Goal: Task Accomplishment & Management: Use online tool/utility

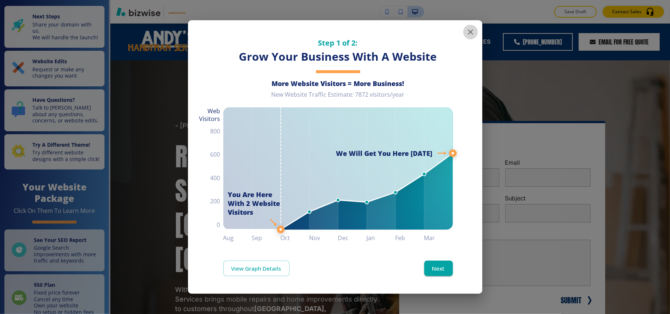
click at [468, 30] on icon "button" at bounding box center [470, 32] width 9 height 9
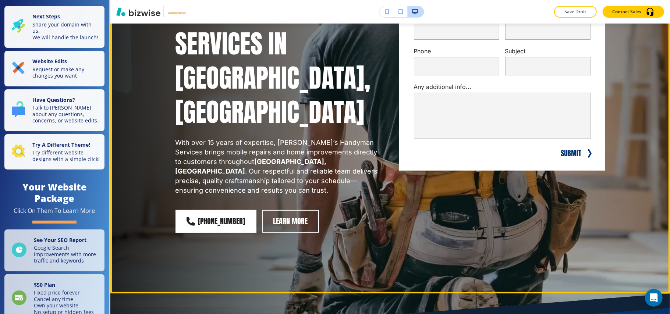
scroll to position [49, 0]
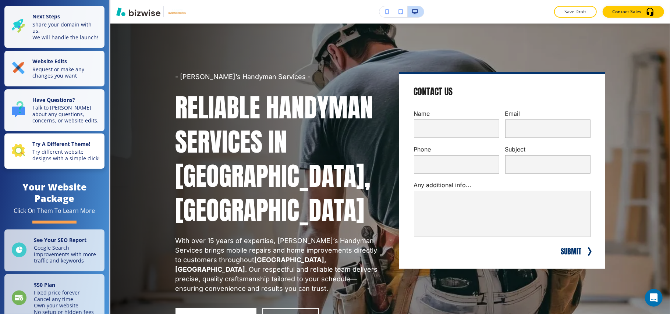
click at [68, 162] on p "Try different website designs with a simple click!" at bounding box center [66, 155] width 68 height 13
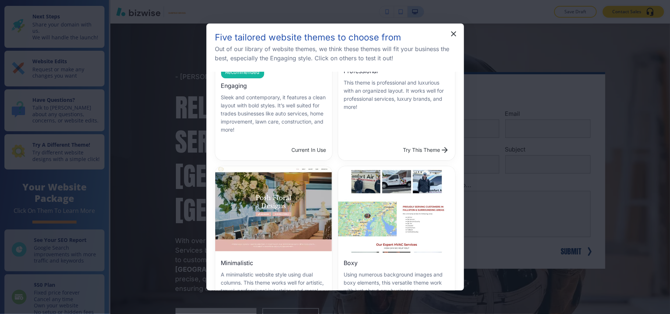
scroll to position [196, 0]
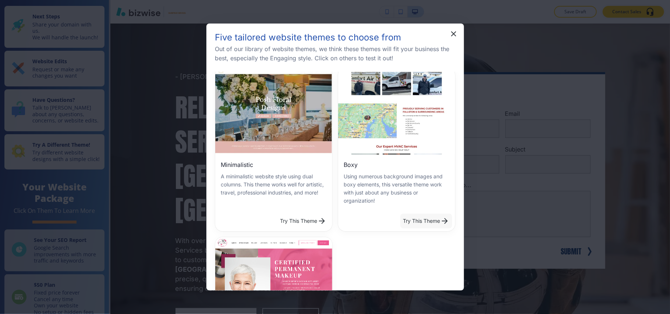
click at [427, 216] on button "Try This Theme" at bounding box center [426, 221] width 52 height 15
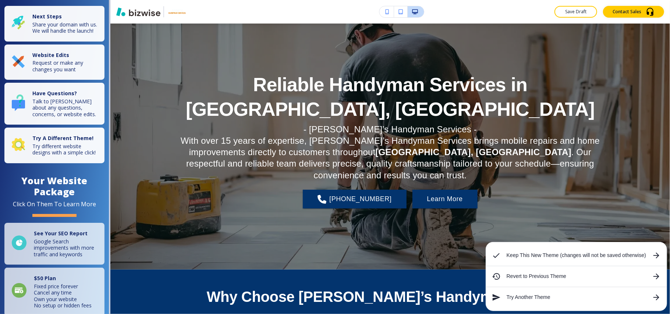
scroll to position [0, 0]
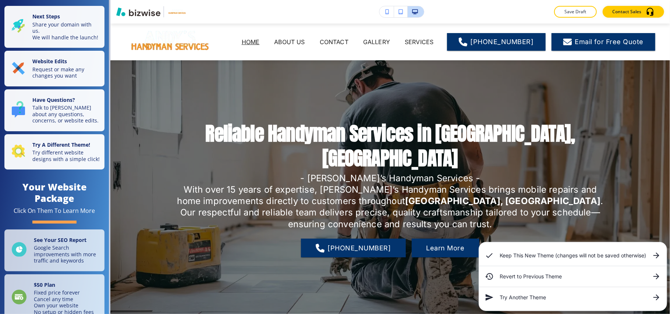
click at [657, 254] on icon at bounding box center [657, 256] width 6 height 6
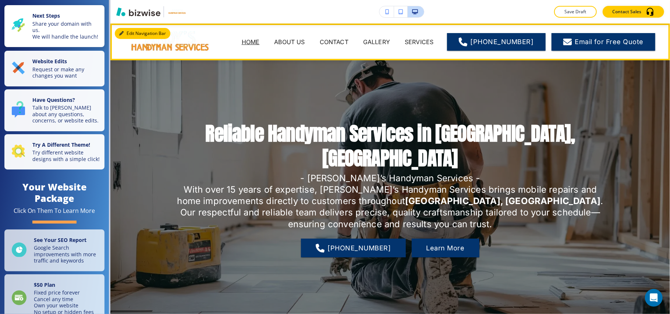
click at [127, 31] on button "Edit Navigation Bar" at bounding box center [143, 33] width 56 height 11
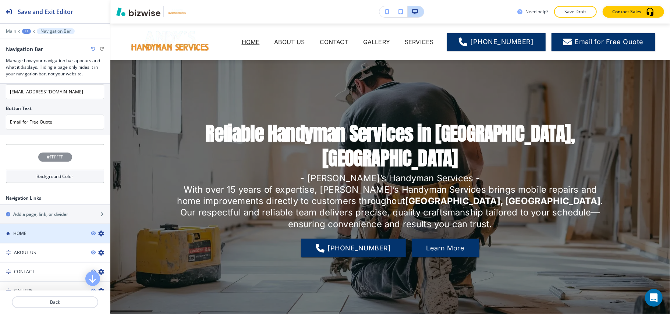
scroll to position [347, 0]
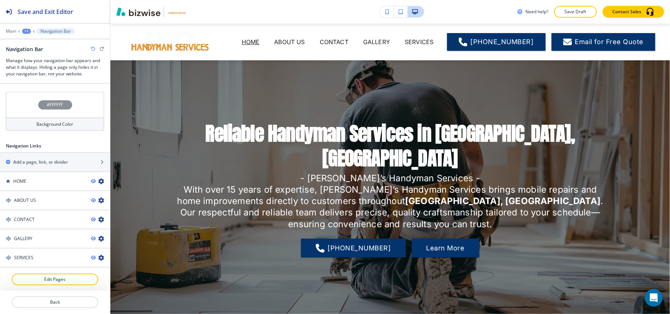
click at [21, 112] on div "#FFFFFF" at bounding box center [55, 105] width 98 height 26
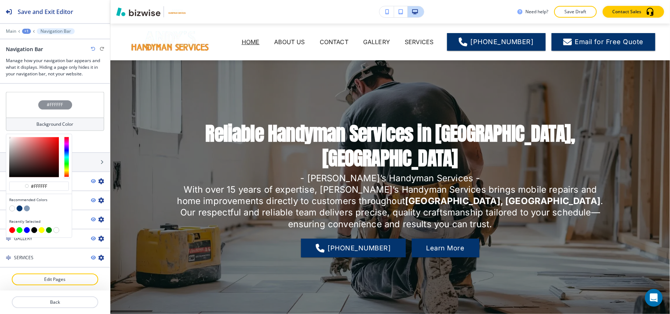
click at [20, 209] on button "button" at bounding box center [20, 209] width 6 height 6
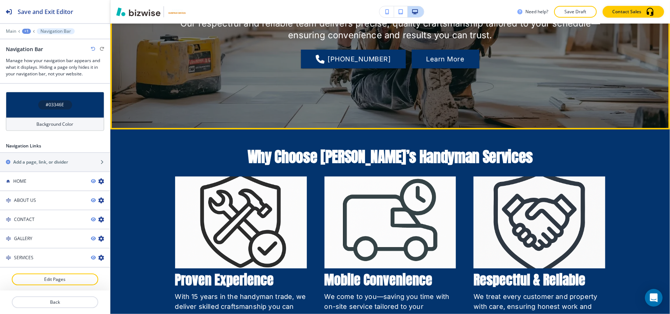
scroll to position [294, 0]
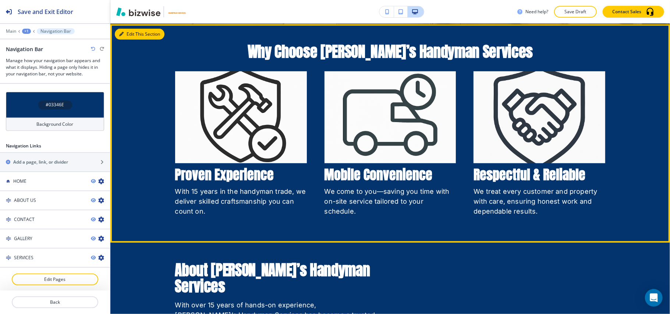
click at [128, 35] on button "Edit This Section" at bounding box center [140, 34] width 50 height 11
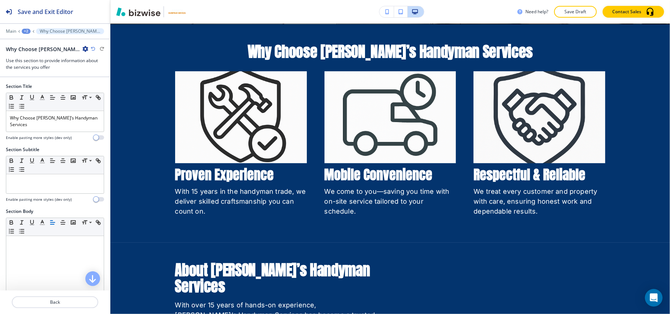
scroll to position [295, 0]
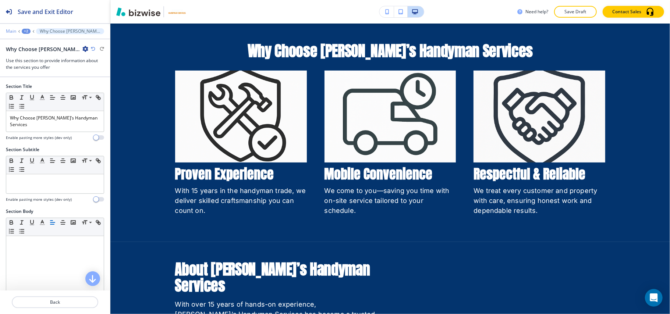
click at [10, 33] on p "Main" at bounding box center [11, 31] width 10 height 5
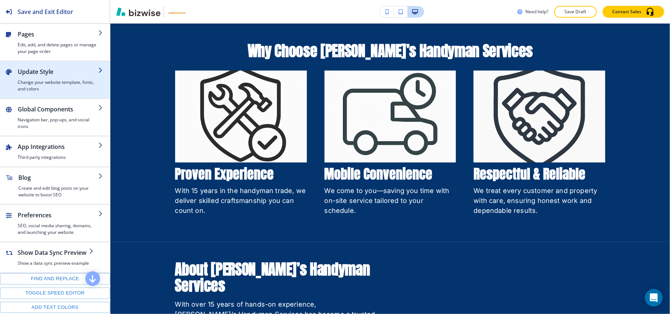
click at [46, 81] on h4 "Change your website template, fonts, and colors" at bounding box center [58, 85] width 81 height 13
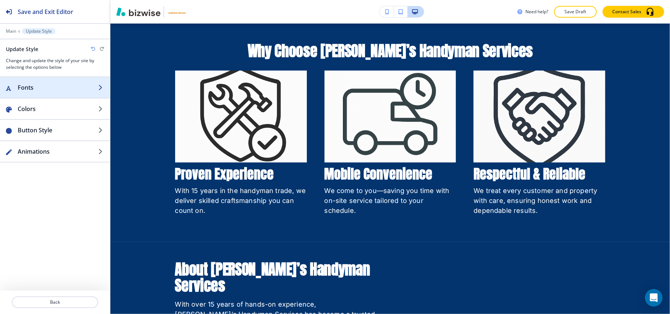
click at [46, 87] on h2 "Fonts" at bounding box center [58, 87] width 81 height 9
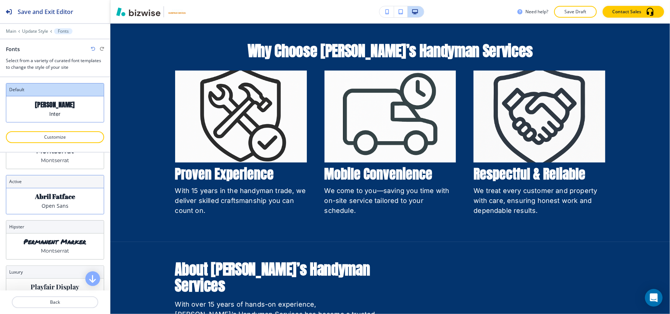
scroll to position [49, 0]
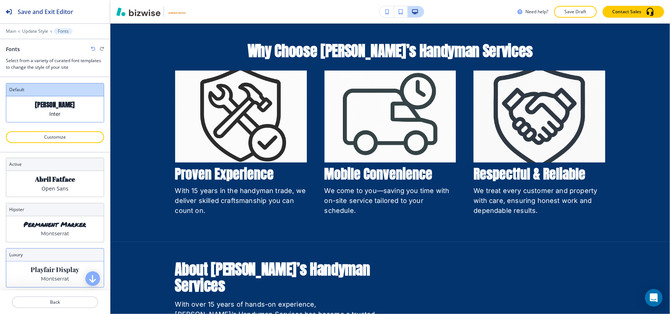
drag, startPoint x: 54, startPoint y: 273, endPoint x: 50, endPoint y: 259, distance: 14.3
click at [54, 272] on p "Playfair Display" at bounding box center [55, 270] width 49 height 8
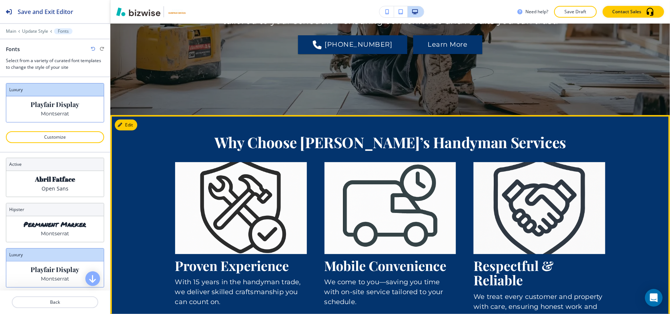
scroll to position [197, 0]
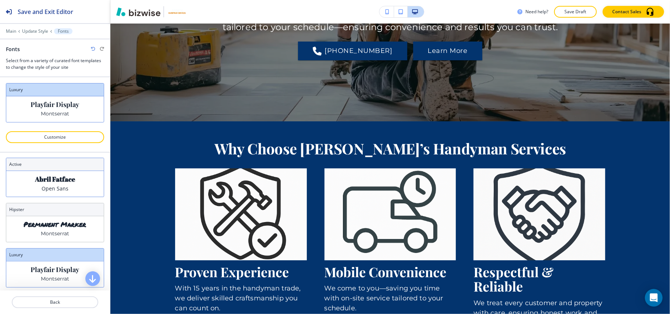
click at [46, 183] on p "Abril Fatface" at bounding box center [55, 180] width 40 height 8
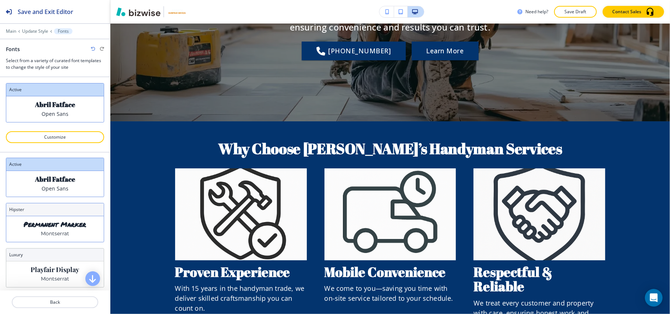
click at [63, 223] on p "Permanent Marker" at bounding box center [55, 225] width 63 height 8
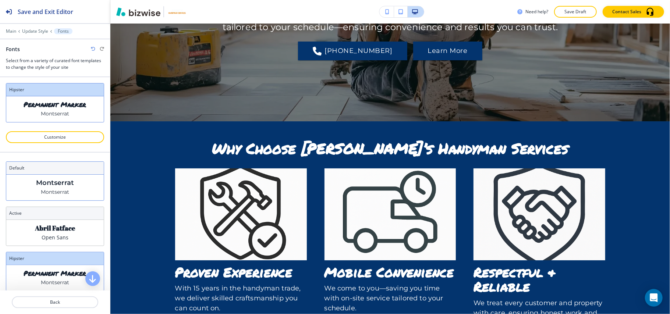
scroll to position [98, 0]
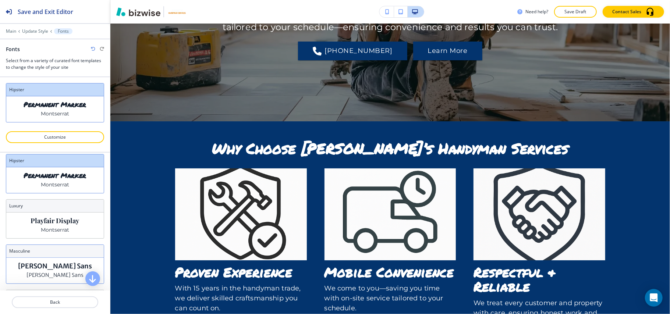
click at [52, 270] on p "Merriweather Sans" at bounding box center [55, 266] width 74 height 8
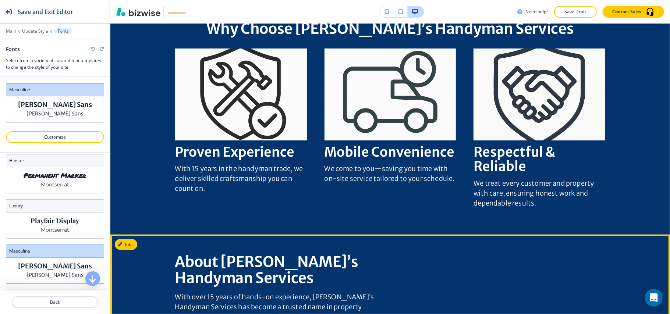
scroll to position [295, 0]
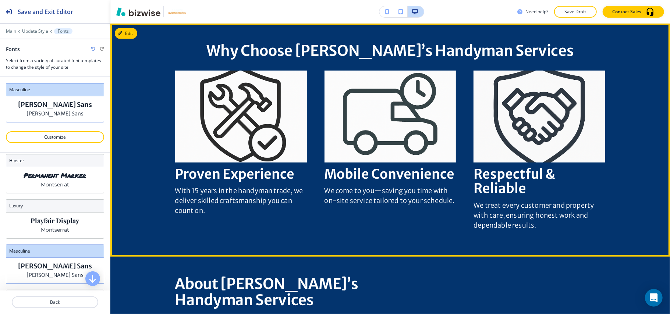
drag, startPoint x: 268, startPoint y: 128, endPoint x: 271, endPoint y: 141, distance: 13.2
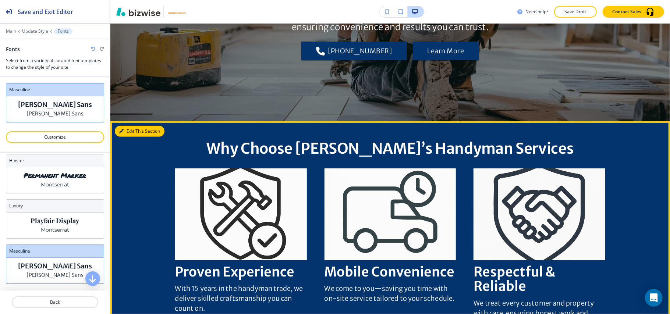
click at [125, 131] on button "Edit This Section" at bounding box center [140, 131] width 50 height 11
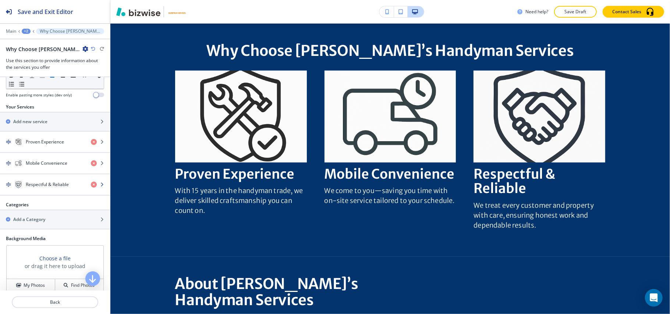
scroll to position [242, 0]
click at [52, 142] on h4 "Proven Experience" at bounding box center [45, 143] width 38 height 7
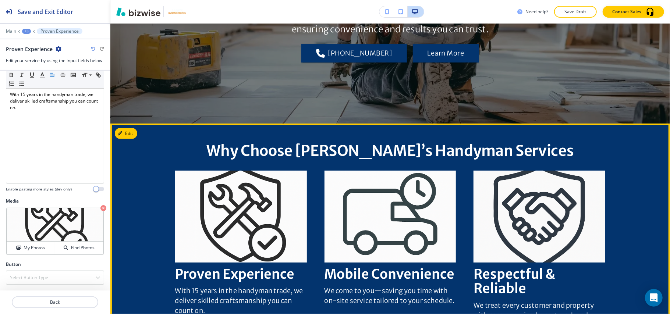
scroll to position [48, 0]
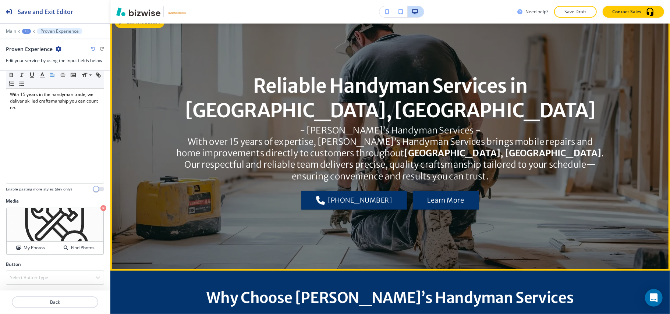
click at [128, 24] on button "Edit This Section" at bounding box center [140, 22] width 50 height 11
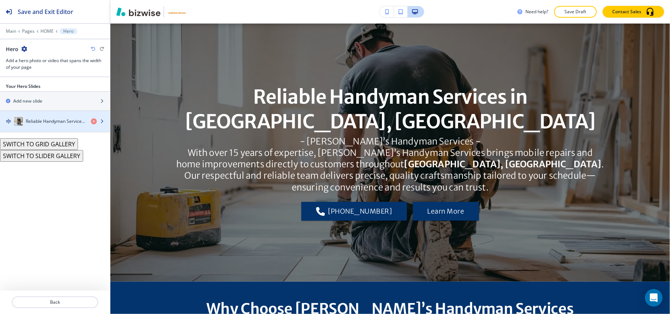
click at [63, 120] on h4 "Reliable Handyman Services in [GEOGRAPHIC_DATA], [GEOGRAPHIC_DATA]" at bounding box center [55, 121] width 59 height 7
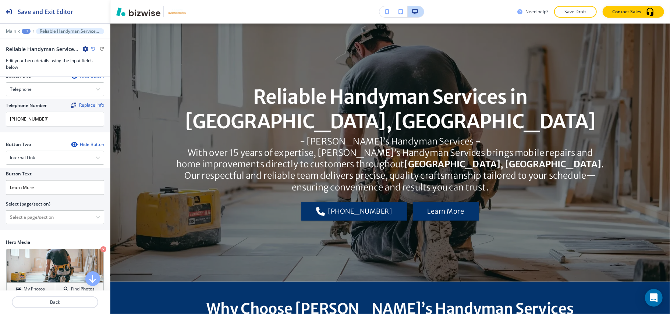
scroll to position [249, 0]
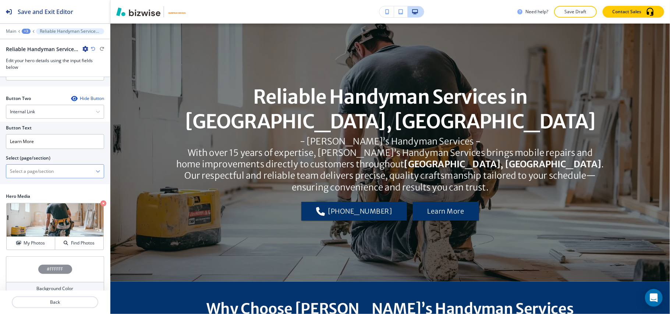
click at [39, 165] on \(page\/section\) "Manual Input" at bounding box center [50, 171] width 89 height 13
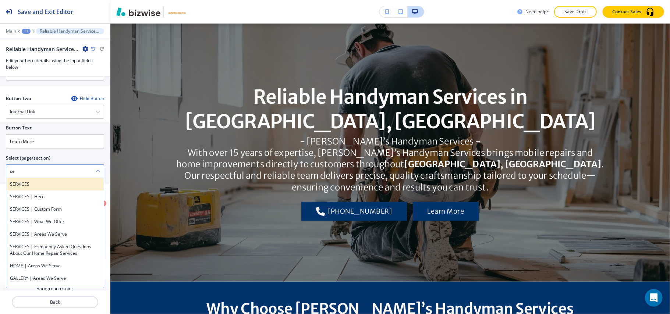
click at [30, 181] on h4 "SERVICES" at bounding box center [55, 184] width 90 height 7
type \(page\/section\) "SERVICES"
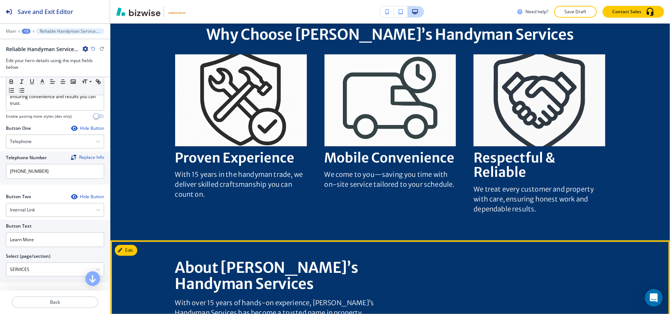
scroll to position [233, 0]
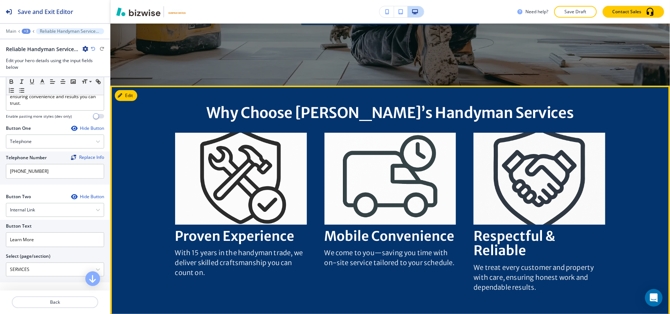
click at [130, 97] on button "Edit" at bounding box center [126, 95] width 22 height 11
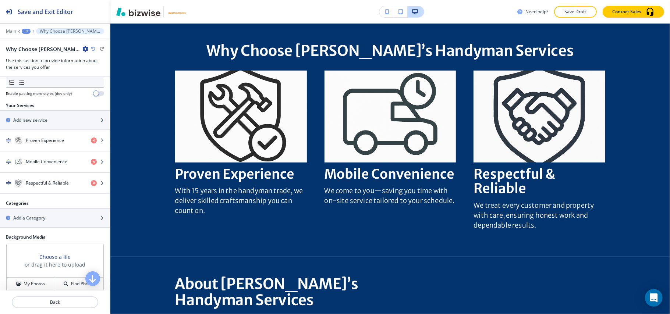
scroll to position [245, 0]
click at [41, 137] on h4 "Proven Experience" at bounding box center [45, 140] width 38 height 7
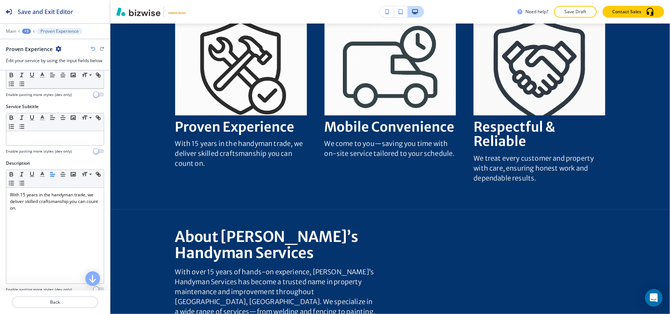
scroll to position [132, 0]
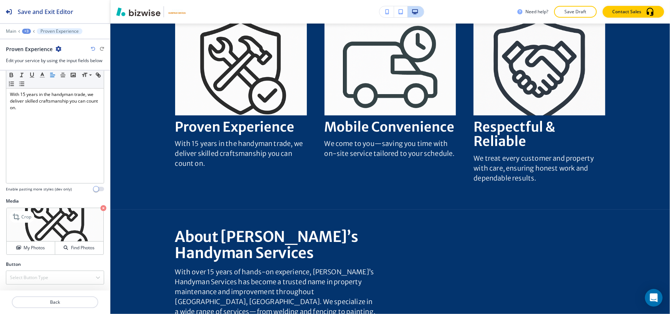
click at [100, 206] on icon "button" at bounding box center [103, 208] width 6 height 6
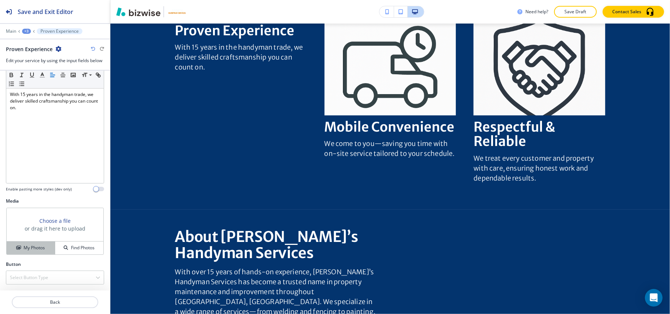
click at [32, 251] on h4 "My Photos" at bounding box center [34, 248] width 21 height 7
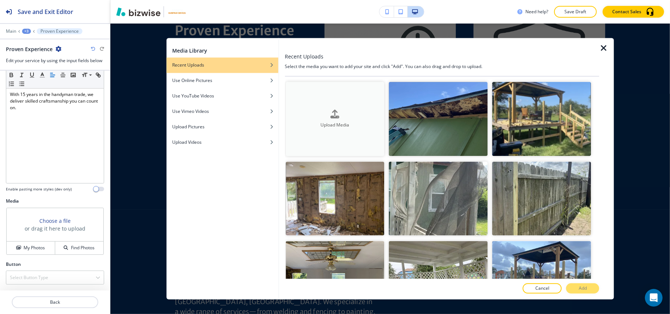
click at [312, 119] on div "button" at bounding box center [335, 120] width 99 height 3
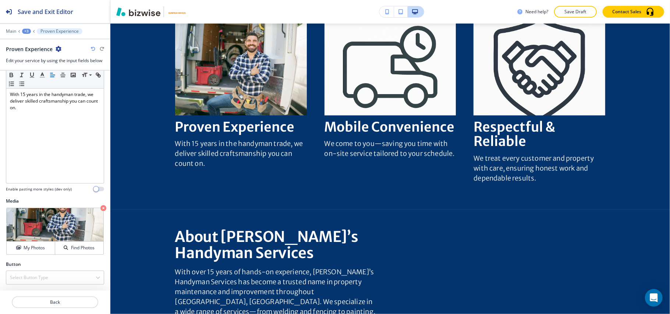
click at [100, 208] on icon "button" at bounding box center [103, 208] width 6 height 6
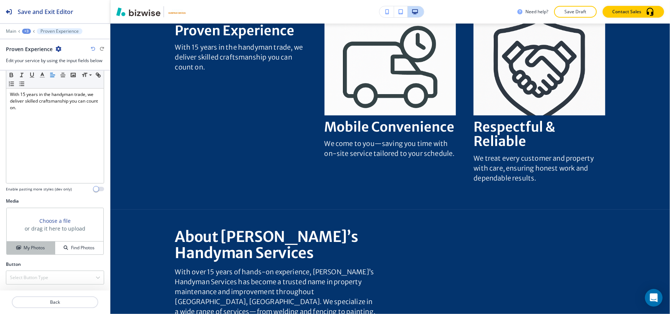
click at [39, 246] on h4 "My Photos" at bounding box center [34, 248] width 21 height 7
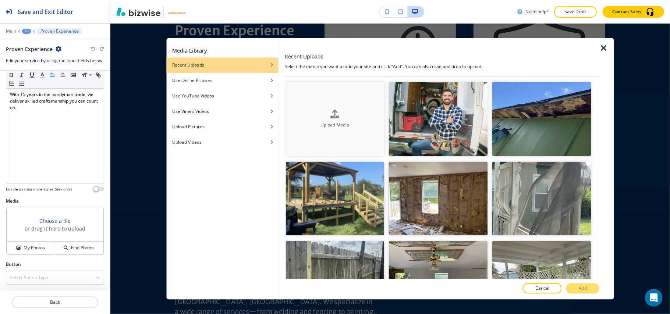
click at [339, 119] on div "button" at bounding box center [335, 120] width 99 height 3
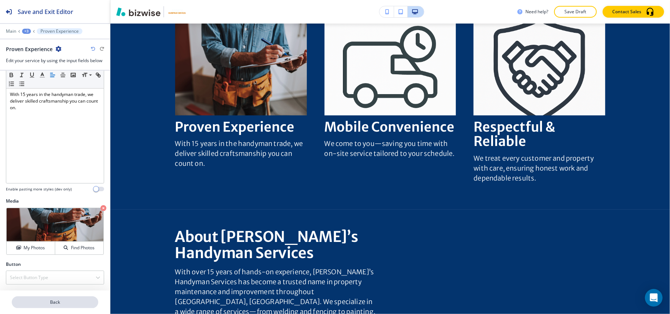
click at [52, 302] on p "Back" at bounding box center [55, 302] width 85 height 7
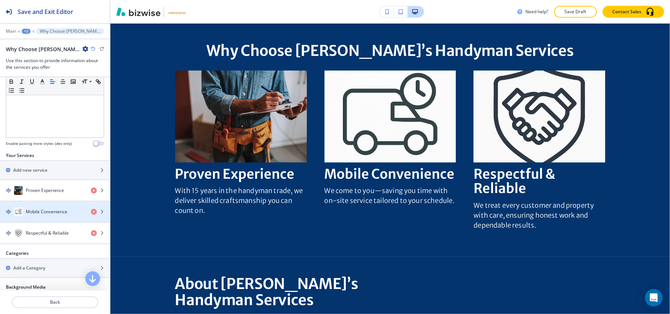
scroll to position [245, 0]
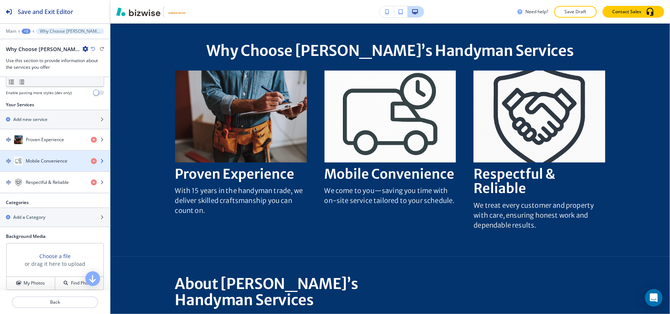
click at [46, 158] on h4 "Mobile Convenience" at bounding box center [47, 161] width 42 height 7
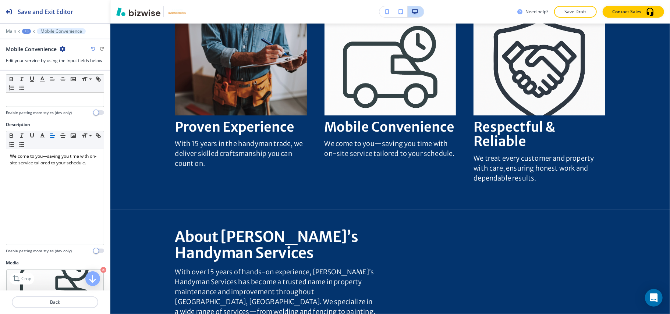
scroll to position [132, 0]
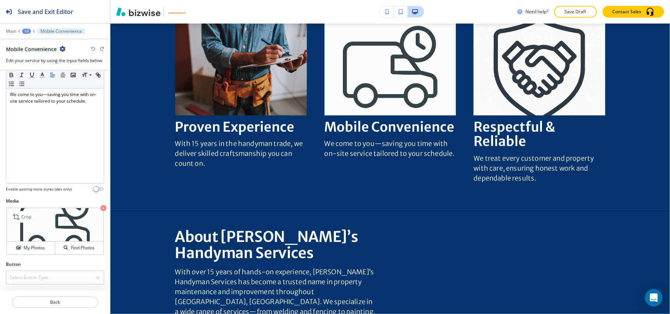
click at [100, 208] on icon "button" at bounding box center [103, 208] width 6 height 6
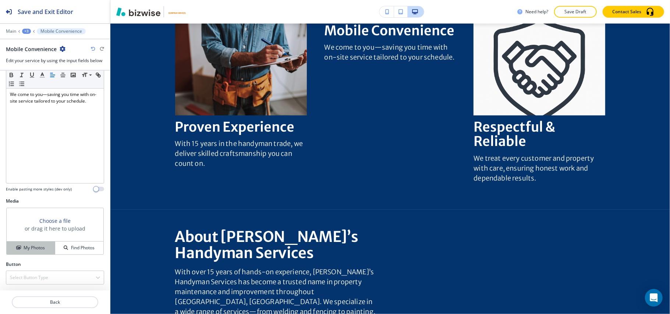
click at [29, 250] on h4 "My Photos" at bounding box center [34, 248] width 21 height 7
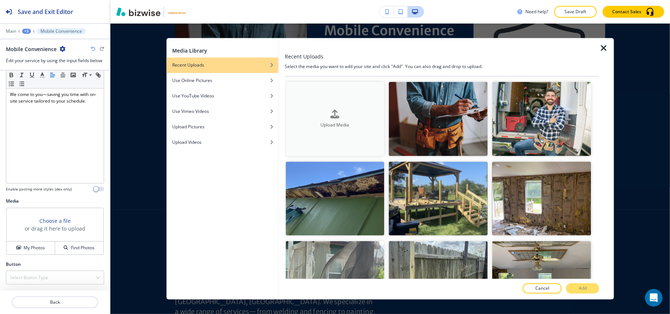
click at [349, 110] on div "Upload Media" at bounding box center [335, 119] width 99 height 19
click at [566, 102] on img "button" at bounding box center [541, 119] width 99 height 74
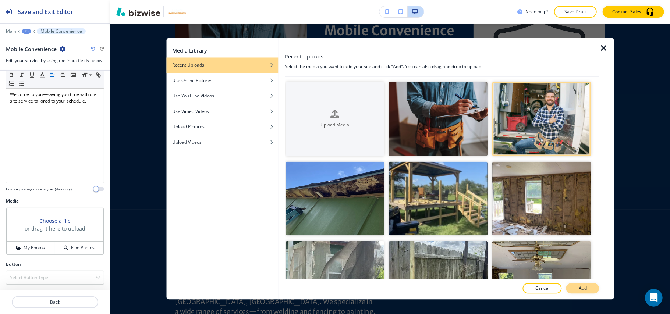
click at [576, 289] on button "Add" at bounding box center [582, 289] width 33 height 10
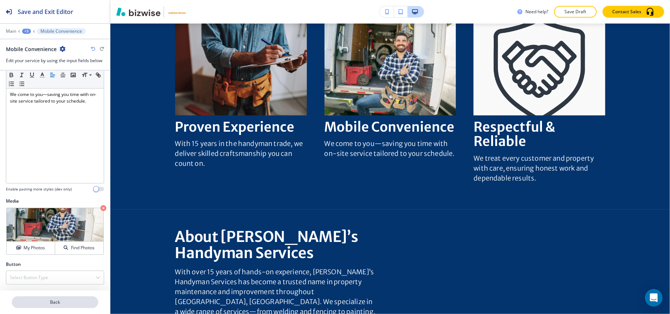
click at [57, 300] on p "Back" at bounding box center [55, 302] width 85 height 7
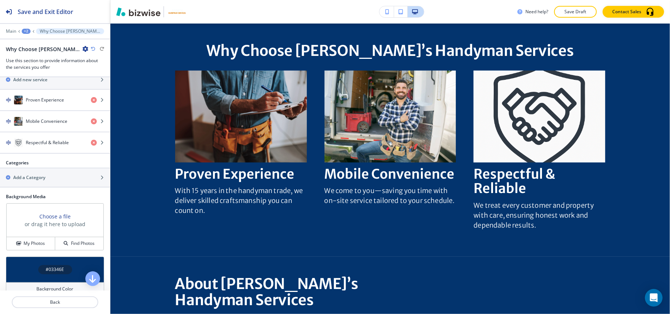
scroll to position [294, 0]
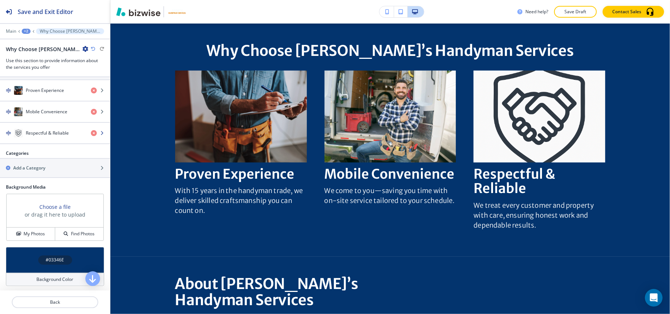
click at [60, 138] on div "button" at bounding box center [55, 141] width 110 height 6
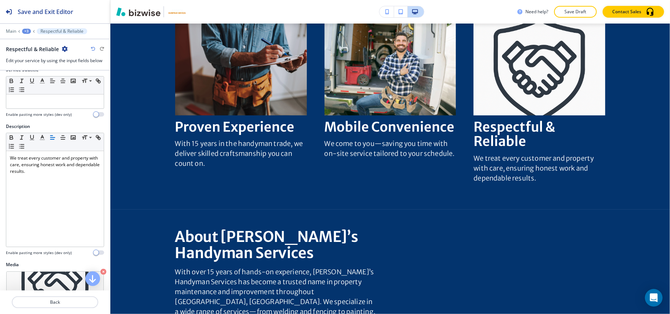
scroll to position [132, 0]
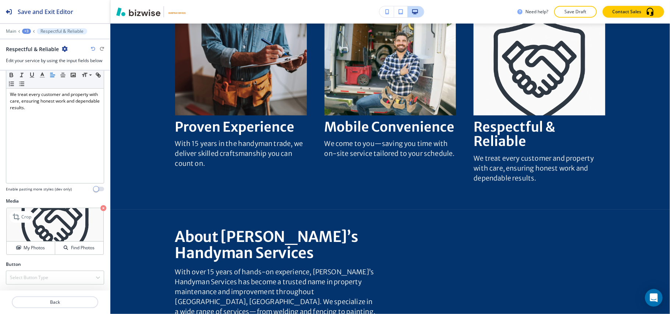
click at [100, 205] on icon "button" at bounding box center [103, 208] width 6 height 6
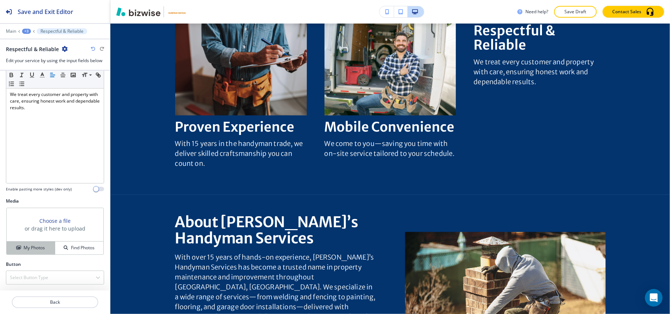
click at [35, 252] on button "My Photos" at bounding box center [31, 248] width 49 height 13
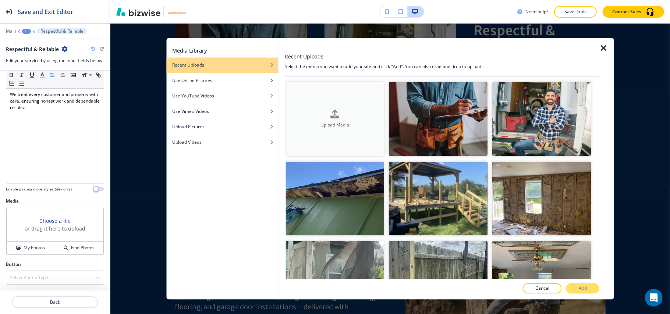
click at [346, 113] on div "Upload Media" at bounding box center [335, 119] width 99 height 19
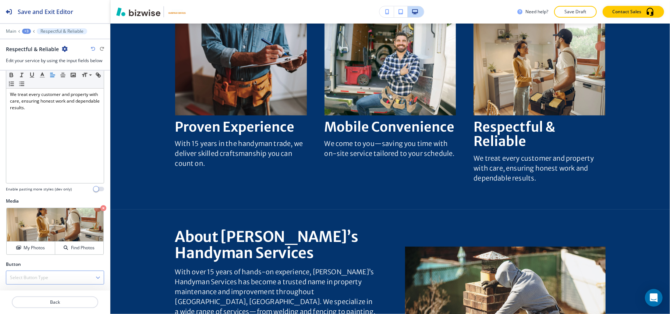
click at [52, 277] on div "Select Button Type" at bounding box center [55, 277] width 98 height 13
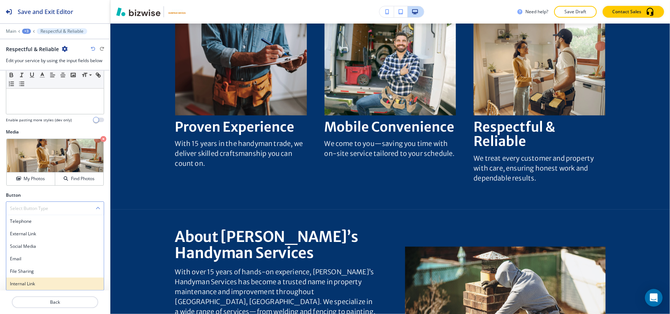
click at [46, 284] on h4 "Internal Link" at bounding box center [55, 284] width 90 height 7
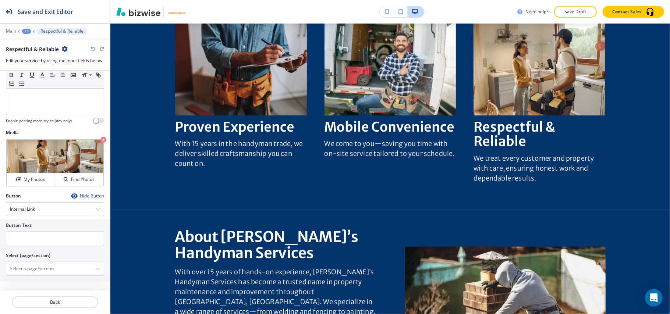
scroll to position [195, 0]
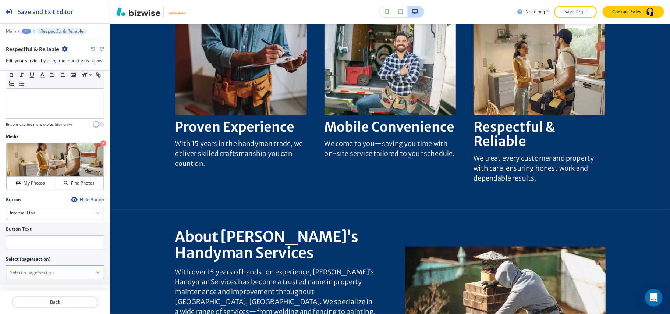
click at [41, 277] on \(page\/section\) "Manual Input" at bounding box center [50, 272] width 89 height 13
click at [36, 282] on div "SERVICES" at bounding box center [55, 285] width 98 height 13
type \(page\/section\) "SERVICES"
click at [24, 250] on input "text" at bounding box center [55, 243] width 98 height 15
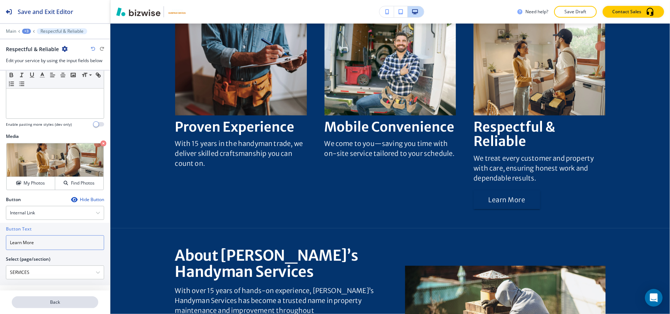
type input "Learn More"
click at [71, 304] on p "Back" at bounding box center [55, 302] width 85 height 7
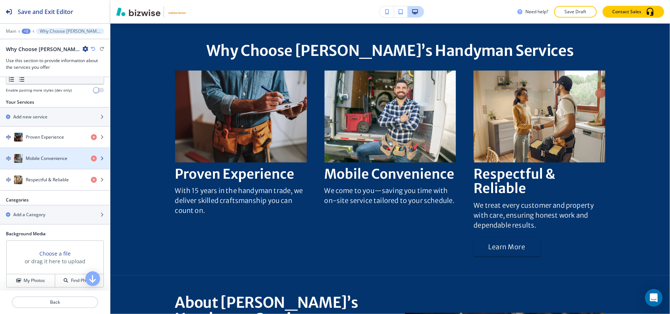
scroll to position [245, 0]
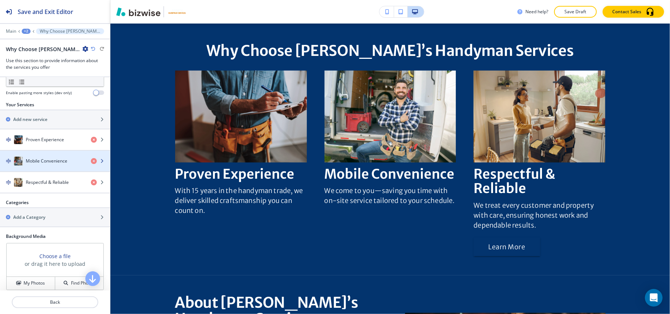
click at [31, 158] on h4 "Mobile Convenience" at bounding box center [47, 161] width 42 height 7
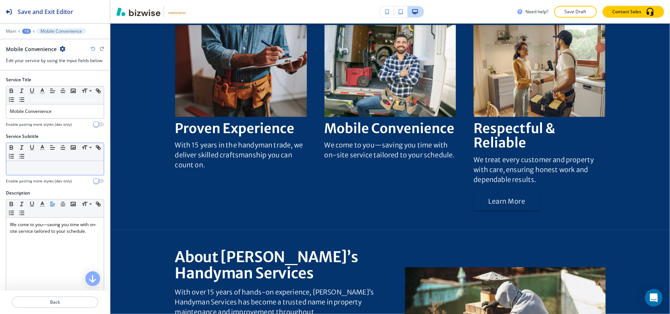
scroll to position [342, 0]
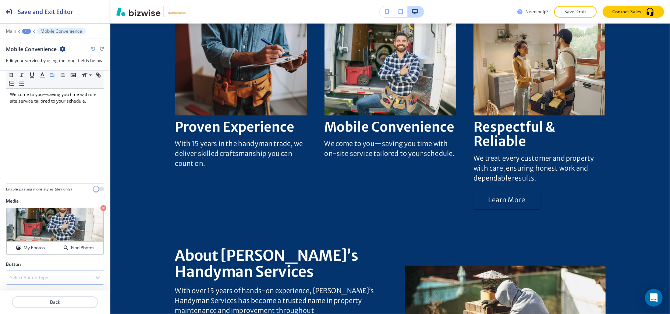
click at [38, 276] on h4 "Select Button Type" at bounding box center [29, 278] width 38 height 7
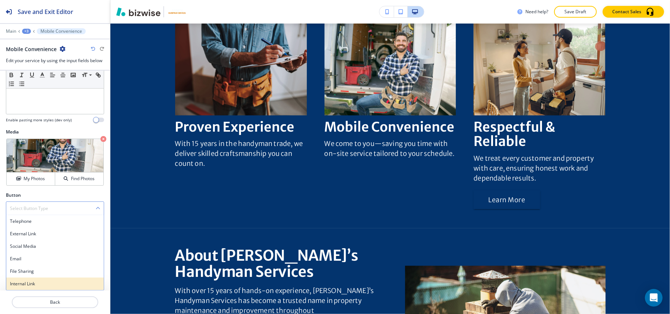
click at [29, 284] on h4 "Internal Link" at bounding box center [55, 284] width 90 height 7
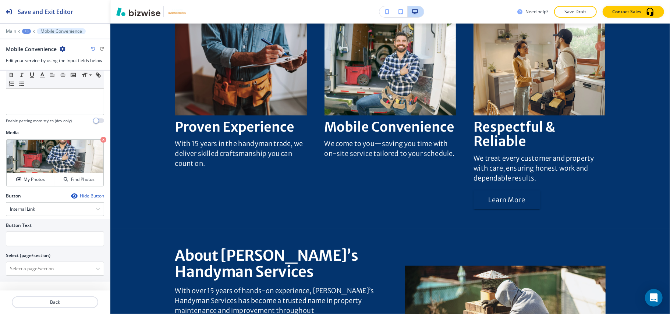
scroll to position [195, 0]
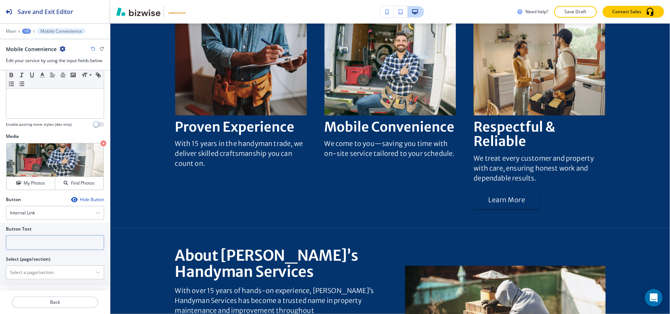
click at [46, 248] on input "text" at bounding box center [55, 243] width 98 height 15
paste input "Learn More"
type input "Learn More"
click at [35, 275] on \(page\/section\) "Manual Input" at bounding box center [50, 272] width 89 height 13
click at [29, 283] on div "SERVICES" at bounding box center [55, 285] width 98 height 13
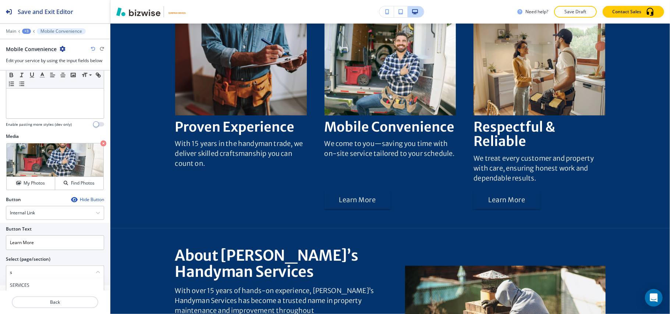
type \(page\/section\) "SERVICES"
click at [46, 301] on p "Back" at bounding box center [55, 302] width 85 height 7
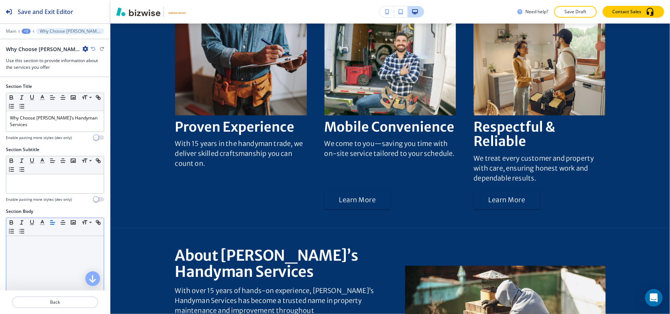
scroll to position [295, 0]
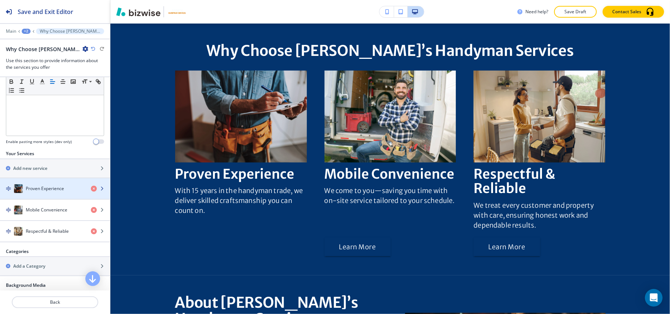
click at [41, 186] on h4 "Proven Experience" at bounding box center [45, 188] width 38 height 7
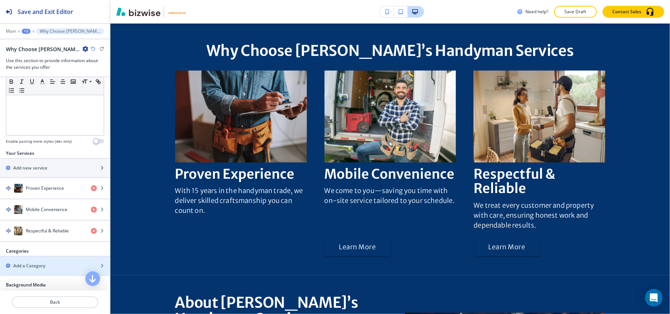
scroll to position [193, 0]
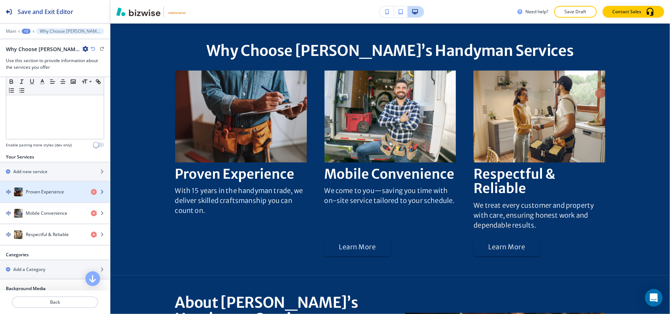
click at [42, 188] on div "Proven Experience" at bounding box center [42, 192] width 85 height 9
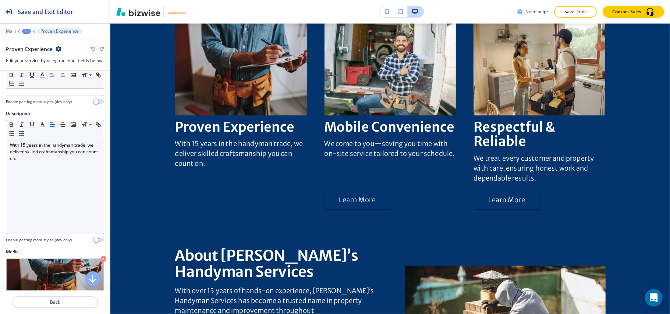
scroll to position [132, 0]
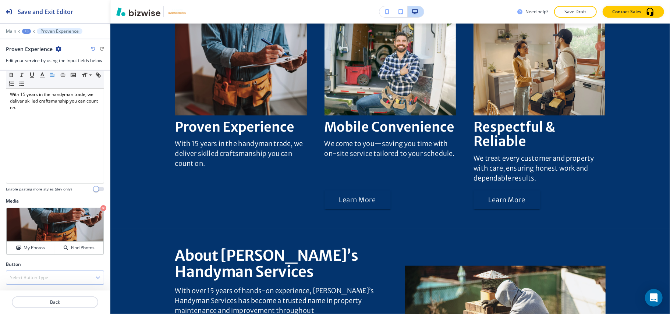
click at [36, 277] on h4 "Select Button Type" at bounding box center [29, 278] width 38 height 7
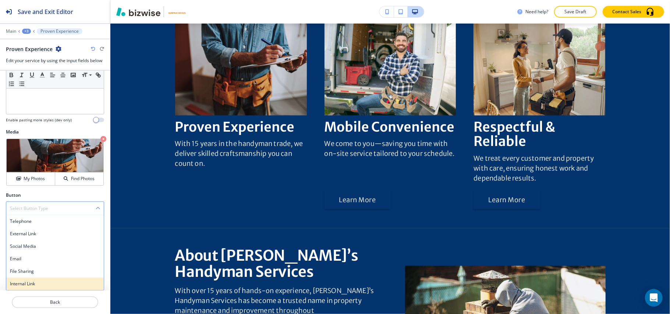
click at [36, 285] on h4 "Internal Link" at bounding box center [55, 284] width 90 height 7
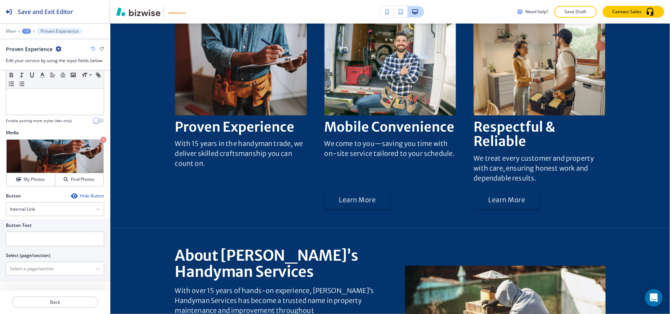
scroll to position [201, 0]
click at [43, 270] on \(page\/section\) "Manual Input" at bounding box center [50, 269] width 89 height 13
click at [8, 246] on input "text" at bounding box center [55, 239] width 98 height 15
paste input "Learn More"
type input "Learn More"
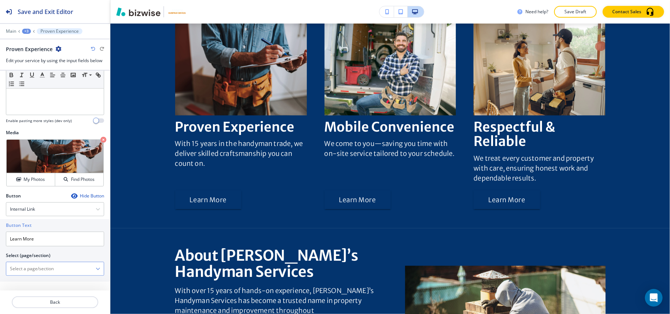
click at [36, 266] on \(page\/section\) "Manual Input" at bounding box center [50, 269] width 89 height 13
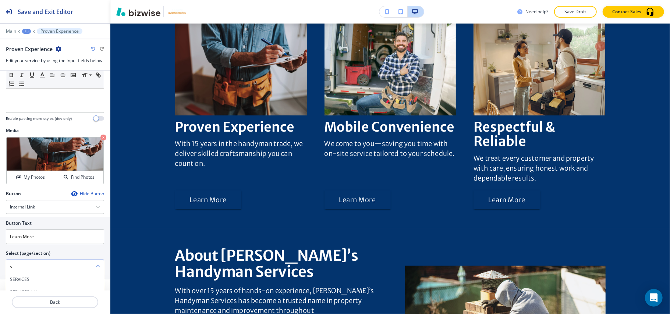
type \(page\/section\) "SERVICES"
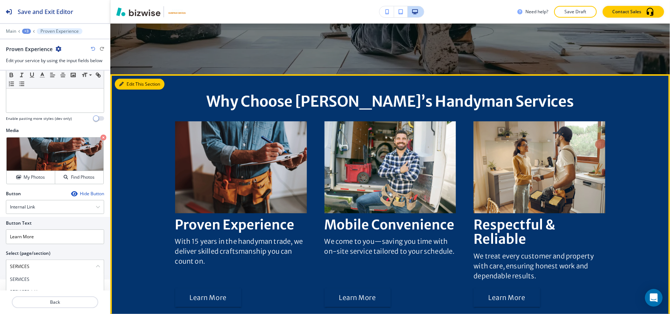
click at [134, 84] on button "Edit This Section" at bounding box center [140, 84] width 50 height 11
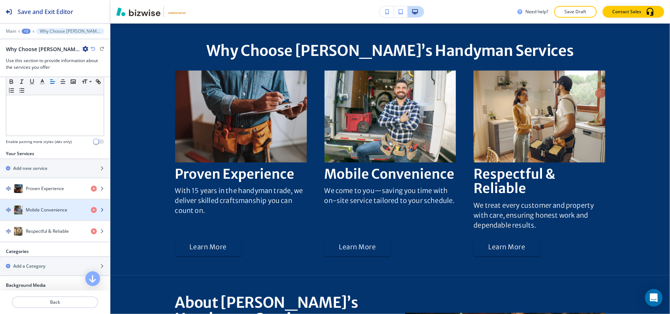
scroll to position [294, 0]
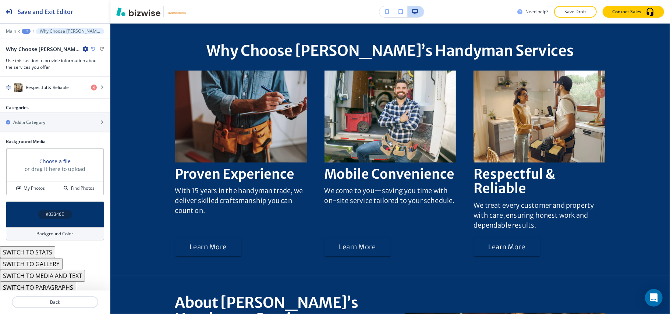
click at [25, 213] on div "#03346E" at bounding box center [55, 215] width 98 height 26
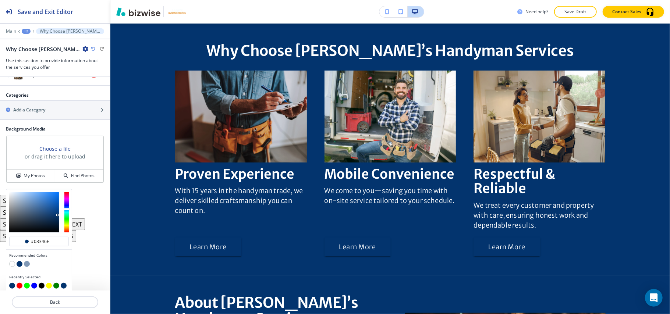
click at [25, 261] on button "button" at bounding box center [27, 264] width 6 height 6
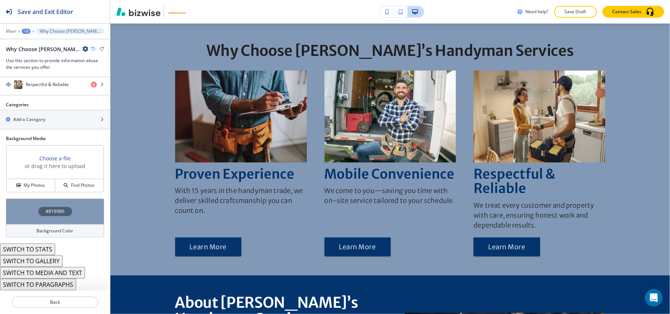
scroll to position [340, 0]
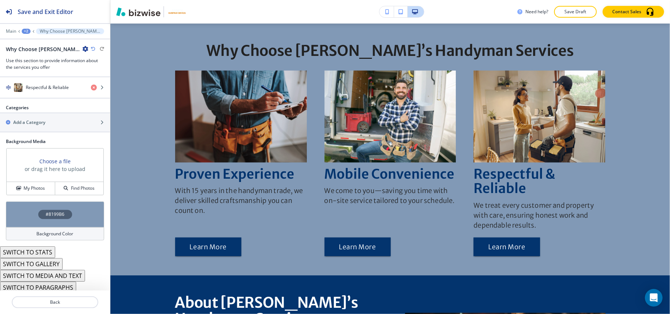
click at [18, 204] on div "#8199B6" at bounding box center [55, 215] width 98 height 26
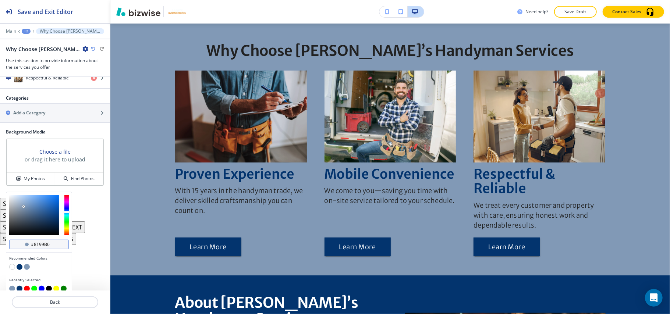
scroll to position [353, 0]
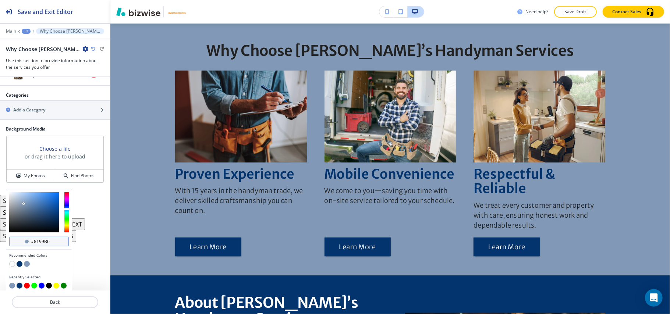
click at [50, 239] on input "#8199b6" at bounding box center [43, 242] width 26 height 6
paste input "f39422"
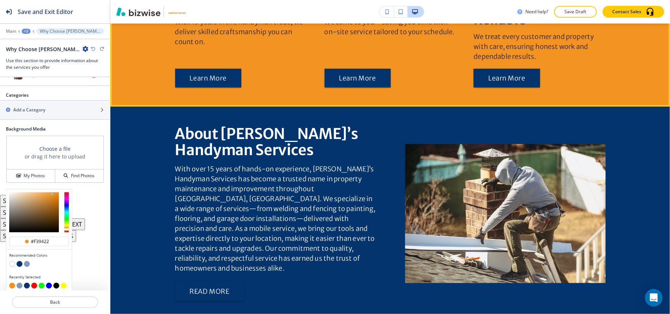
scroll to position [492, 0]
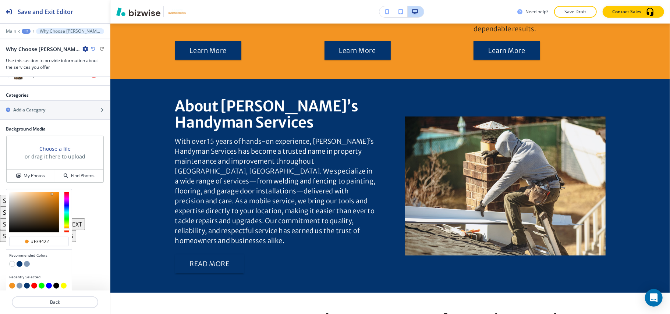
type input "#f39422"
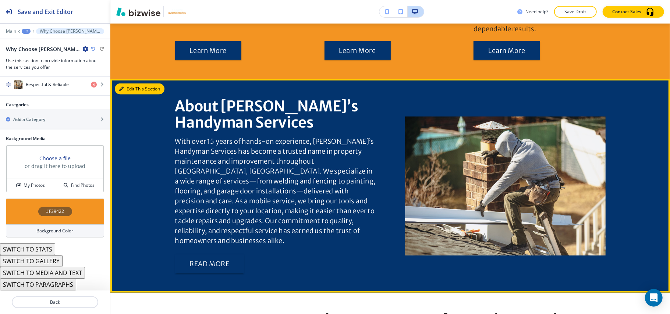
scroll to position [340, 0]
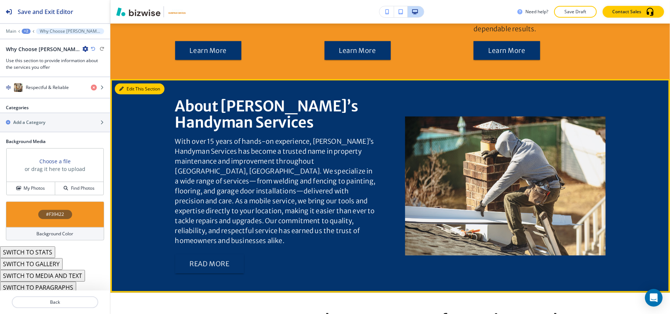
click at [135, 89] on button "Edit This Section" at bounding box center [140, 89] width 50 height 11
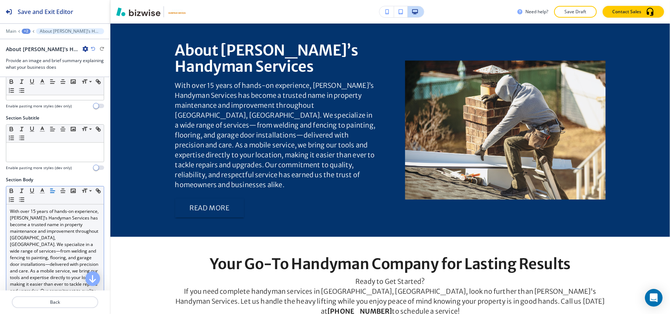
scroll to position [49, 0]
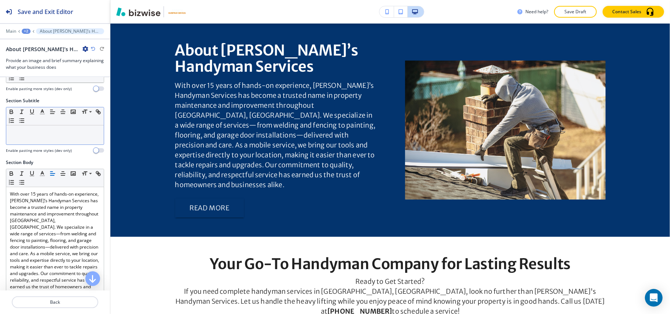
click at [37, 133] on div at bounding box center [55, 134] width 98 height 19
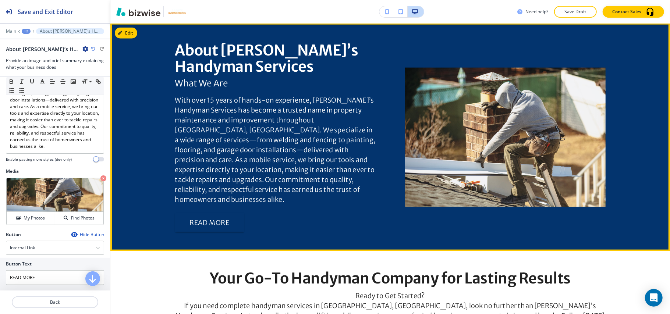
scroll to position [449, 0]
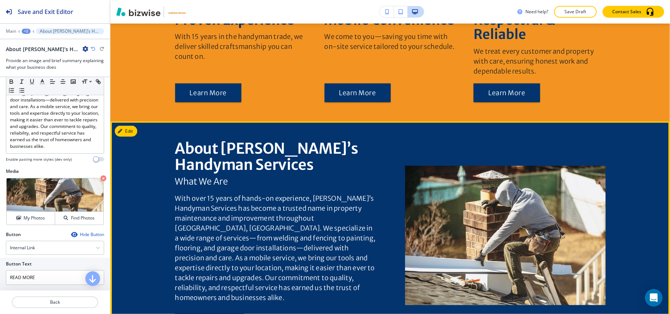
click at [131, 133] on button "Edit" at bounding box center [126, 131] width 22 height 11
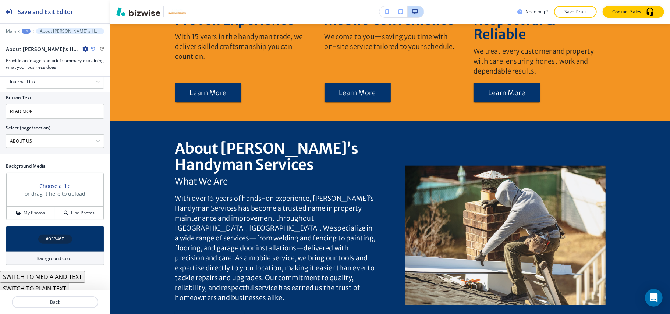
click at [9, 233] on div "#03346E" at bounding box center [55, 239] width 98 height 26
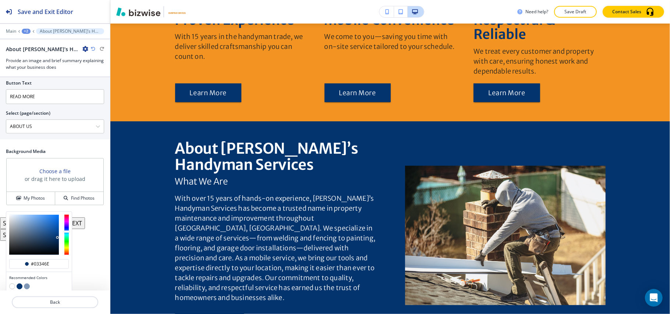
scroll to position [399, 0]
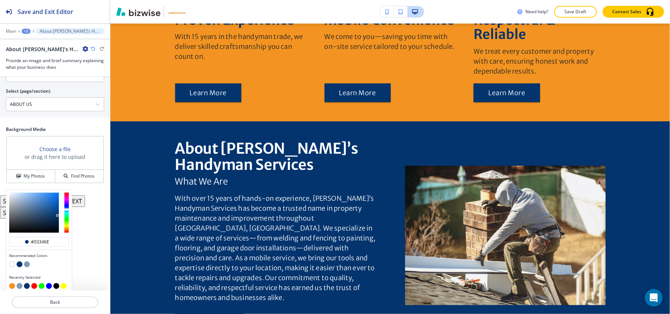
click at [12, 262] on button "button" at bounding box center [12, 265] width 6 height 6
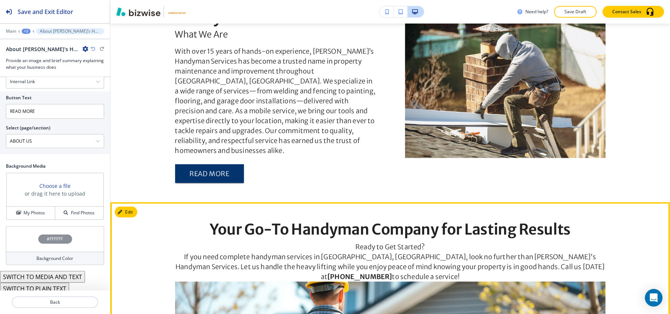
scroll to position [695, 0]
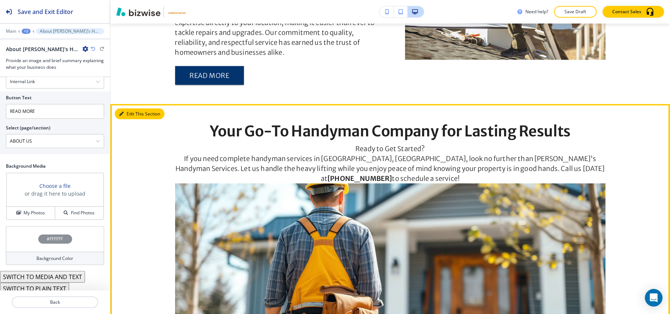
click at [124, 109] on button "Edit This Section" at bounding box center [140, 114] width 50 height 11
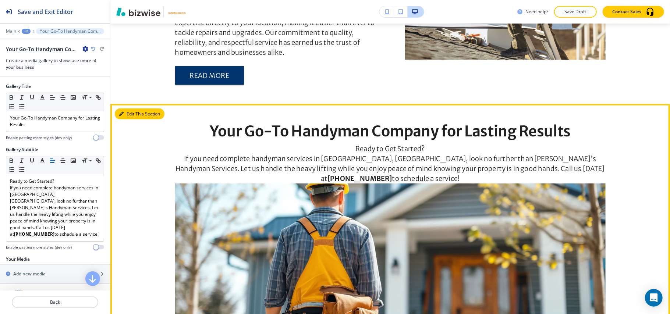
scroll to position [766, 0]
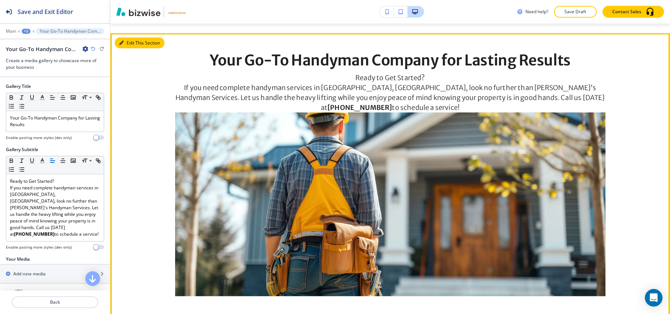
click at [130, 38] on button "Edit This Section" at bounding box center [140, 43] width 50 height 11
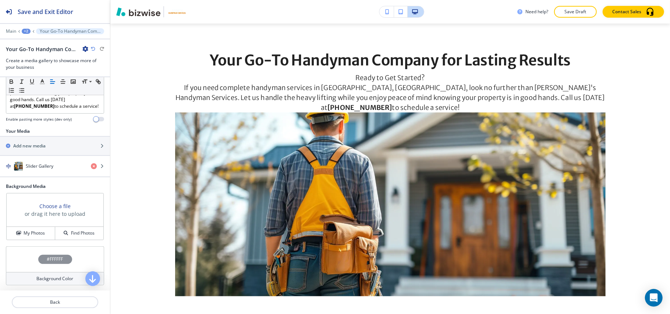
scroll to position [226, 0]
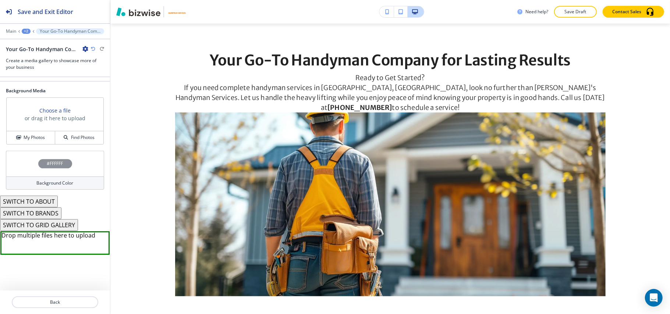
click at [39, 201] on button "SWITCH TO ABOUT" at bounding box center [29, 202] width 58 height 12
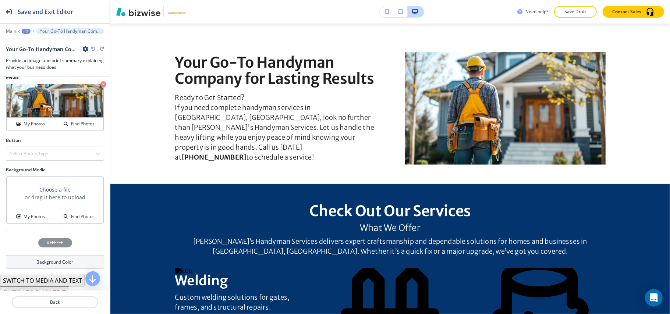
scroll to position [283, 0]
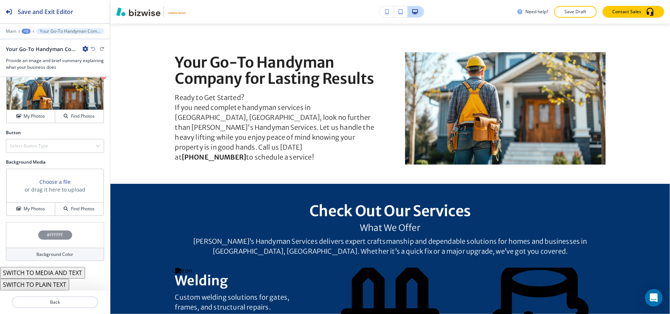
click at [53, 285] on button "SWITCH TO PLAIN TEXT" at bounding box center [34, 285] width 69 height 12
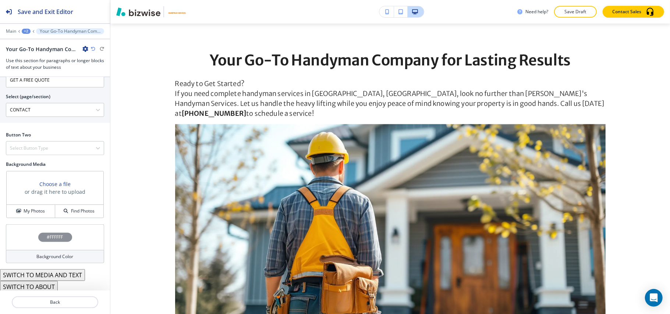
scroll to position [381, 0]
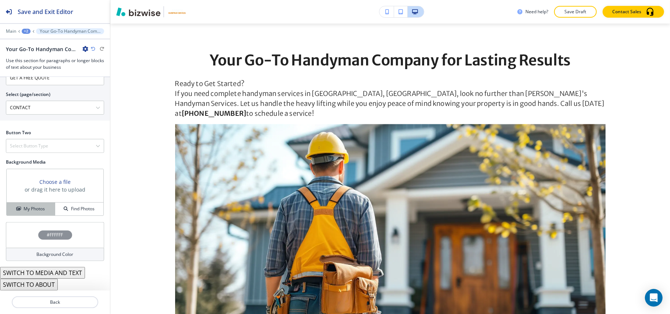
click at [35, 204] on button "My Photos" at bounding box center [31, 209] width 49 height 13
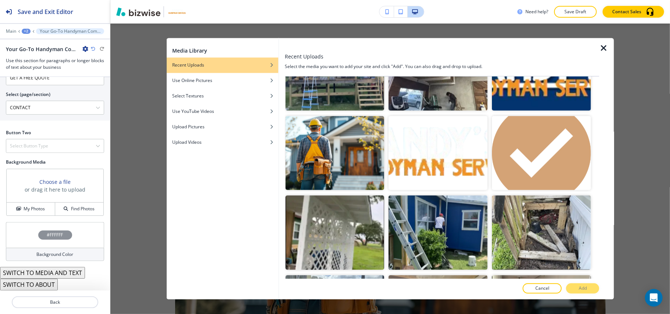
scroll to position [854, 0]
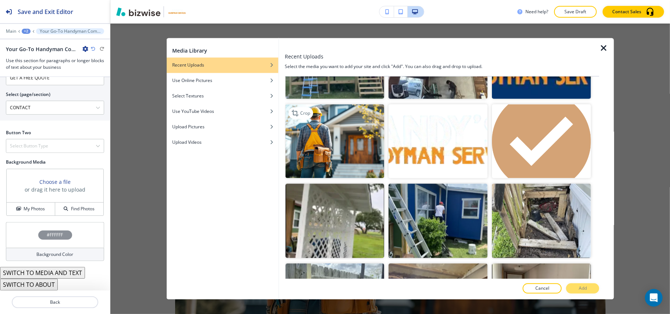
click at [323, 130] on img "button" at bounding box center [335, 141] width 99 height 74
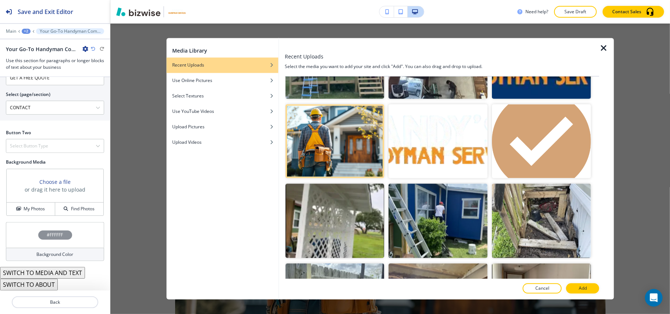
click at [576, 287] on button "Add" at bounding box center [582, 289] width 33 height 10
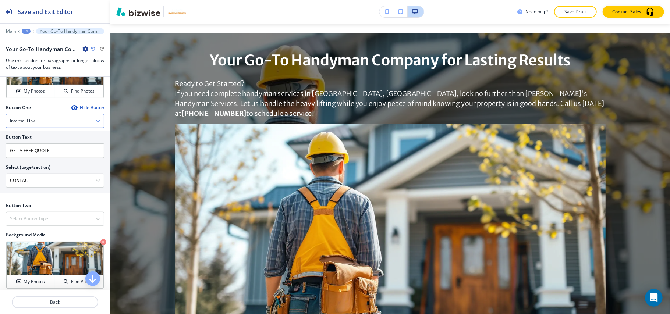
scroll to position [234, 0]
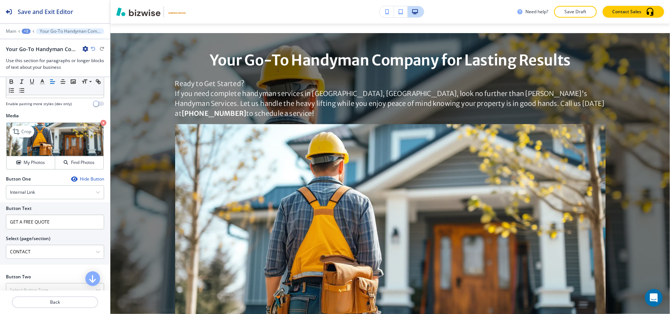
click at [100, 126] on icon "button" at bounding box center [103, 123] width 6 height 6
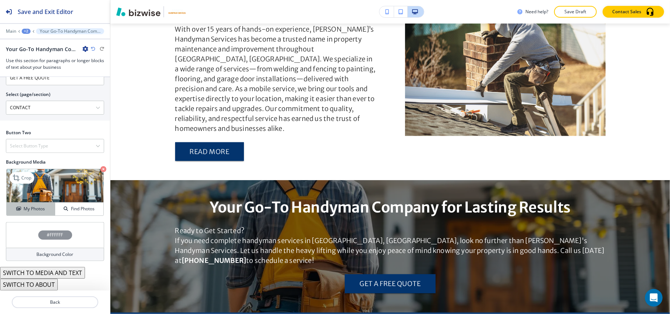
scroll to position [381, 0]
click at [56, 273] on button "SWITCH TO MEDIA AND TEXT" at bounding box center [42, 273] width 85 height 12
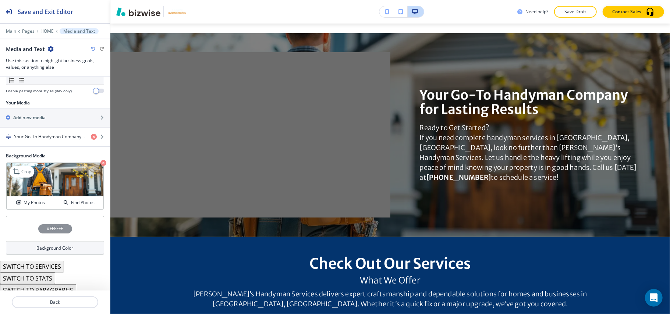
scroll to position [109, 0]
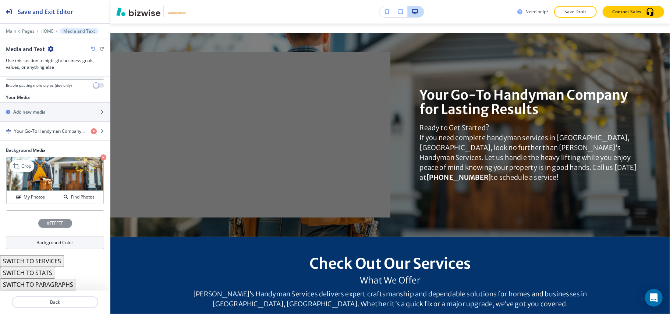
click at [50, 260] on button "SWITCH TO SERVICES" at bounding box center [32, 261] width 64 height 12
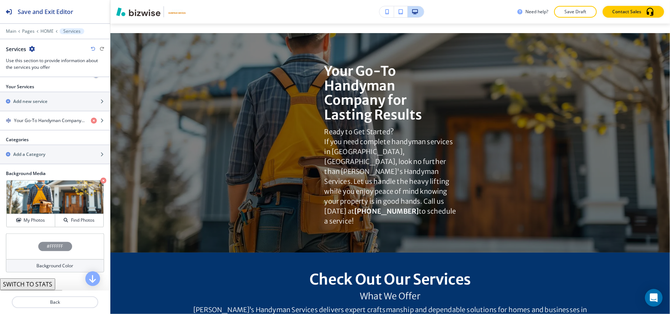
scroll to position [294, 0]
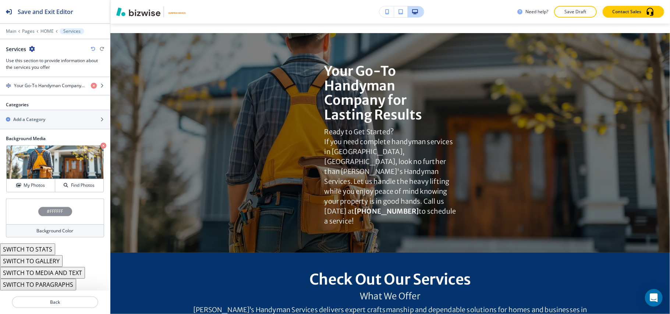
click at [42, 245] on button "SWITCH TO STATS" at bounding box center [27, 250] width 55 height 12
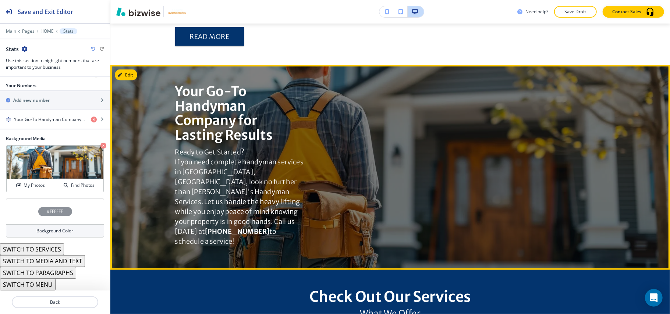
scroll to position [717, 0]
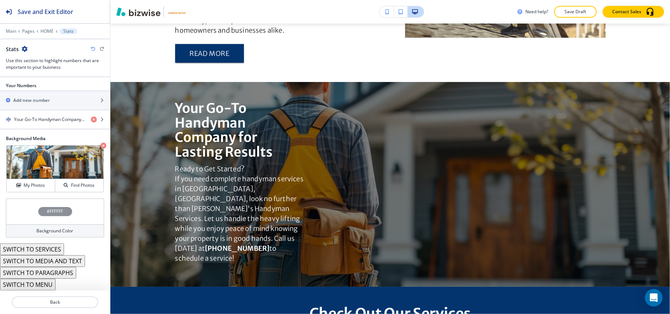
click at [35, 285] on button "SWITCH TO MENU" at bounding box center [28, 285] width 56 height 12
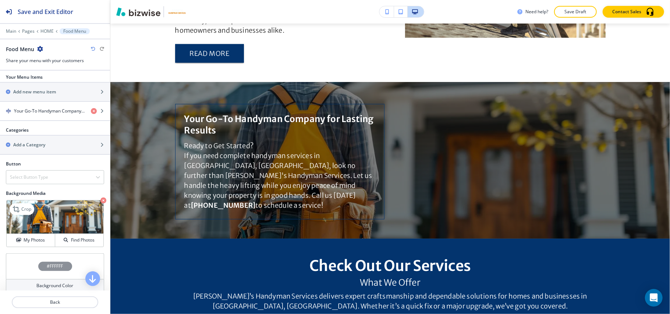
scroll to position [143, 0]
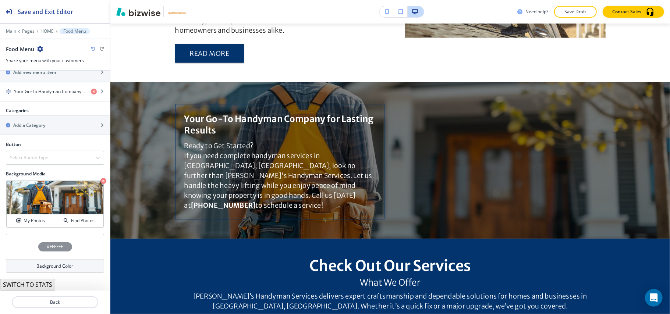
click at [34, 286] on button "SWITCH TO STATS" at bounding box center [27, 285] width 55 height 12
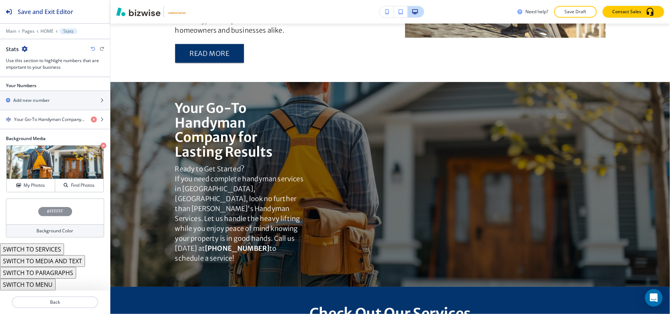
scroll to position [121, 0]
click at [47, 116] on h4 "Your Go-To Handyman Company for Lasting Results" at bounding box center [49, 119] width 71 height 7
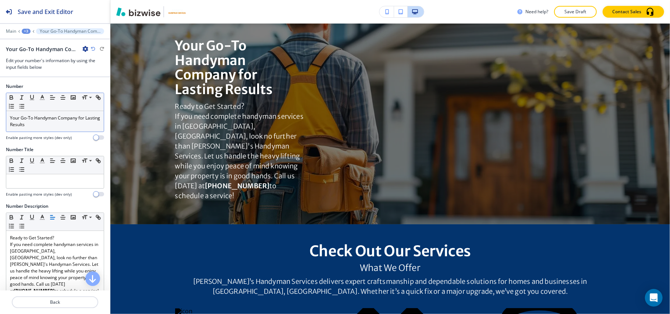
scroll to position [785, 0]
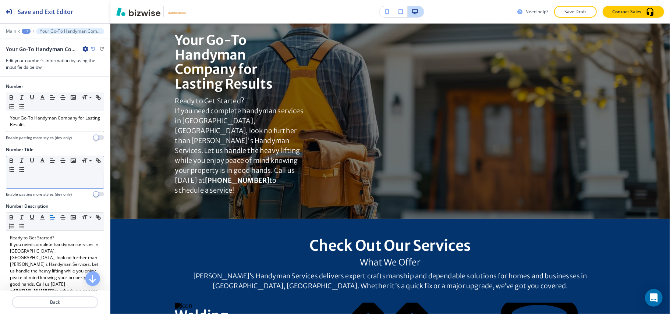
click at [37, 178] on div at bounding box center [55, 181] width 98 height 14
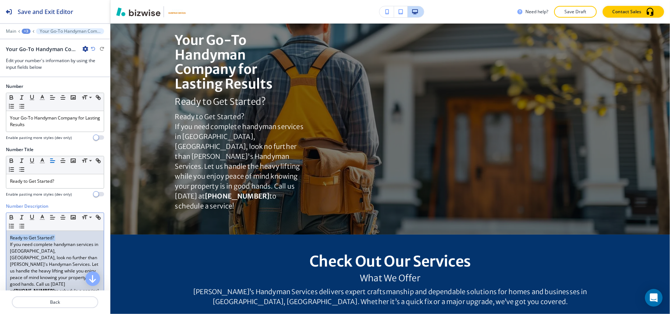
drag, startPoint x: 8, startPoint y: 248, endPoint x: 5, endPoint y: 240, distance: 8.3
click at [5, 240] on div "Number Description Small Normal Large Huge Ready to Get Started? If you need co…" at bounding box center [55, 272] width 110 height 138
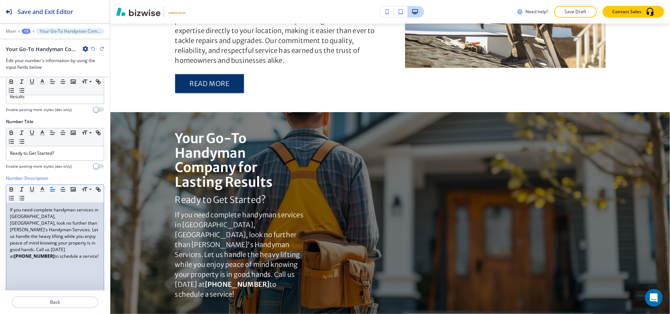
scroll to position [52, 0]
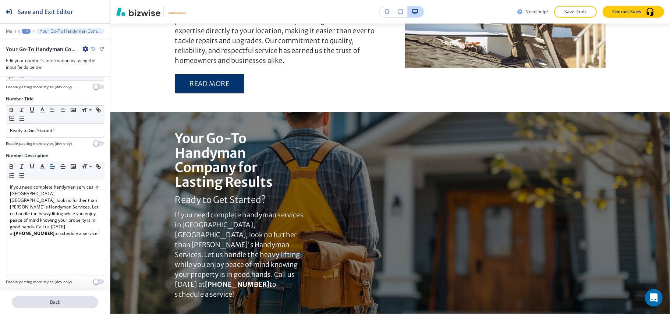
click at [67, 305] on p "Back" at bounding box center [55, 302] width 85 height 7
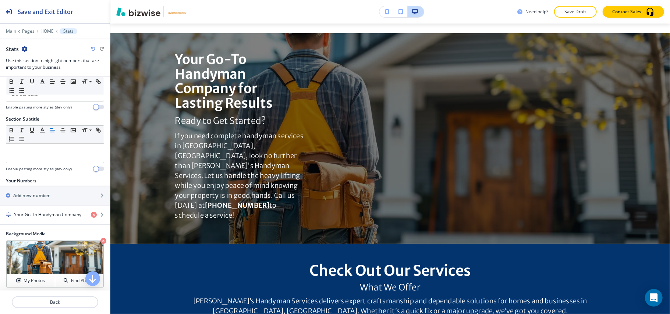
scroll to position [23, 0]
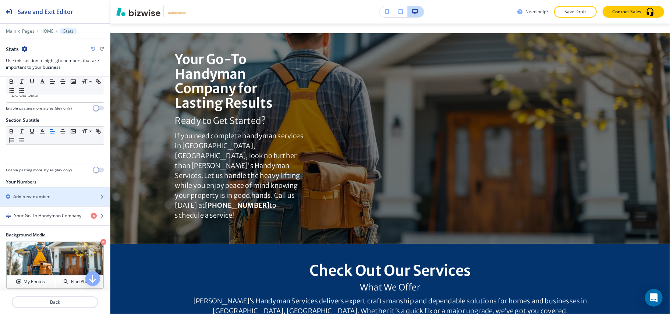
click at [37, 198] on h2 "Add new number" at bounding box center [31, 197] width 36 height 7
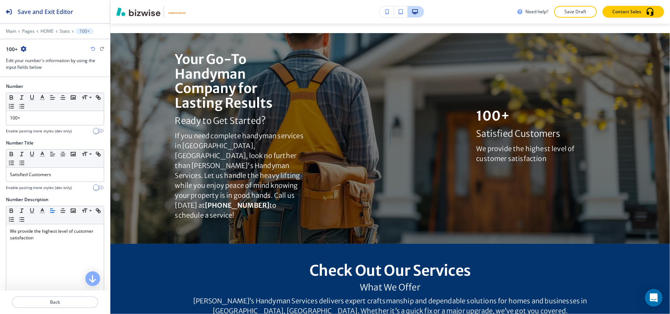
scroll to position [832, 0]
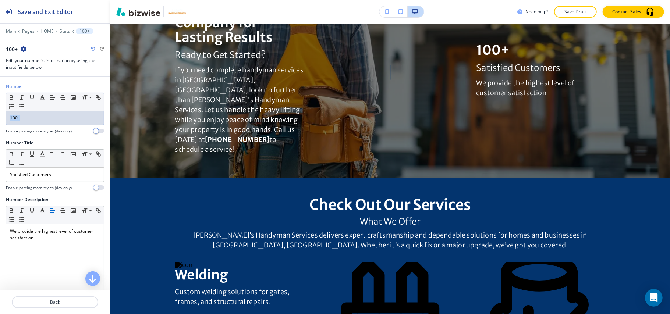
drag, startPoint x: 33, startPoint y: 121, endPoint x: 0, endPoint y: 119, distance: 32.8
click at [0, 119] on div "Number Small Normal Large Huge 100+ Enable pasting more styles (dev only)" at bounding box center [55, 111] width 110 height 57
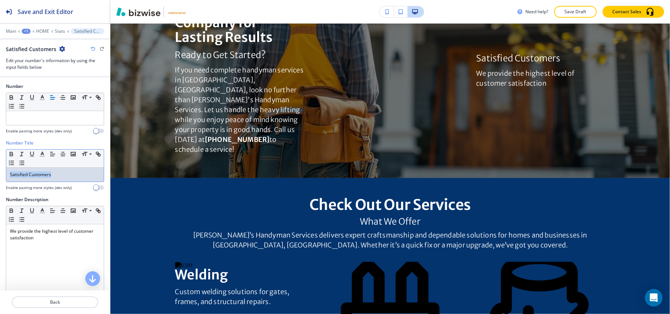
drag, startPoint x: 74, startPoint y: 175, endPoint x: 0, endPoint y: 176, distance: 74.0
click at [0, 176] on div "Number Title Small Normal Large Huge Satisfied Customers Enable pasting more st…" at bounding box center [55, 168] width 110 height 57
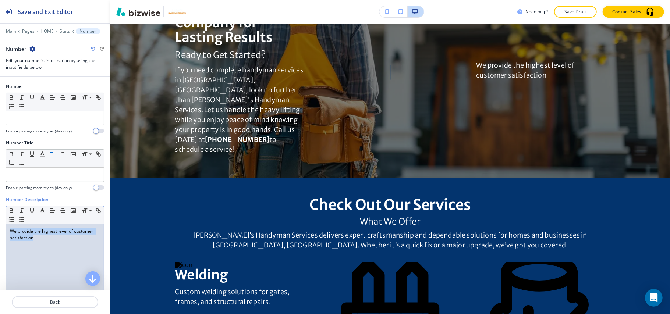
drag, startPoint x: 24, startPoint y: 230, endPoint x: 0, endPoint y: 224, distance: 24.8
click at [0, 223] on div "Number Description Small Normal Large Huge We provide the highest level of cust…" at bounding box center [55, 266] width 110 height 138
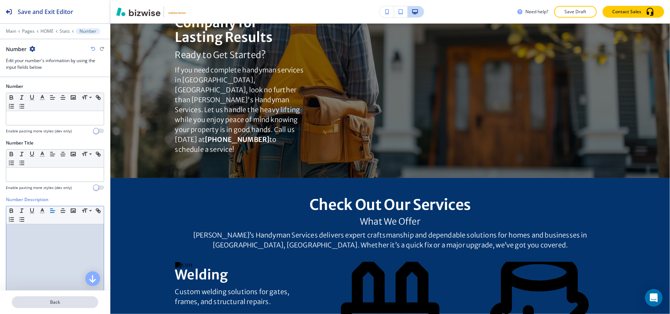
click at [66, 305] on p "Back" at bounding box center [55, 302] width 85 height 7
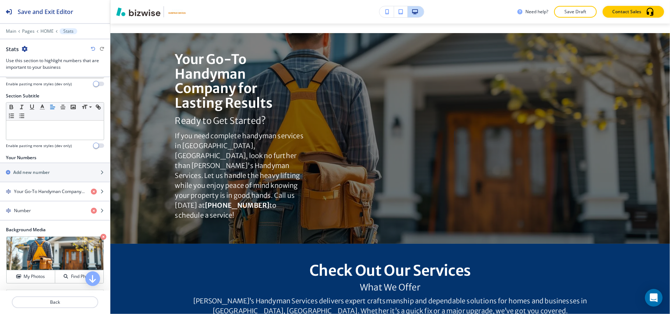
scroll to position [43, 0]
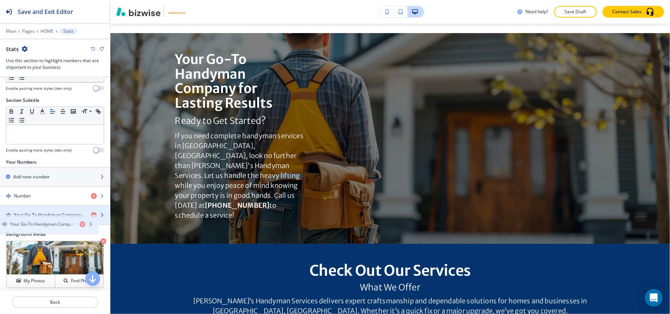
drag, startPoint x: 46, startPoint y: 198, endPoint x: 43, endPoint y: 224, distance: 26.8
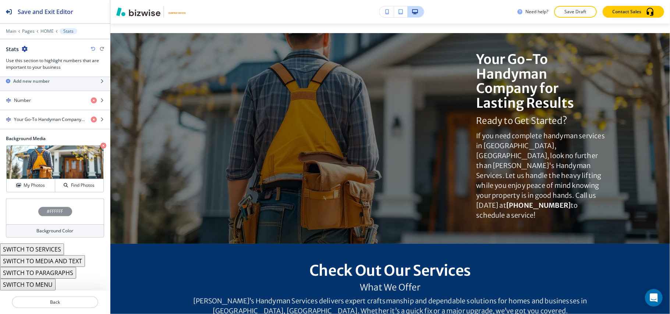
scroll to position [141, 0]
click at [53, 117] on h4 "Your Go-To Handyman Company for Lasting Results" at bounding box center [49, 119] width 71 height 7
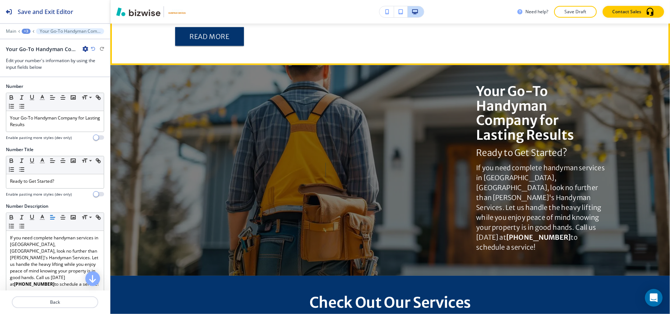
scroll to position [687, 0]
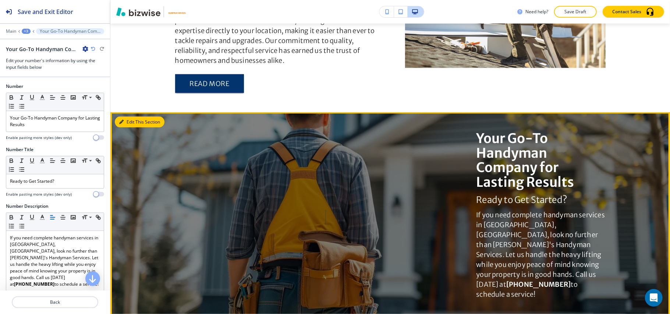
click at [142, 117] on button "Edit This Section" at bounding box center [140, 122] width 50 height 11
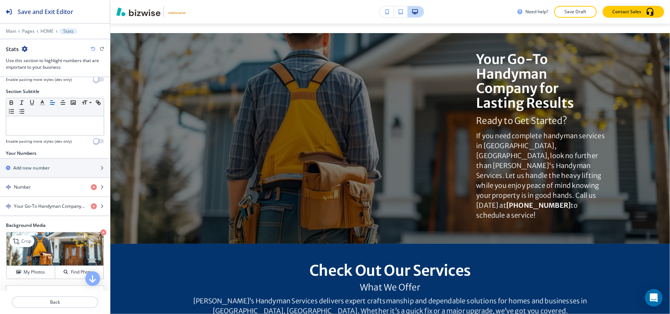
scroll to position [141, 0]
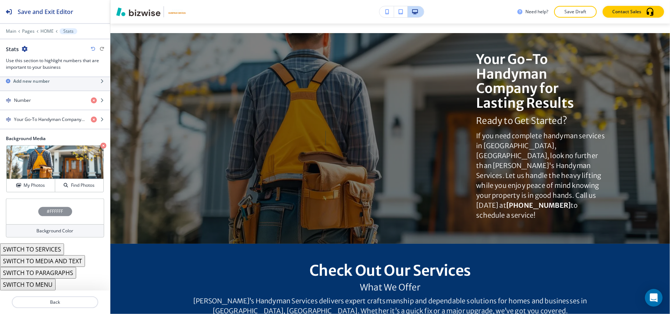
click at [46, 248] on button "SWITCH TO SERVICES" at bounding box center [32, 250] width 64 height 12
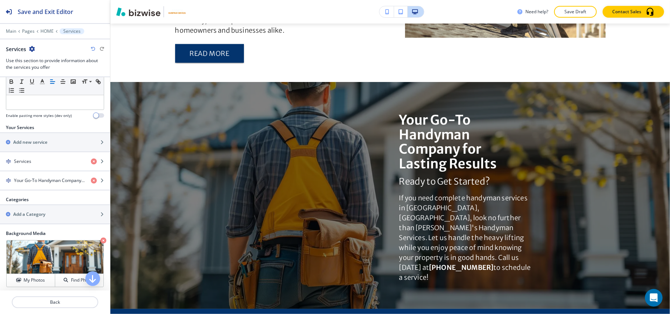
scroll to position [167, 0]
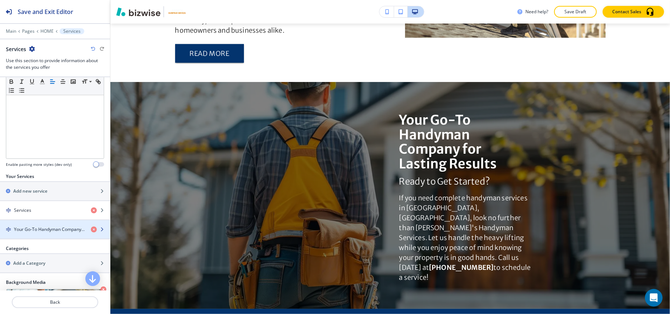
click at [45, 230] on h4 "Your Go-To Handyman Company for Lasting Results" at bounding box center [49, 229] width 71 height 7
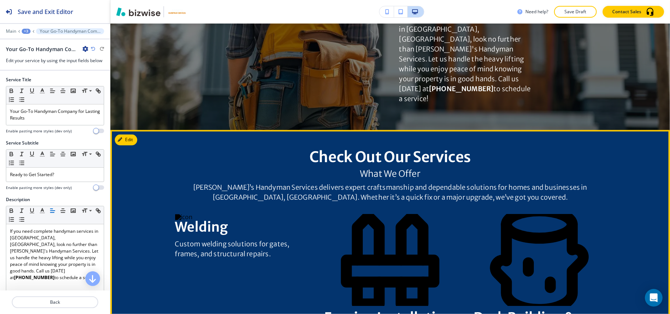
scroll to position [944, 0]
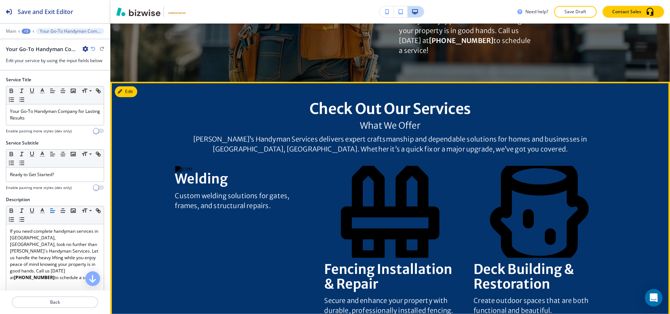
click at [121, 90] on icon "button" at bounding box center [121, 92] width 4 height 4
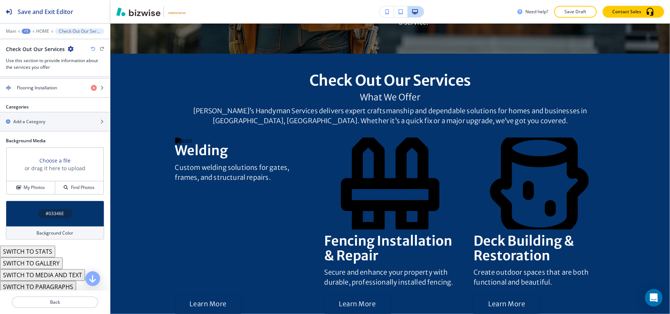
scroll to position [439, 0]
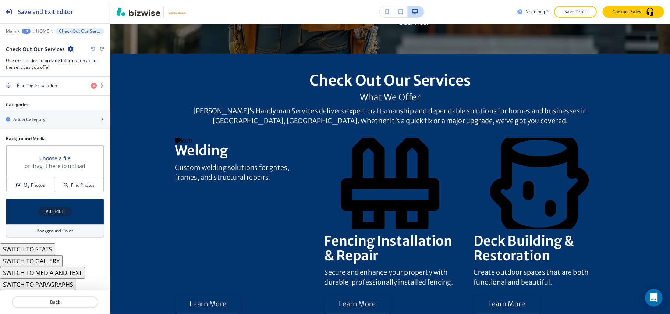
click at [34, 213] on div "#03346E" at bounding box center [55, 212] width 98 height 26
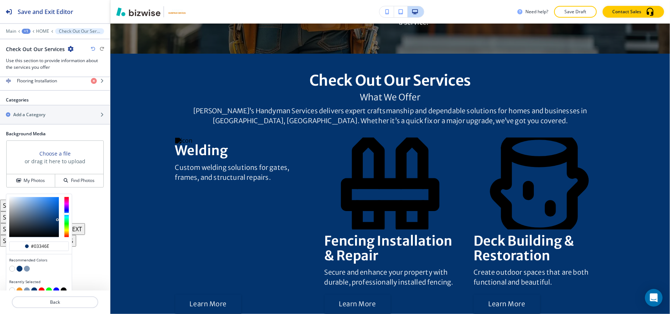
scroll to position [0, 0]
drag, startPoint x: 12, startPoint y: 273, endPoint x: 15, endPoint y: 269, distance: 5.7
click at [12, 272] on button "button" at bounding box center [12, 269] width 6 height 6
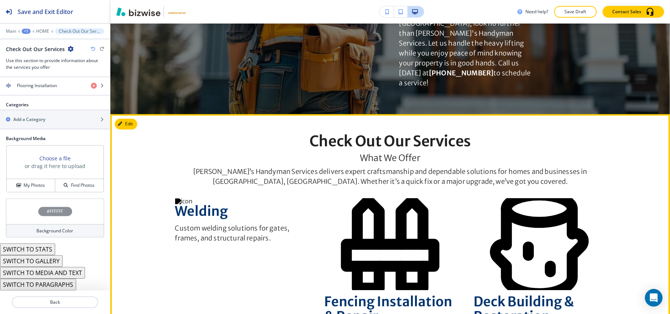
scroll to position [972, 0]
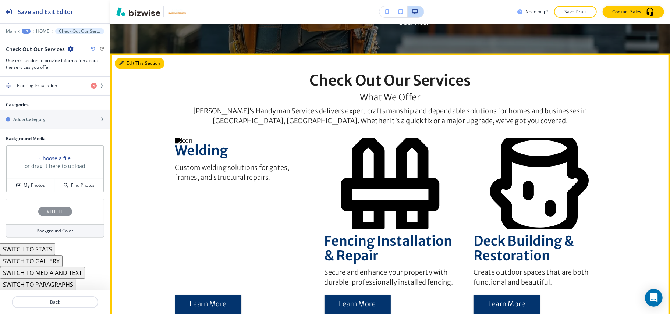
click at [125, 58] on button "Edit This Section" at bounding box center [140, 63] width 50 height 11
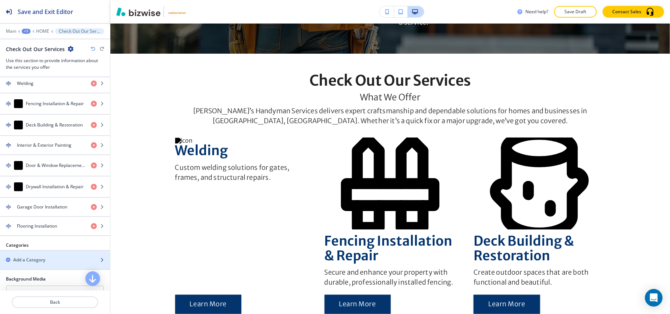
scroll to position [243, 0]
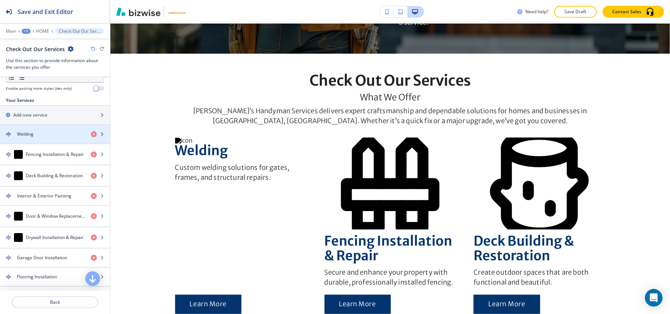
click at [40, 141] on div "button" at bounding box center [55, 141] width 110 height 6
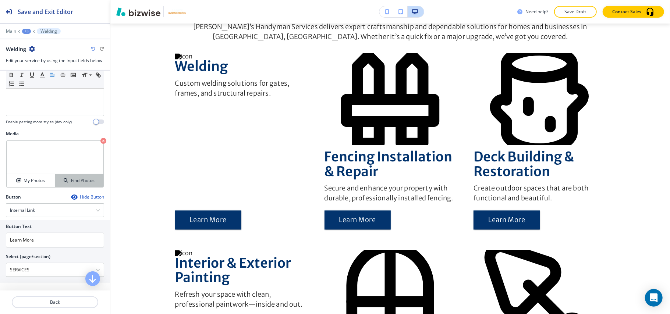
scroll to position [201, 0]
click at [100, 140] on icon "button" at bounding box center [103, 140] width 6 height 6
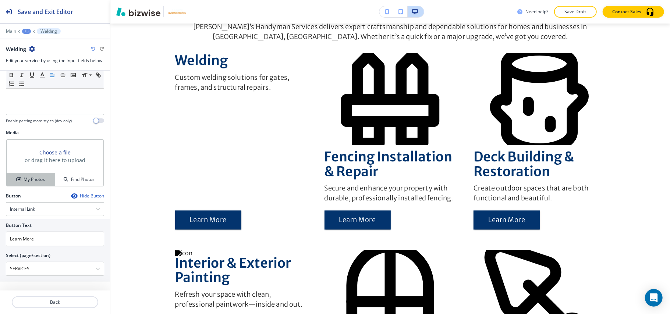
click at [36, 181] on h4 "My Photos" at bounding box center [34, 179] width 21 height 7
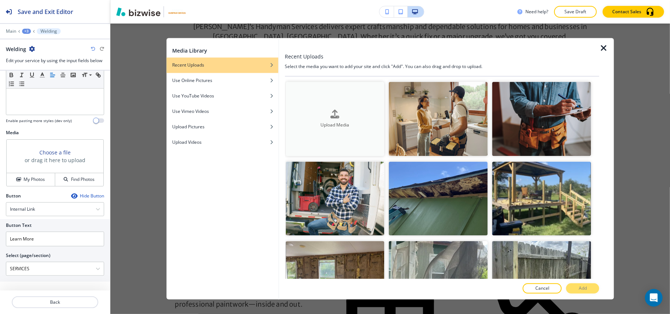
click at [328, 102] on button "Upload Media" at bounding box center [335, 119] width 99 height 74
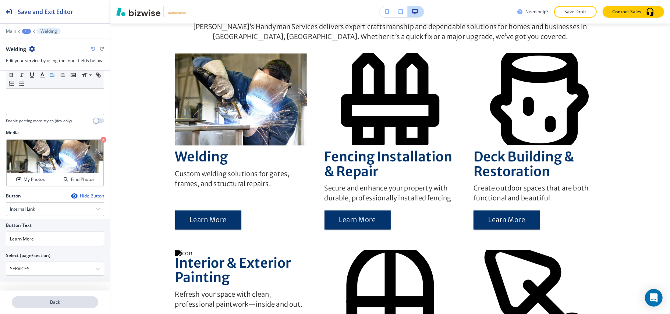
click at [54, 307] on button "Back" at bounding box center [55, 303] width 86 height 12
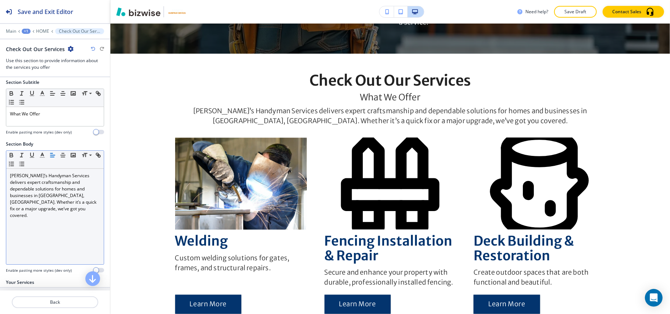
scroll to position [147, 0]
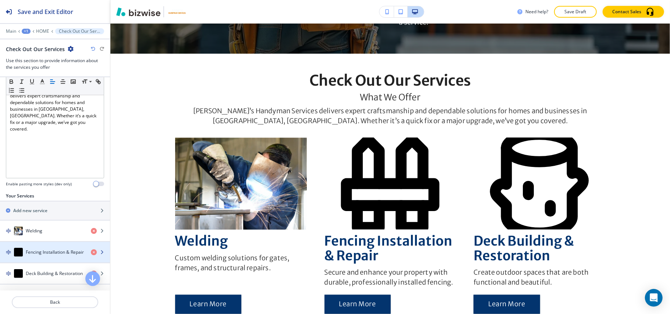
click at [45, 256] on h4 "Fencing Installation & Repair" at bounding box center [55, 252] width 58 height 7
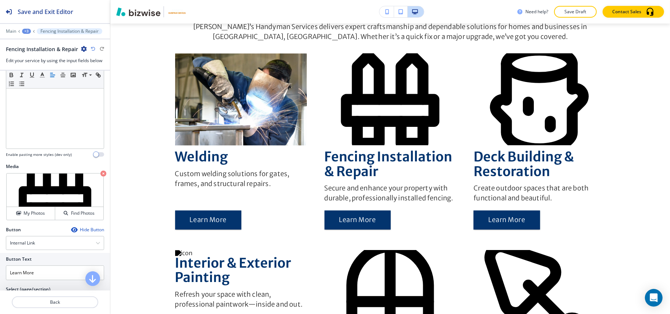
scroll to position [196, 0]
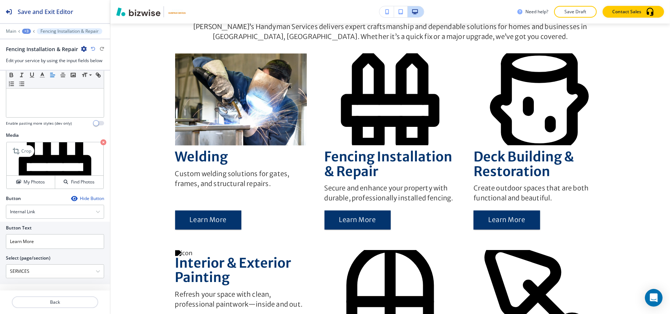
click at [91, 144] on div "Crop My Photos Find Photos" at bounding box center [55, 165] width 98 height 47
click at [100, 145] on icon "button" at bounding box center [103, 142] width 6 height 6
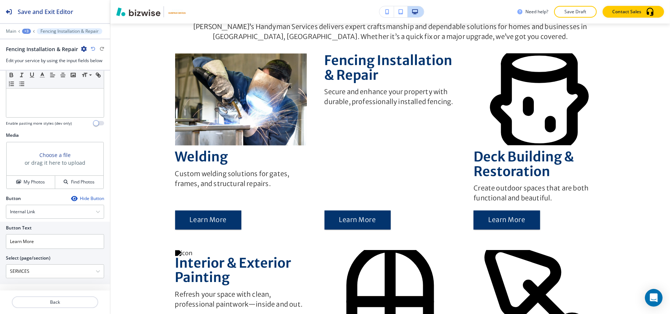
click at [31, 190] on div "Choose a file or drag it here to upload My Photos Find Photos" at bounding box center [55, 166] width 98 height 48
click at [31, 188] on button "My Photos" at bounding box center [31, 182] width 49 height 13
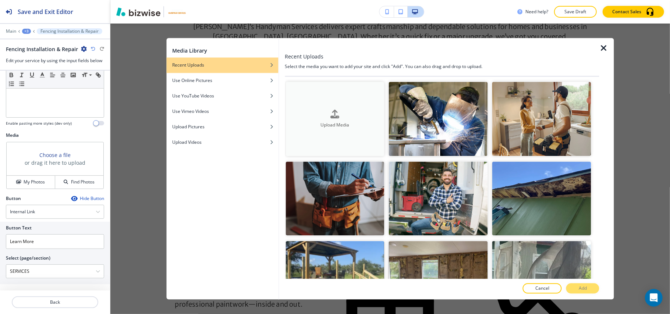
click at [347, 110] on div "Upload Media" at bounding box center [335, 119] width 99 height 19
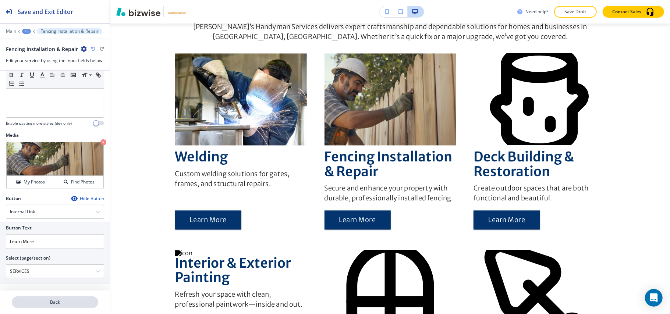
click at [59, 304] on p "Back" at bounding box center [55, 302] width 85 height 7
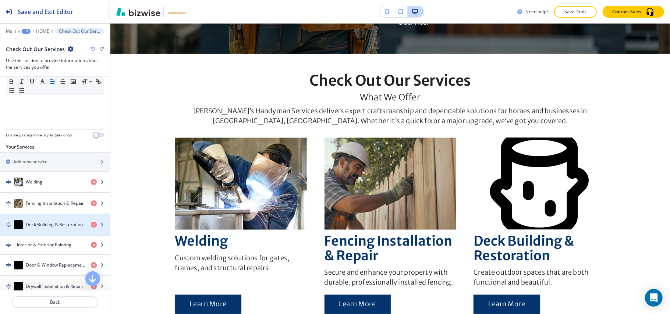
click at [41, 227] on h4 "Deck Building & Restoration" at bounding box center [54, 225] width 57 height 7
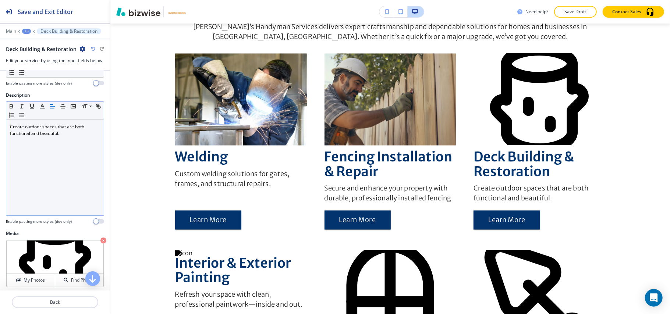
scroll to position [201, 0]
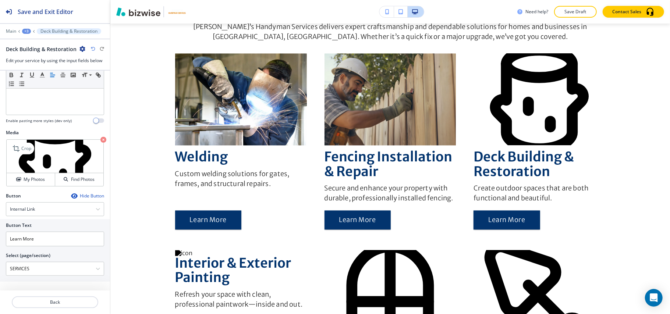
click at [100, 138] on icon "button" at bounding box center [103, 140] width 6 height 6
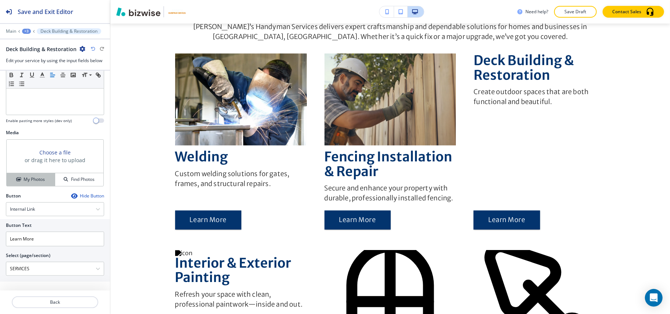
click at [27, 181] on h4 "My Photos" at bounding box center [34, 179] width 21 height 7
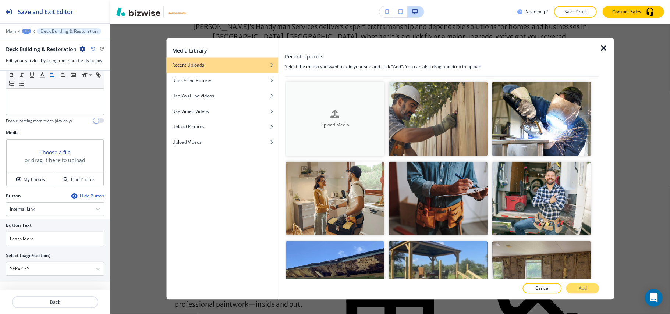
click at [329, 108] on button "Upload Media" at bounding box center [335, 119] width 99 height 74
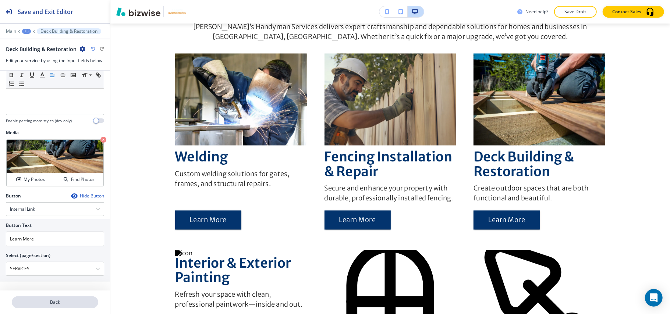
click at [62, 306] on button "Back" at bounding box center [55, 303] width 86 height 12
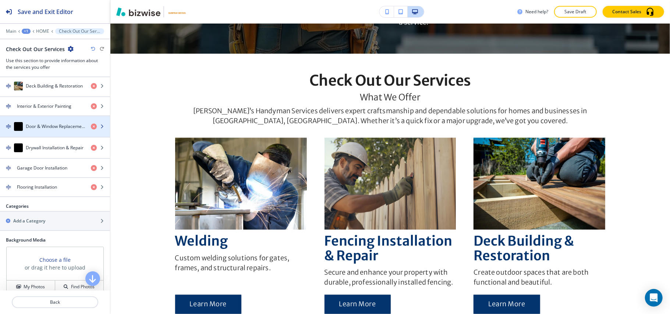
scroll to position [343, 0]
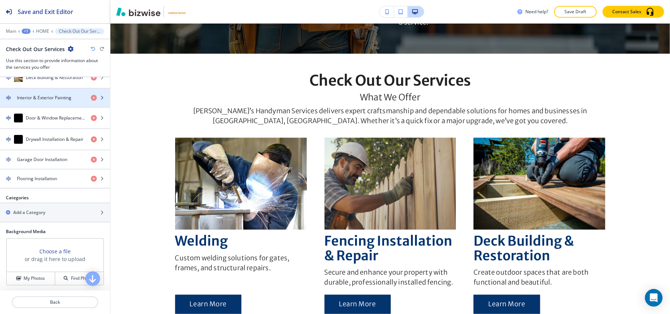
click at [43, 101] on h4 "Interior & Exterior Painting" at bounding box center [44, 98] width 54 height 7
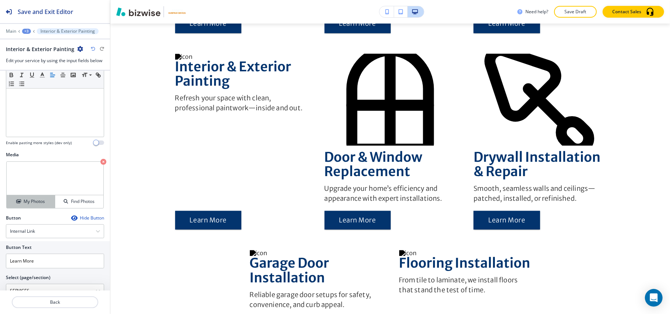
scroll to position [201, 0]
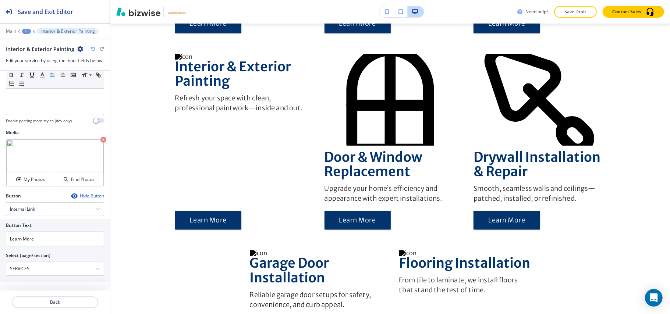
click at [100, 140] on icon "button" at bounding box center [103, 140] width 6 height 6
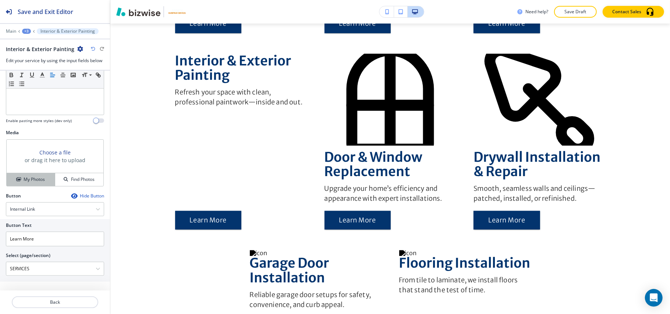
click at [36, 176] on h4 "My Photos" at bounding box center [34, 179] width 21 height 7
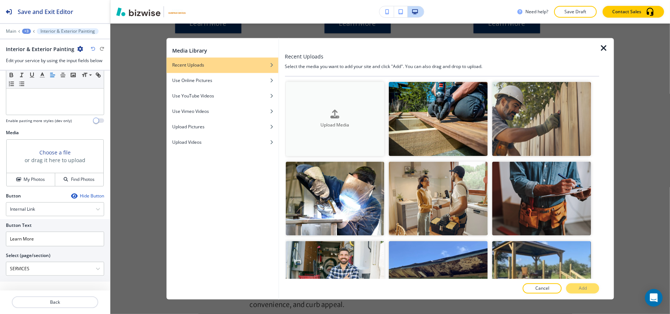
click at [337, 115] on icon "button" at bounding box center [335, 114] width 9 height 9
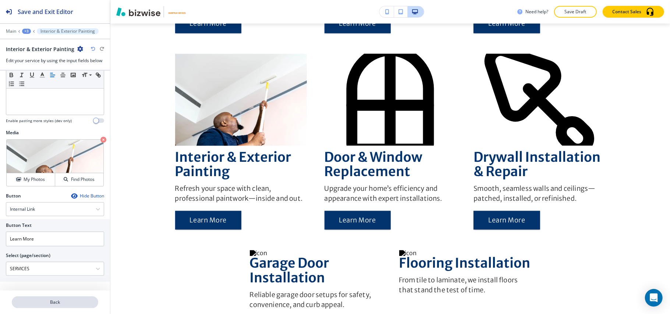
click at [50, 303] on p "Back" at bounding box center [55, 302] width 85 height 7
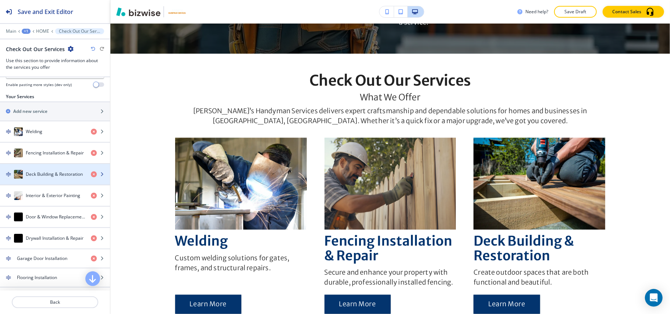
scroll to position [294, 0]
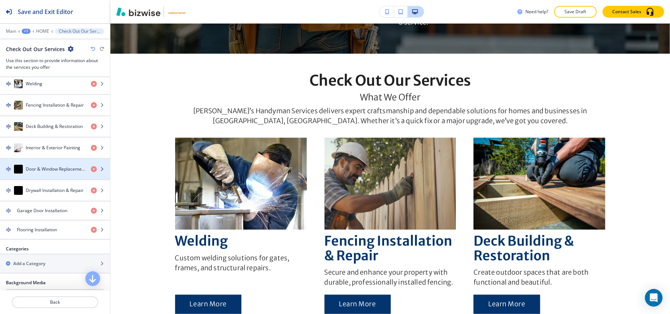
click at [45, 173] on h4 "Door & Window Replacement" at bounding box center [55, 169] width 59 height 7
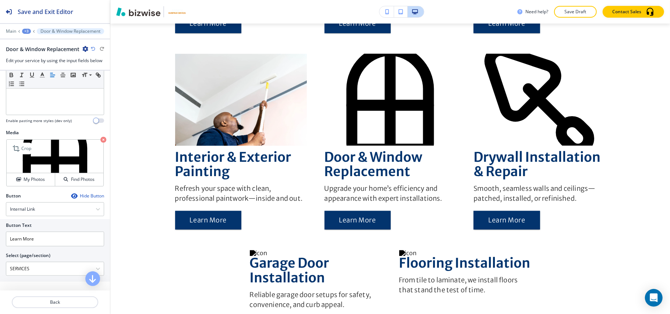
scroll to position [201, 0]
click at [100, 137] on icon "button" at bounding box center [103, 140] width 6 height 6
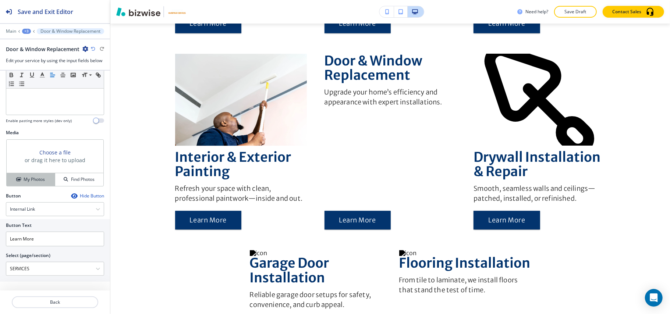
click at [44, 177] on div "My Photos" at bounding box center [31, 179] width 48 height 7
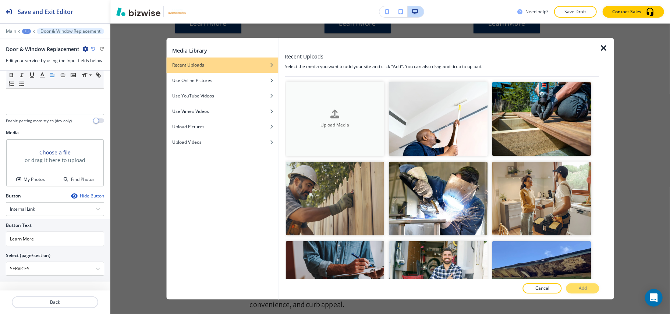
click at [322, 119] on div "button" at bounding box center [335, 120] width 99 height 3
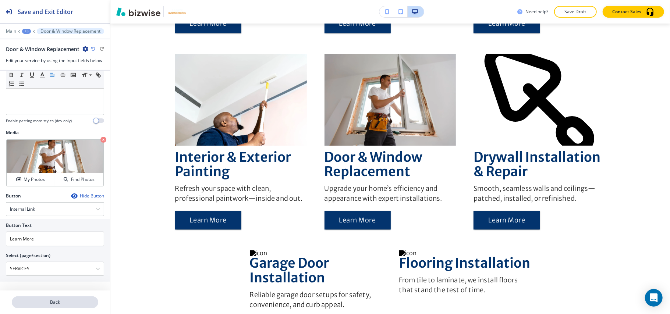
click at [61, 305] on p "Back" at bounding box center [55, 302] width 85 height 7
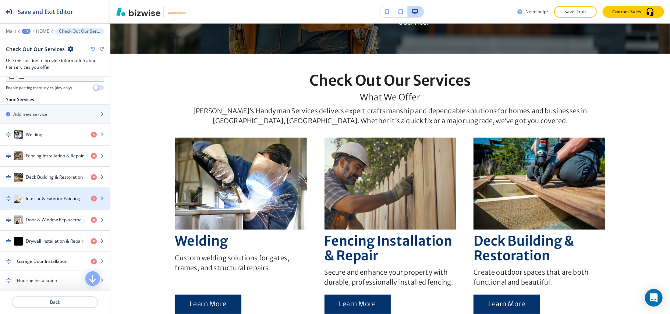
scroll to position [245, 0]
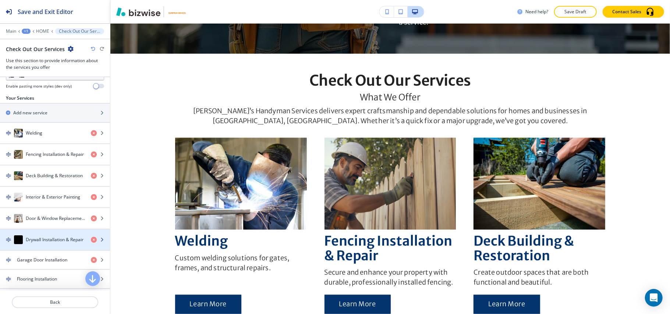
click at [49, 243] on h4 "Drywall Installation & Repair" at bounding box center [55, 240] width 58 height 7
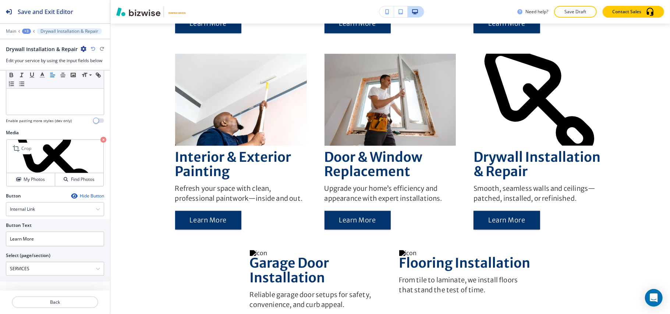
scroll to position [201, 0]
click at [100, 137] on icon "button" at bounding box center [103, 140] width 6 height 6
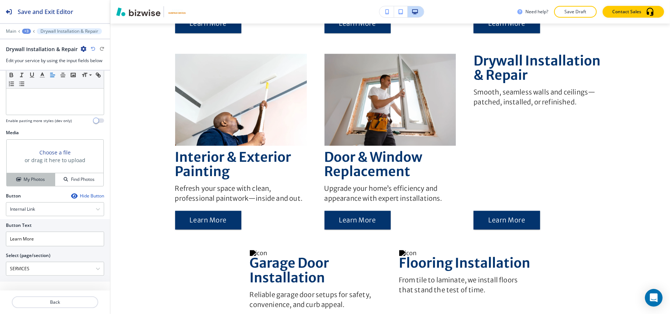
click at [26, 180] on h4 "My Photos" at bounding box center [34, 179] width 21 height 7
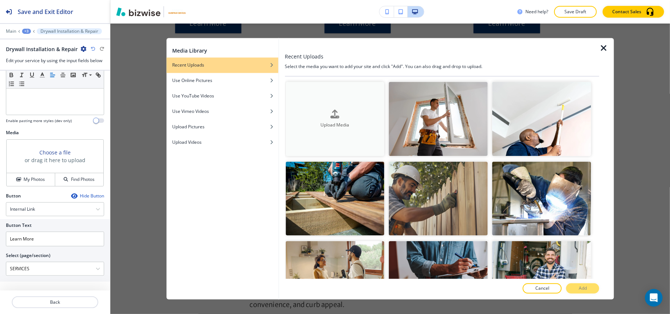
click at [309, 102] on button "Upload Media" at bounding box center [335, 119] width 99 height 74
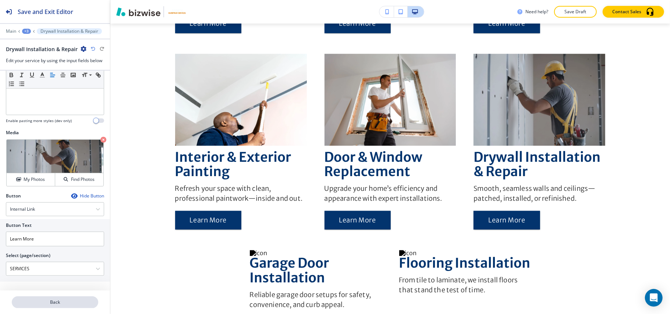
click at [61, 303] on p "Back" at bounding box center [55, 302] width 85 height 7
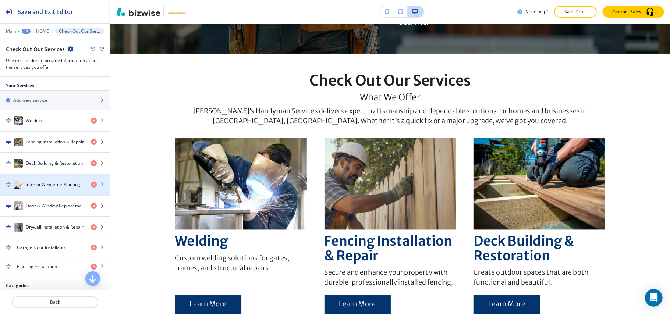
scroll to position [343, 0]
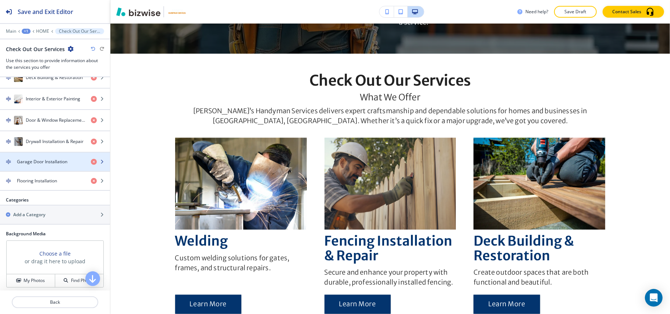
click at [55, 165] on h4 "Garage Door Installation" at bounding box center [42, 162] width 50 height 7
click at [40, 165] on h4 "Garage Door Installation" at bounding box center [42, 162] width 50 height 7
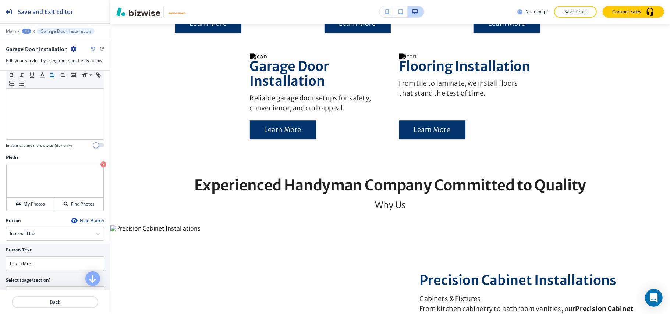
scroll to position [201, 0]
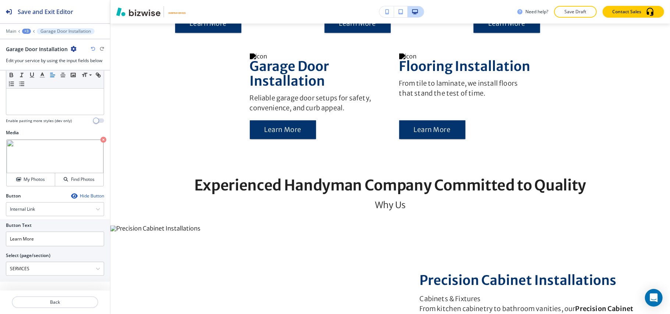
click at [100, 137] on icon "button" at bounding box center [103, 140] width 6 height 6
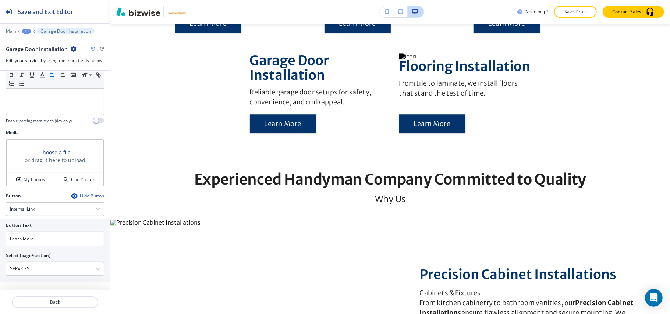
click at [33, 187] on div "Media Choose a file or drag it here to upload My Photos Find Photos" at bounding box center [55, 161] width 110 height 63
click at [34, 183] on button "My Photos" at bounding box center [31, 179] width 49 height 13
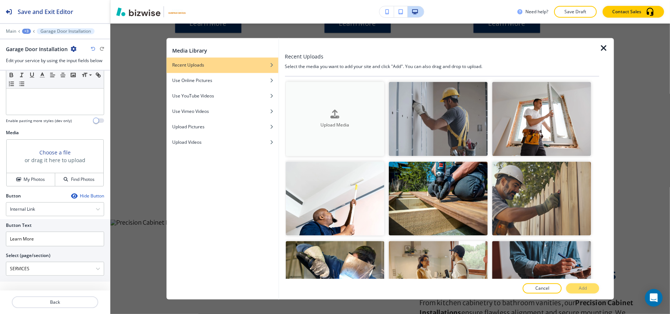
click at [340, 127] on button "Upload Media" at bounding box center [335, 119] width 99 height 74
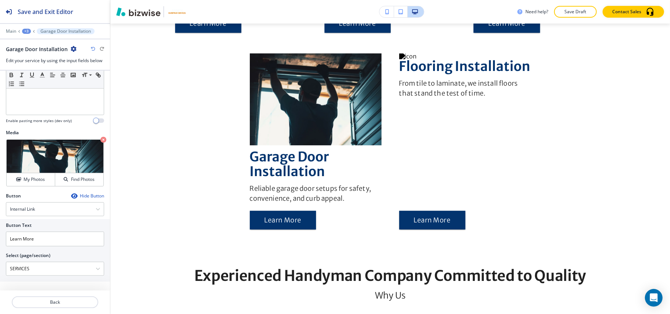
click at [52, 309] on div at bounding box center [55, 311] width 110 height 6
click at [52, 303] on p "Back" at bounding box center [55, 302] width 85 height 7
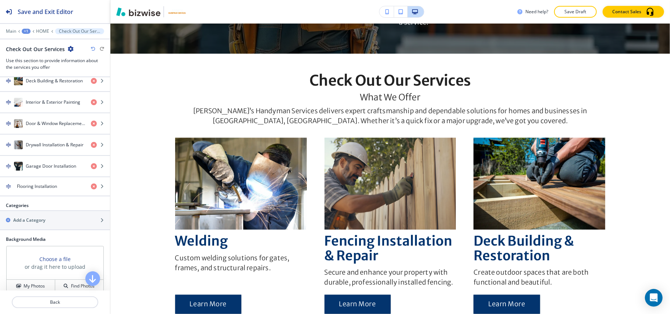
scroll to position [343, 0]
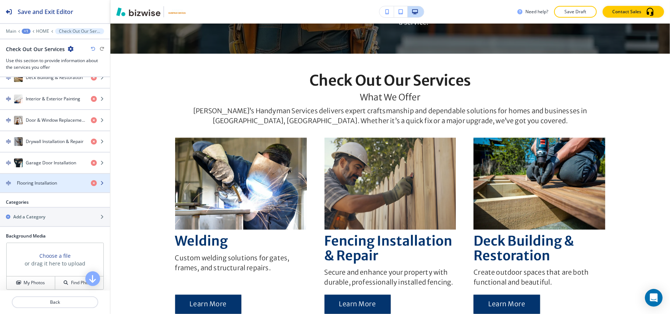
click at [49, 186] on h4 "Flooring Installation" at bounding box center [37, 183] width 40 height 7
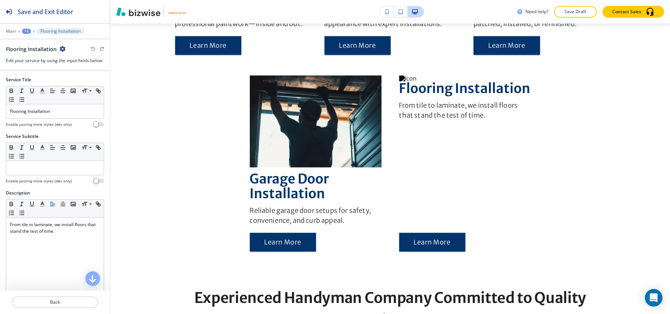
scroll to position [0, 0]
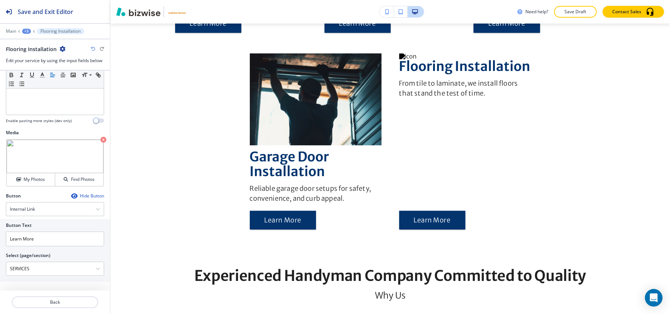
click at [100, 140] on icon "button" at bounding box center [103, 140] width 6 height 6
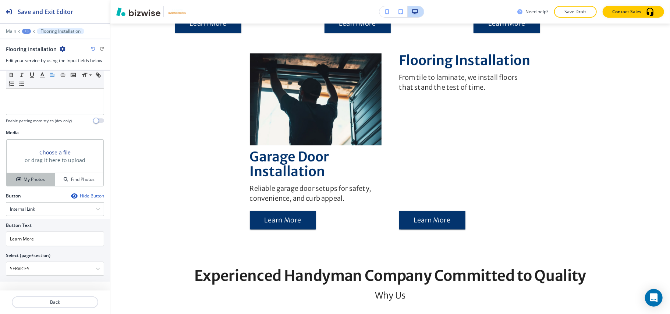
click at [25, 178] on h4 "My Photos" at bounding box center [34, 179] width 21 height 7
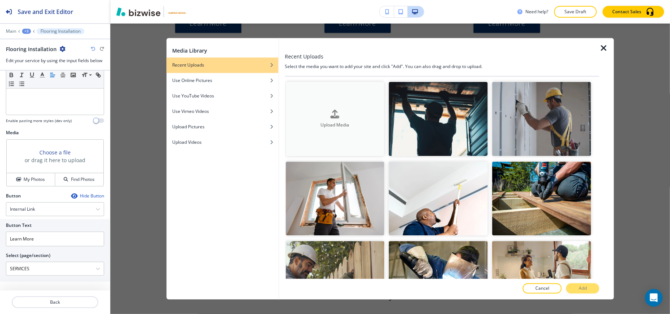
click at [373, 112] on div "Upload Media" at bounding box center [335, 119] width 99 height 19
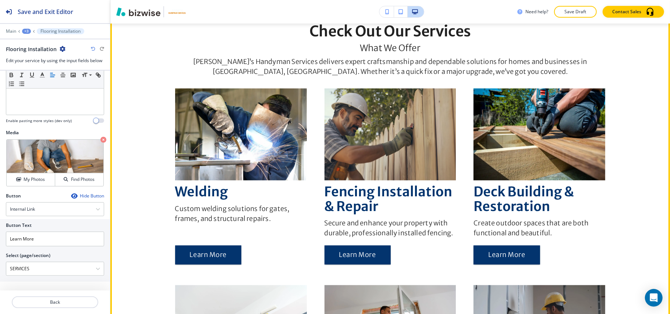
scroll to position [960, 0]
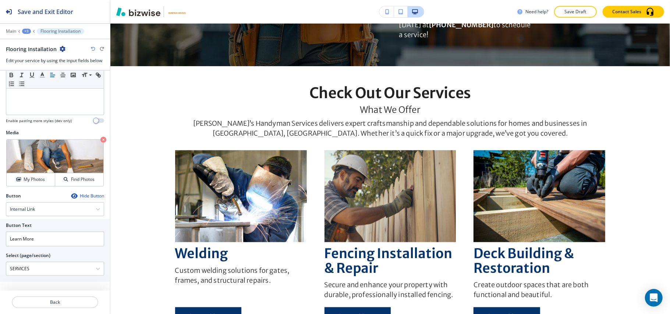
click at [7, 28] on div "Main +3 Flooring Installation" at bounding box center [55, 31] width 98 height 6
click at [10, 27] on div at bounding box center [55, 26] width 110 height 4
click at [12, 29] on p "Main" at bounding box center [11, 31] width 10 height 5
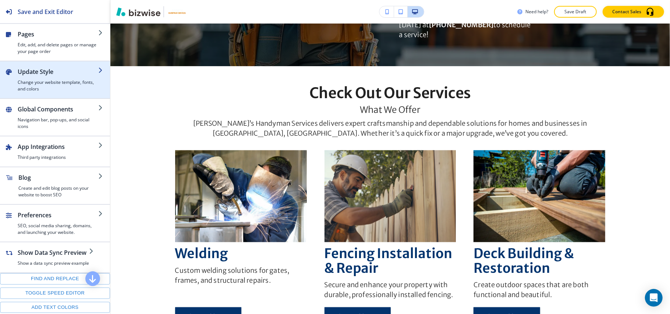
click at [31, 82] on h4 "Change your website template, fonts, and colors" at bounding box center [58, 85] width 81 height 13
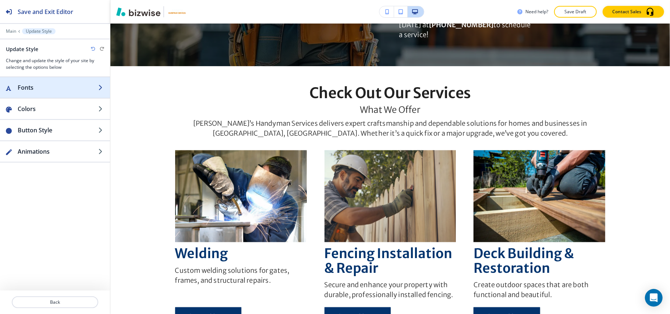
click at [46, 83] on div "button" at bounding box center [55, 80] width 110 height 6
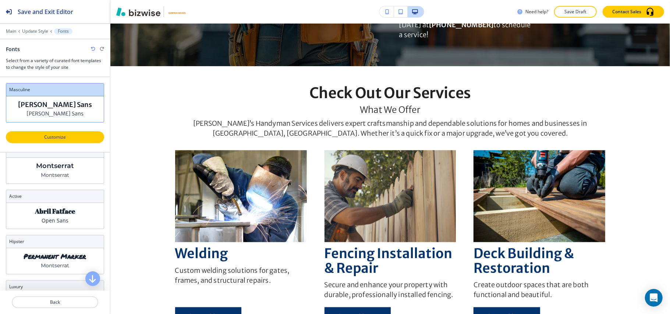
scroll to position [0, 0]
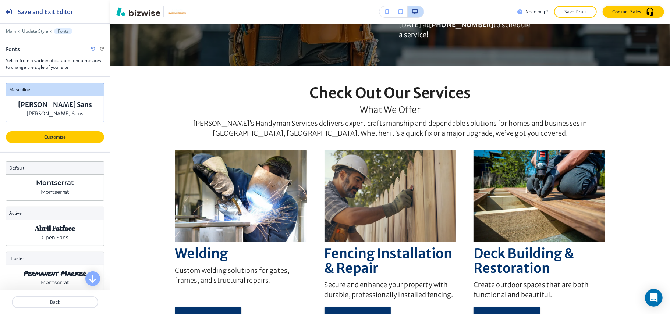
click at [49, 134] on button "Customize" at bounding box center [55, 137] width 98 height 12
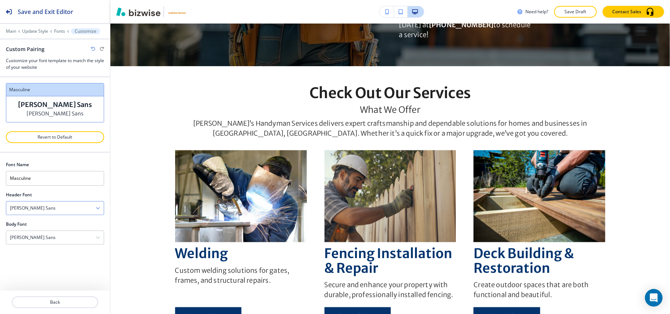
click at [56, 208] on div "Merriweather Sans" at bounding box center [55, 208] width 98 height 13
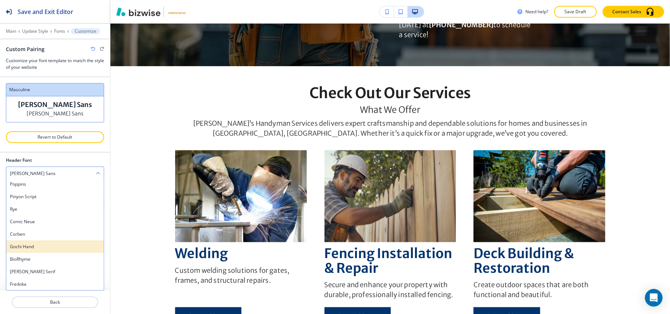
scroll to position [641, 0]
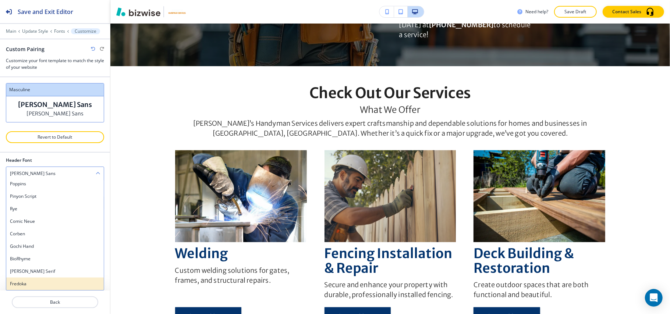
click at [38, 279] on div "Fredoka" at bounding box center [55, 284] width 98 height 13
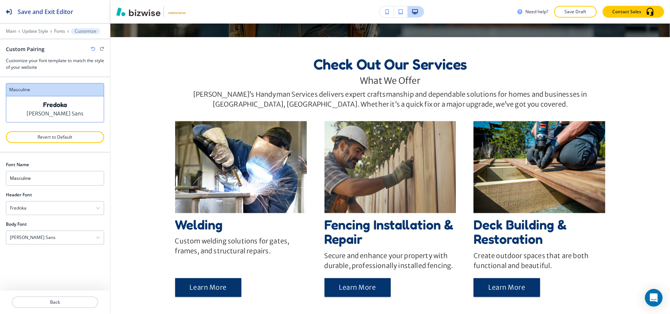
scroll to position [945, 0]
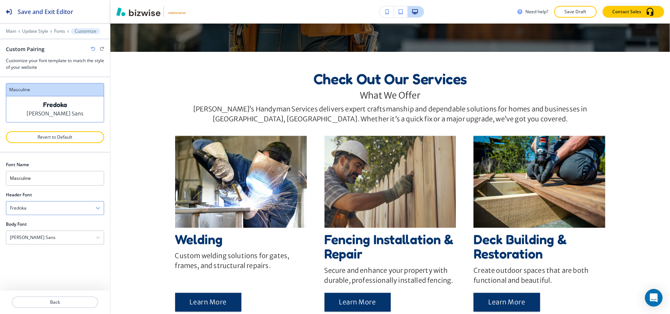
click at [67, 211] on div "Fredoka" at bounding box center [55, 208] width 98 height 13
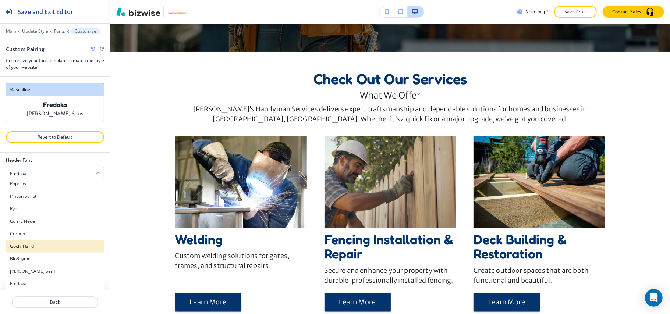
scroll to position [36, 0]
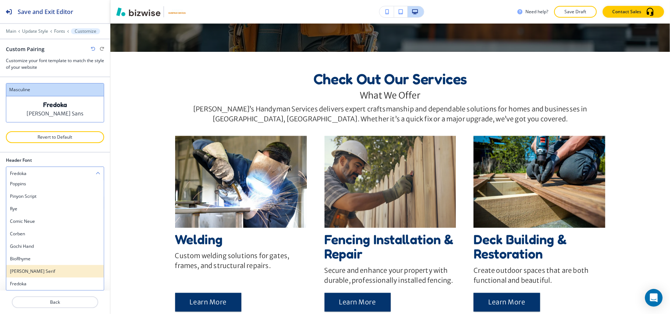
click at [30, 269] on h4 "Noto Serif" at bounding box center [55, 271] width 90 height 7
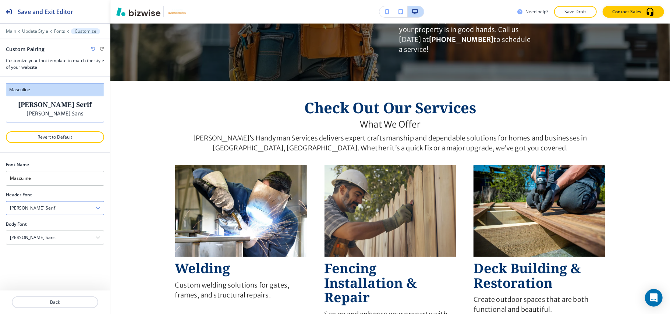
scroll to position [960, 0]
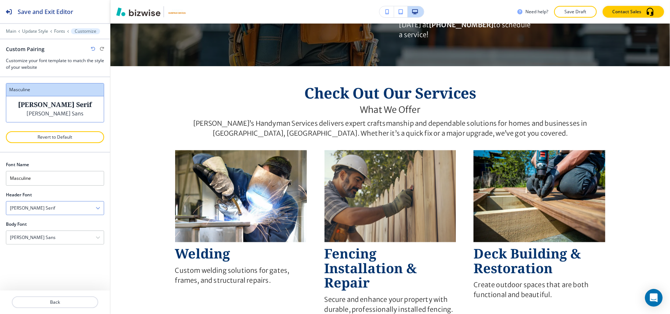
click at [50, 212] on div "Noto Serif" at bounding box center [55, 208] width 98 height 13
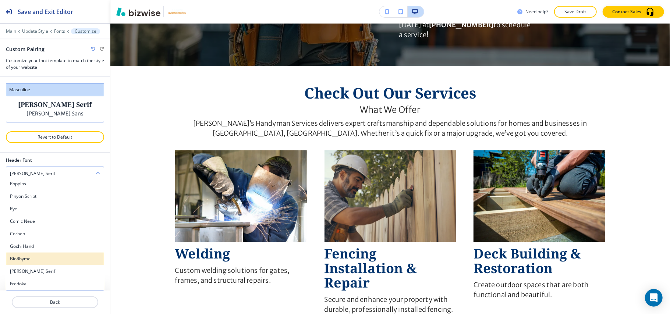
click at [39, 261] on h4 "BioRhyme" at bounding box center [55, 259] width 90 height 7
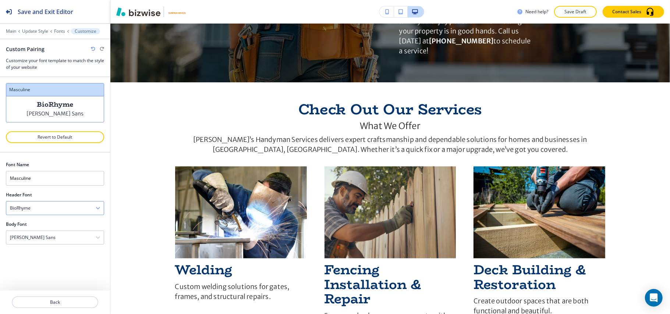
click at [40, 208] on div "BioRhyme" at bounding box center [55, 208] width 98 height 13
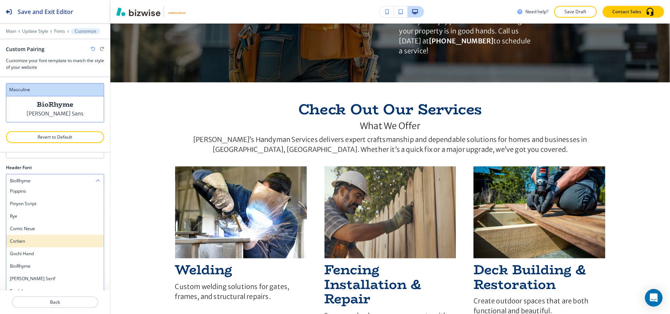
scroll to position [36, 0]
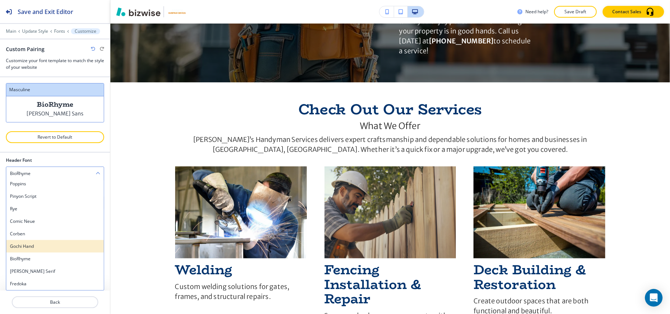
click at [42, 247] on h4 "Gochi Hand" at bounding box center [55, 246] width 90 height 7
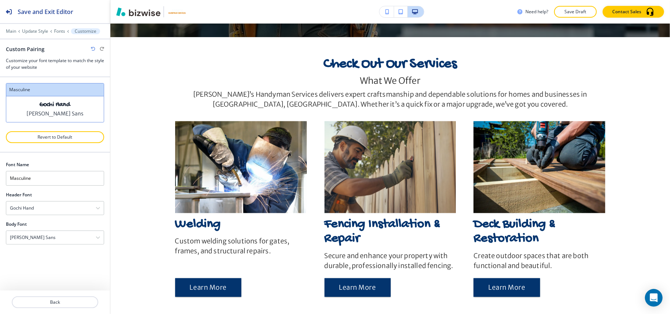
scroll to position [929, 0]
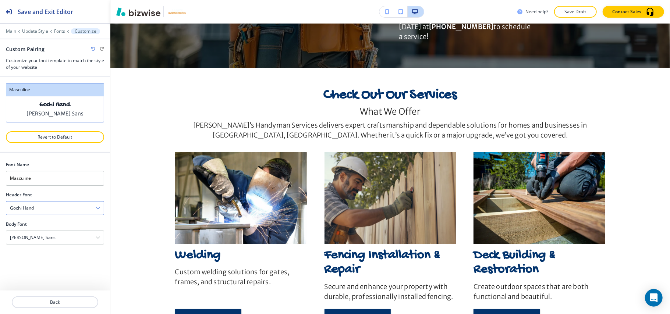
click at [49, 206] on div "Gochi Hand" at bounding box center [55, 208] width 98 height 13
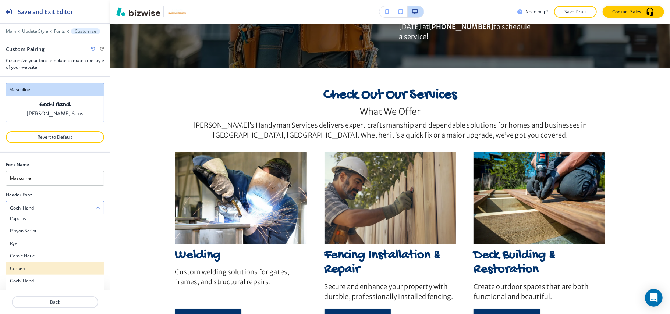
scroll to position [36, 0]
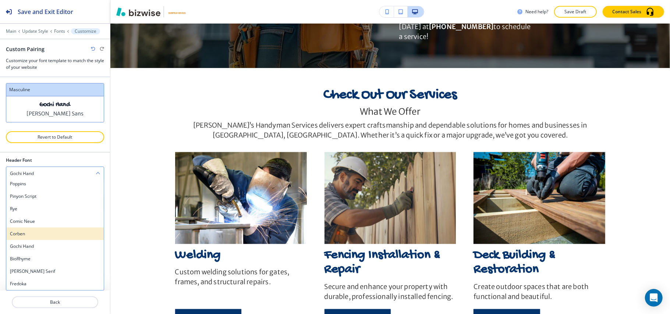
click at [32, 233] on h4 "Corben" at bounding box center [55, 234] width 90 height 7
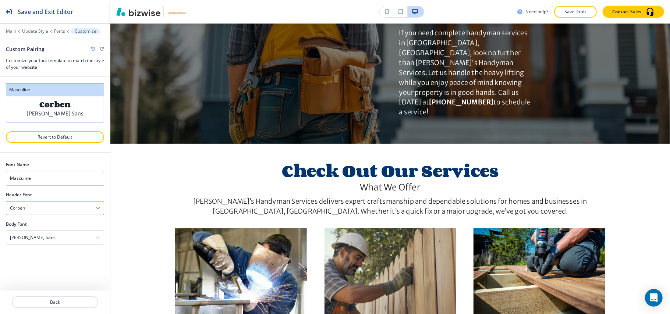
scroll to position [960, 0]
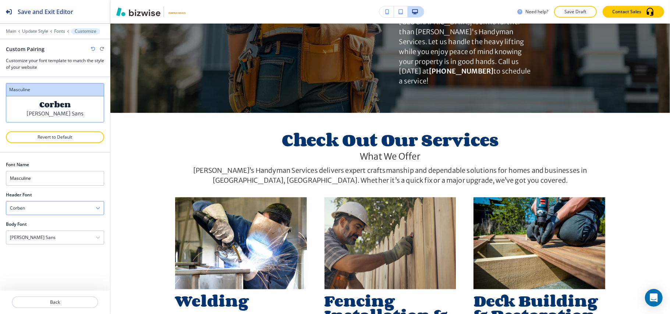
click at [44, 208] on div "Corben" at bounding box center [55, 208] width 98 height 13
click at [41, 256] on h4 "Comic Neue" at bounding box center [55, 256] width 90 height 7
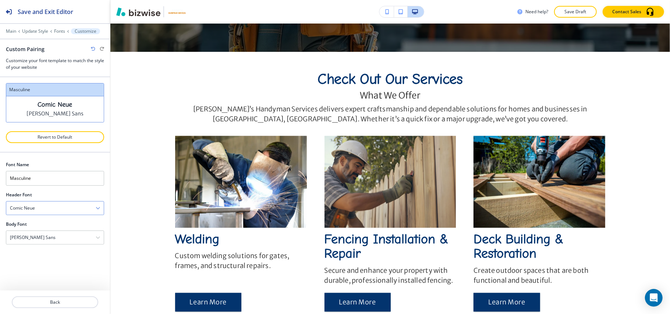
click at [49, 205] on div "Comic Neue" at bounding box center [55, 208] width 98 height 13
click at [30, 245] on h4 "Rye" at bounding box center [55, 243] width 90 height 7
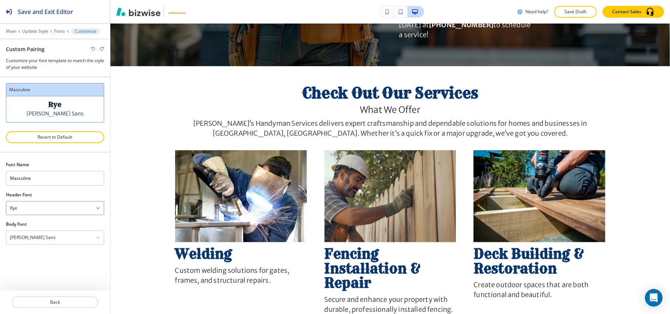
click at [48, 211] on div "Rye" at bounding box center [55, 208] width 98 height 13
click at [36, 233] on h4 "Pinyon Script" at bounding box center [55, 231] width 90 height 7
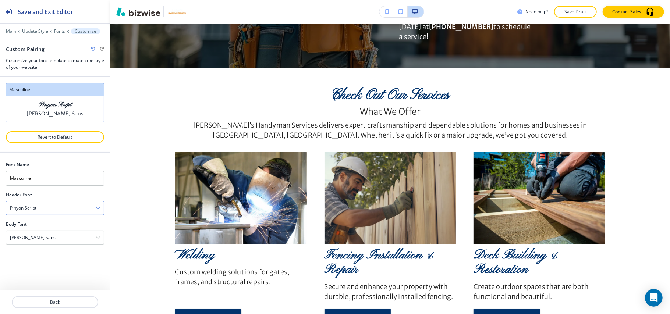
click at [53, 209] on div "Pinyon Script" at bounding box center [55, 208] width 98 height 13
click at [47, 222] on h4 "Poppins" at bounding box center [55, 218] width 90 height 7
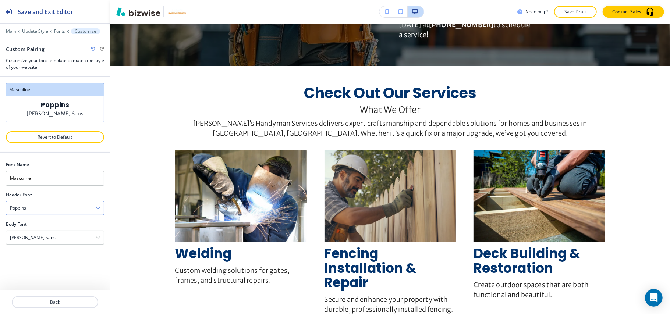
click at [57, 208] on div "Poppins" at bounding box center [55, 208] width 98 height 13
click at [37, 233] on h4 "Inter" at bounding box center [55, 232] width 90 height 7
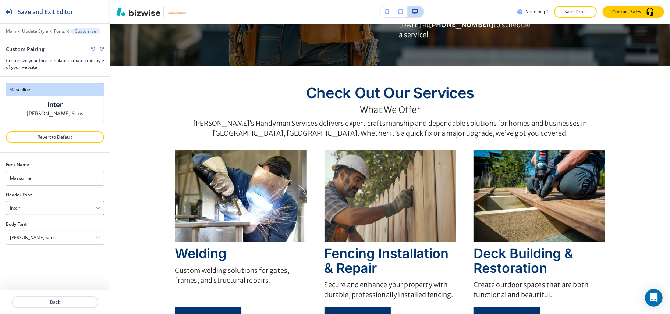
click at [47, 208] on div "Inter" at bounding box center [55, 208] width 98 height 13
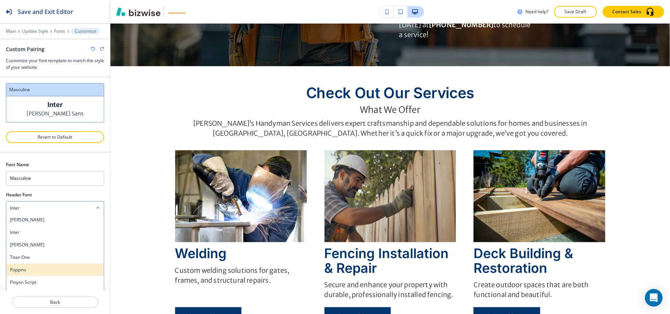
scroll to position [540, 0]
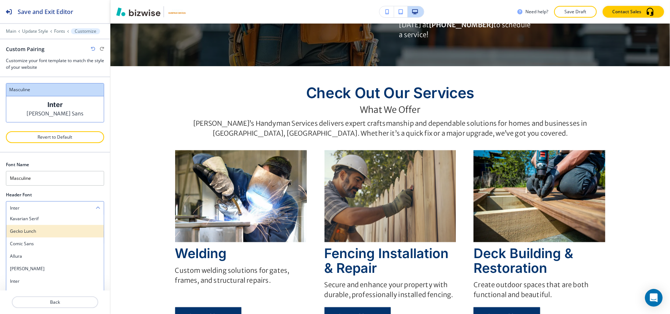
click at [49, 231] on h4 "Gecko Lunch" at bounding box center [55, 231] width 90 height 7
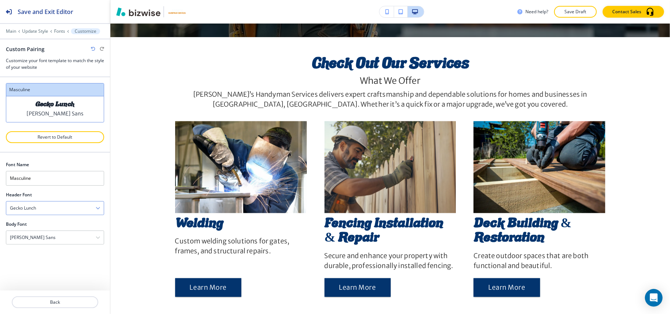
scroll to position [945, 0]
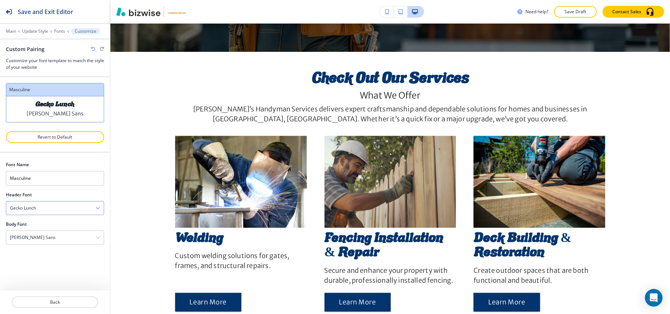
click at [53, 209] on div "Gecko Lunch" at bounding box center [55, 208] width 98 height 13
click at [40, 220] on h4 "Kavarian Serif" at bounding box center [55, 219] width 90 height 7
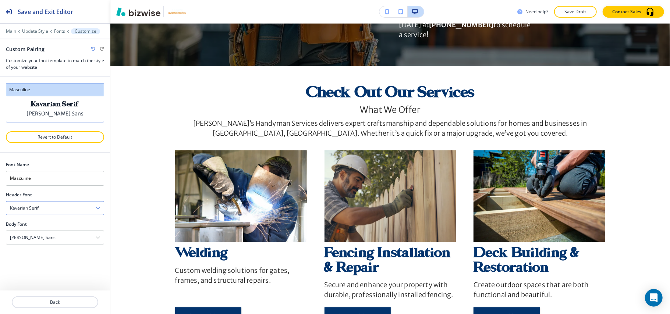
click at [60, 206] on div "Kavarian Serif" at bounding box center [55, 208] width 98 height 13
click at [43, 233] on h4 "Architects Daughter" at bounding box center [55, 232] width 90 height 7
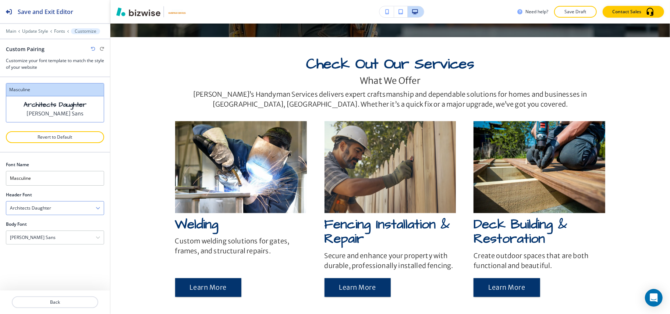
click at [59, 209] on div "Architects Daughter" at bounding box center [55, 208] width 98 height 13
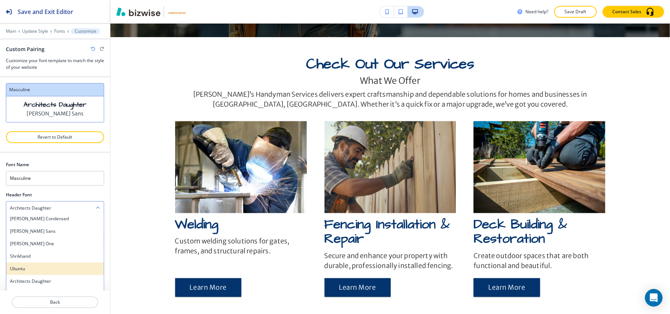
click at [41, 268] on h4 "Ubuntu" at bounding box center [55, 269] width 90 height 7
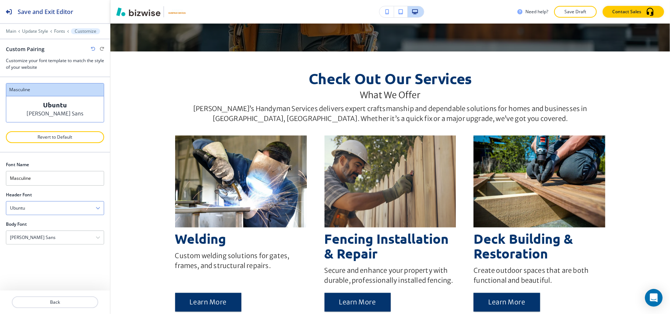
click at [58, 208] on div "Ubuntu" at bounding box center [55, 208] width 98 height 13
click at [45, 260] on h4 "Shrikhand" at bounding box center [55, 256] width 90 height 7
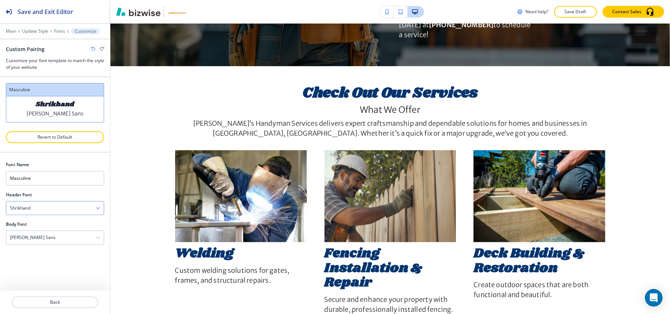
click at [62, 210] on div "Shrikhand" at bounding box center [55, 208] width 98 height 13
click at [43, 247] on h4 "Erica One" at bounding box center [55, 244] width 90 height 7
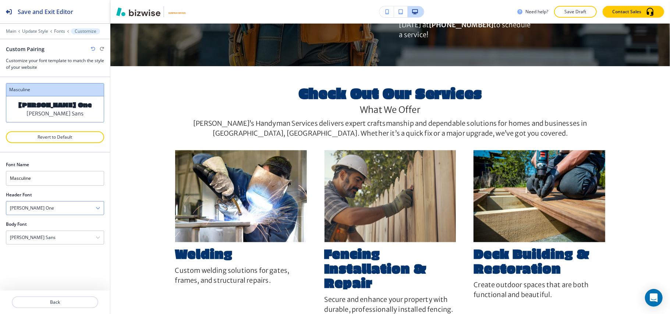
click at [61, 208] on div "Erica One" at bounding box center [55, 208] width 98 height 13
drag, startPoint x: 50, startPoint y: 230, endPoint x: 54, endPoint y: 211, distance: 19.8
click at [50, 231] on h4 "Merriweather Sans" at bounding box center [55, 231] width 90 height 7
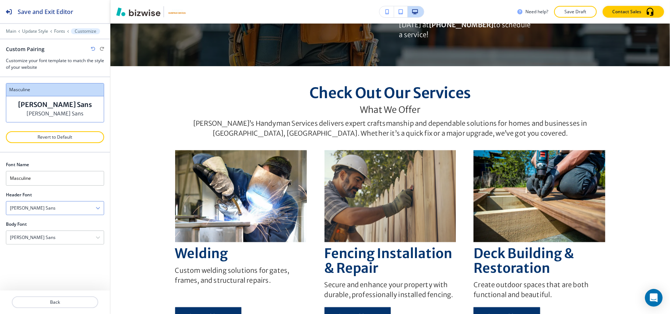
click at [56, 209] on div "Merriweather Sans" at bounding box center [55, 208] width 98 height 13
click at [52, 221] on h4 "Barlow Condensed" at bounding box center [55, 219] width 90 height 7
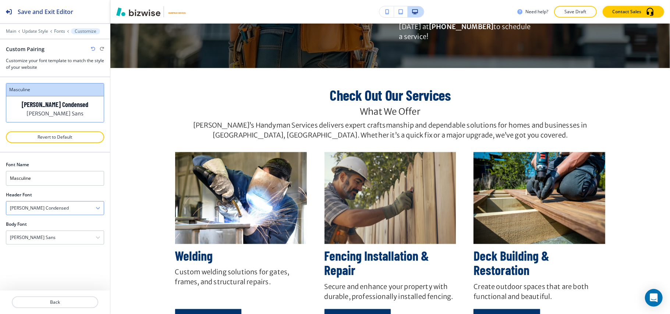
click at [59, 206] on div "Barlow Condensed" at bounding box center [55, 208] width 98 height 13
click at [54, 261] on h4 "Permanent Marker" at bounding box center [55, 257] width 90 height 7
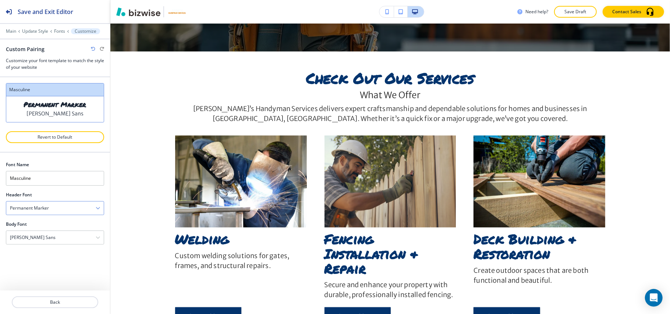
click at [66, 209] on div "Permanent Marker" at bounding box center [55, 208] width 98 height 13
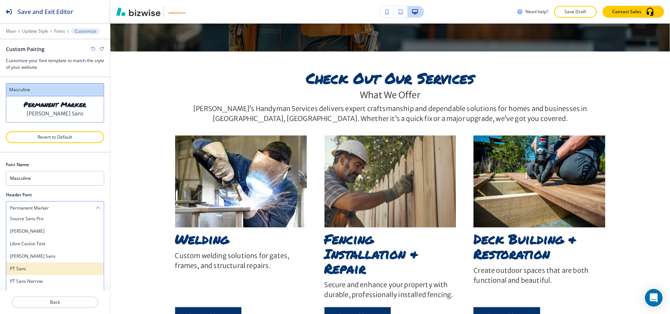
click at [41, 265] on div "PT Sans" at bounding box center [55, 269] width 98 height 13
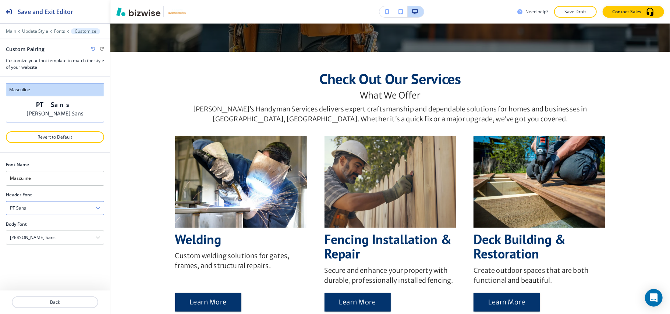
click at [63, 209] on div "PT Sans" at bounding box center [55, 208] width 98 height 13
drag, startPoint x: 25, startPoint y: 254, endPoint x: 46, endPoint y: 215, distance: 43.8
click at [26, 254] on div "Noto Sans" at bounding box center [55, 256] width 98 height 13
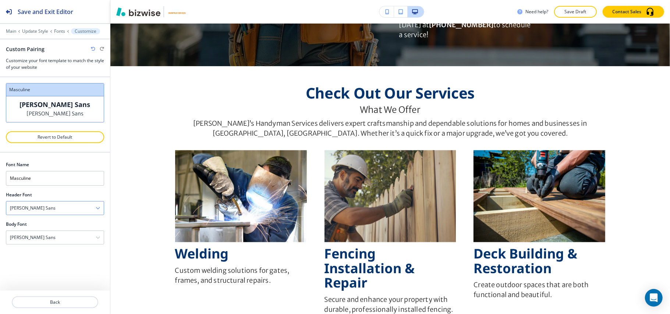
click at [55, 209] on div "Noto Sans" at bounding box center [55, 208] width 98 height 13
click at [40, 247] on h4 "Libre Caslon Text" at bounding box center [55, 244] width 90 height 7
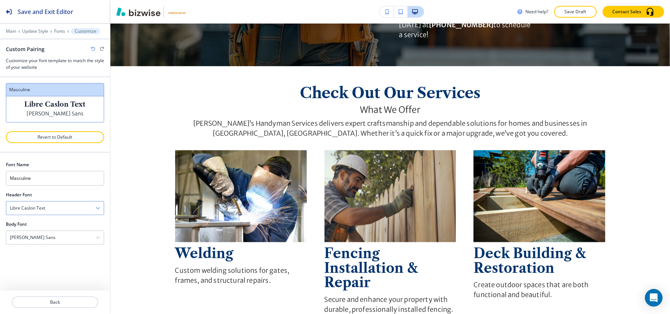
click at [58, 209] on div "Libre Caslon Text" at bounding box center [55, 208] width 98 height 13
click at [47, 283] on h4 "Oswald" at bounding box center [55, 280] width 90 height 7
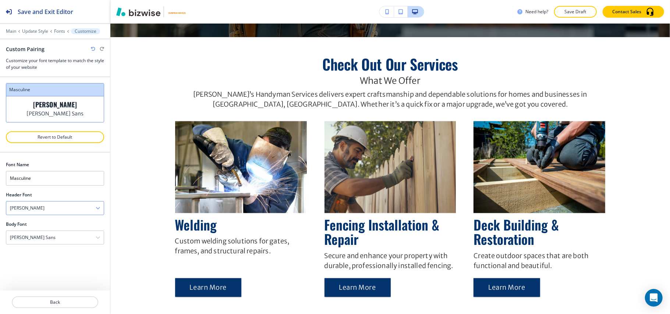
scroll to position [929, 0]
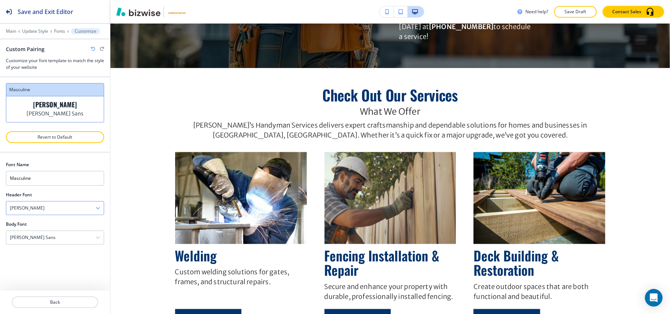
click at [57, 210] on div "Oswald" at bounding box center [55, 208] width 98 height 13
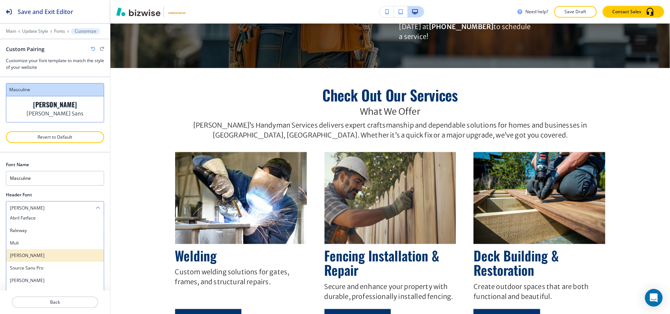
click at [35, 258] on h4 "Judson" at bounding box center [55, 255] width 90 height 7
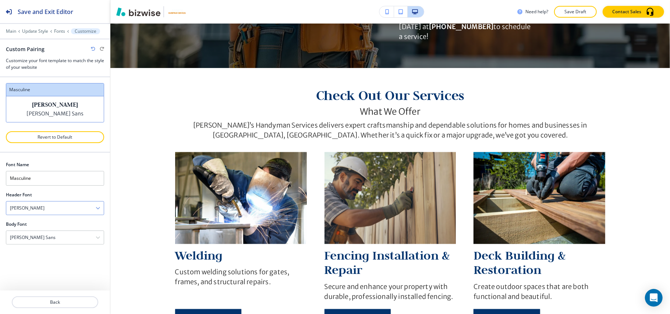
click at [55, 208] on div "Judson" at bounding box center [55, 208] width 98 height 13
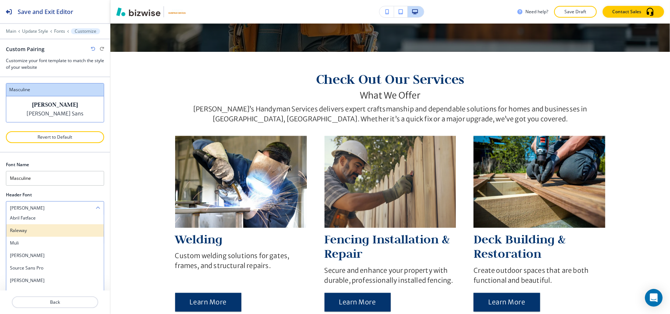
click at [34, 231] on h4 "Raleway" at bounding box center [55, 230] width 90 height 7
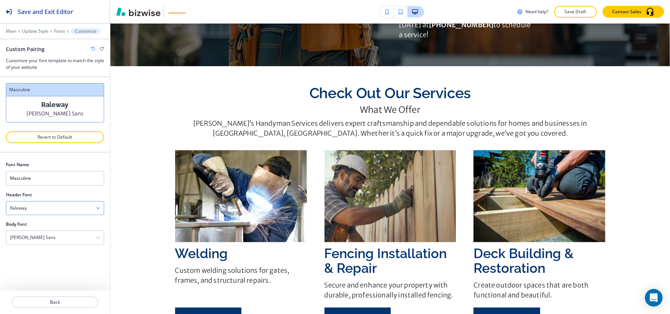
scroll to position [960, 0]
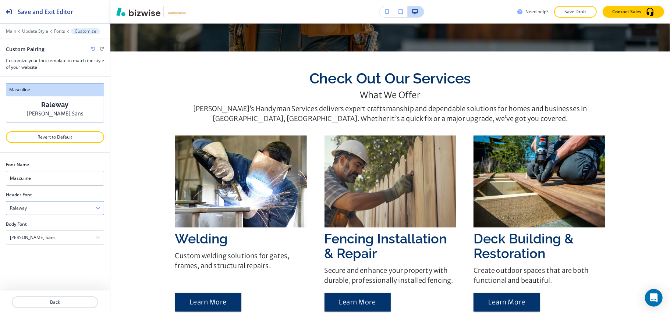
click at [63, 211] on div "Raleway" at bounding box center [55, 208] width 98 height 13
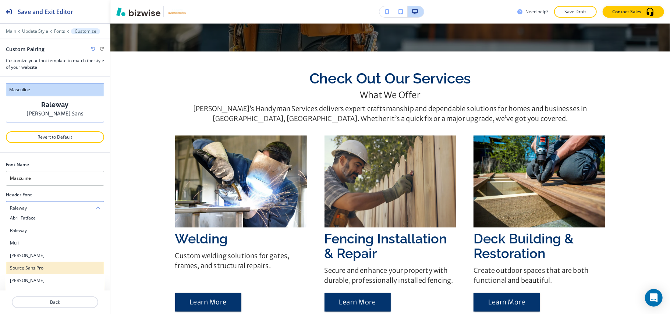
click at [46, 272] on h4 "Source Sans Pro" at bounding box center [55, 268] width 90 height 7
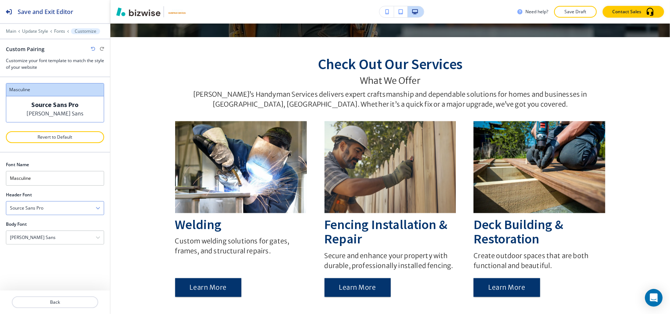
click at [52, 208] on div "Source Sans Pro" at bounding box center [55, 208] width 98 height 13
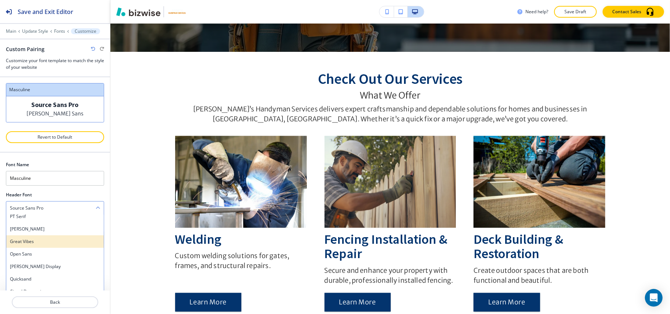
scroll to position [193, 0]
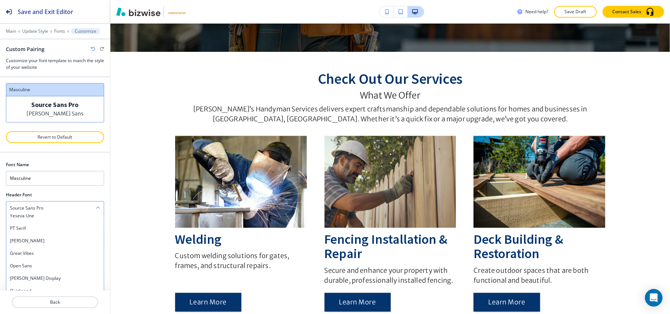
click at [38, 252] on h4 "Great Vibes" at bounding box center [55, 253] width 90 height 7
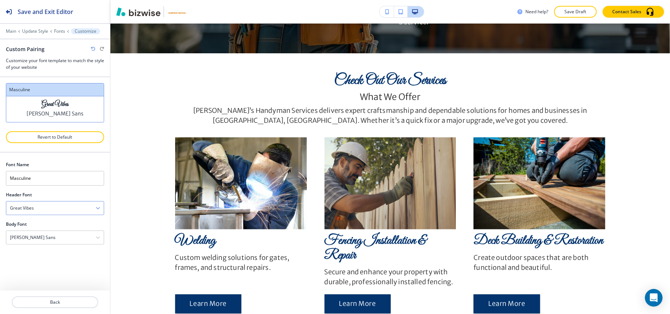
scroll to position [929, 0]
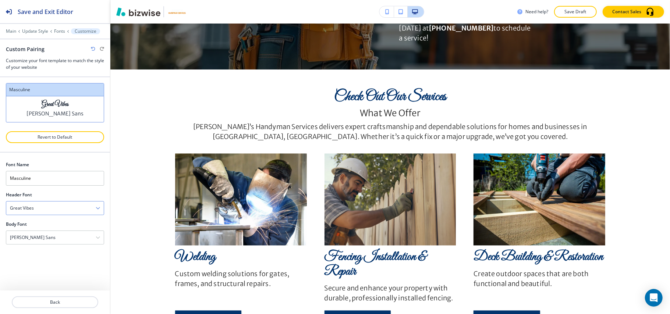
click at [52, 208] on div "Great Vibes" at bounding box center [55, 208] width 98 height 13
click at [43, 269] on h4 "Open Sans" at bounding box center [55, 266] width 90 height 7
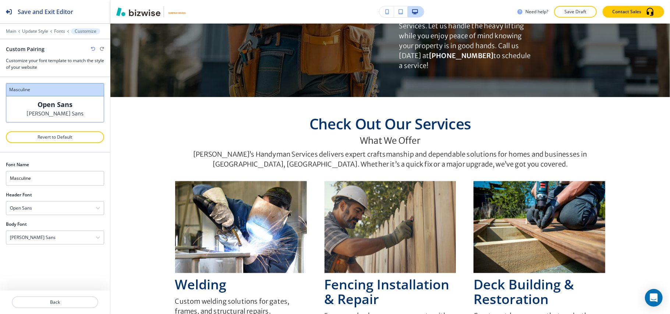
scroll to position [960, 0]
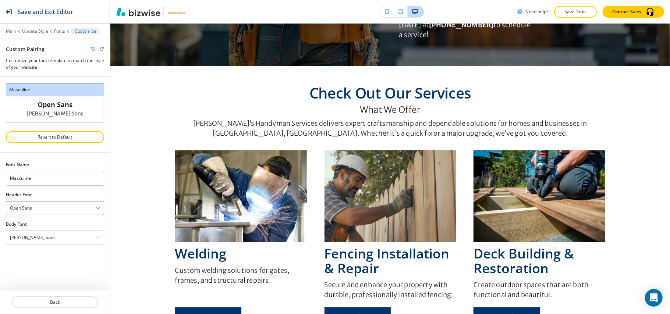
click at [55, 213] on div "Open Sans" at bounding box center [55, 208] width 98 height 13
click at [41, 279] on h4 "Gilda Display" at bounding box center [55, 278] width 90 height 7
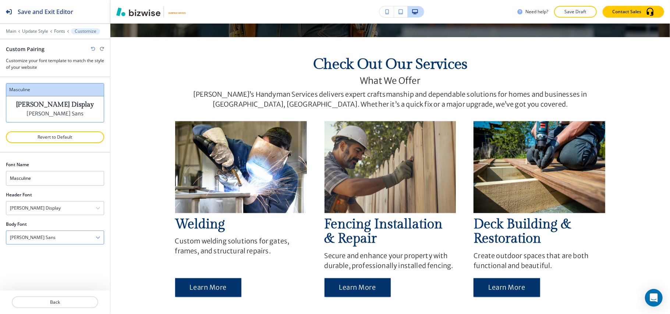
scroll to position [945, 0]
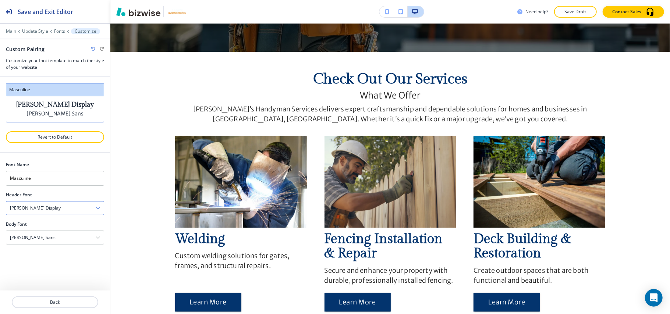
click at [52, 210] on div "Gilda Display" at bounding box center [55, 208] width 98 height 13
click at [35, 215] on div "Gilda Display" at bounding box center [55, 208] width 98 height 13
click at [49, 209] on div "Gilda Display" at bounding box center [55, 208] width 98 height 13
click at [37, 264] on h4 "Yeseva One" at bounding box center [55, 265] width 90 height 7
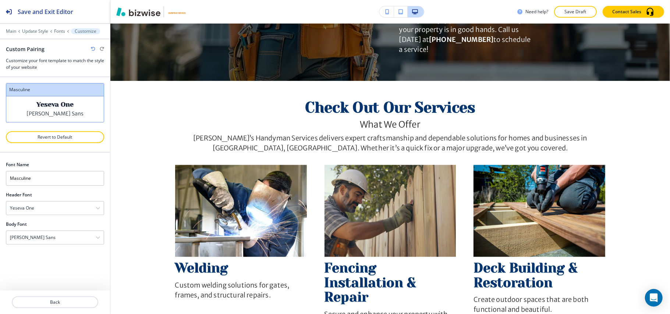
scroll to position [960, 0]
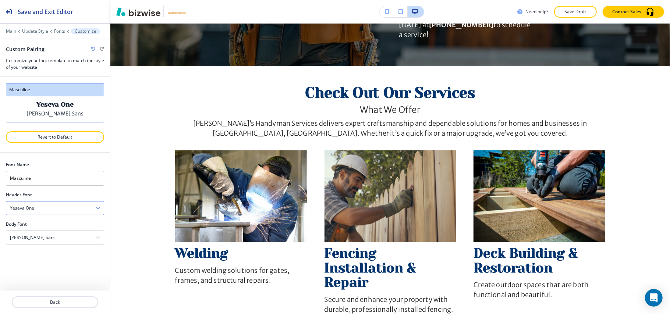
click at [40, 214] on div "Yeseva One" at bounding box center [55, 208] width 98 height 13
click at [41, 266] on h4 "Libre Baskerville" at bounding box center [55, 264] width 90 height 7
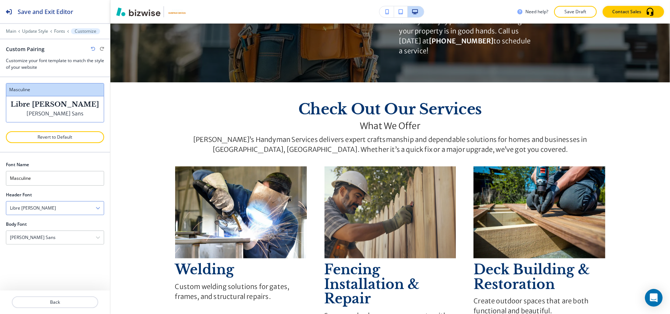
click at [49, 208] on div "Libre Baskerville" at bounding box center [55, 208] width 98 height 13
click at [46, 253] on h4 "Delicious Handrawn" at bounding box center [55, 251] width 90 height 7
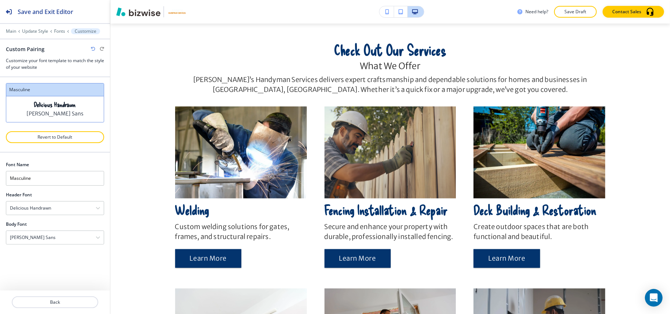
scroll to position [929, 0]
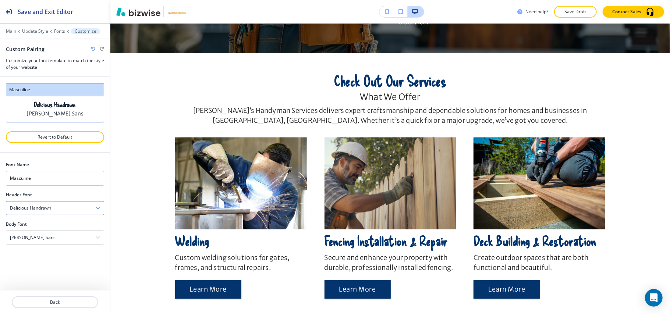
click at [58, 209] on div "Delicious Handrawn" at bounding box center [55, 208] width 98 height 13
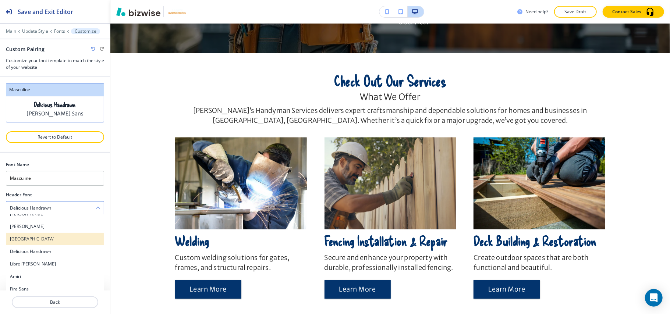
click at [47, 237] on h4 "Sacramento" at bounding box center [55, 239] width 90 height 7
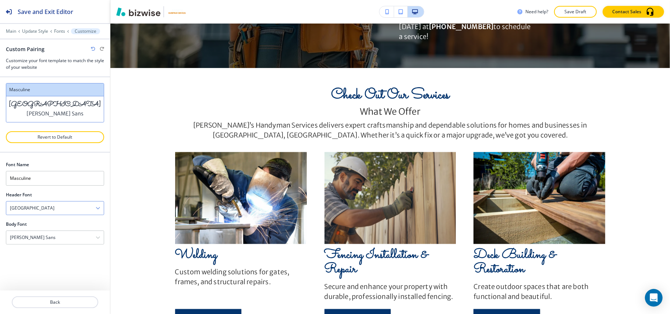
click at [59, 208] on div "Sacramento" at bounding box center [55, 208] width 98 height 13
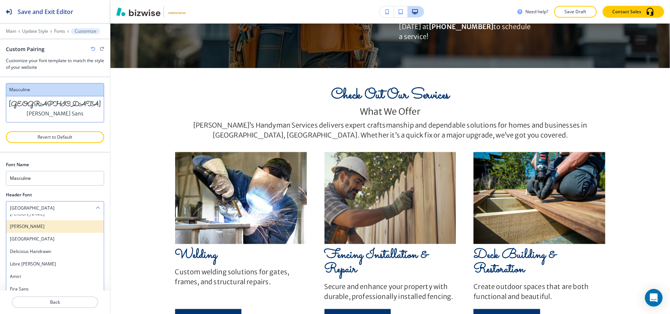
click at [50, 228] on h4 "Josefin Slab" at bounding box center [55, 226] width 90 height 7
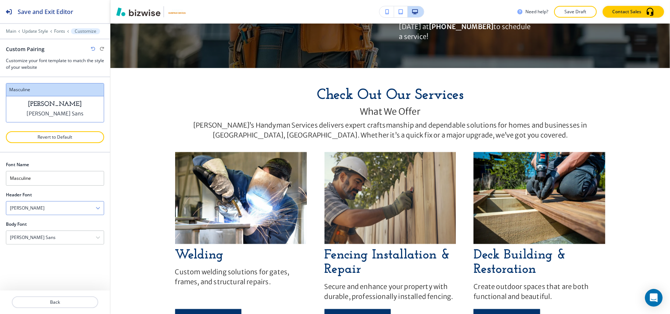
scroll to position [945, 0]
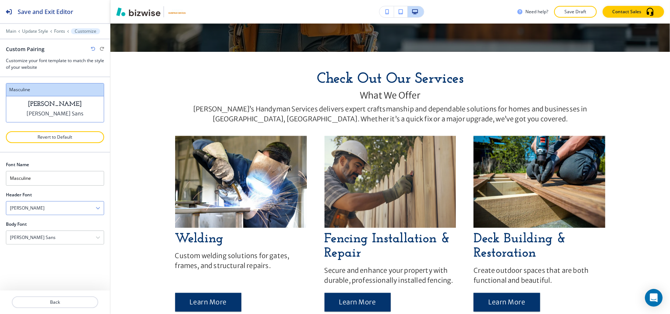
click at [58, 209] on div "Josefin Slab" at bounding box center [55, 208] width 98 height 13
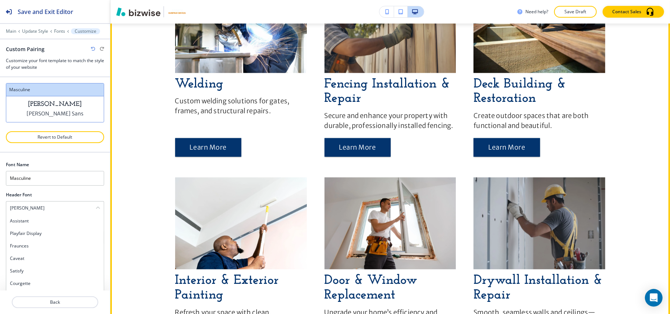
scroll to position [1190, 0]
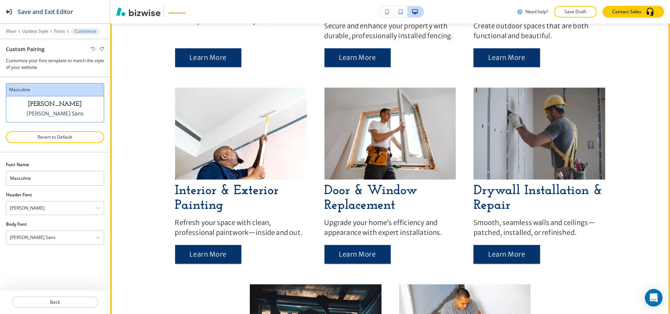
click at [117, 241] on div "Check Out Our Services What We Offer Andy’s Handyman Services delivers expert c…" at bounding box center [390, 143] width 560 height 635
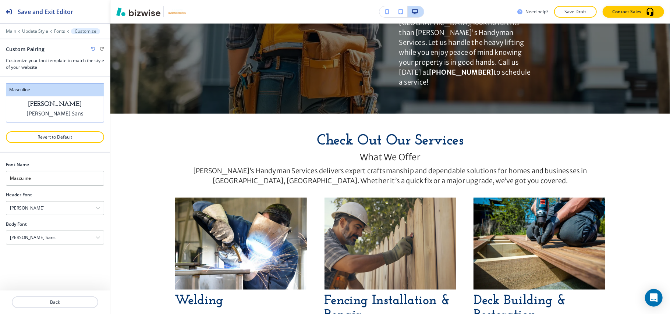
scroll to position [928, 0]
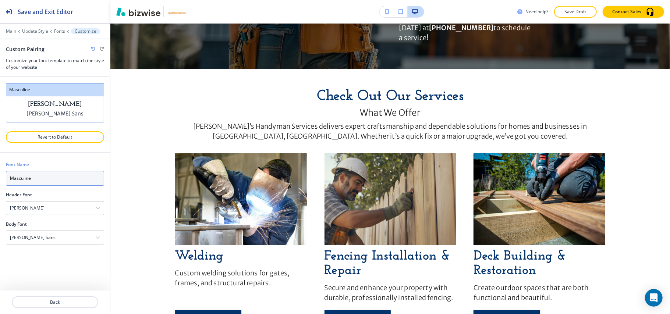
click at [53, 180] on input "Masculine" at bounding box center [55, 178] width 98 height 15
drag, startPoint x: 55, startPoint y: 180, endPoint x: 0, endPoint y: 183, distance: 54.9
click at [0, 183] on div "Font Name Masculine Header Font Josefin Slab Assistant Playfair Display Fraunce…" at bounding box center [55, 203] width 110 height 101
click at [71, 164] on div "Font Name" at bounding box center [55, 165] width 98 height 7
click at [55, 240] on div "Merriweather Sans" at bounding box center [55, 237] width 98 height 13
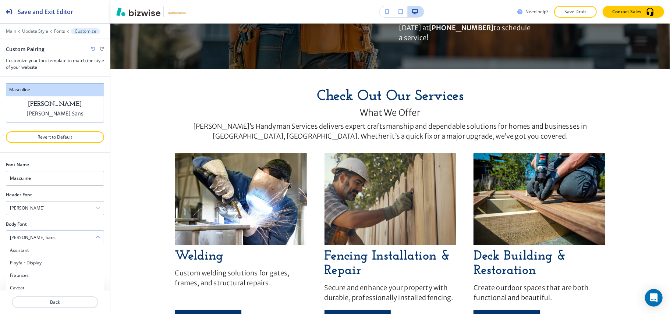
scroll to position [66, 0]
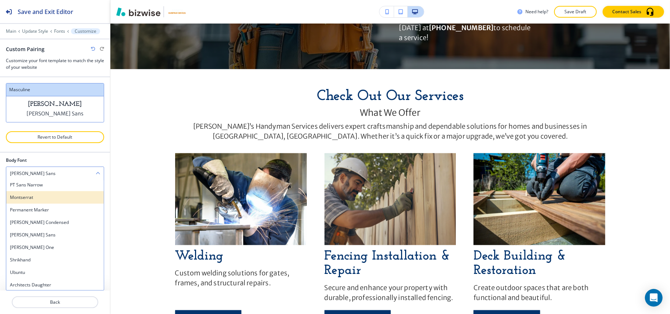
click at [44, 196] on h4 "Montserrat" at bounding box center [55, 197] width 90 height 7
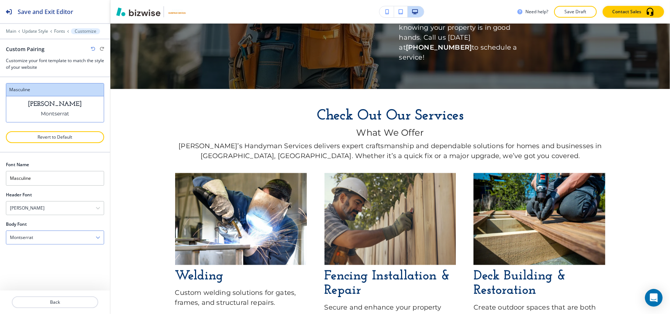
scroll to position [938, 0]
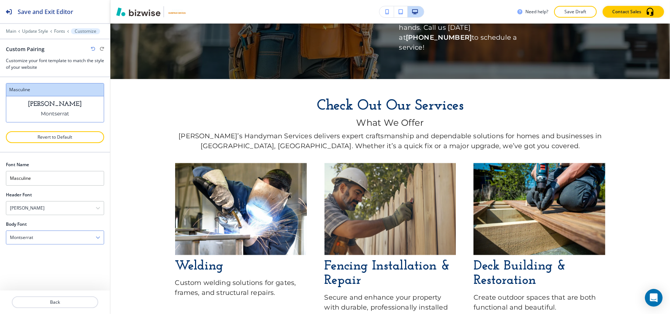
click at [40, 240] on div "Montserrat" at bounding box center [55, 237] width 98 height 13
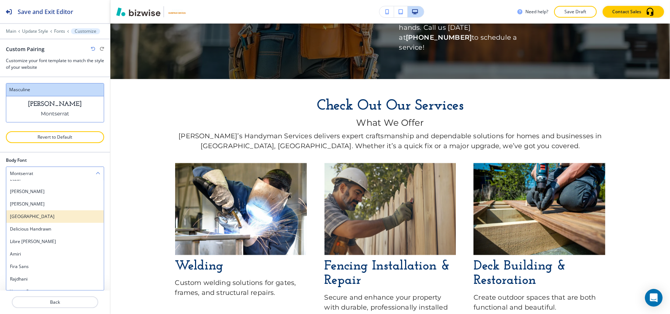
scroll to position [0, 0]
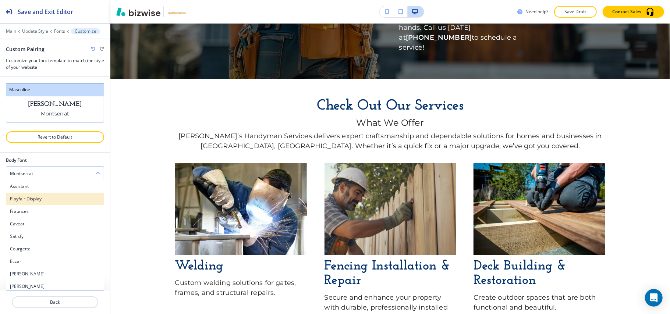
click at [32, 198] on h4 "Playfair Display" at bounding box center [55, 199] width 90 height 7
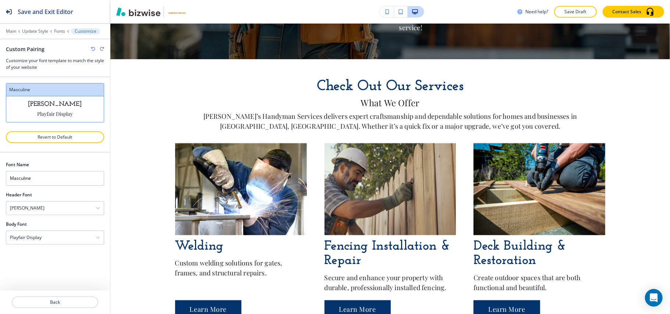
scroll to position [928, 0]
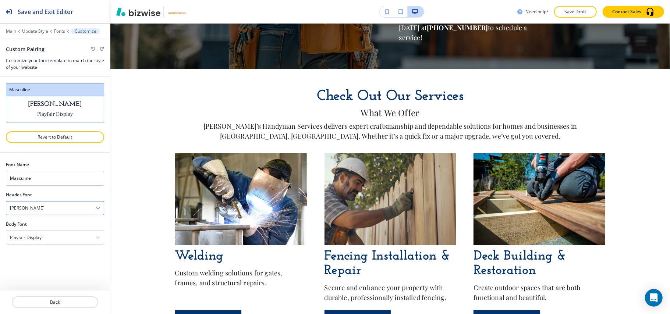
click at [52, 213] on div "Josefin Slab" at bounding box center [55, 208] width 98 height 13
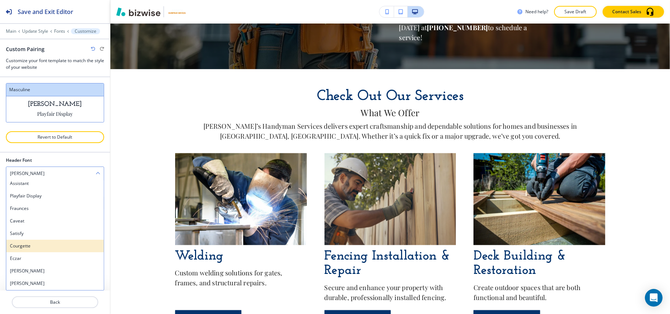
click at [46, 245] on h4 "Courgette" at bounding box center [55, 246] width 90 height 7
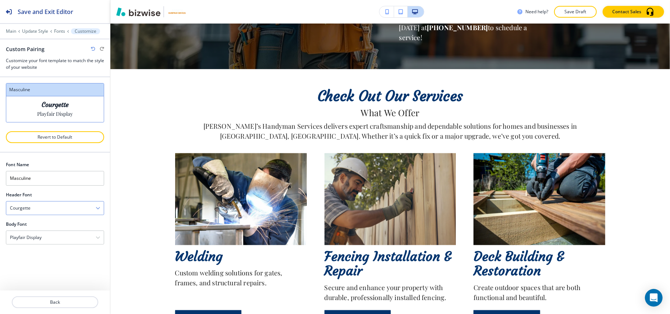
scroll to position [0, 0]
click at [44, 210] on div "Courgette" at bounding box center [55, 208] width 98 height 13
click at [44, 211] on div "Courgette" at bounding box center [55, 208] width 98 height 13
click at [92, 50] on icon "button" at bounding box center [93, 49] width 4 height 4
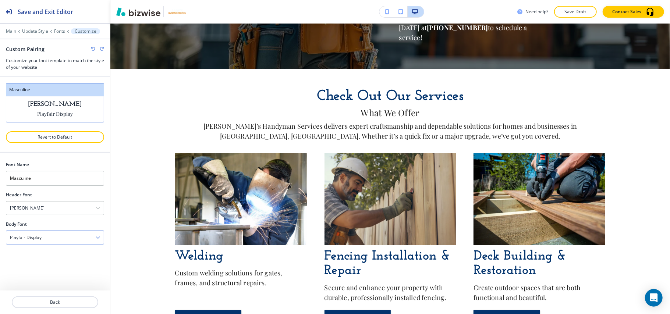
click at [45, 241] on div "Playfair Display" at bounding box center [55, 237] width 98 height 13
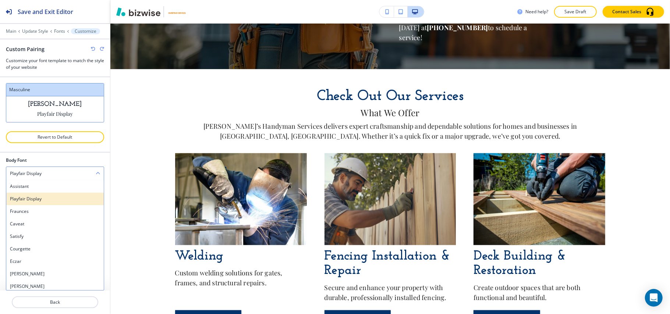
scroll to position [66, 0]
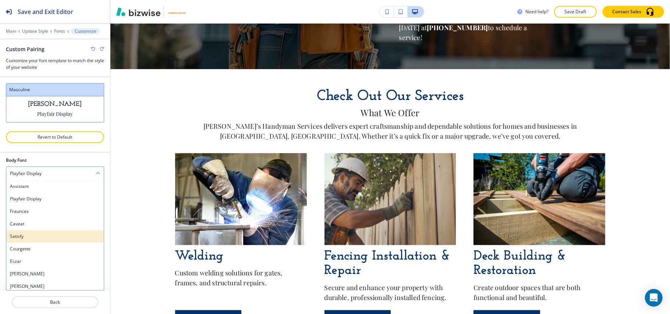
click at [38, 239] on h4 "Satisfy" at bounding box center [55, 236] width 90 height 7
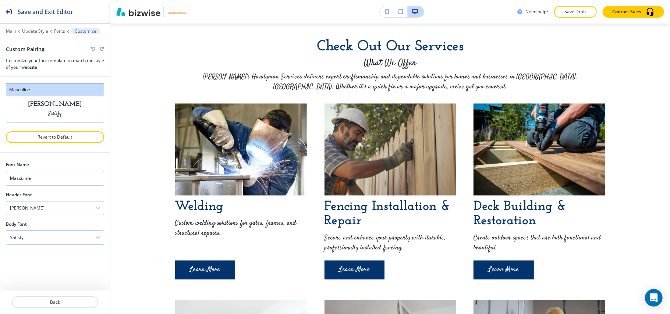
scroll to position [898, 0]
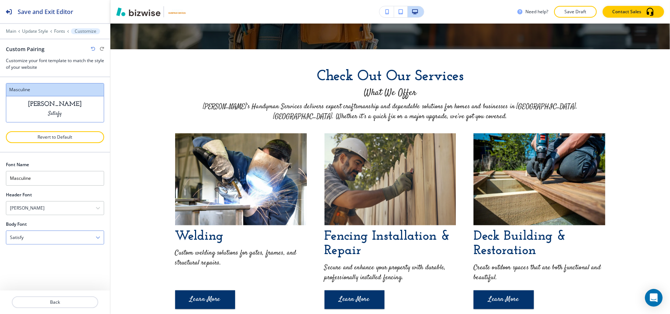
click at [33, 242] on div "Satisfy" at bounding box center [55, 237] width 98 height 13
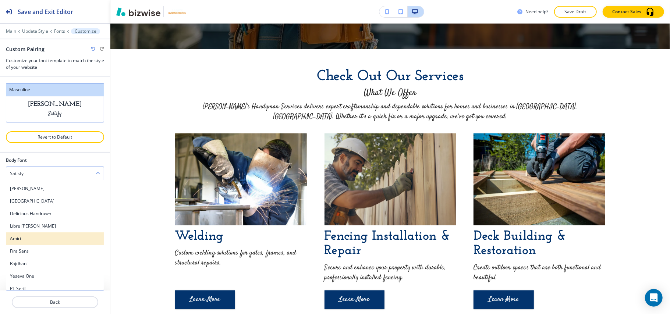
click at [46, 241] on h4 "Amiri" at bounding box center [55, 239] width 90 height 7
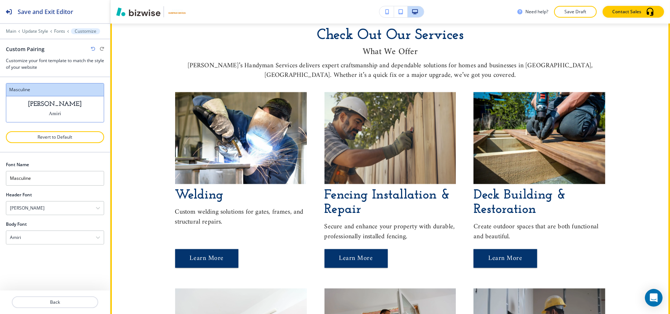
scroll to position [957, 0]
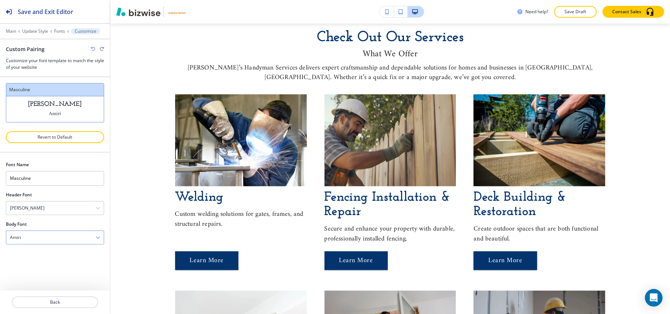
click at [49, 238] on div "Amiri" at bounding box center [55, 237] width 98 height 13
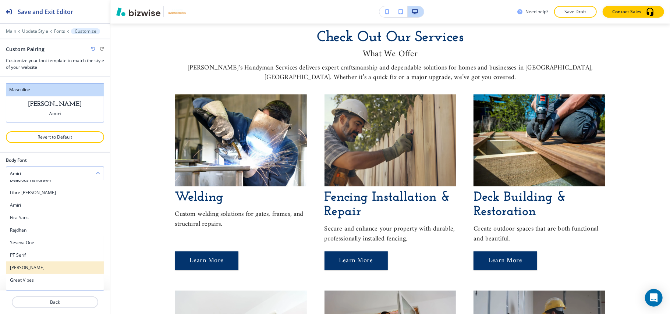
scroll to position [147, 0]
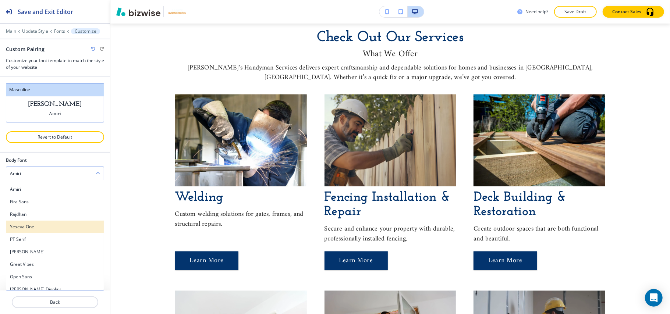
click at [35, 229] on h4 "Yeseva One" at bounding box center [55, 227] width 90 height 7
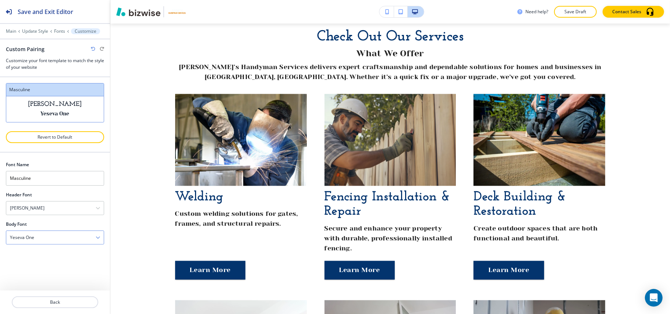
click at [50, 241] on div "Yeseva One" at bounding box center [55, 237] width 98 height 13
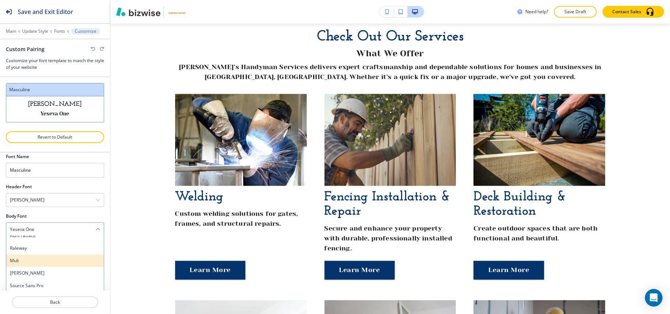
click at [28, 262] on h4 "Muli" at bounding box center [55, 261] width 90 height 7
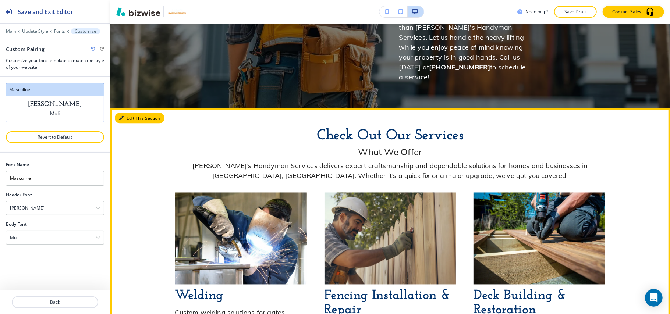
click at [123, 116] on icon "button" at bounding box center [121, 118] width 4 height 4
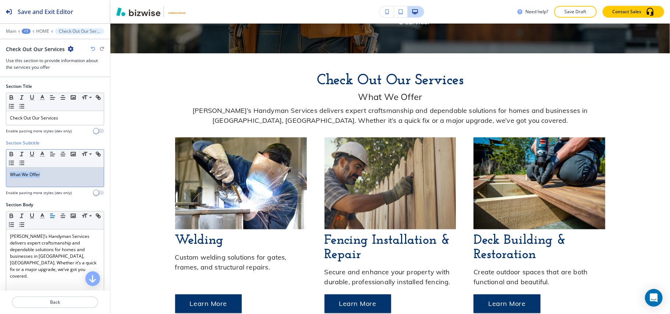
drag, startPoint x: 59, startPoint y: 171, endPoint x: 0, endPoint y: 174, distance: 59.0
click at [0, 174] on div "Section Subtitle Small Normal Large Huge What We Offer Enable pasting more styl…" at bounding box center [55, 171] width 110 height 62
click at [40, 155] on icon "button" at bounding box center [42, 154] width 7 height 7
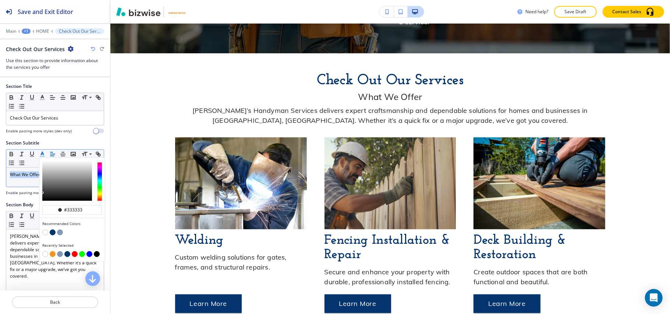
click at [52, 255] on button "button" at bounding box center [53, 254] width 6 height 6
type input "#f39422"
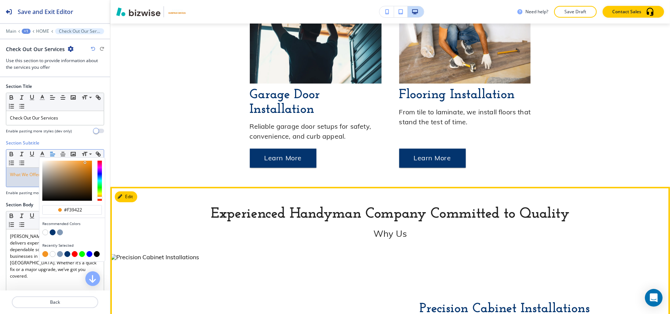
click at [137, 191] on button "Edit" at bounding box center [126, 196] width 22 height 11
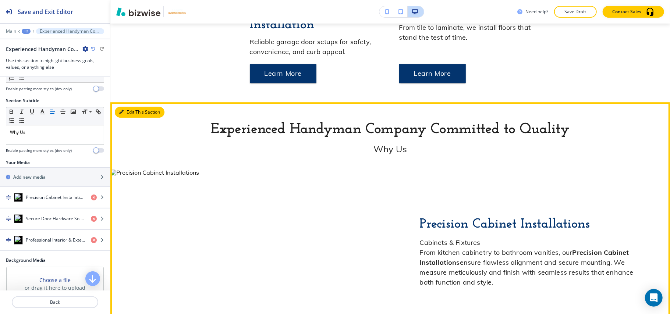
click at [126, 107] on button "Edit This Section" at bounding box center [140, 112] width 50 height 11
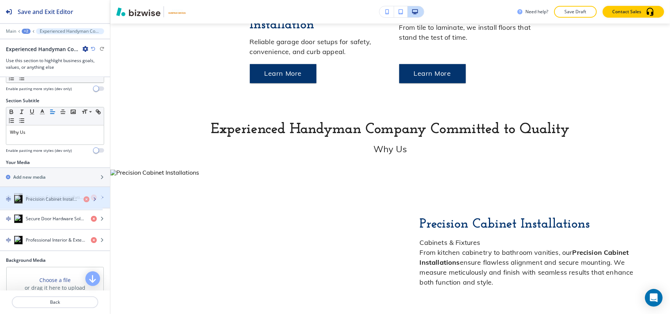
click at [40, 199] on h4 "Precision Cabinet Installations" at bounding box center [55, 197] width 59 height 7
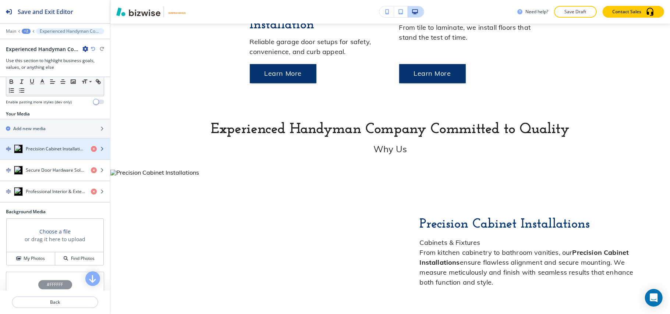
scroll to position [161, 0]
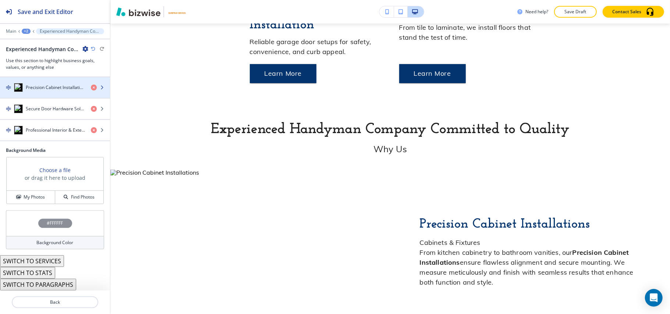
click at [49, 88] on h4 "Precision Cabinet Installations" at bounding box center [55, 87] width 59 height 7
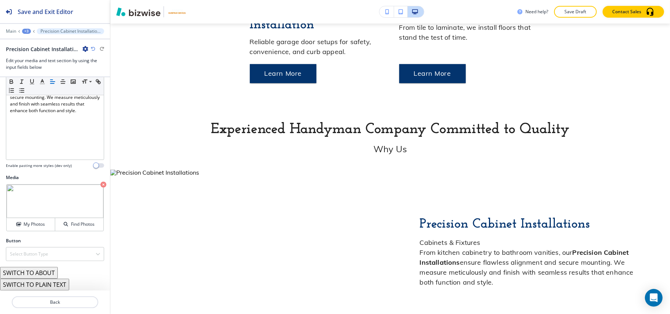
scroll to position [105, 0]
click at [100, 182] on icon "button" at bounding box center [103, 185] width 6 height 6
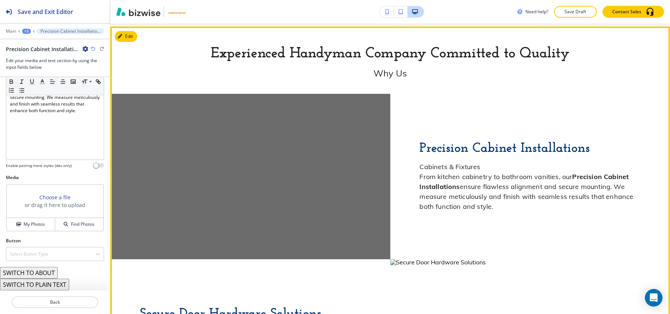
scroll to position [1666, 0]
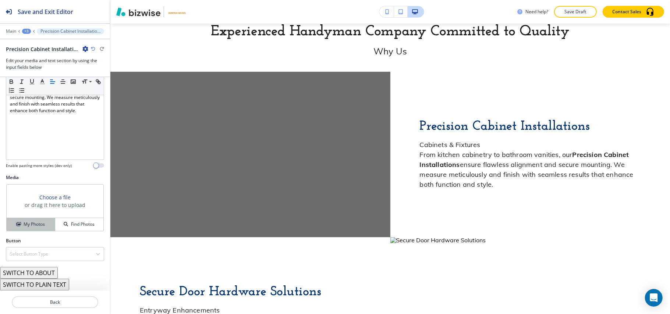
click at [24, 223] on h4 "My Photos" at bounding box center [34, 224] width 21 height 7
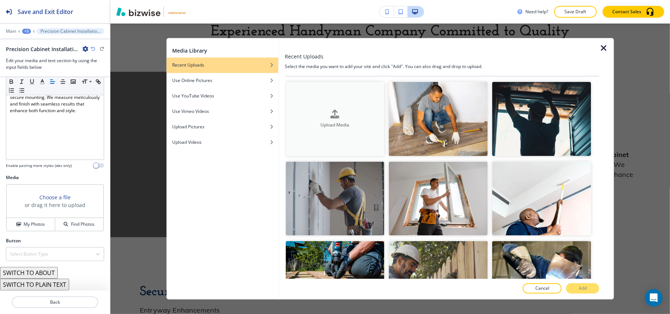
click at [316, 112] on div "Upload Media" at bounding box center [335, 119] width 99 height 19
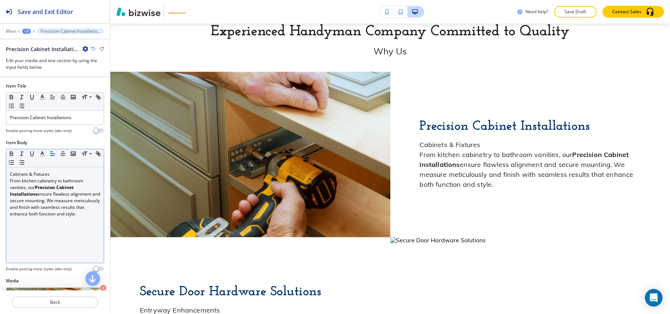
scroll to position [0, 0]
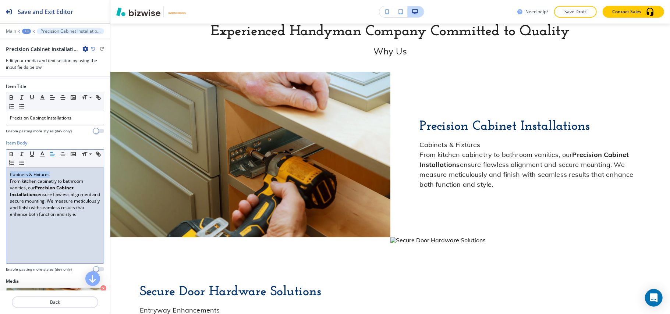
drag, startPoint x: 63, startPoint y: 174, endPoint x: 0, endPoint y: 174, distance: 62.6
click at [0, 174] on div "Item Body Small Normal Large Huge Cabinets & Fixtures From kitchen cabinetry to…" at bounding box center [55, 209] width 110 height 138
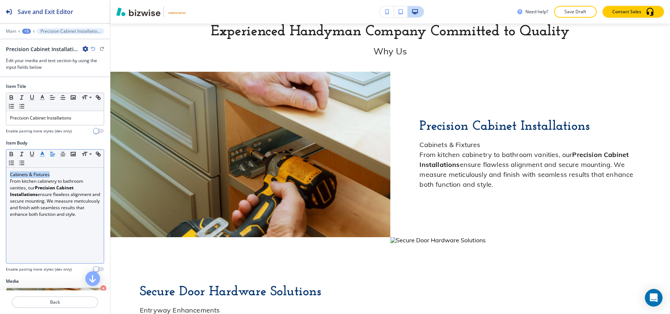
click at [40, 155] on icon "button" at bounding box center [42, 154] width 7 height 7
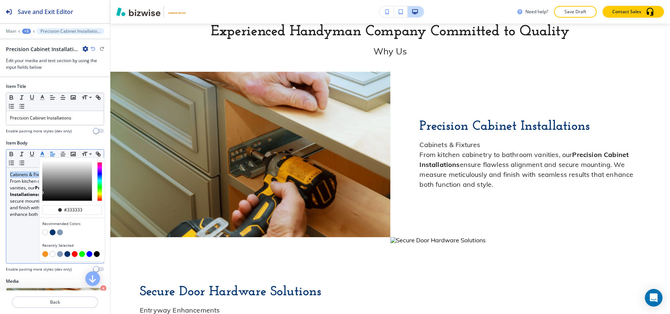
click at [46, 256] on button "button" at bounding box center [45, 254] width 6 height 6
type input "#f39422"
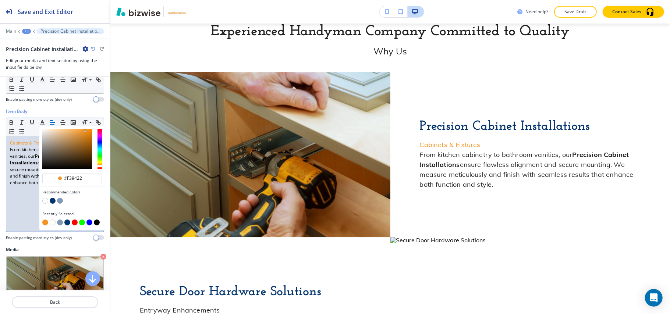
scroll to position [49, 0]
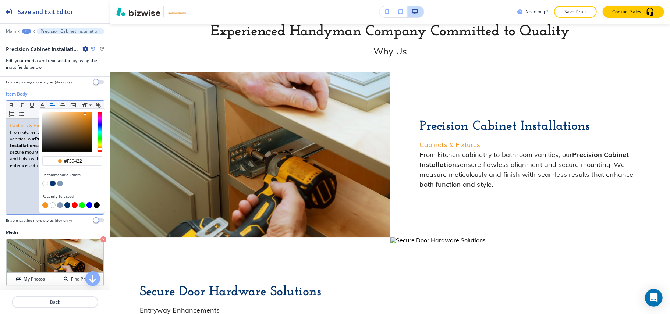
click at [37, 188] on div "Cabinets & Fixtures From kitchen cabinetry to bathroom vanities, our Precision …" at bounding box center [55, 167] width 98 height 96
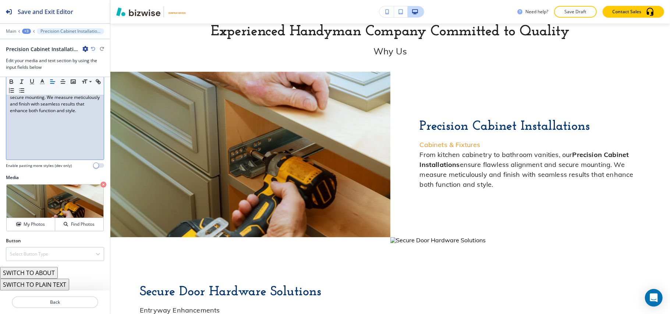
scroll to position [105, 0]
click at [60, 304] on p "Back" at bounding box center [55, 302] width 85 height 7
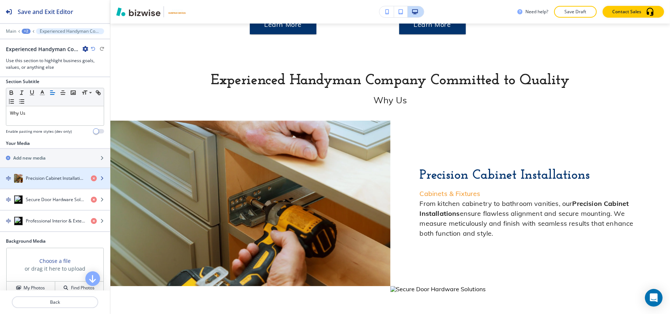
scroll to position [147, 0]
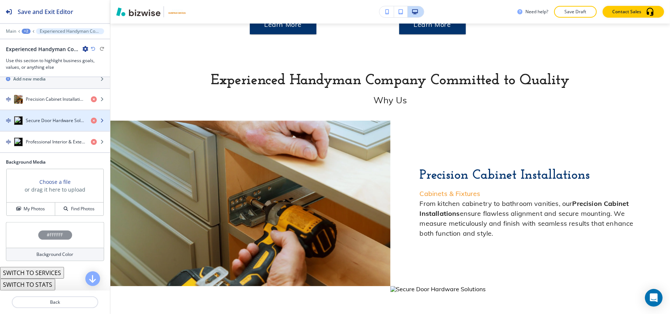
click at [36, 124] on h4 "Secure Door Hardware Solutions" at bounding box center [55, 120] width 59 height 7
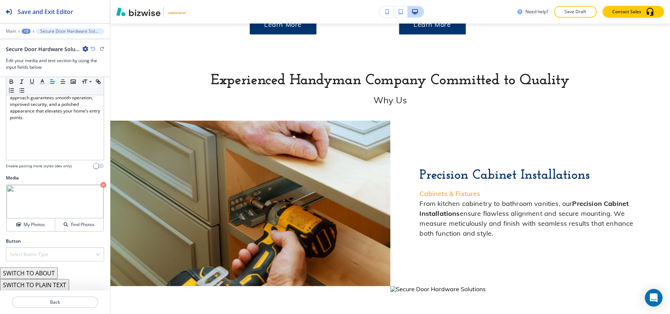
scroll to position [105, 0]
click at [100, 183] on icon "button" at bounding box center [103, 185] width 6 height 6
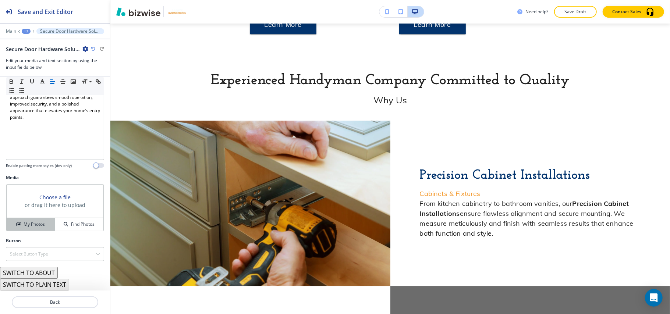
click at [34, 221] on h4 "My Photos" at bounding box center [34, 224] width 21 height 7
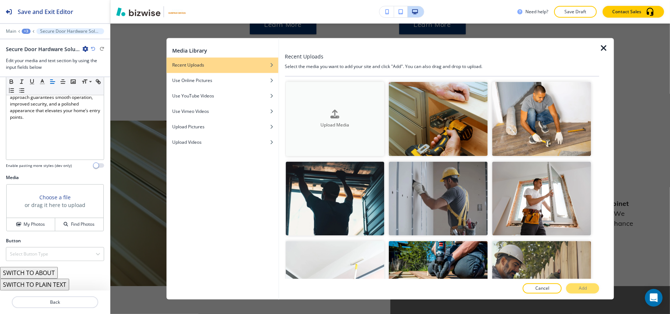
click at [335, 124] on h4 "Upload Media" at bounding box center [335, 125] width 99 height 7
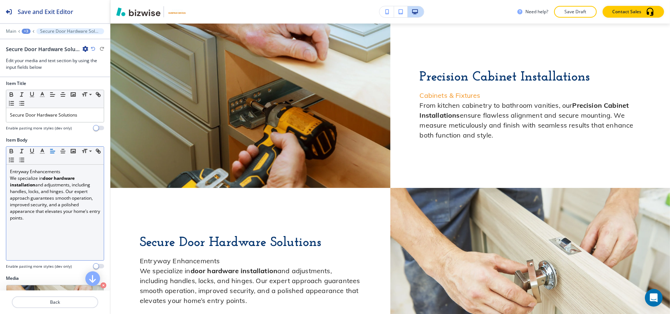
scroll to position [0, 0]
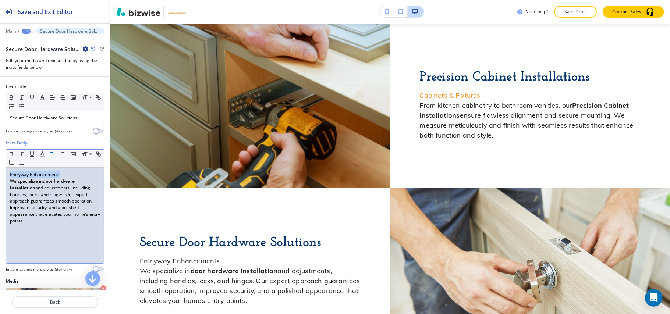
drag, startPoint x: 72, startPoint y: 173, endPoint x: 0, endPoint y: 173, distance: 72.5
click at [0, 173] on div "Item Body Small Normal Large Huge Entryway Enhancements We specialize in door h…" at bounding box center [55, 209] width 110 height 138
click at [40, 155] on icon "button" at bounding box center [42, 154] width 7 height 7
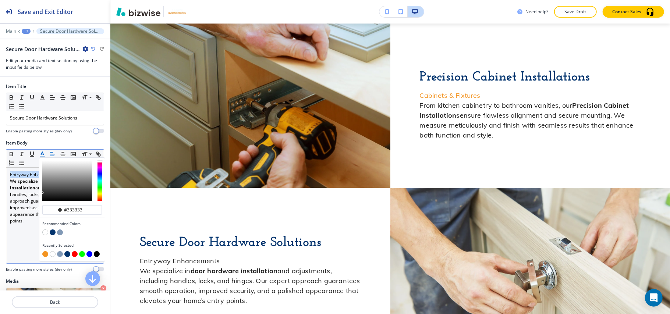
click at [45, 256] on button "button" at bounding box center [45, 254] width 6 height 6
type input "#f39422"
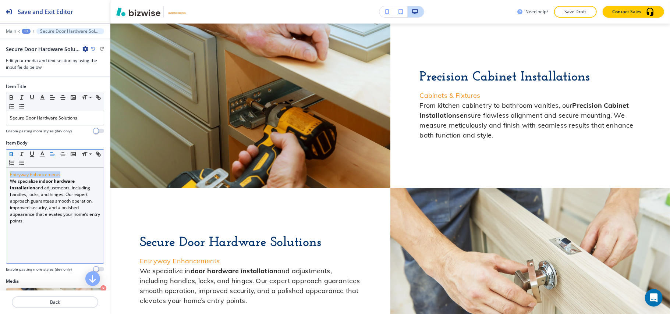
click at [12, 155] on icon "button" at bounding box center [11, 154] width 7 height 7
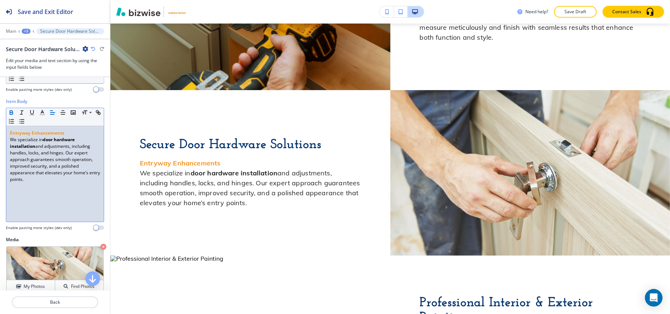
scroll to position [98, 0]
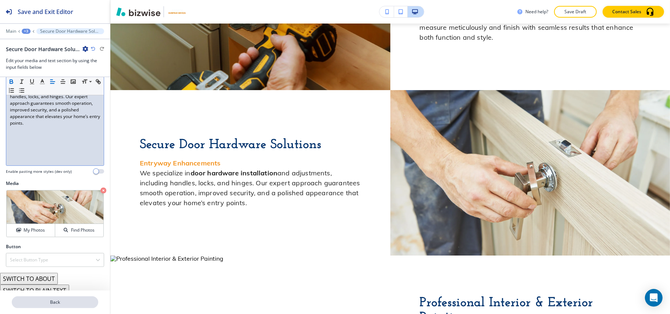
click at [57, 298] on button "Back" at bounding box center [55, 303] width 86 height 12
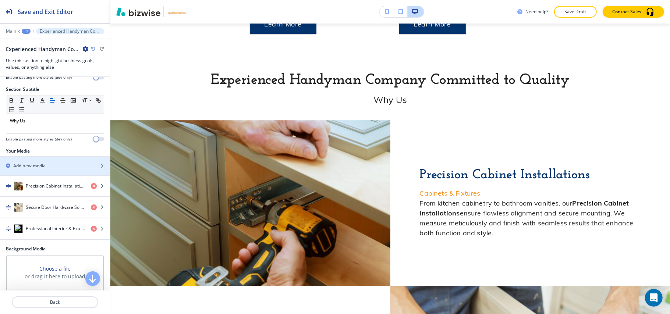
scroll to position [1617, 0]
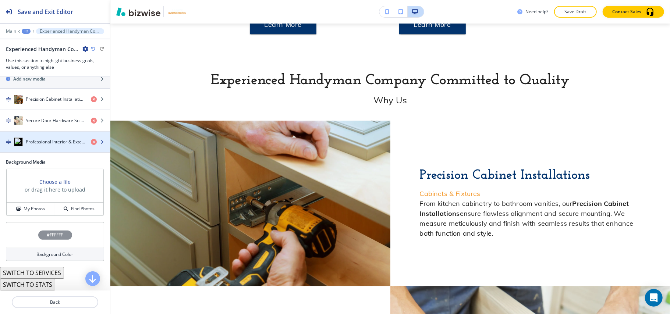
click at [39, 145] on h4 "Professional Interior & Exterior Painting" at bounding box center [55, 142] width 59 height 7
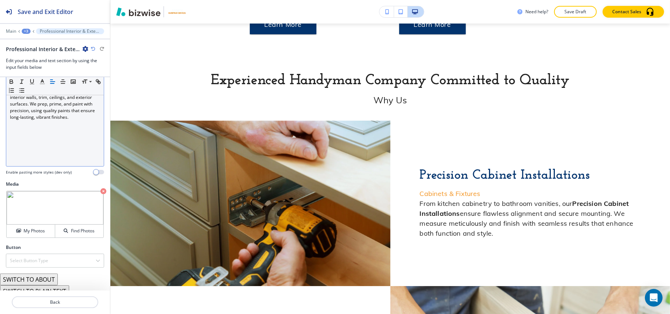
scroll to position [105, 0]
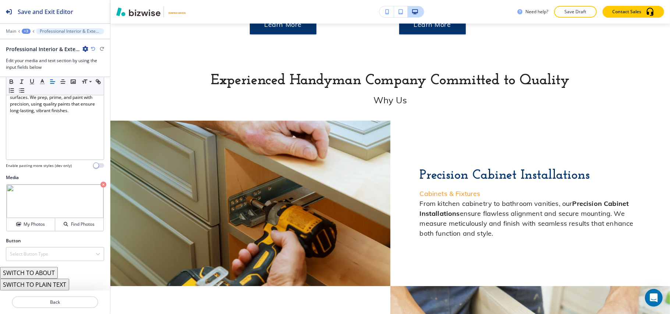
click at [100, 183] on icon "button" at bounding box center [103, 185] width 6 height 6
drag, startPoint x: 33, startPoint y: 214, endPoint x: 23, endPoint y: 227, distance: 16.5
click at [33, 216] on div "Choose a file or drag it here to upload" at bounding box center [55, 201] width 97 height 33
click at [24, 227] on h4 "My Photos" at bounding box center [34, 224] width 21 height 7
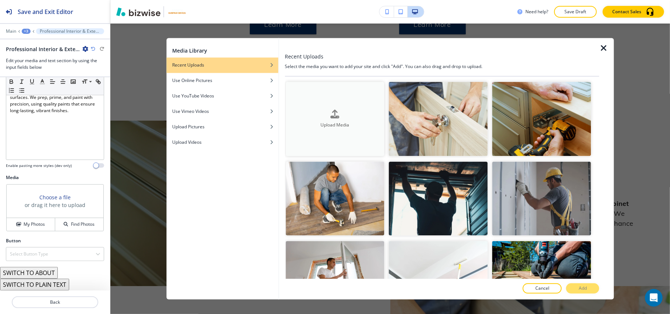
click at [336, 138] on button "Upload Media" at bounding box center [335, 119] width 99 height 74
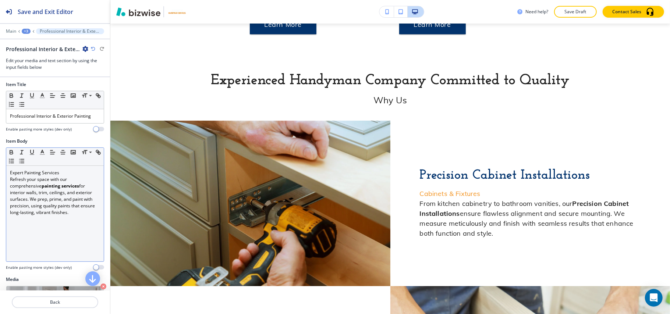
scroll to position [0, 0]
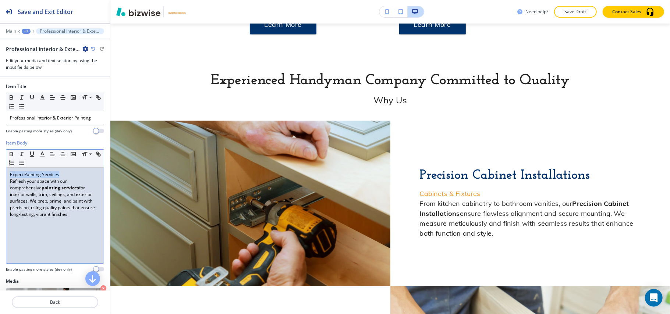
drag, startPoint x: 74, startPoint y: 176, endPoint x: 0, endPoint y: 175, distance: 73.6
click at [0, 175] on div "Item Body Small Normal Large Huge Expert Painting Services Refresh your space w…" at bounding box center [55, 209] width 110 height 138
click at [11, 155] on icon "button" at bounding box center [11, 154] width 7 height 7
click at [41, 155] on polyline "button" at bounding box center [42, 153] width 3 height 3
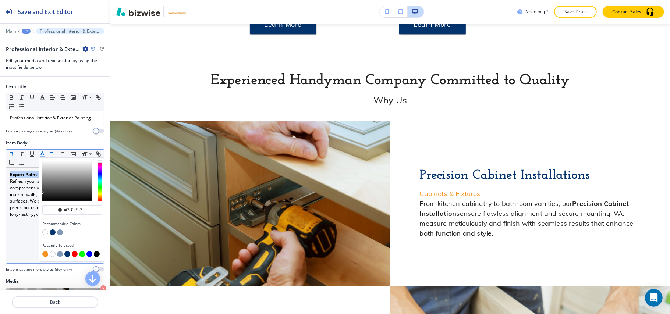
click at [52, 235] on button "button" at bounding box center [53, 233] width 6 height 6
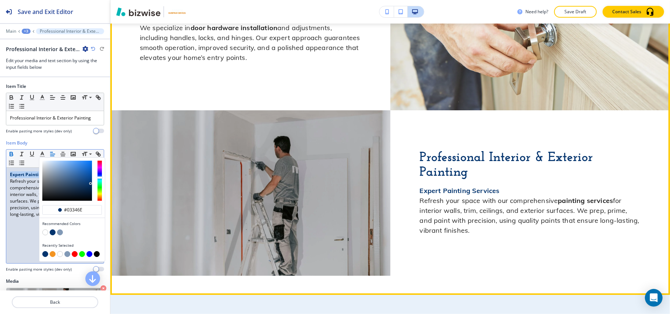
scroll to position [1960, 0]
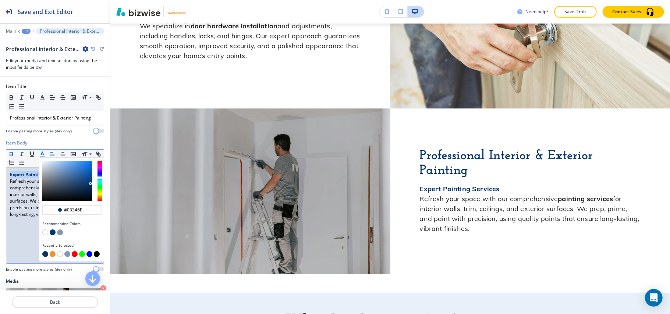
click at [51, 255] on button "button" at bounding box center [53, 254] width 6 height 6
type input "#f39422"
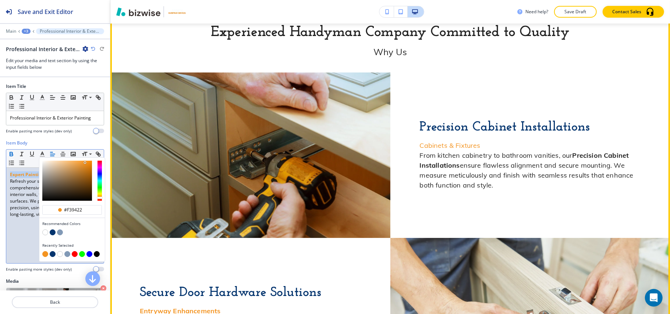
scroll to position [1617, 0]
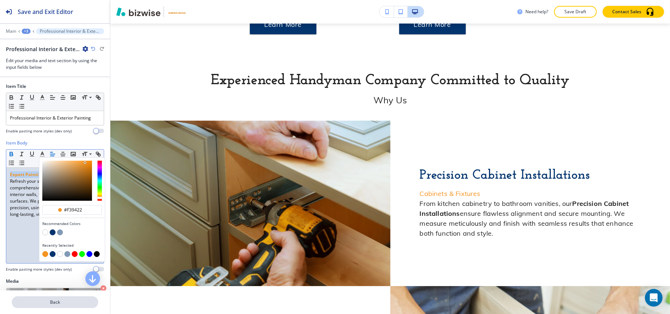
click at [47, 299] on button "Back" at bounding box center [55, 303] width 86 height 12
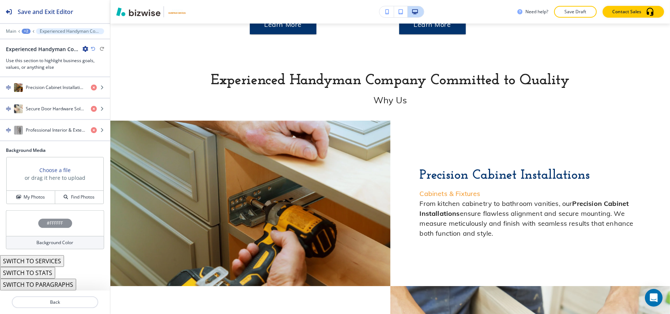
scroll to position [161, 0]
click at [49, 85] on h4 "Precision Cabinet Installations" at bounding box center [55, 87] width 59 height 7
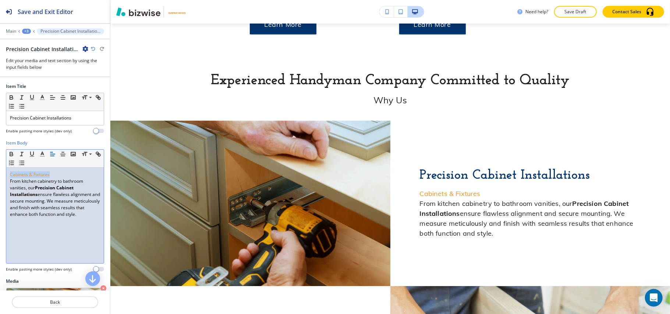
drag, startPoint x: 60, startPoint y: 174, endPoint x: 0, endPoint y: 173, distance: 59.6
click at [0, 173] on div "Item Body Small Normal Large Huge Cabinets & Fixtures From kitchen cabinetry to…" at bounding box center [55, 209] width 110 height 138
click at [12, 152] on icon "button" at bounding box center [11, 154] width 7 height 7
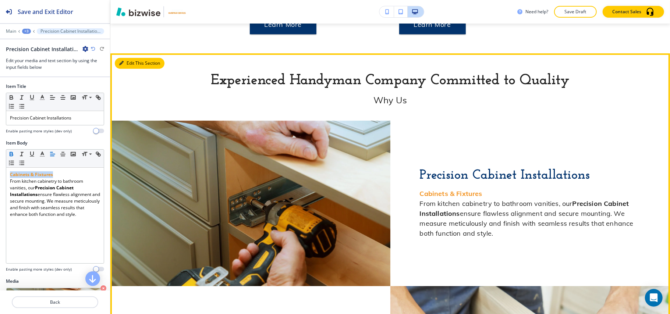
click at [125, 58] on button "Edit This Section" at bounding box center [140, 63] width 50 height 11
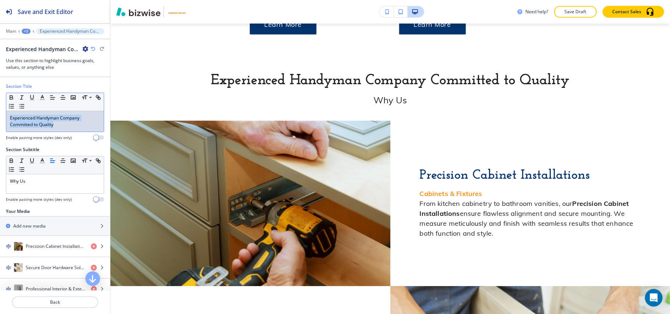
drag, startPoint x: 52, startPoint y: 125, endPoint x: 0, endPoint y: 111, distance: 53.6
click at [0, 111] on div "Section Title Small Normal Large Huge Experienced Handyman Company Committed to…" at bounding box center [55, 114] width 110 height 63
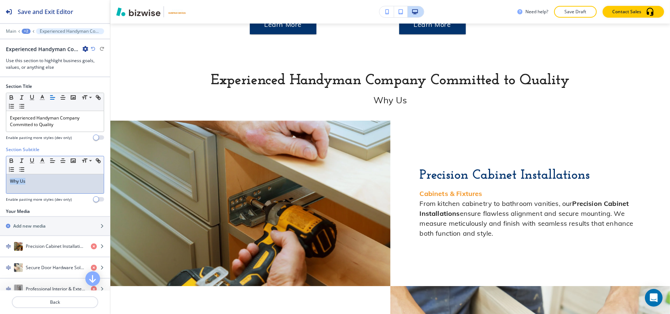
drag, startPoint x: 50, startPoint y: 188, endPoint x: 0, endPoint y: 188, distance: 50.1
click at [0, 188] on div "Section Subtitle Small Normal Large Huge Why Us Enable pasting more styles (dev…" at bounding box center [55, 177] width 110 height 62
click at [44, 161] on icon "button" at bounding box center [42, 161] width 7 height 7
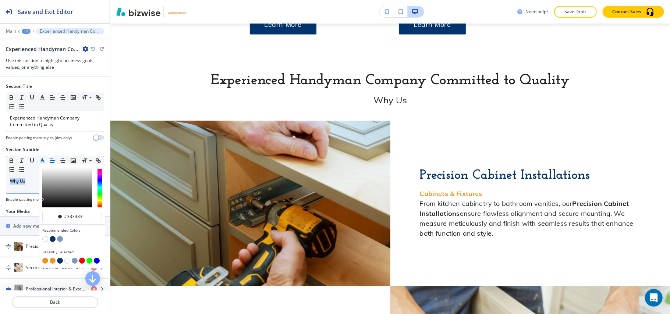
click at [46, 261] on button "button" at bounding box center [45, 261] width 6 height 6
type input "#f39422"
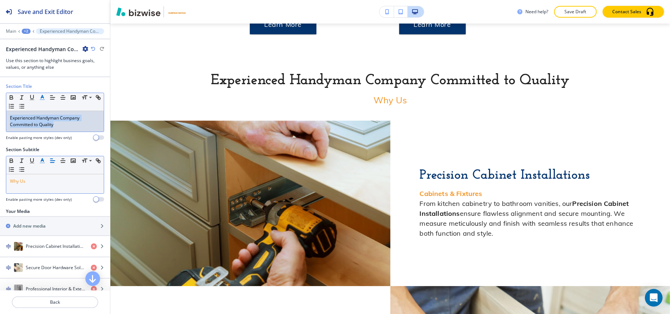
drag, startPoint x: 66, startPoint y: 127, endPoint x: 41, endPoint y: 97, distance: 38.2
click at [0, 104] on div "Section Title Small Normal Large Huge Experienced Handyman Company Committed to…" at bounding box center [55, 114] width 110 height 63
click at [45, 97] on icon "button" at bounding box center [42, 97] width 7 height 7
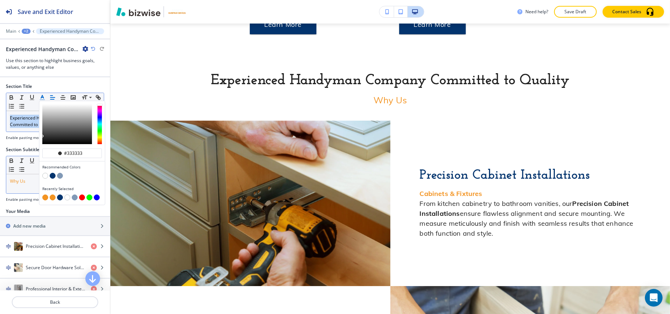
click at [52, 178] on button "button" at bounding box center [53, 176] width 6 height 6
type input "#03346e"
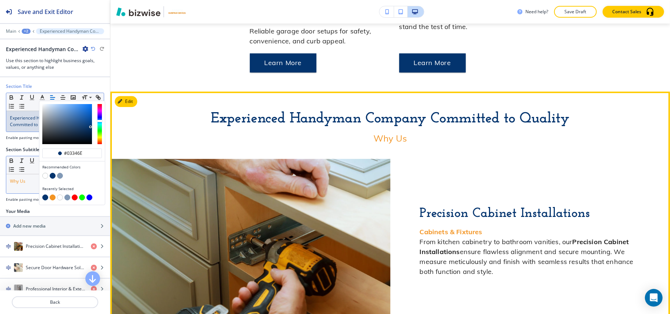
scroll to position [1568, 0]
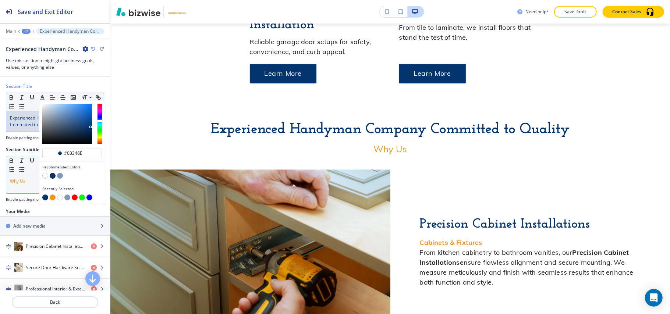
click at [31, 184] on p "Why Us" at bounding box center [55, 181] width 90 height 7
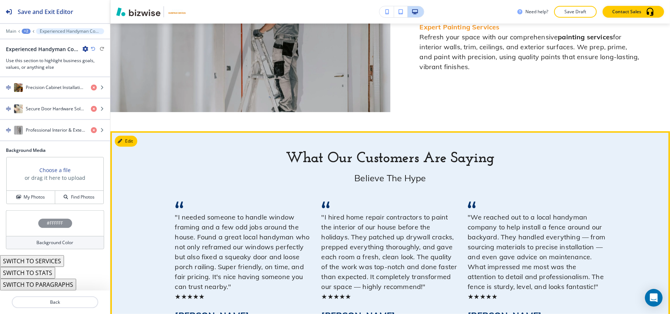
scroll to position [2206, 0]
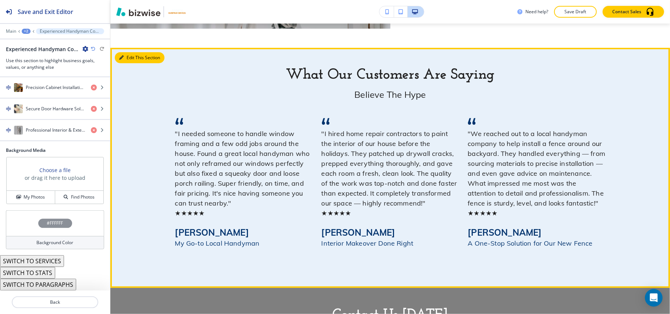
click at [129, 52] on button "Edit This Section" at bounding box center [140, 57] width 50 height 11
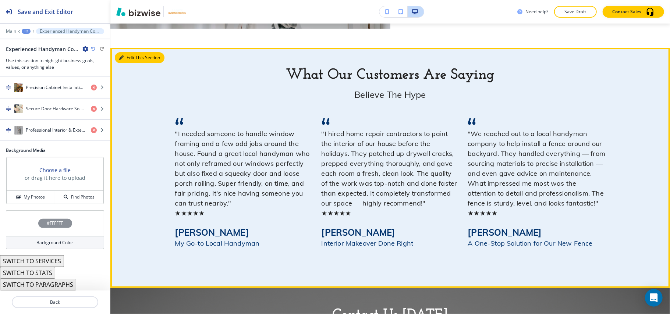
scroll to position [2200, 0]
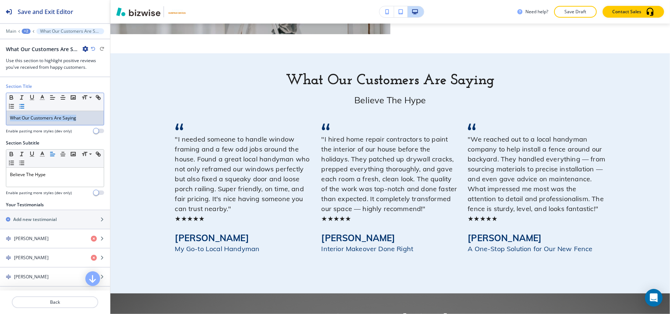
drag, startPoint x: 81, startPoint y: 120, endPoint x: 30, endPoint y: 108, distance: 52.9
click at [1, 113] on div "Section Title Small Normal Large Huge What Our Customers Are Saying Enable past…" at bounding box center [55, 111] width 110 height 57
click at [42, 99] on icon "button" at bounding box center [42, 97] width 7 height 7
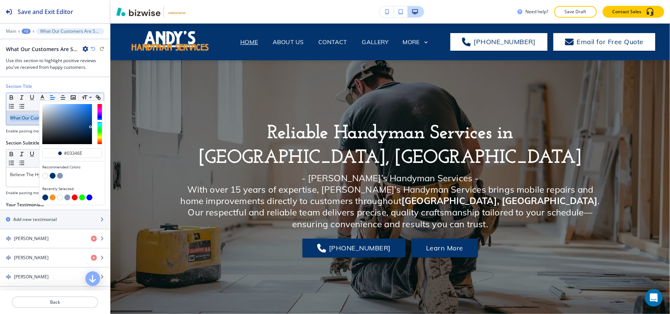
scroll to position [2200, 0]
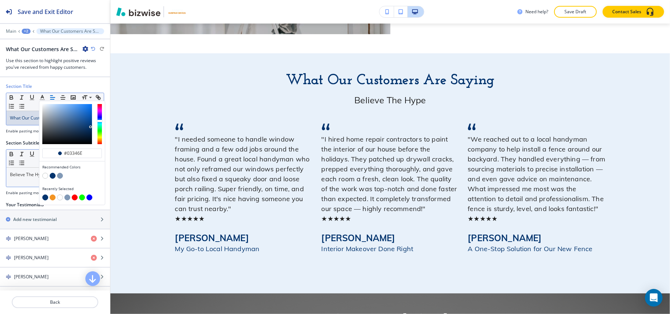
click at [12, 180] on div "Believe The Hype" at bounding box center [55, 177] width 98 height 19
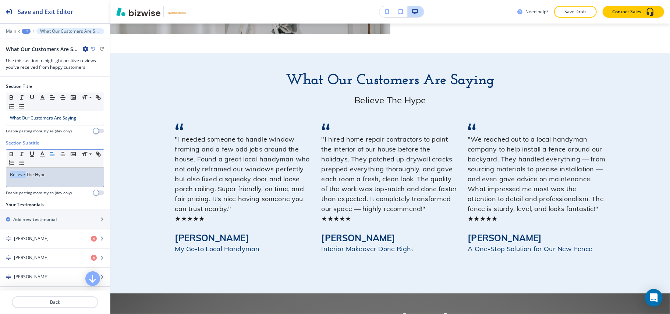
click at [11, 180] on div "Believe The Hype" at bounding box center [55, 177] width 98 height 19
click at [12, 180] on div "Believe The Hype" at bounding box center [55, 177] width 98 height 19
click at [46, 153] on button "button" at bounding box center [42, 154] width 10 height 9
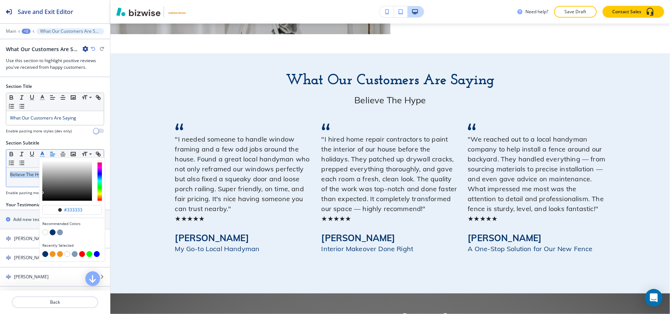
click at [55, 255] on button "button" at bounding box center [53, 254] width 6 height 6
type input "#f39422"
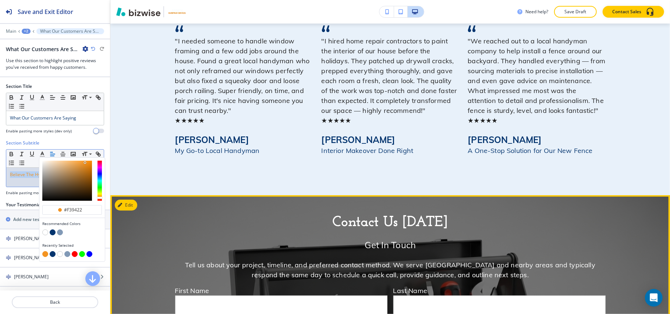
scroll to position [2445, 0]
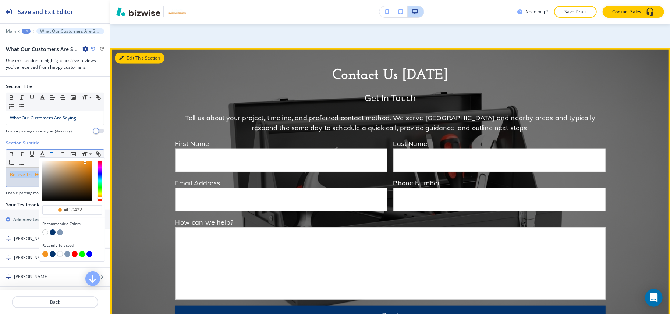
click at [130, 53] on button "Edit This Section" at bounding box center [140, 58] width 50 height 11
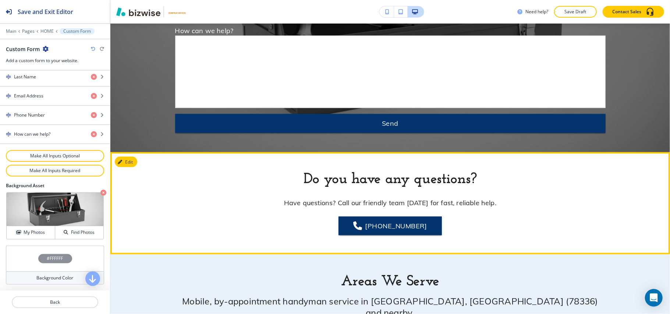
scroll to position [2686, 0]
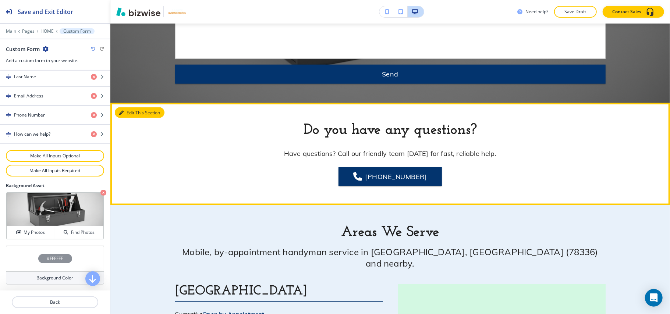
click at [131, 107] on button "Edit This Section" at bounding box center [140, 112] width 50 height 11
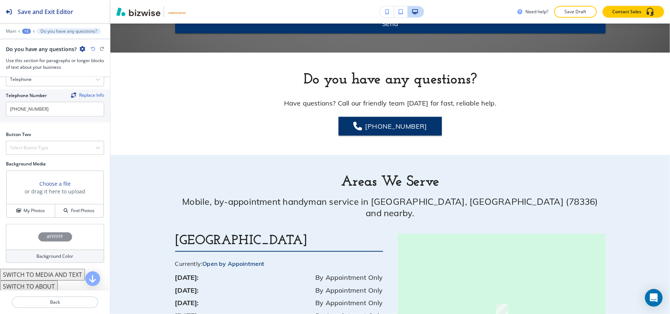
scroll to position [345, 0]
click at [31, 208] on h4 "My Photos" at bounding box center [34, 209] width 21 height 7
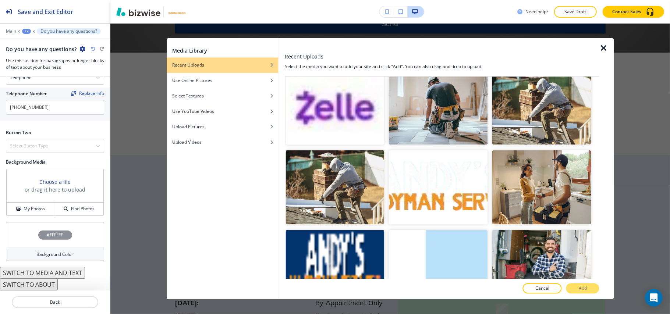
scroll to position [2117, 0]
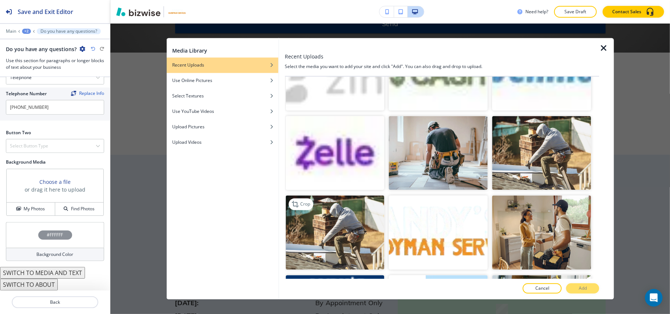
click at [311, 197] on img "button" at bounding box center [335, 233] width 99 height 74
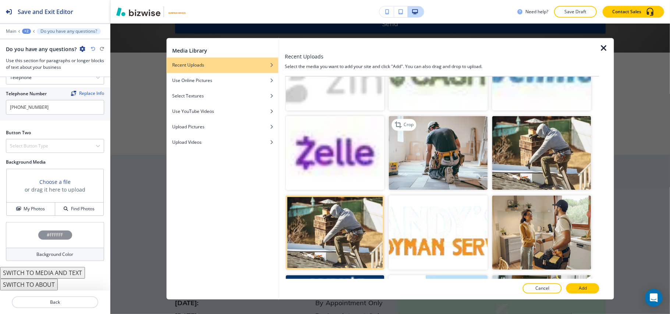
click at [441, 130] on img "button" at bounding box center [438, 153] width 99 height 74
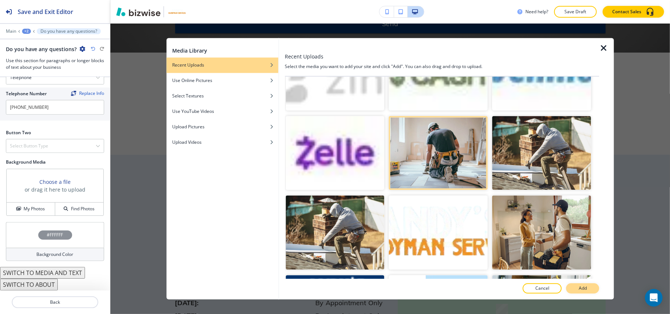
click at [587, 286] on p "Add" at bounding box center [583, 289] width 8 height 7
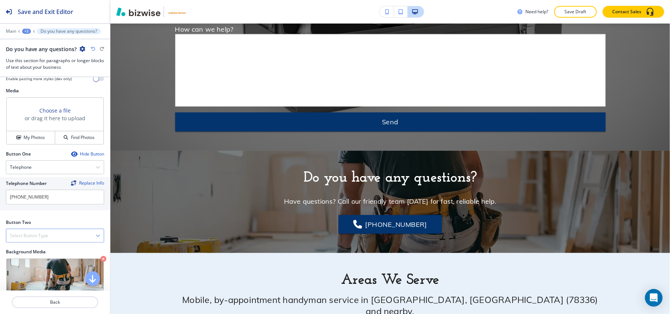
scroll to position [247, 0]
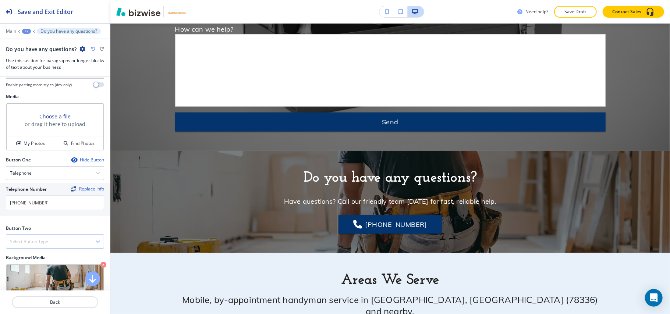
click at [30, 245] on h4 "Select Button Type" at bounding box center [29, 241] width 38 height 7
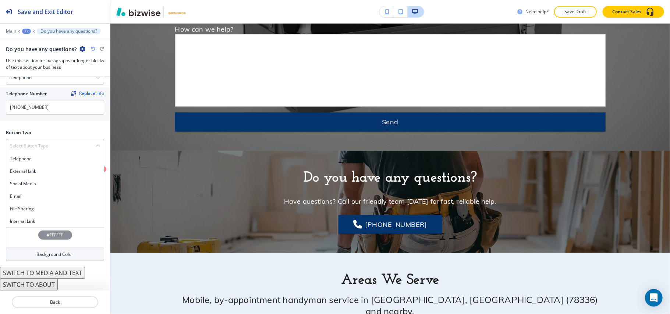
scroll to position [345, 0]
click at [37, 220] on h4 "Internal Link" at bounding box center [55, 221] width 90 height 7
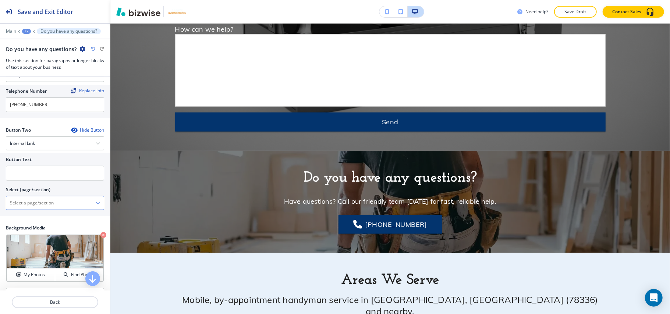
click at [45, 208] on \(page\/section\) "Manual Input" at bounding box center [50, 203] width 89 height 13
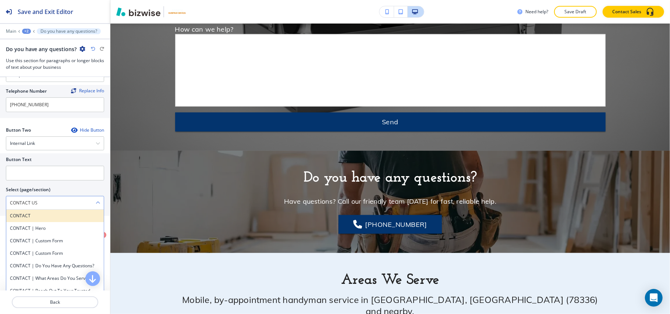
drag, startPoint x: 37, startPoint y: 224, endPoint x: 37, endPoint y: 208, distance: 15.8
click at [37, 222] on div "CONTACT" at bounding box center [55, 216] width 98 height 13
type \(page\/section\) "CONTACT"
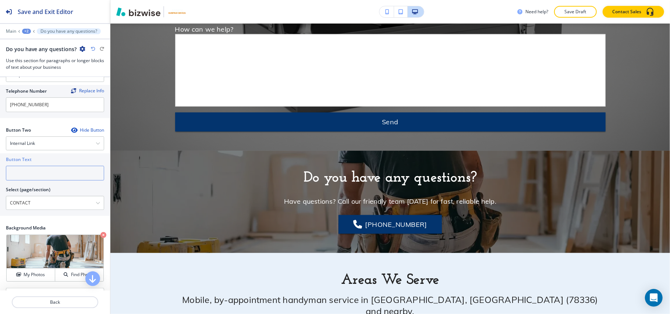
click at [45, 178] on input "text" at bounding box center [55, 173] width 98 height 15
paste input "CONTACT US"
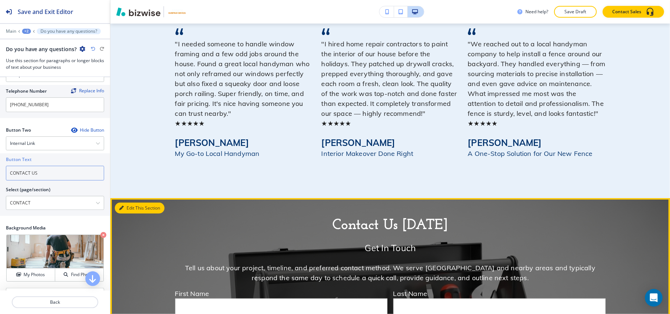
type input "CONTACT US"
click at [115, 203] on button "Edit This Section" at bounding box center [140, 208] width 50 height 11
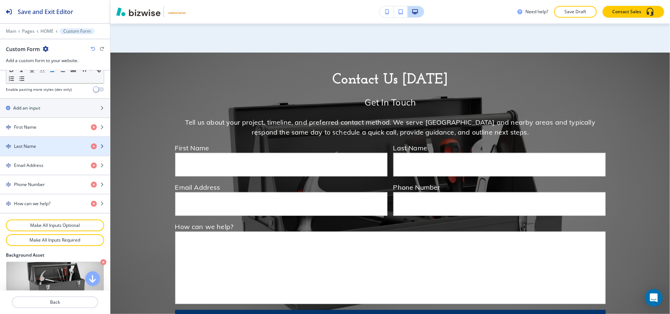
scroll to position [365, 0]
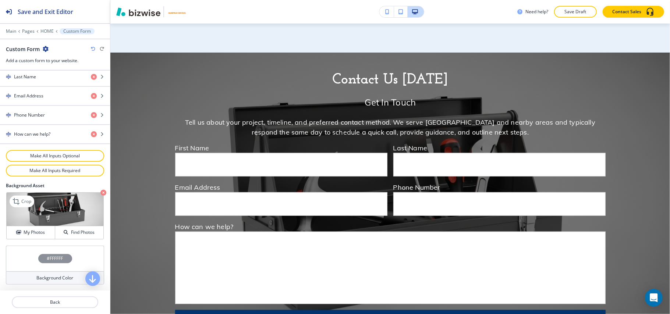
click at [100, 193] on icon "button" at bounding box center [103, 193] width 6 height 6
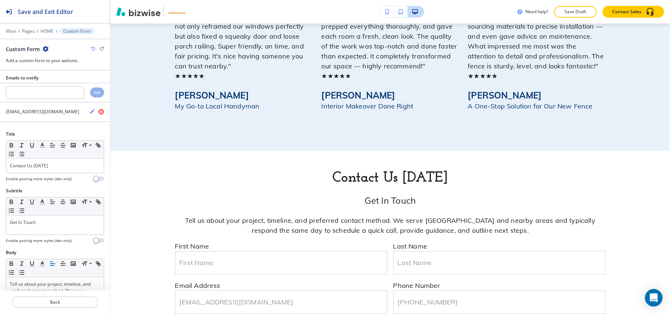
scroll to position [0, 0]
drag, startPoint x: 53, startPoint y: 175, endPoint x: 2, endPoint y: 171, distance: 51.7
click at [0, 173] on div "Title Small Normal Large Huge Contact Us Today Enable pasting more styles (dev …" at bounding box center [55, 161] width 110 height 57
click at [39, 148] on icon "button" at bounding box center [42, 147] width 7 height 7
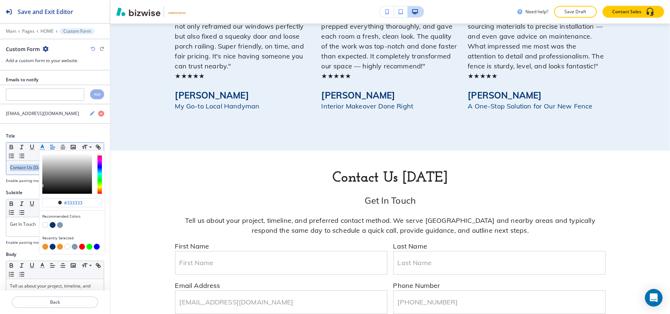
click at [52, 228] on button "button" at bounding box center [53, 225] width 6 height 6
type input "#03346e"
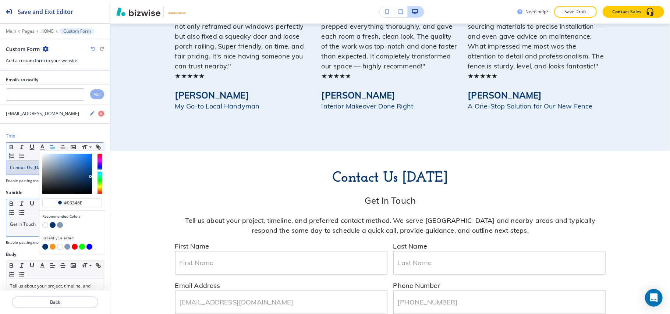
click at [25, 228] on p "Get In Touch" at bounding box center [55, 224] width 90 height 7
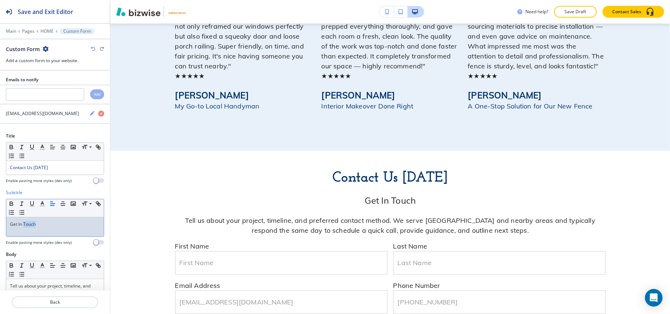
click at [25, 228] on p "Get In Touch" at bounding box center [55, 224] width 90 height 7
click at [43, 205] on polyline "button" at bounding box center [42, 203] width 3 height 3
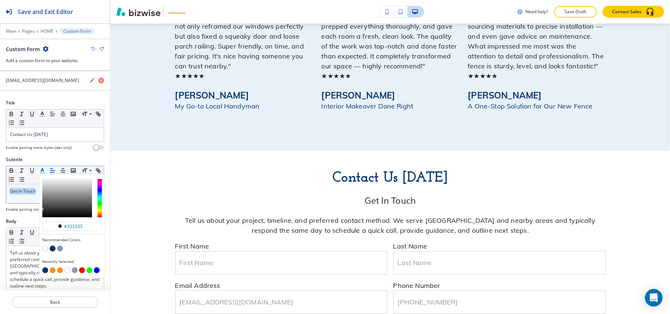
scroll to position [49, 0]
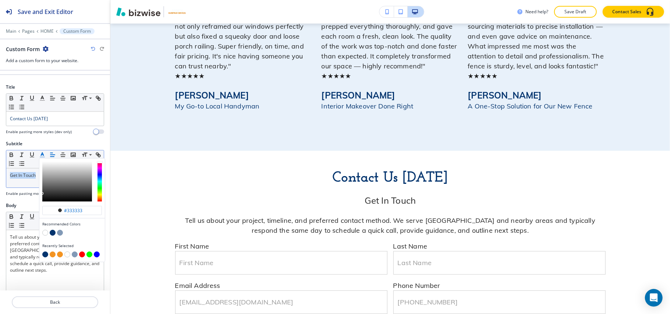
click at [53, 258] on button "button" at bounding box center [53, 255] width 6 height 6
type input "#f39422"
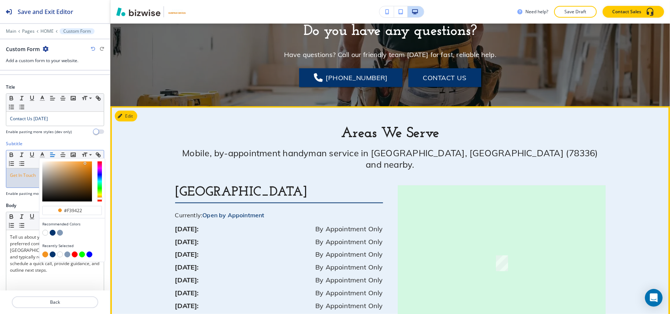
scroll to position [2784, 0]
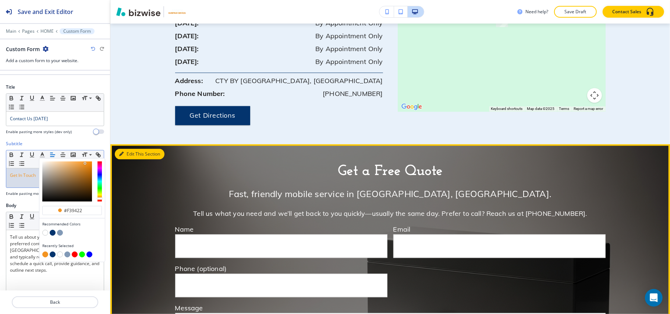
click at [131, 149] on button "Edit This Section" at bounding box center [140, 154] width 50 height 11
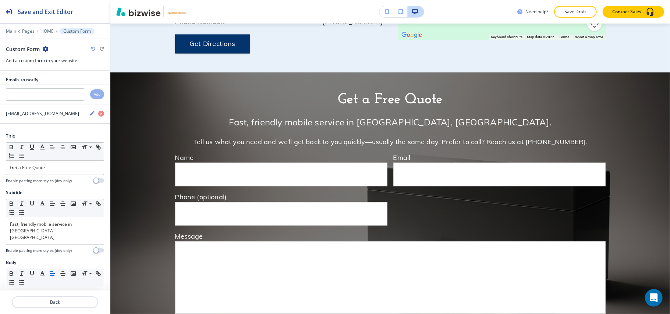
scroll to position [3110, 0]
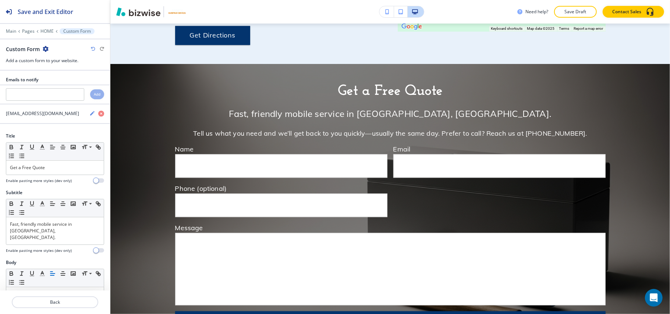
click at [47, 50] on icon "button" at bounding box center [46, 49] width 6 height 6
click at [58, 90] on p "Delete Section" at bounding box center [66, 88] width 38 height 7
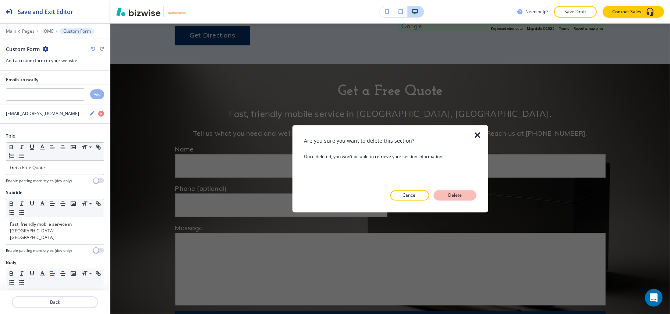
click at [456, 194] on p "Delete" at bounding box center [455, 195] width 18 height 7
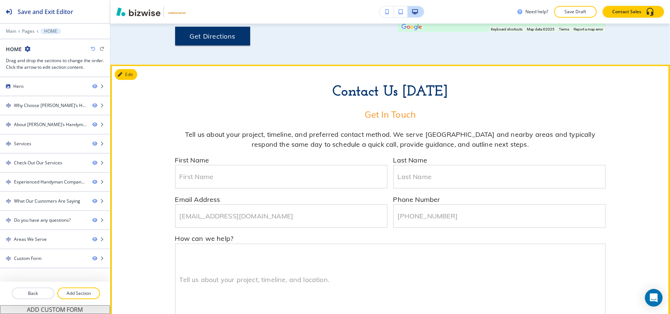
scroll to position [2975, 0]
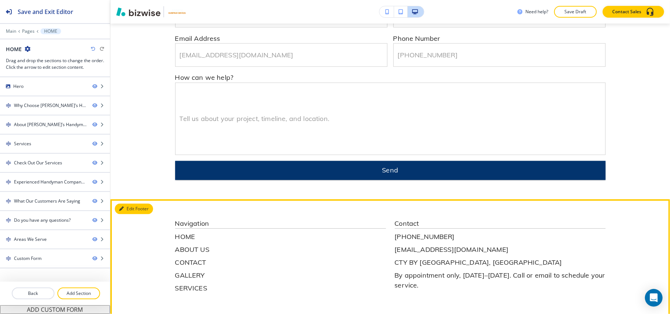
click at [128, 204] on button "Edit Footer" at bounding box center [134, 209] width 38 height 11
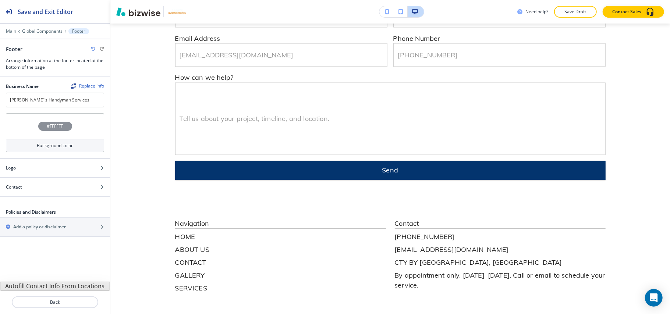
click at [27, 116] on div "#FFFFFF" at bounding box center [55, 126] width 98 height 26
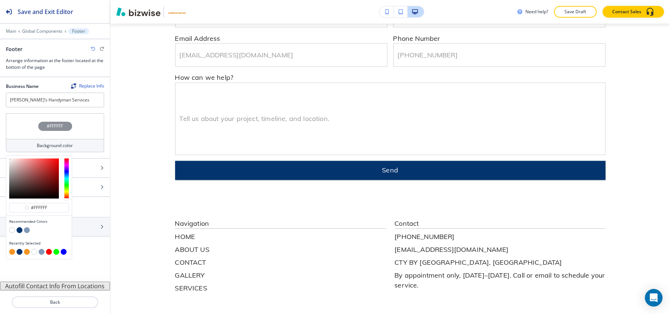
click at [17, 233] on button "button" at bounding box center [20, 230] width 6 height 6
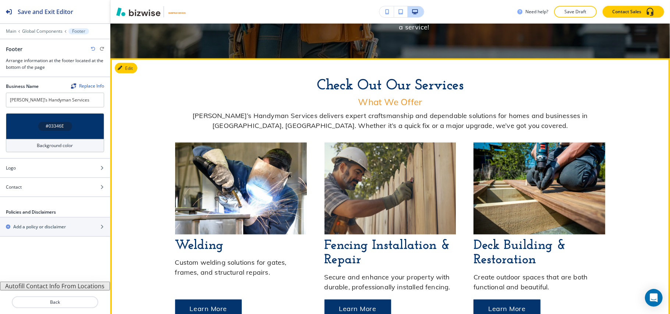
scroll to position [791, 0]
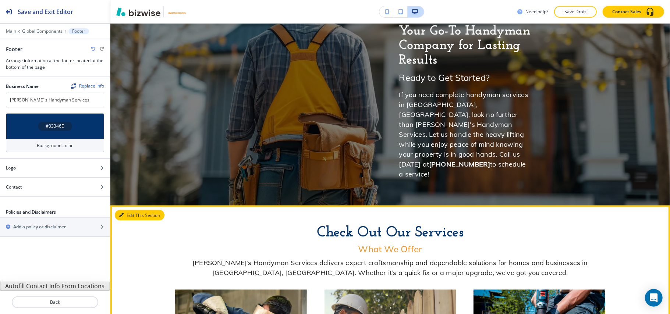
click at [133, 210] on button "Edit This Section" at bounding box center [140, 215] width 50 height 11
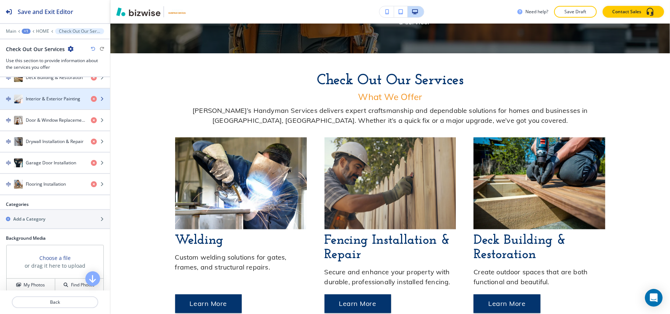
scroll to position [448, 0]
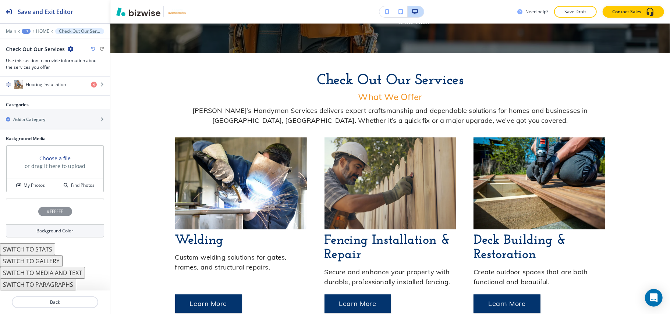
click at [22, 216] on div "#FFFFFF" at bounding box center [55, 212] width 98 height 26
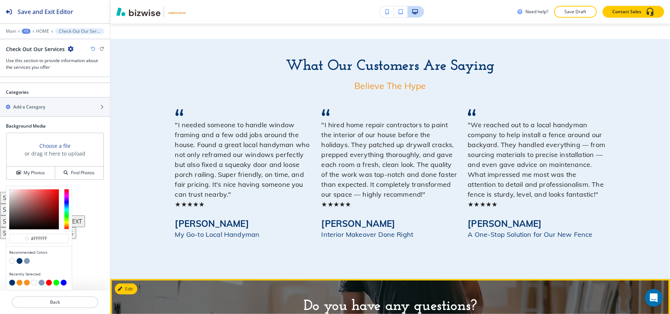
scroll to position [2170, 0]
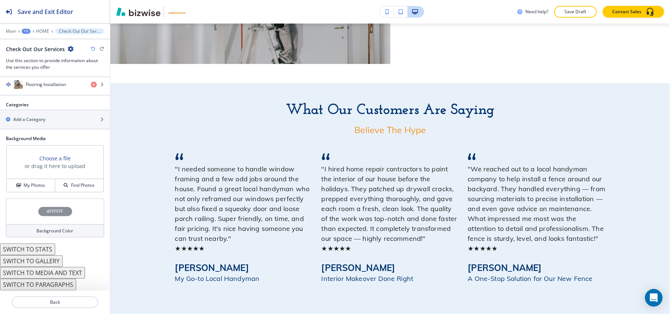
click at [6, 24] on img at bounding box center [3, 21] width 6 height 6
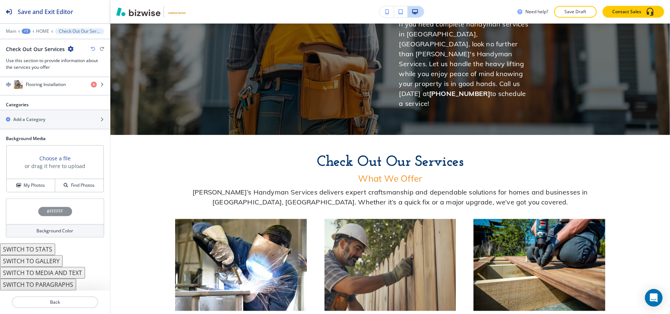
scroll to position [821, 0]
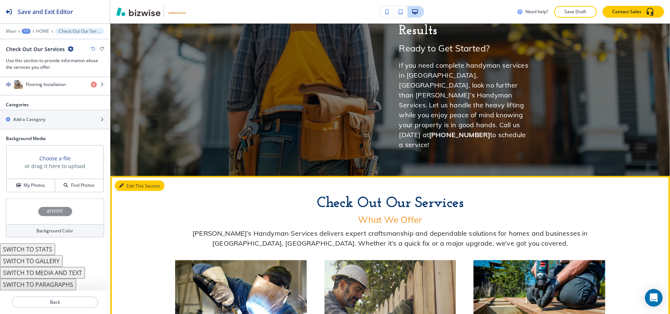
click at [130, 181] on button "Edit This Section" at bounding box center [140, 186] width 50 height 11
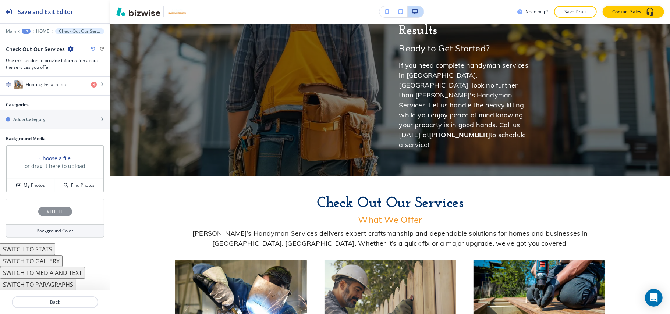
click at [27, 205] on div "#FFFFFF" at bounding box center [55, 212] width 98 height 26
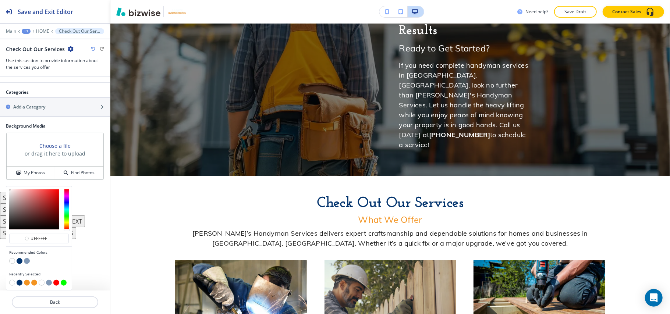
scroll to position [461, 0]
click at [50, 237] on input "#ffffff" at bounding box center [43, 239] width 26 height 6
paste input "e8f1fa"
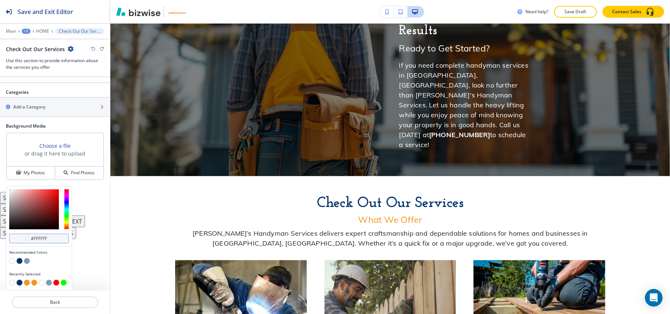
type input "#e8f1fa"
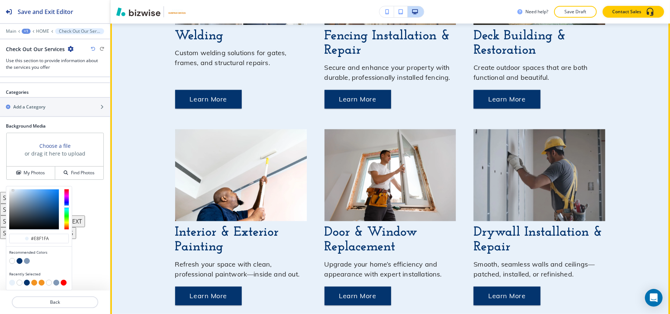
scroll to position [1164, 0]
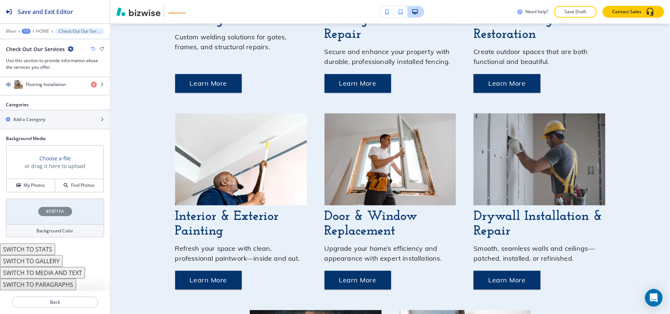
click at [10, 9] on button "X" at bounding box center [5, 4] width 10 height 9
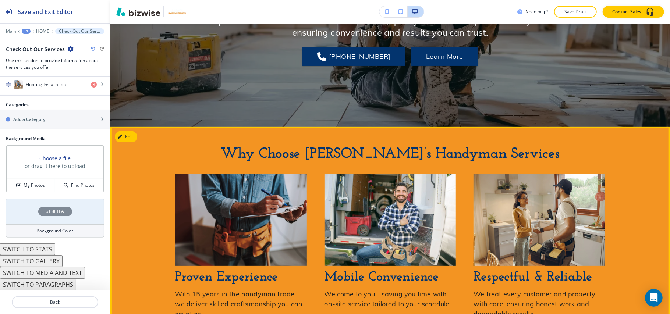
scroll to position [279, 0]
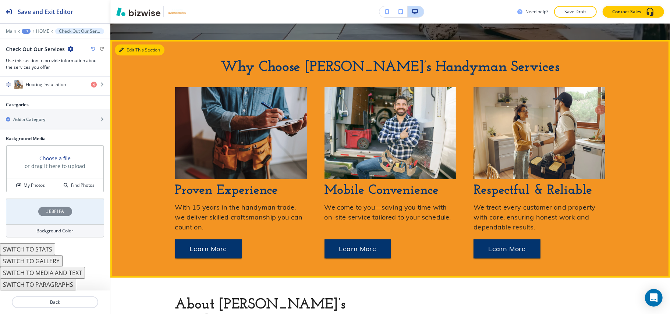
click at [126, 50] on button "Edit This Section" at bounding box center [140, 50] width 50 height 11
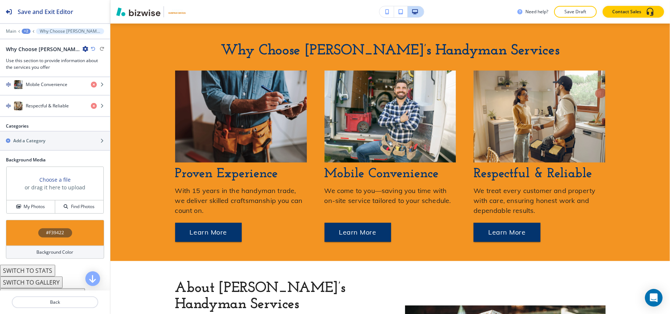
scroll to position [340, 0]
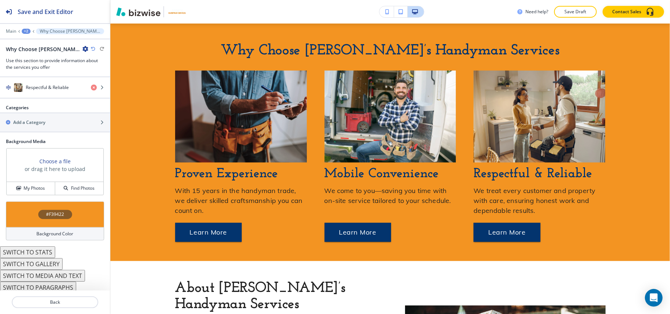
click at [34, 208] on div "#F39422" at bounding box center [55, 215] width 98 height 26
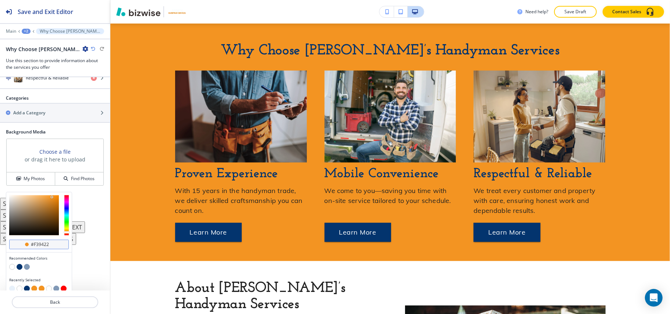
scroll to position [353, 0]
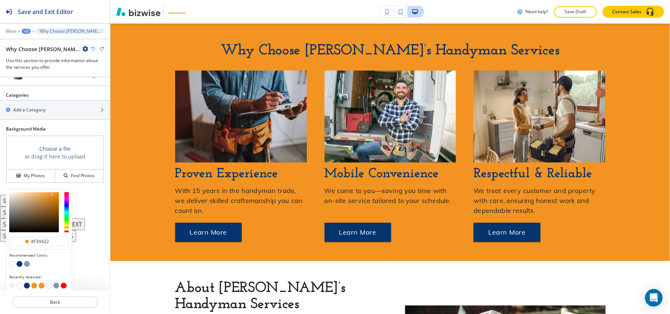
click at [19, 190] on div at bounding box center [39, 213] width 66 height 46
click at [18, 192] on div at bounding box center [34, 212] width 50 height 40
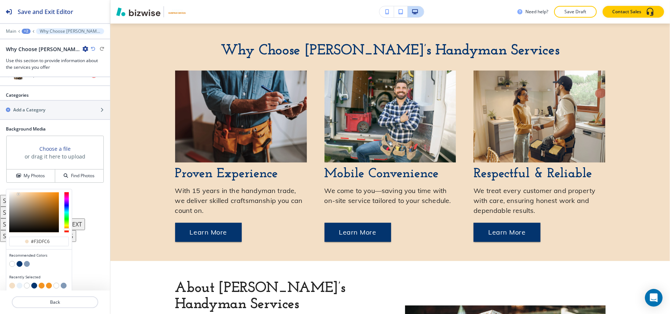
type input "#fae7d0"
click at [18, 192] on div at bounding box center [17, 192] width 1 height 1
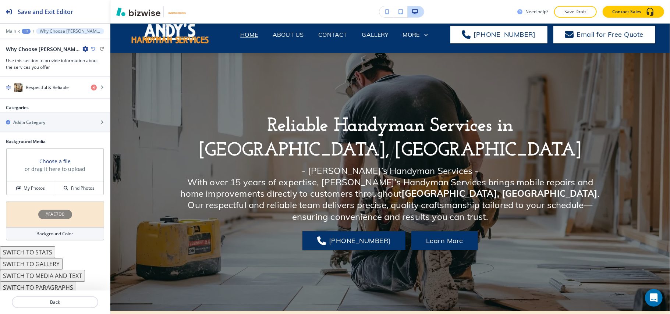
scroll to position [0, 0]
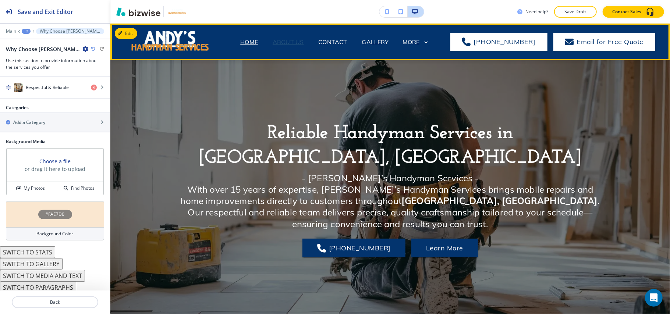
click at [296, 38] on p "ABOUT US" at bounding box center [288, 42] width 31 height 9
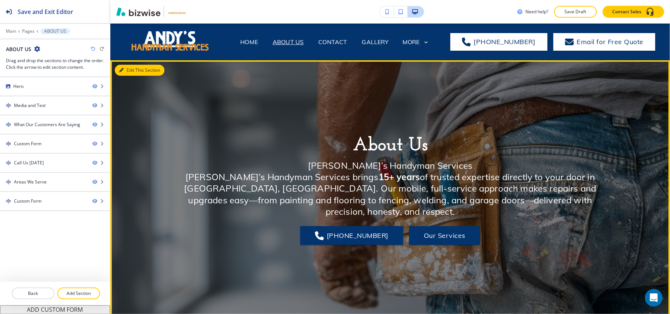
click at [131, 70] on button "Edit This Section" at bounding box center [140, 70] width 50 height 11
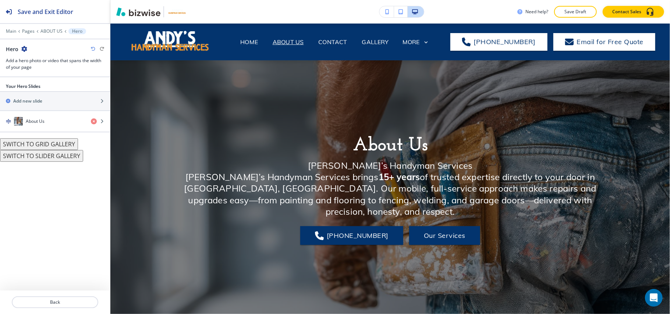
scroll to position [37, 0]
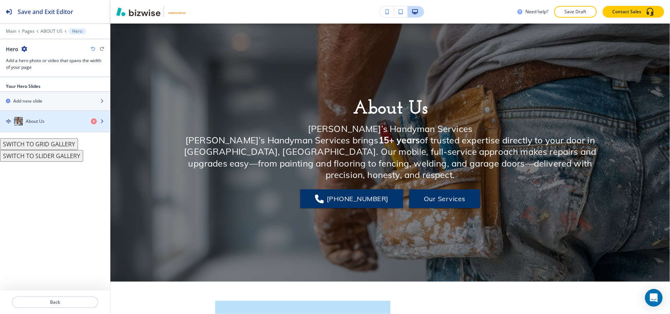
click at [47, 124] on div "About Us" at bounding box center [42, 121] width 85 height 9
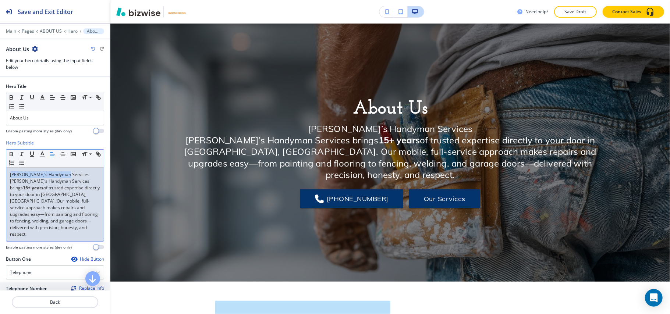
drag, startPoint x: 79, startPoint y: 172, endPoint x: 0, endPoint y: 172, distance: 78.8
click at [0, 172] on div "Hero Subtitle Small Normal Large Huge Andy’s Handyman Services Andy’s Handyman …" at bounding box center [55, 198] width 110 height 116
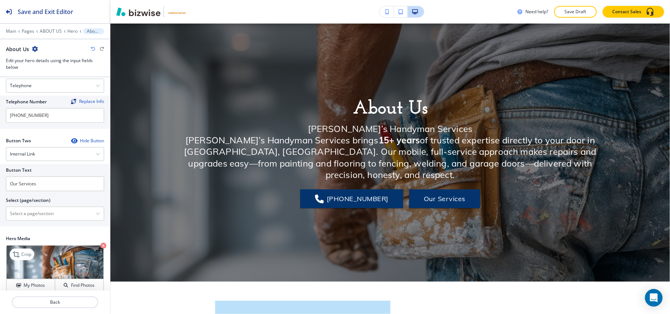
scroll to position [236, 0]
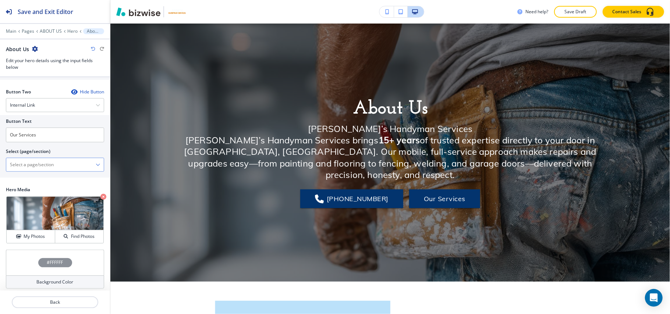
click at [34, 160] on \(page\/section\) "Manual Input" at bounding box center [50, 165] width 89 height 13
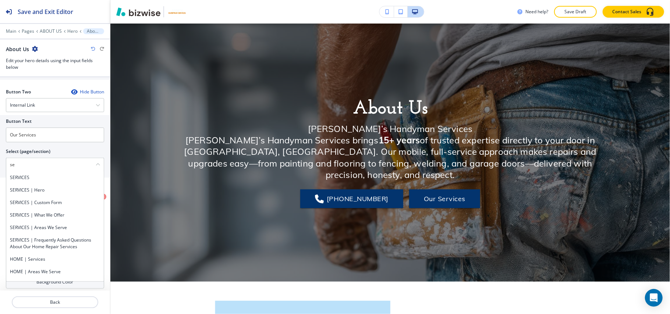
click at [19, 174] on h4 "SERVICES" at bounding box center [55, 177] width 90 height 7
type \(page\/section\) "SERVICES"
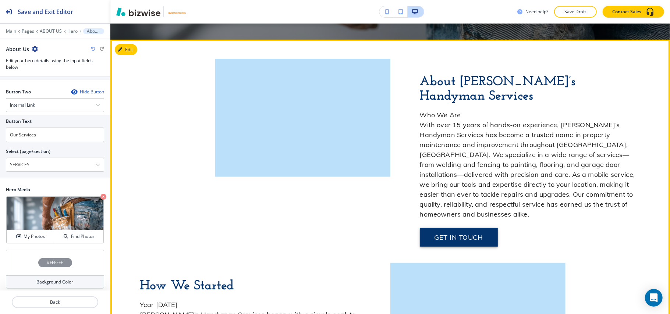
scroll to position [282, 0]
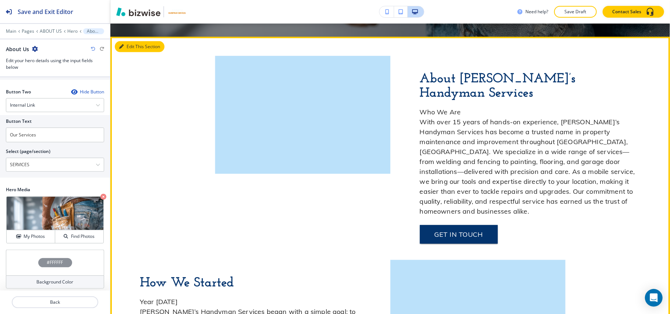
click at [130, 49] on button "Edit This Section" at bounding box center [140, 46] width 50 height 11
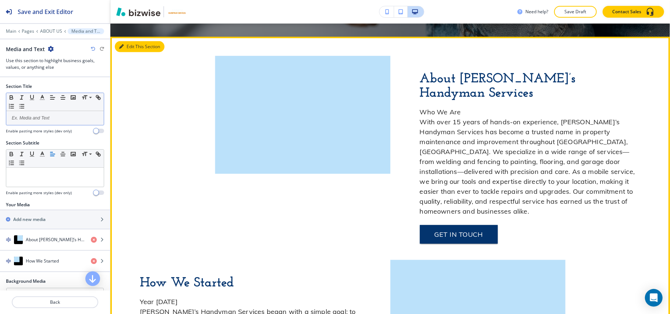
scroll to position [295, 0]
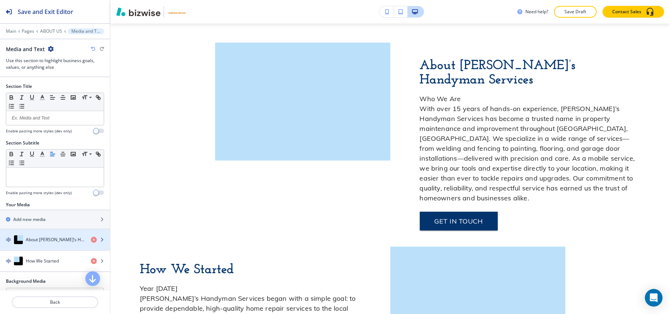
click at [52, 240] on h4 "About [PERSON_NAME]’s Handyman Services" at bounding box center [55, 240] width 59 height 7
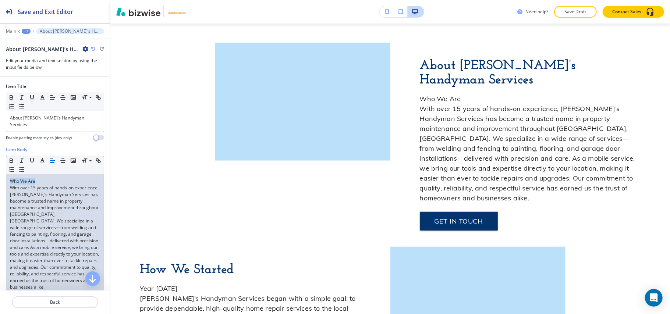
drag, startPoint x: 47, startPoint y: 174, endPoint x: 0, endPoint y: 173, distance: 47.5
click at [0, 173] on div "Item Body Small Normal Large Huge Who We Are With over 15 years of hands-on exp…" at bounding box center [55, 227] width 110 height 163
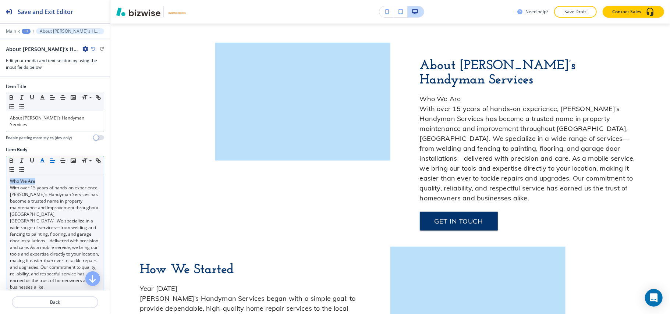
click at [42, 159] on polyline "button" at bounding box center [42, 160] width 3 height 3
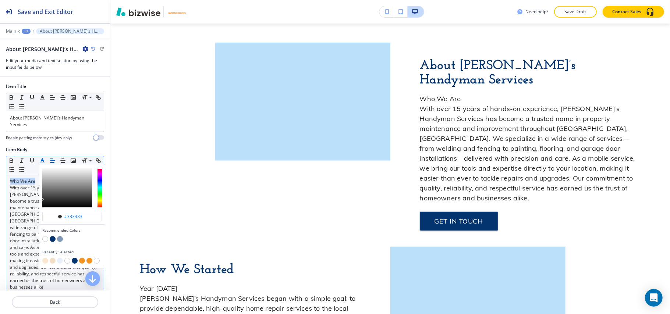
click at [80, 258] on button "button" at bounding box center [82, 261] width 6 height 6
type input "#f39422"
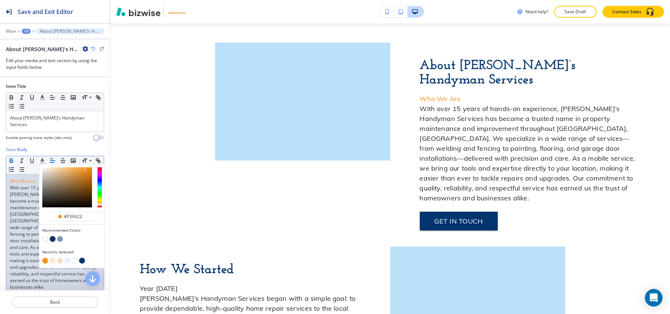
click at [12, 161] on icon "button" at bounding box center [11, 162] width 3 height 2
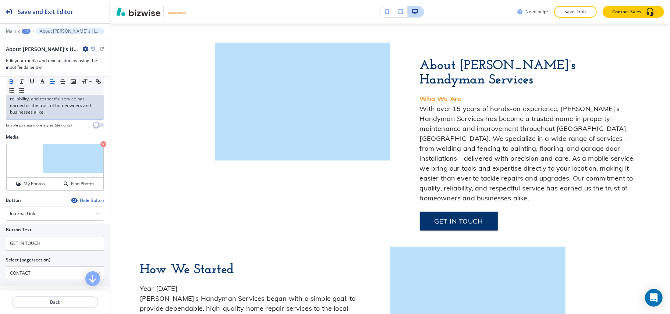
scroll to position [199, 0]
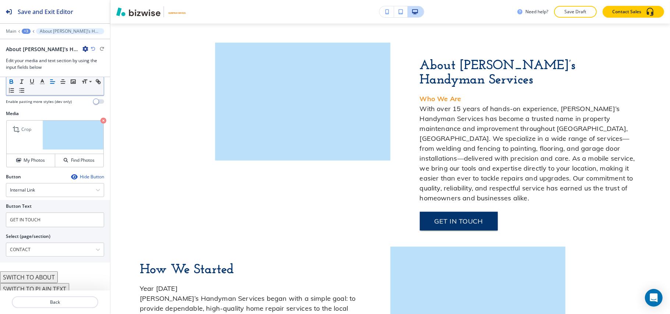
click at [100, 118] on icon "button" at bounding box center [103, 121] width 6 height 6
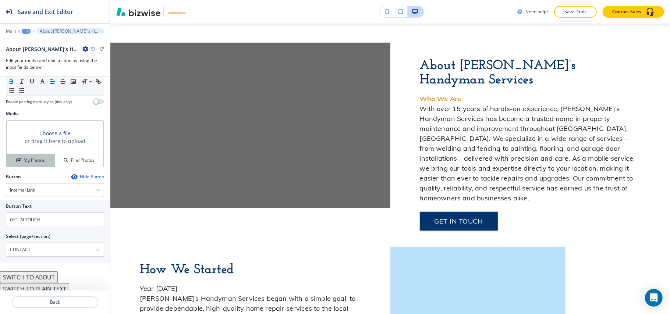
click at [39, 154] on button "My Photos" at bounding box center [31, 160] width 49 height 13
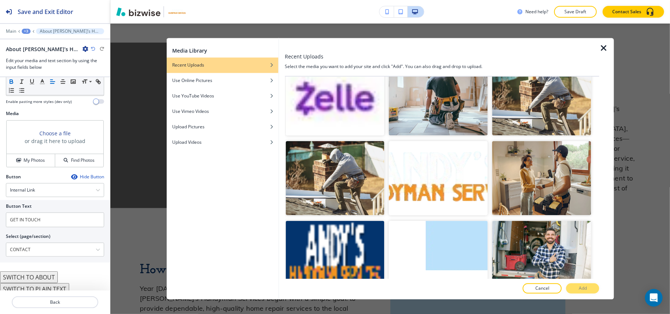
scroll to position [2117, 0]
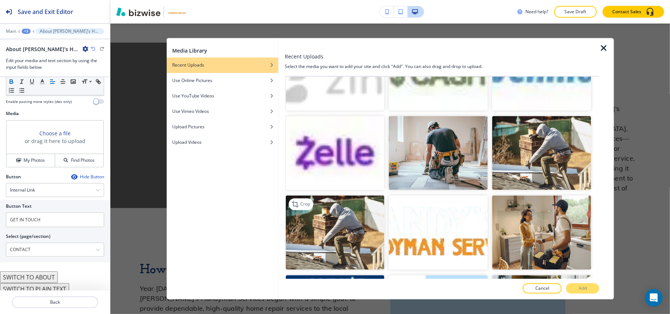
click at [346, 196] on img "button" at bounding box center [335, 233] width 99 height 74
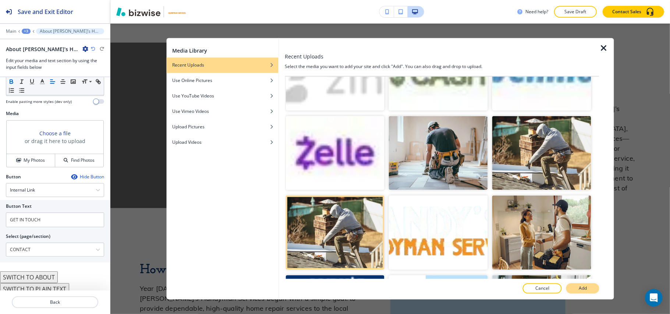
click at [581, 287] on p "Add" at bounding box center [583, 289] width 8 height 7
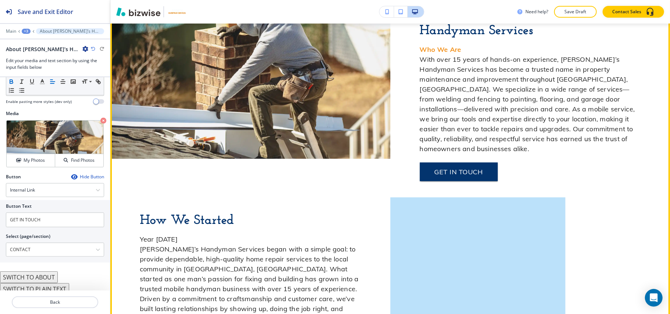
scroll to position [442, 0]
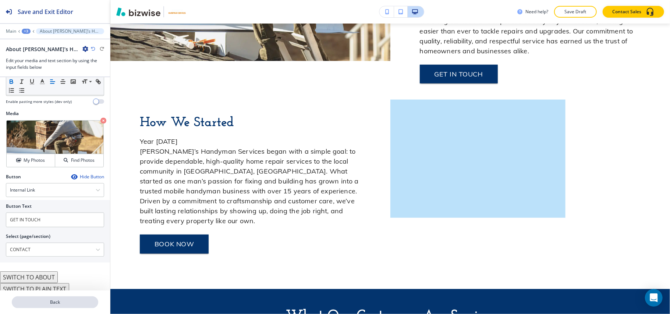
click at [65, 300] on p "Back" at bounding box center [55, 302] width 85 height 7
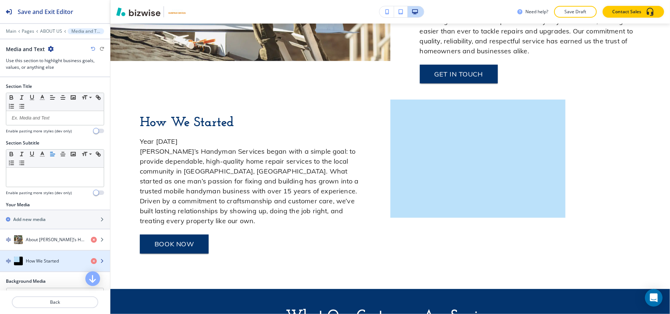
click at [47, 270] on div "button" at bounding box center [55, 269] width 110 height 6
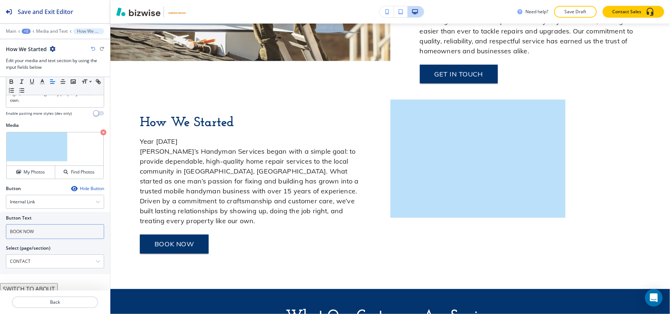
scroll to position [178, 0]
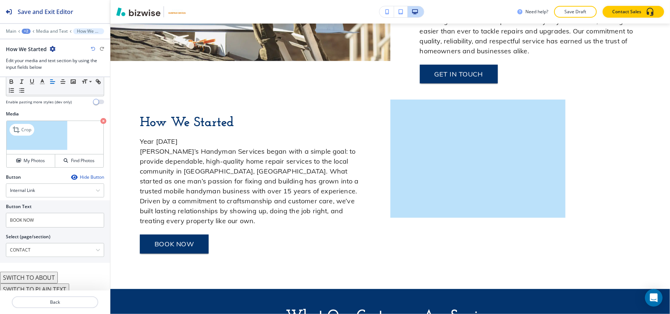
click at [100, 118] on icon "button" at bounding box center [103, 121] width 6 height 6
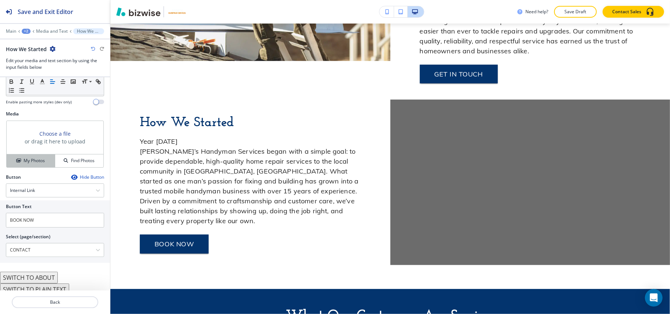
click at [30, 158] on h4 "My Photos" at bounding box center [34, 161] width 21 height 7
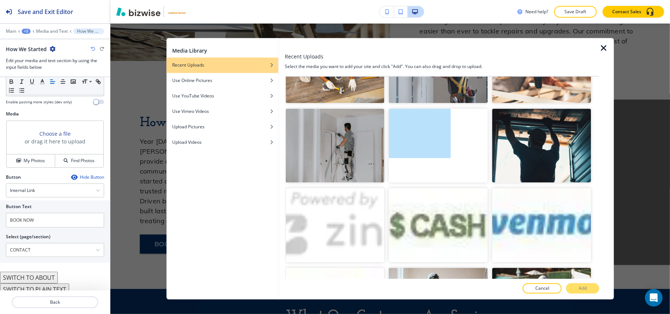
scroll to position [2215, 0]
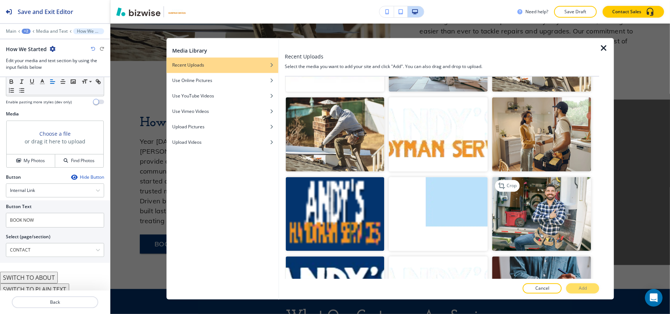
click at [542, 177] on img "button" at bounding box center [541, 214] width 99 height 74
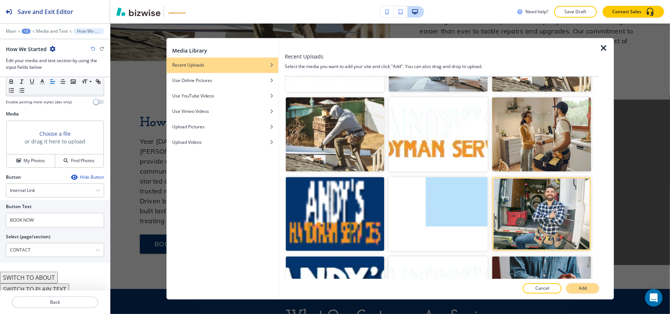
click at [584, 287] on p "Add" at bounding box center [583, 289] width 8 height 7
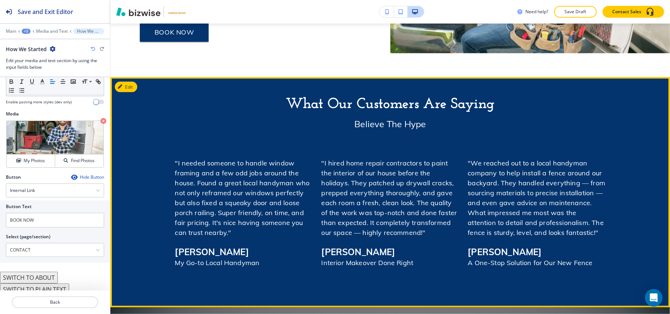
scroll to position [639, 0]
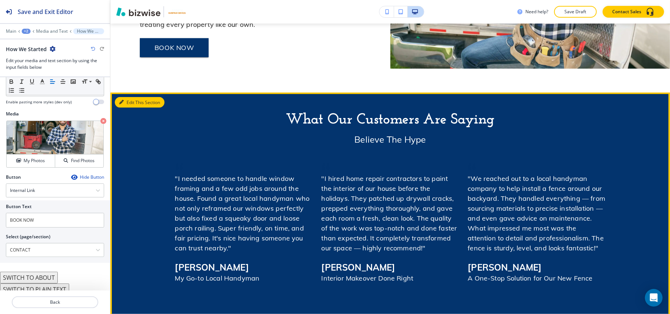
click at [124, 97] on button "Edit This Section" at bounding box center [140, 102] width 50 height 11
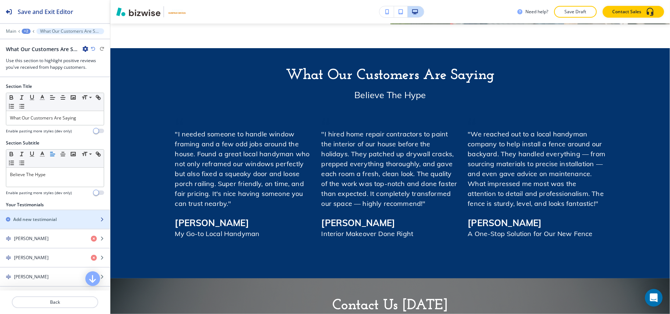
scroll to position [113, 0]
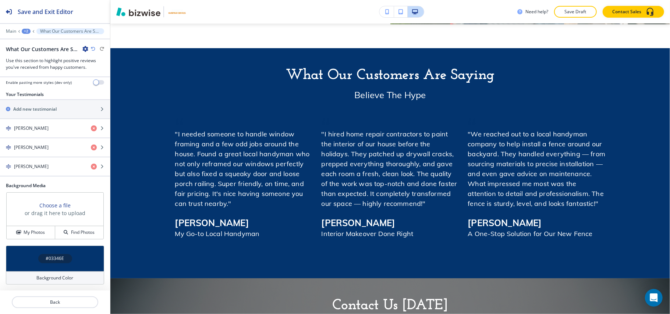
click at [18, 263] on div "#03346E" at bounding box center [55, 259] width 98 height 26
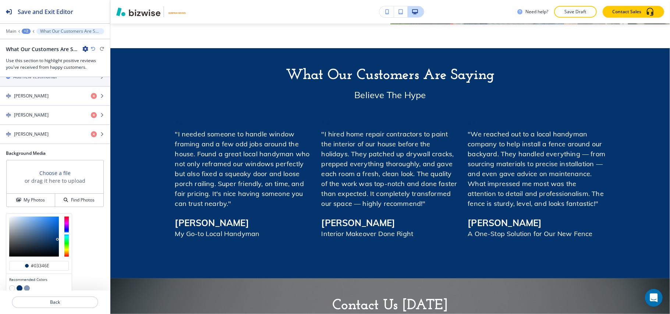
scroll to position [173, 0]
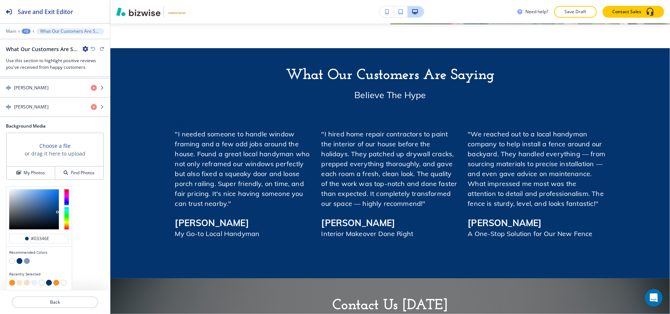
click at [34, 281] on button "button" at bounding box center [34, 283] width 6 height 6
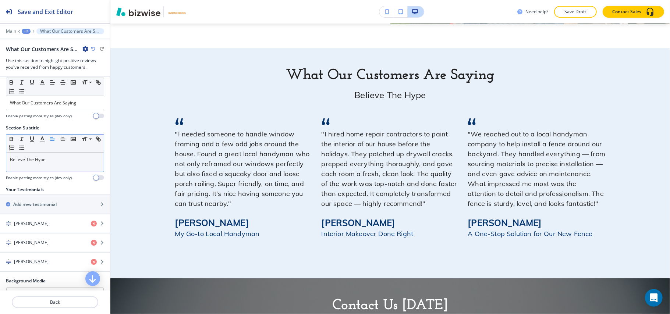
scroll to position [0, 0]
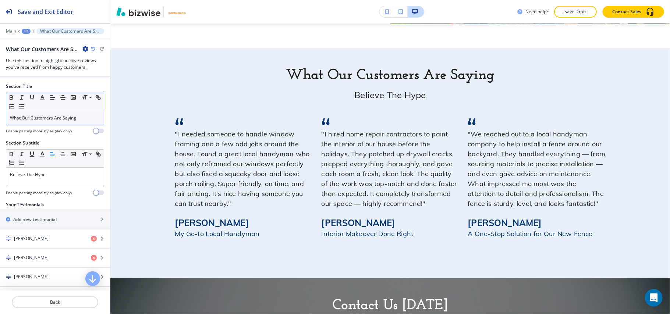
click at [68, 109] on div "Small Normal Large Huge" at bounding box center [55, 102] width 98 height 18
click at [66, 123] on div "What Our Customers Are Saying" at bounding box center [55, 118] width 98 height 14
click at [43, 97] on polyline "button" at bounding box center [42, 96] width 3 height 3
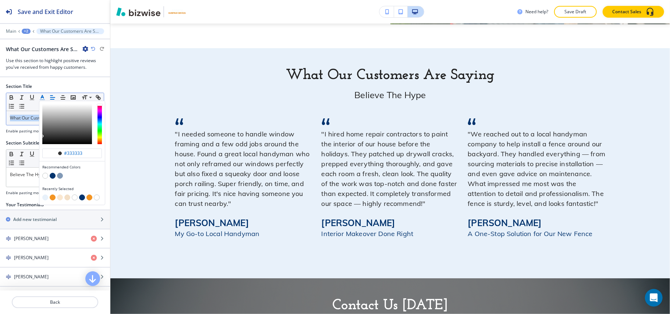
click at [52, 177] on button "button" at bounding box center [53, 176] width 6 height 6
type input "#03346e"
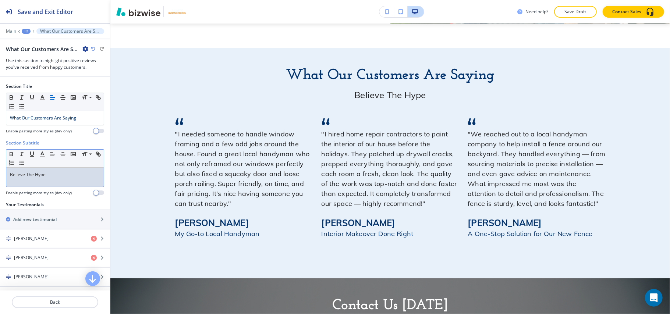
click at [15, 178] on p "Believe The Hype" at bounding box center [55, 174] width 90 height 7
click at [46, 156] on icon "button" at bounding box center [42, 154] width 7 height 7
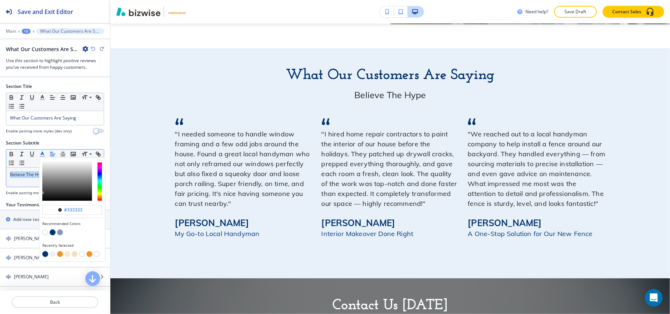
click at [59, 257] on button "button" at bounding box center [60, 254] width 6 height 6
type input "#f39422"
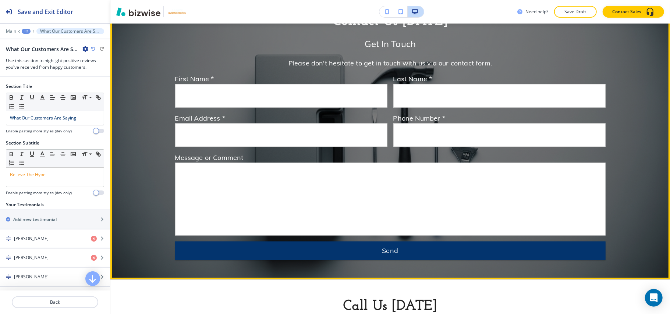
scroll to position [906, 0]
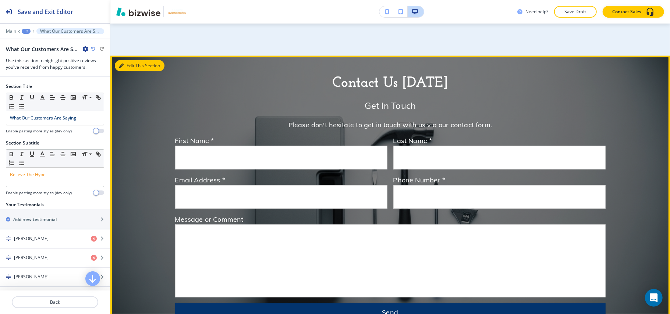
click at [134, 60] on button "Edit This Section" at bounding box center [140, 65] width 50 height 11
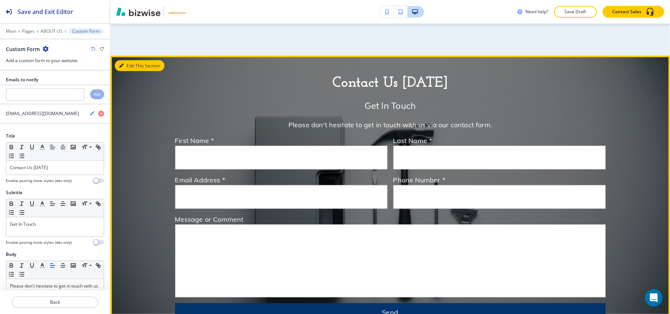
scroll to position [914, 0]
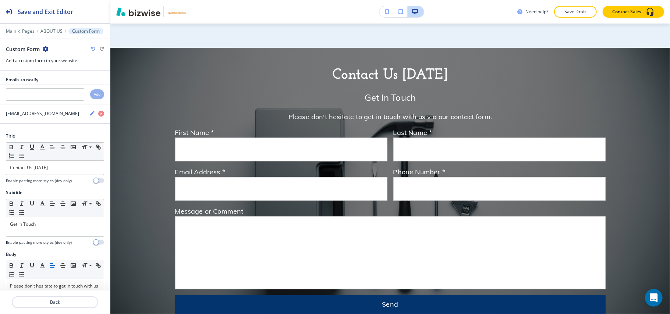
click at [46, 48] on icon "button" at bounding box center [46, 49] width 6 height 6
click at [65, 88] on p "Delete Section" at bounding box center [66, 88] width 38 height 7
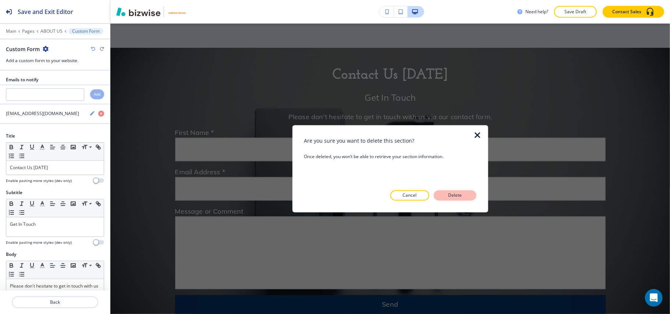
click at [448, 195] on p "Delete" at bounding box center [455, 195] width 18 height 7
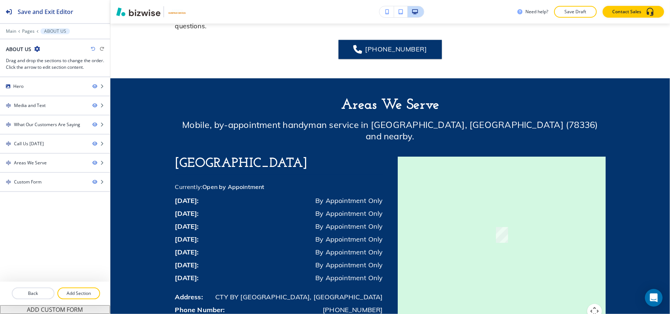
scroll to position [865, 0]
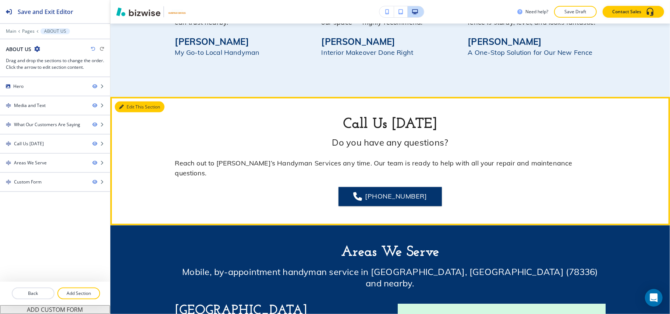
click at [132, 102] on button "Edit This Section" at bounding box center [140, 107] width 50 height 11
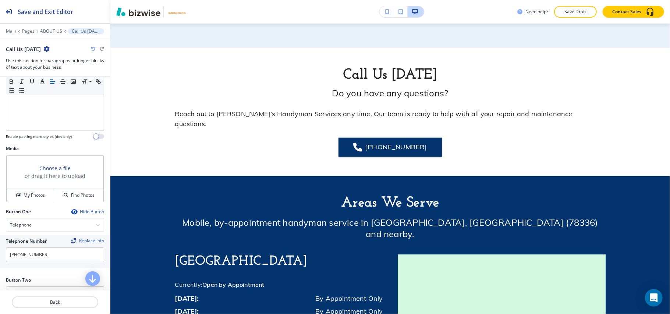
scroll to position [294, 0]
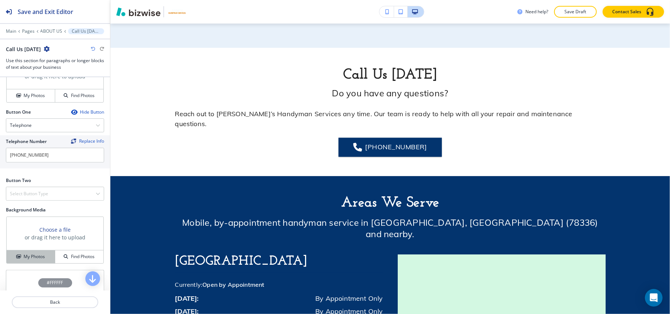
click at [26, 256] on h4 "My Photos" at bounding box center [34, 257] width 21 height 7
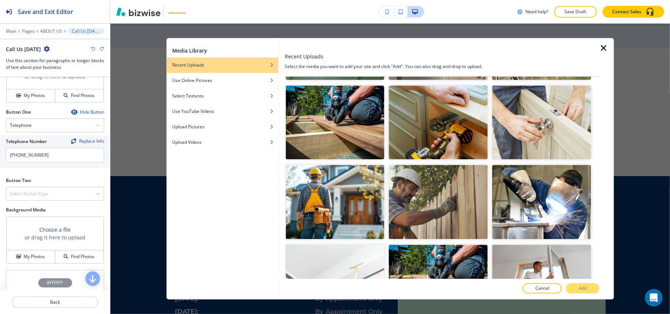
scroll to position [1791, 0]
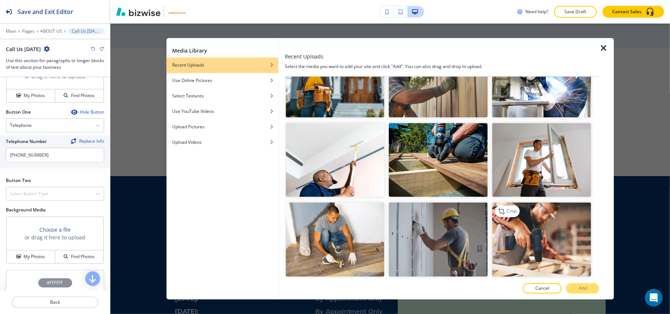
click at [559, 203] on img "button" at bounding box center [541, 240] width 99 height 74
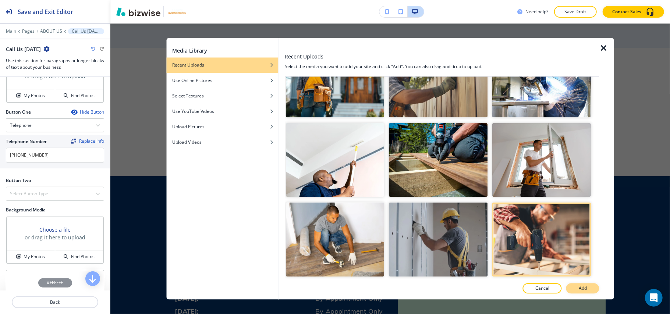
click at [591, 292] on button "Add" at bounding box center [582, 289] width 33 height 10
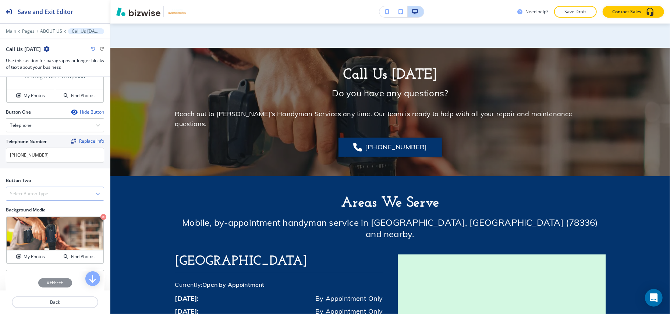
click at [35, 196] on h4 "Select Button Type" at bounding box center [29, 194] width 38 height 7
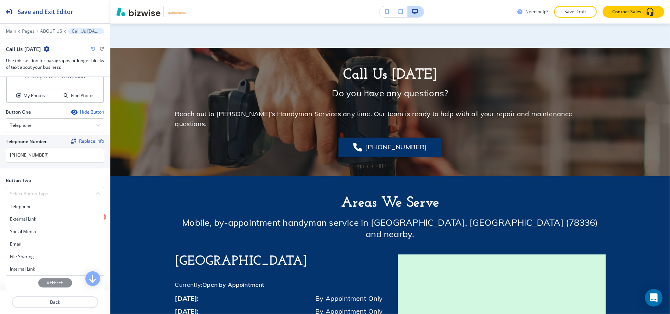
scroll to position [343, 0]
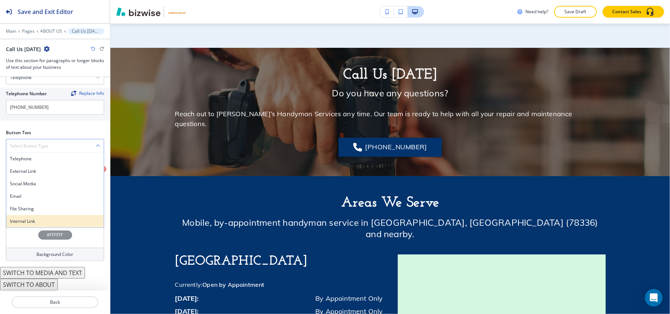
click at [37, 222] on h4 "Internal Link" at bounding box center [55, 221] width 90 height 7
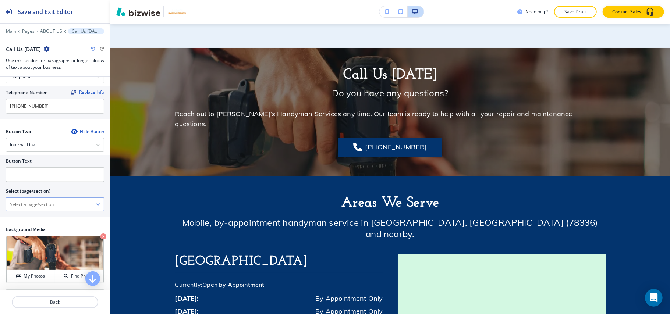
drag, startPoint x: 42, startPoint y: 207, endPoint x: 46, endPoint y: 206, distance: 4.4
click at [43, 207] on \(page\/section\) "Manual Input" at bounding box center [50, 204] width 89 height 13
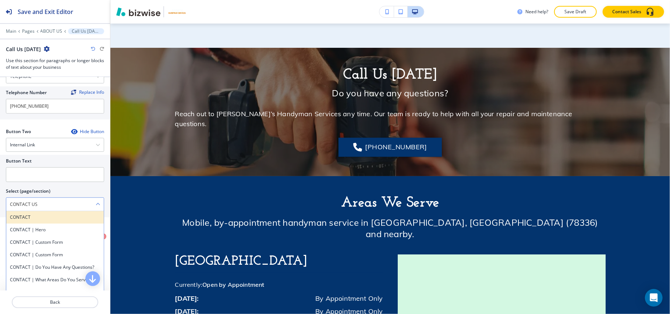
click at [35, 221] on h4 "CONTACT" at bounding box center [55, 217] width 90 height 7
type \(page\/section\) "CONTACT"
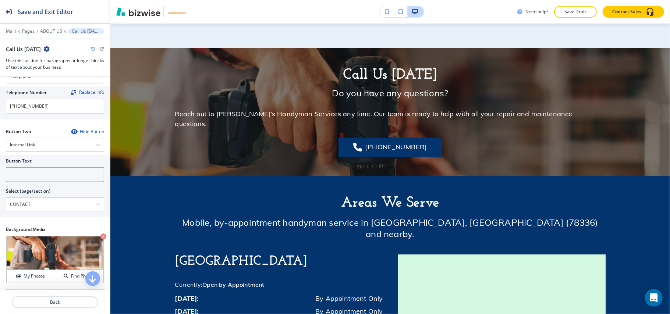
click at [40, 180] on input "text" at bounding box center [55, 174] width 98 height 15
paste input "CONTACT US"
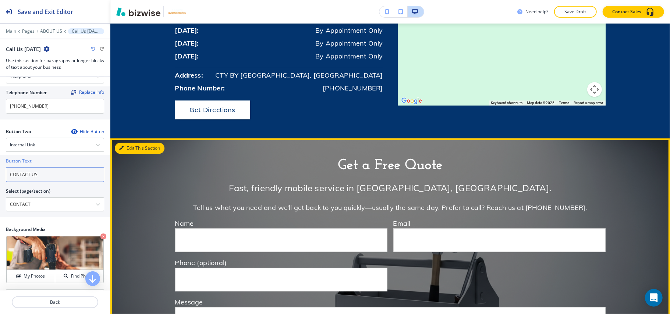
type input "CONTACT US"
click at [127, 143] on button "Edit This Section" at bounding box center [140, 148] width 50 height 11
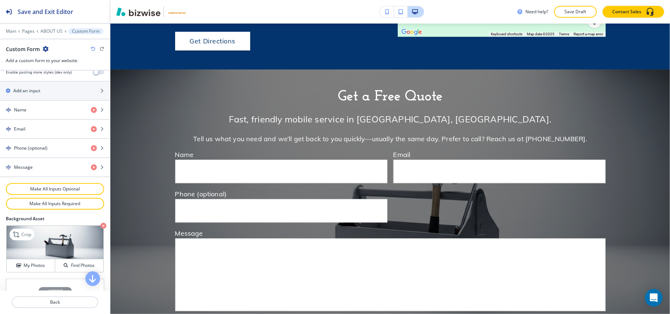
scroll to position [347, 0]
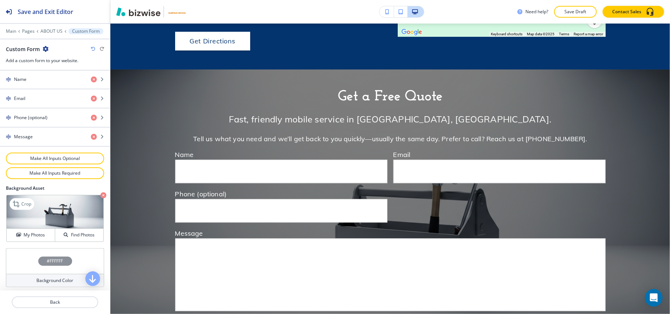
click at [100, 192] on icon "button" at bounding box center [103, 195] width 6 height 6
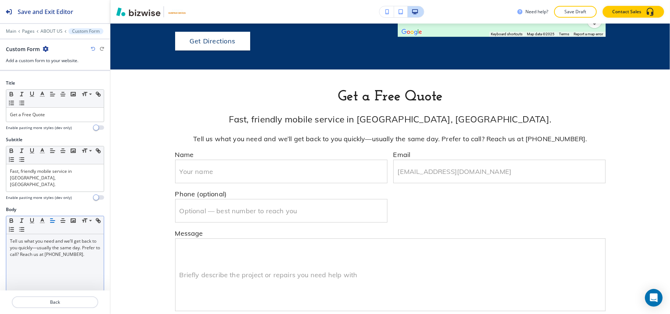
scroll to position [0, 0]
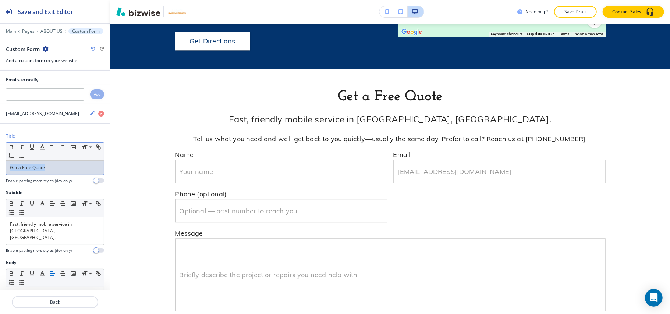
drag, startPoint x: 53, startPoint y: 168, endPoint x: 0, endPoint y: 170, distance: 53.0
click at [0, 170] on div "Title Small Normal Large Huge Get a Free Quote Enable pasting more styles (dev …" at bounding box center [55, 161] width 110 height 57
click at [43, 147] on line "button" at bounding box center [42, 147] width 2 height 0
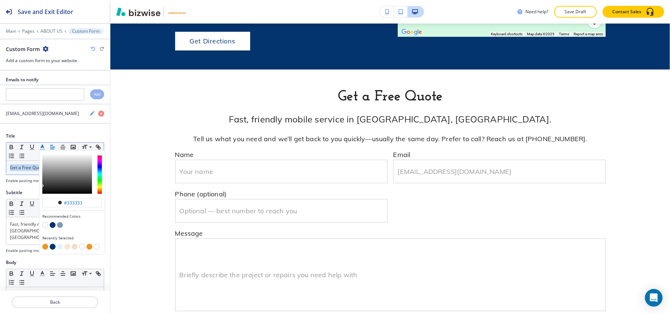
click at [51, 228] on button "button" at bounding box center [53, 225] width 6 height 6
type input "#03346e"
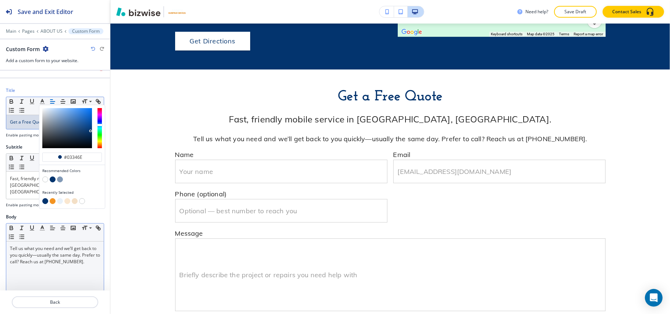
scroll to position [98, 0]
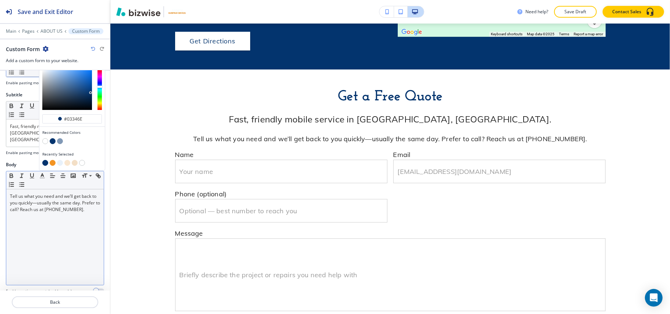
click at [32, 232] on div "Tell us what you need and we’ll get back to you quickly—usually the same day. P…" at bounding box center [55, 238] width 98 height 96
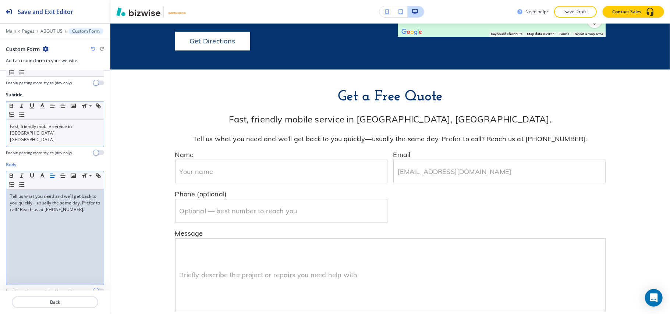
click at [40, 142] on div "Fast, friendly mobile service in [GEOGRAPHIC_DATA], [GEOGRAPHIC_DATA]." at bounding box center [55, 133] width 98 height 27
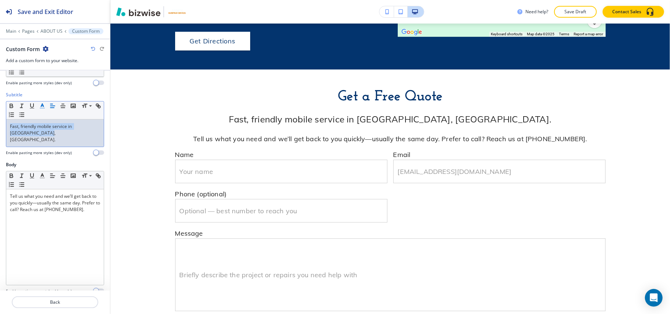
click at [40, 110] on button "button" at bounding box center [42, 106] width 10 height 9
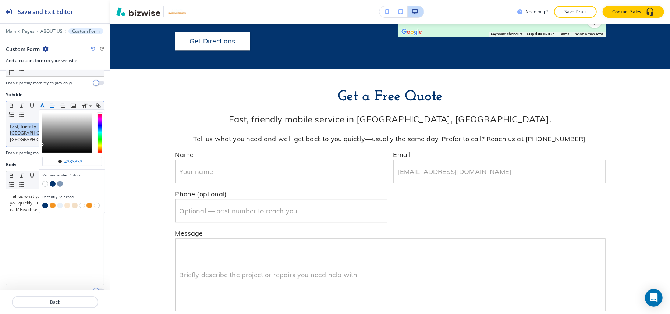
click at [53, 208] on button "button" at bounding box center [53, 206] width 6 height 6
type input "#f39422"
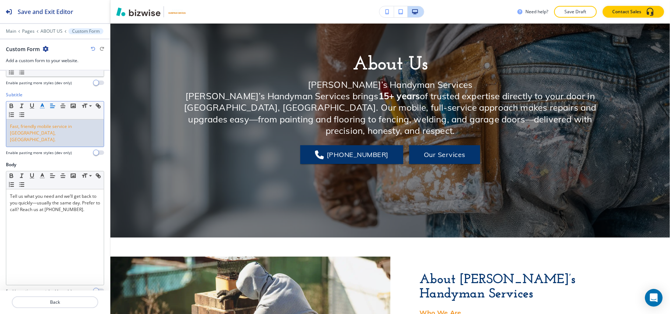
scroll to position [0, 0]
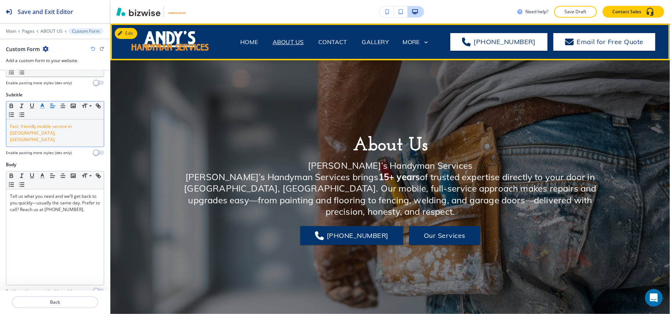
click at [342, 49] on span "CONTACT" at bounding box center [332, 41] width 43 height 29
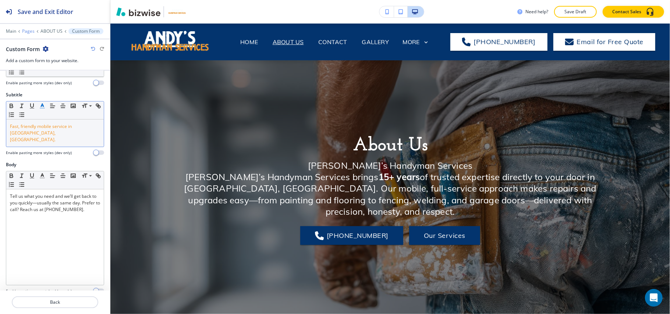
click at [30, 30] on p "Pages" at bounding box center [28, 31] width 13 height 5
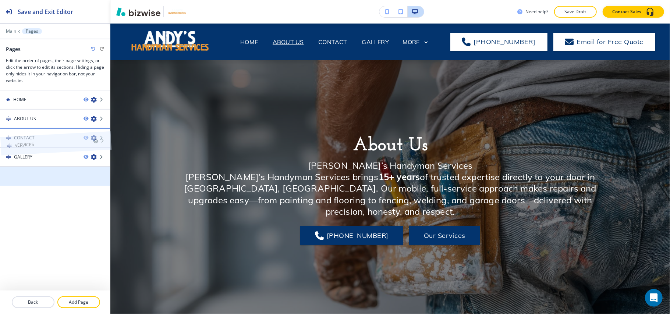
drag, startPoint x: 36, startPoint y: 180, endPoint x: 36, endPoint y: 132, distance: 47.1
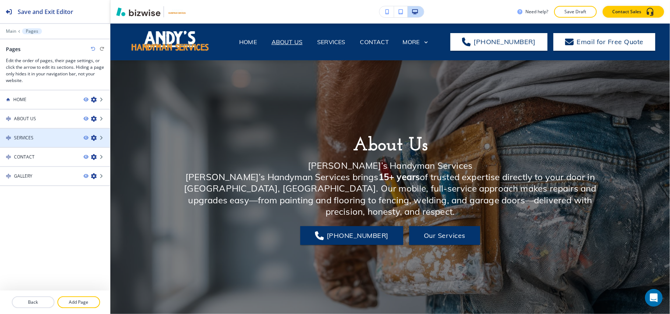
click at [41, 140] on div "SERVICES" at bounding box center [39, 138] width 78 height 7
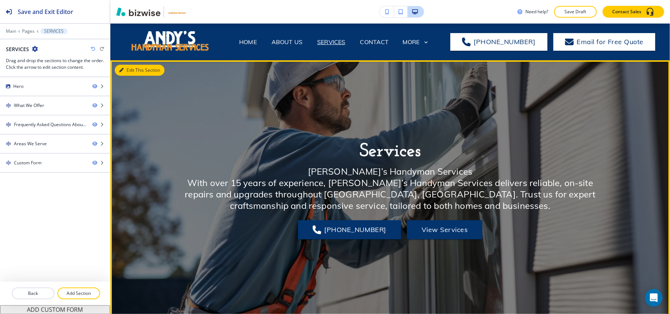
click at [126, 69] on button "Edit This Section" at bounding box center [140, 70] width 50 height 11
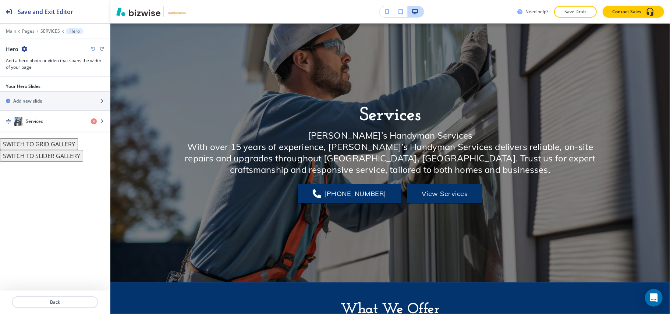
scroll to position [37, 0]
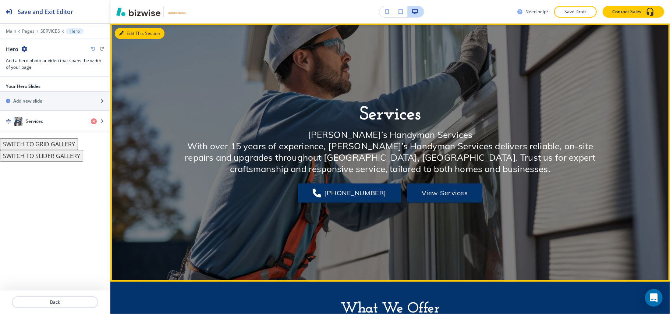
click at [129, 30] on button "Edit This Section" at bounding box center [140, 33] width 50 height 11
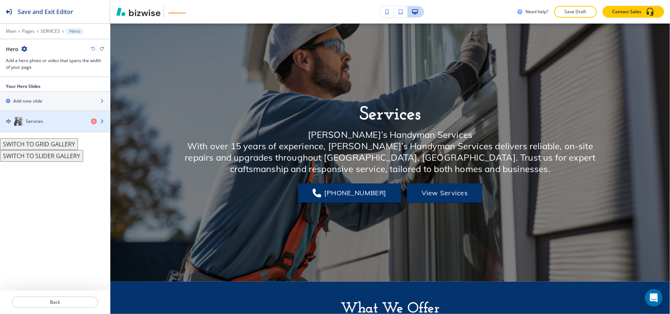
click at [49, 121] on div "Services" at bounding box center [42, 121] width 85 height 9
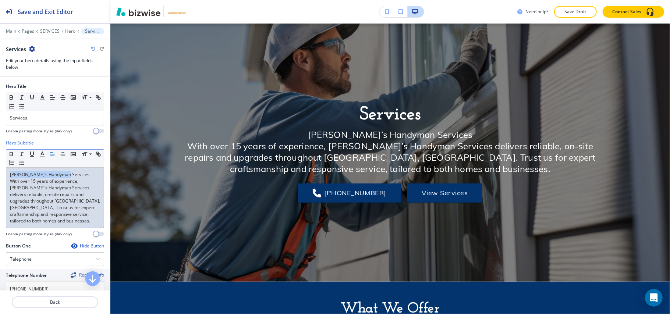
drag, startPoint x: 78, startPoint y: 176, endPoint x: 0, endPoint y: 174, distance: 78.0
click at [0, 174] on div "Hero Subtitle Small Normal Large Huge Andy’s Handyman Services With over 15 yea…" at bounding box center [55, 191] width 110 height 103
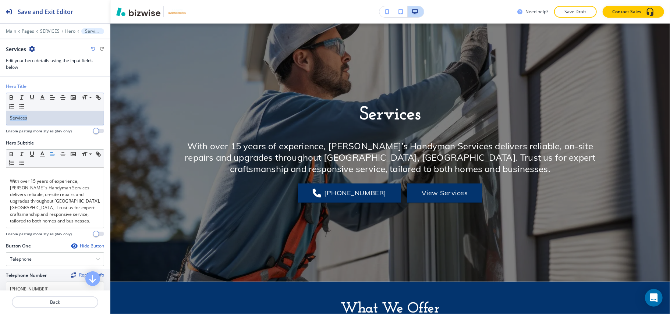
drag, startPoint x: 36, startPoint y: 119, endPoint x: 0, endPoint y: 119, distance: 36.1
click at [0, 119] on div "Hero Title Small Normal Large Huge Services Enable pasting more styles (dev onl…" at bounding box center [55, 111] width 110 height 57
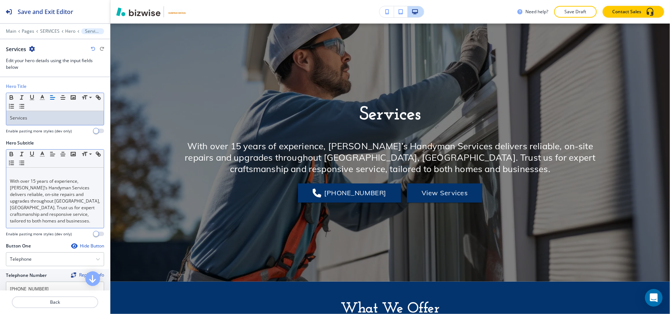
click at [9, 181] on div "With over 15 years of experience, [PERSON_NAME]’s Handyman Services delivers re…" at bounding box center [55, 198] width 98 height 60
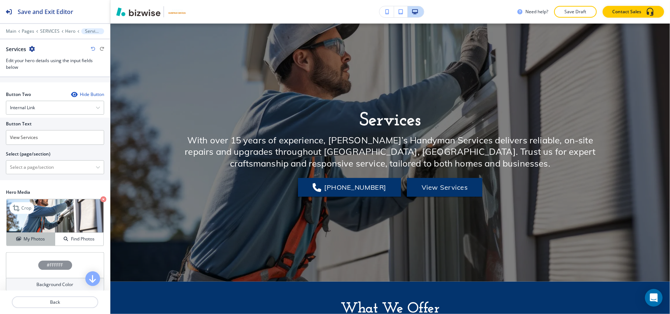
scroll to position [223, 0]
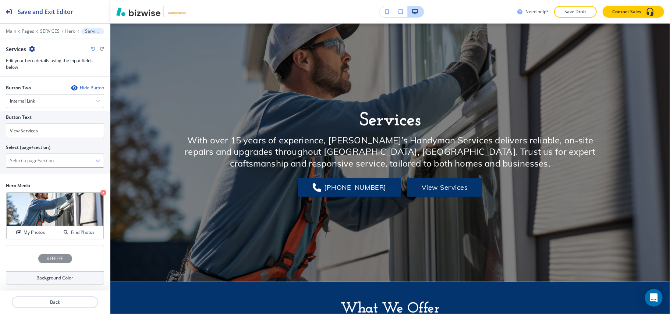
click at [36, 162] on \(page\/section\) "Manual Input" at bounding box center [50, 161] width 89 height 13
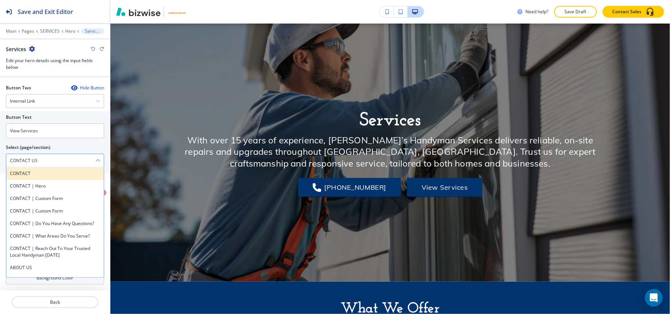
click at [36, 176] on h4 "CONTACT" at bounding box center [55, 173] width 90 height 7
type \(page\/section\) "CONTACT"
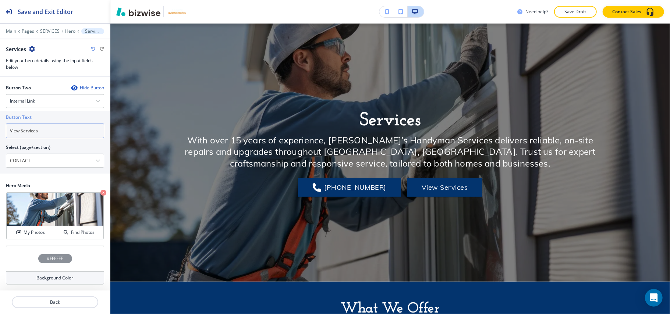
click at [0, 127] on div "Button Text View Services Select (page/section) CONTACT CONTACT CONTACT | Hero …" at bounding box center [55, 142] width 110 height 63
paste input "CONTACT US"
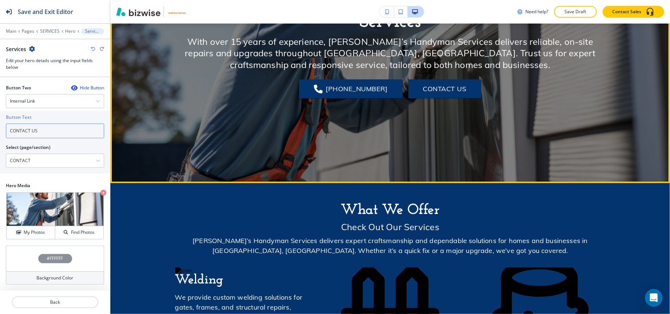
scroll to position [233, 0]
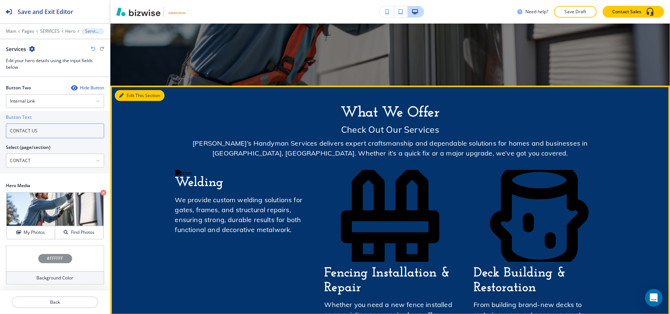
type input "CONTACT US"
click at [128, 96] on button "Edit This Section" at bounding box center [140, 95] width 50 height 11
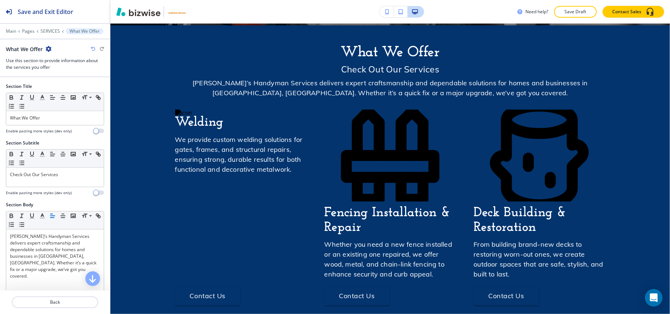
scroll to position [295, 0]
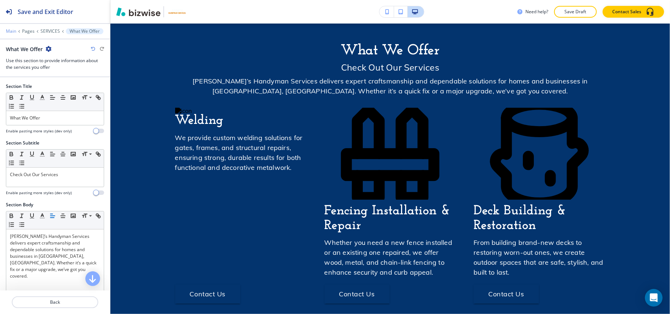
click at [11, 29] on p "Main" at bounding box center [11, 31] width 10 height 5
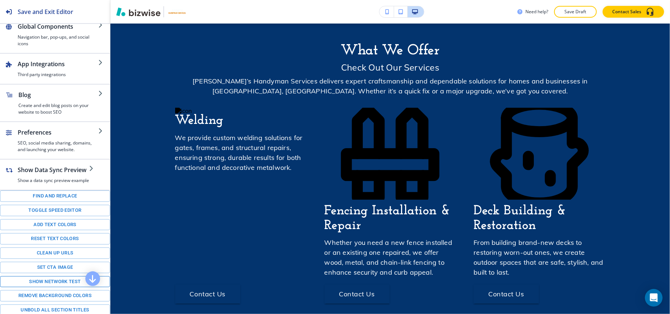
scroll to position [109, 0]
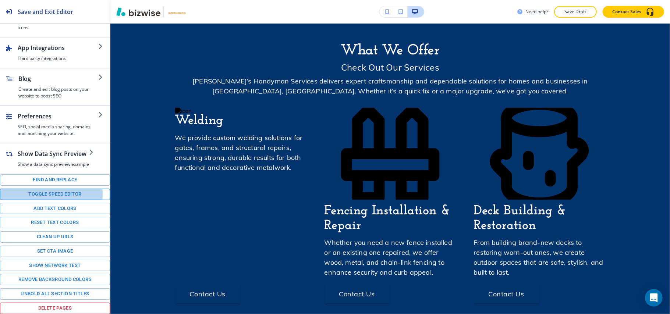
click at [46, 193] on button "Toggle speed editor" at bounding box center [55, 194] width 110 height 11
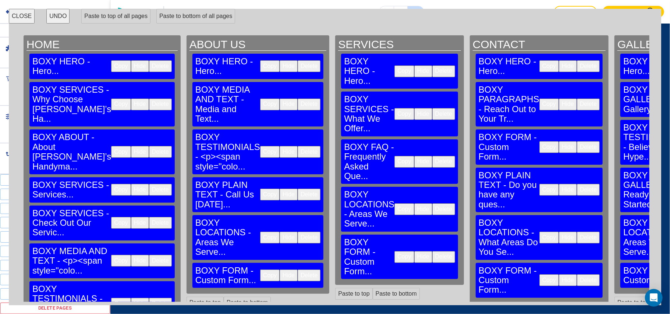
click at [111, 184] on button "Copy" at bounding box center [121, 190] width 20 height 12
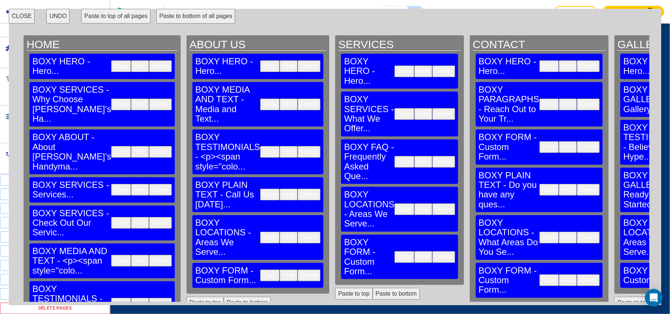
click at [373, 288] on button "Paste to bottom" at bounding box center [396, 294] width 47 height 12
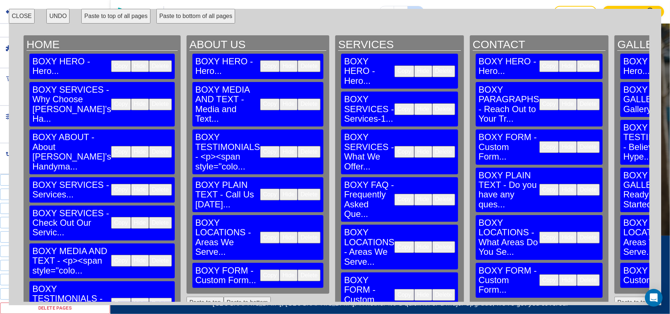
click at [29, 18] on button "CLOSE" at bounding box center [22, 16] width 26 height 15
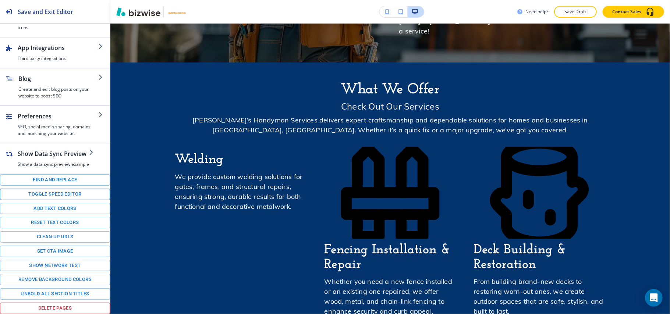
click at [40, 194] on button "Toggle speed editor" at bounding box center [55, 194] width 110 height 11
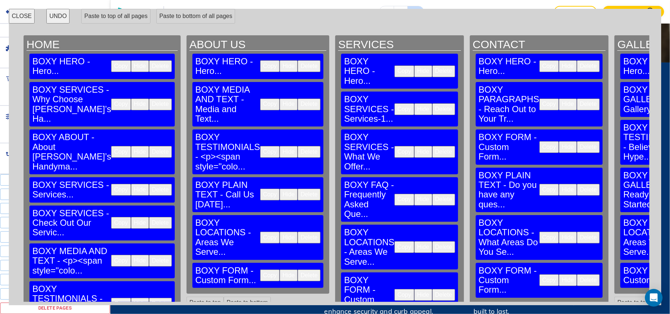
click at [111, 217] on button "Copy" at bounding box center [121, 223] width 20 height 12
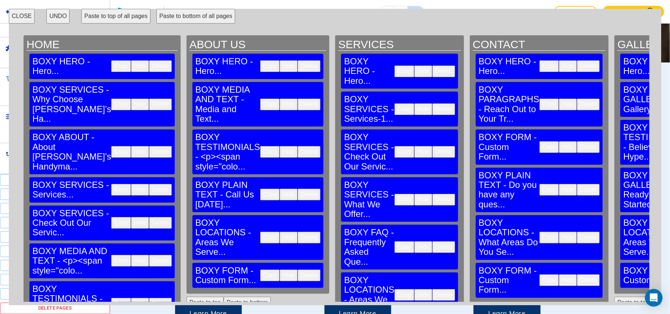
scroll to position [488, 0]
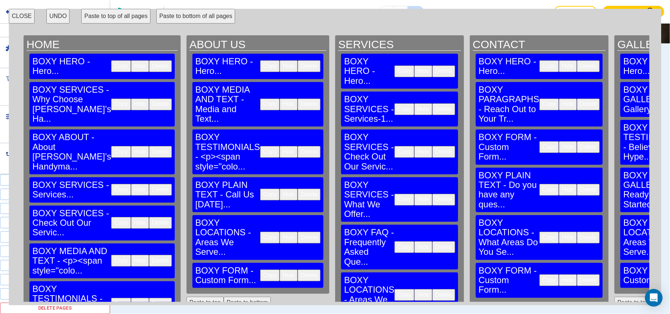
click at [19, 16] on button "CLOSE" at bounding box center [22, 16] width 26 height 15
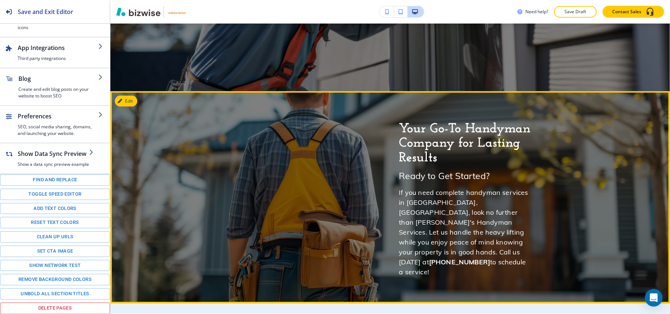
scroll to position [245, 0]
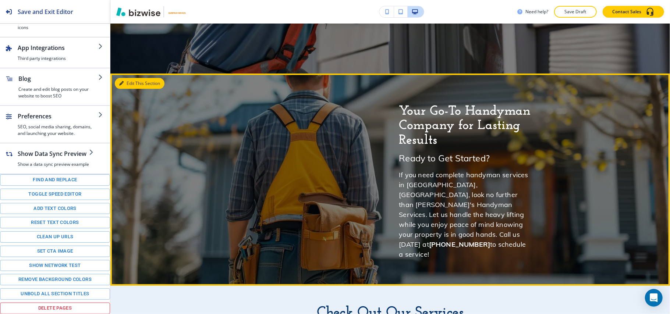
click at [132, 82] on button "Edit This Section" at bounding box center [140, 83] width 50 height 11
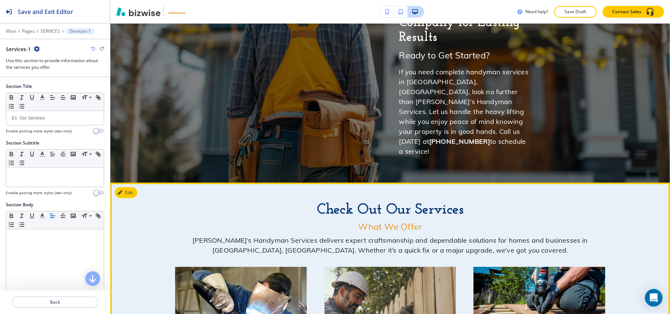
scroll to position [442, 0]
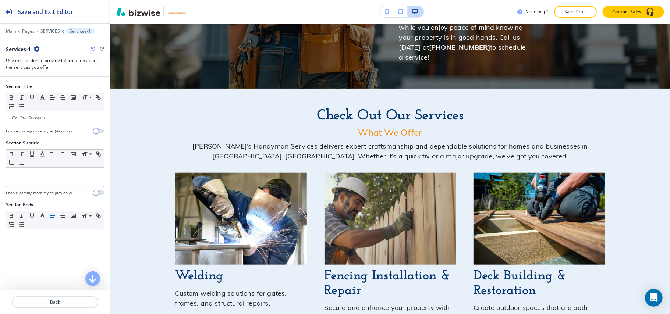
click at [35, 49] on icon "button" at bounding box center [37, 49] width 6 height 6
click at [52, 86] on p "Delete Section" at bounding box center [58, 88] width 38 height 7
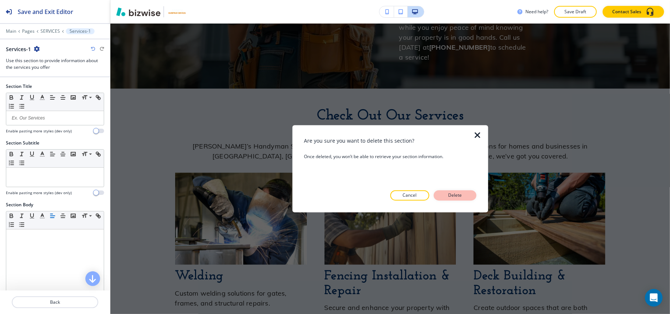
click at [452, 195] on p "Delete" at bounding box center [455, 195] width 18 height 7
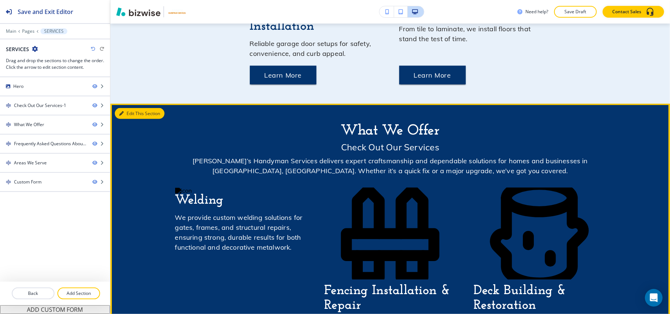
click at [131, 116] on button "Edit This Section" at bounding box center [140, 113] width 50 height 11
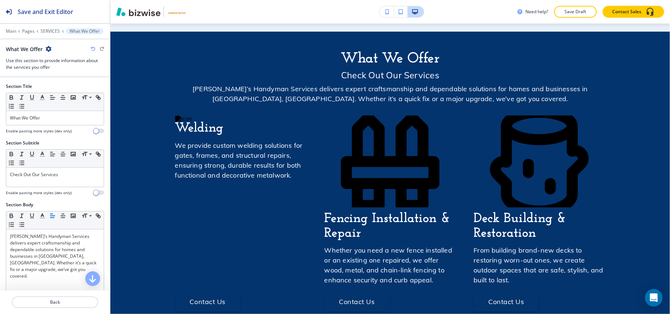
scroll to position [969, 0]
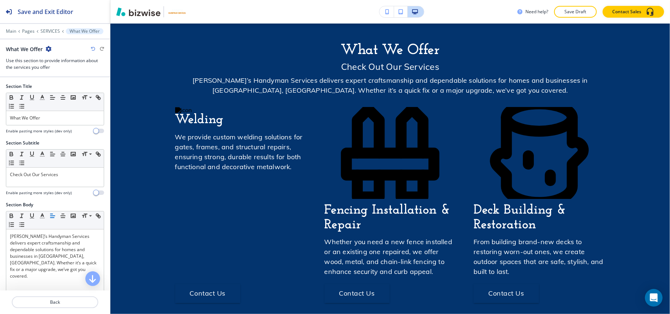
click at [49, 47] on icon "button" at bounding box center [49, 49] width 6 height 6
click at [63, 87] on p "Delete Section" at bounding box center [69, 88] width 38 height 7
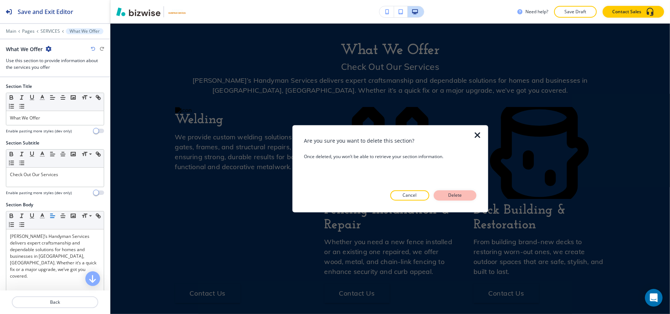
click at [467, 197] on button "Delete" at bounding box center [455, 196] width 43 height 10
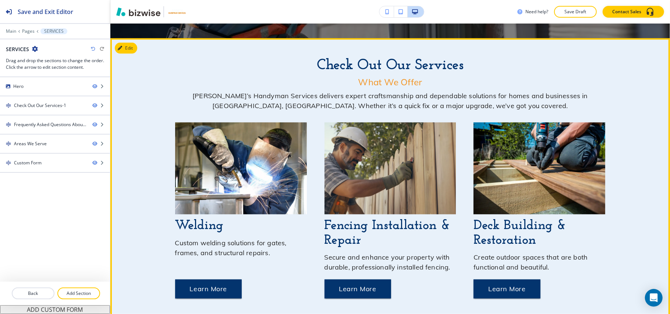
scroll to position [282, 0]
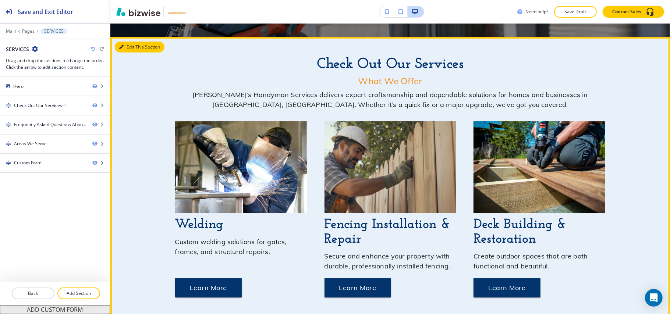
click at [134, 50] on button "Edit This Section" at bounding box center [140, 47] width 50 height 11
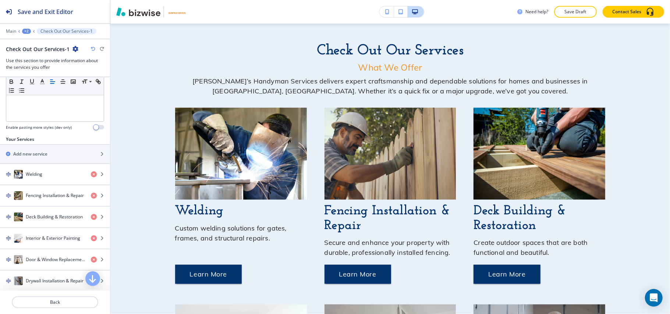
scroll to position [196, 0]
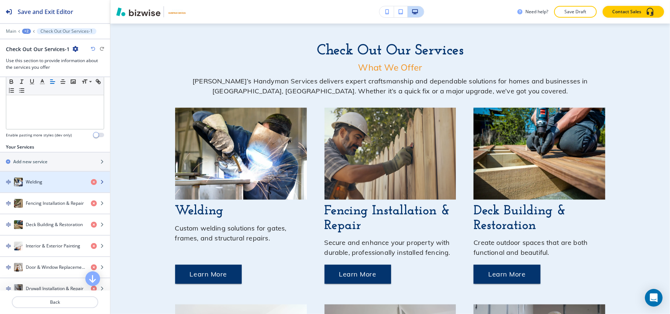
click at [39, 185] on h4 "Welding" at bounding box center [34, 182] width 17 height 7
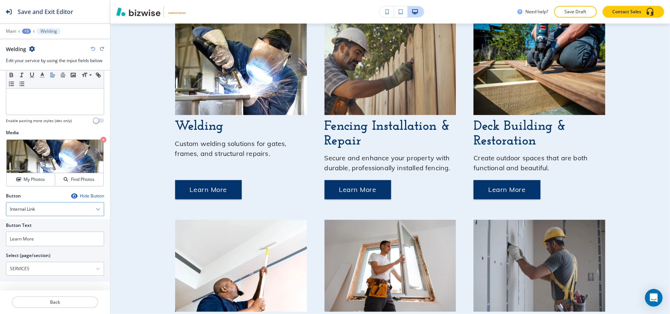
scroll to position [201, 0]
click at [71, 195] on icon "button" at bounding box center [74, 196] width 6 height 6
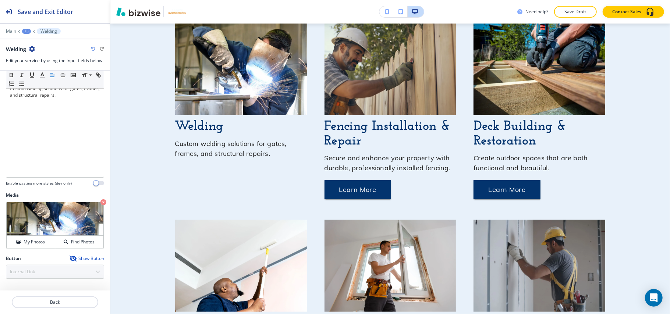
scroll to position [138, 0]
click at [55, 301] on p "Back" at bounding box center [55, 302] width 85 height 7
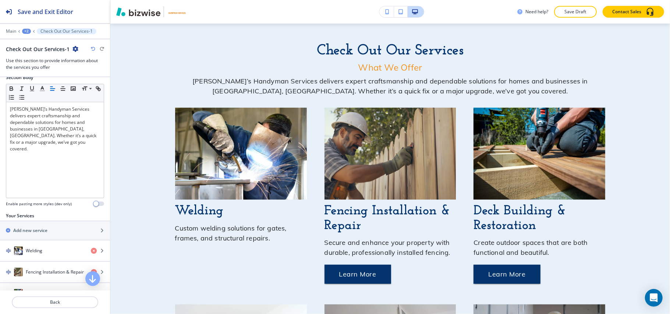
scroll to position [196, 0]
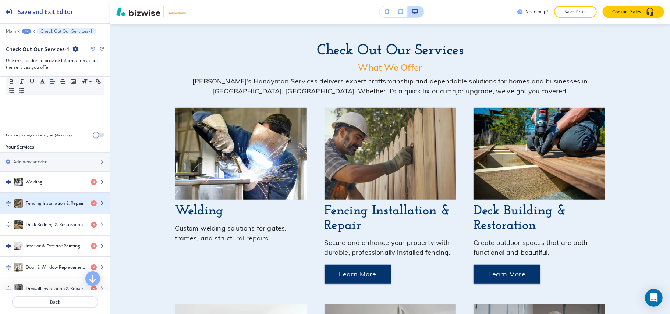
click at [53, 207] on h4 "Fencing Installation & Repair" at bounding box center [55, 203] width 58 height 7
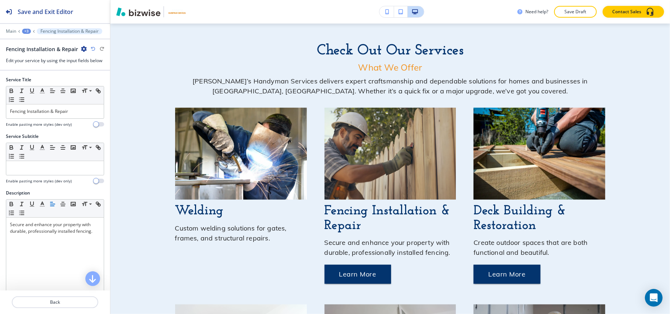
scroll to position [380, 0]
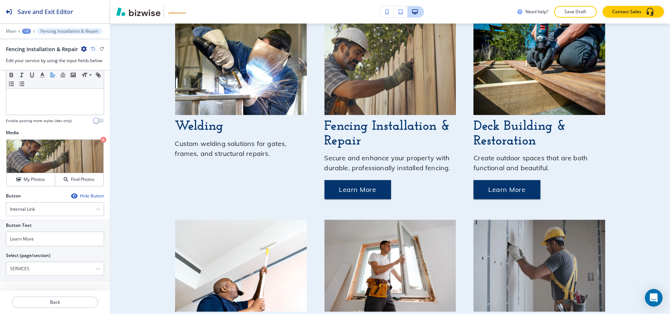
click at [71, 195] on icon "button" at bounding box center [74, 196] width 6 height 6
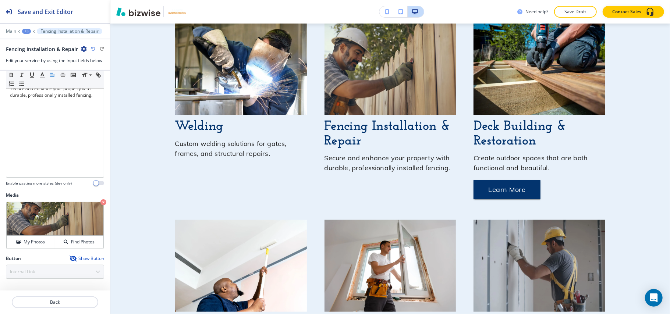
scroll to position [138, 0]
click at [49, 303] on p "Back" at bounding box center [55, 302] width 85 height 7
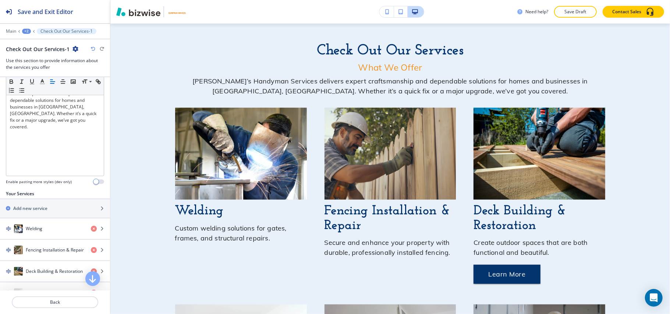
scroll to position [245, 0]
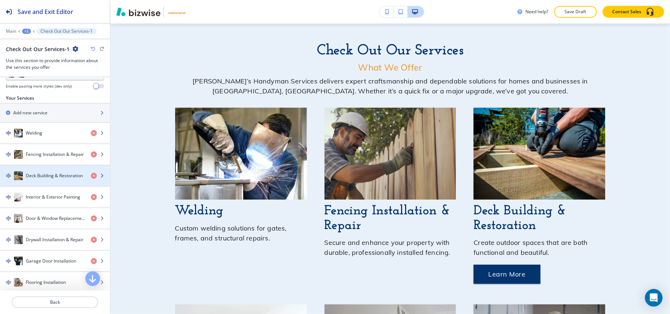
click at [52, 178] on h4 "Deck Building & Restoration" at bounding box center [54, 176] width 57 height 7
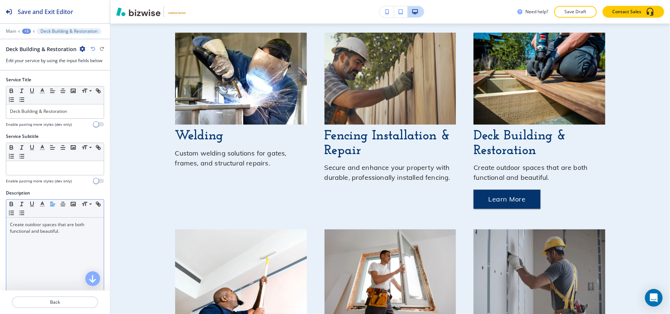
scroll to position [380, 0]
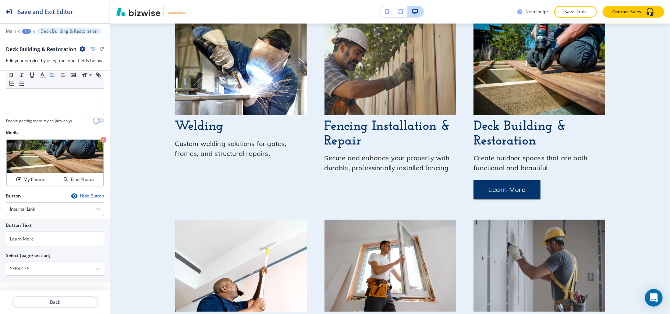
click at [71, 196] on icon "button" at bounding box center [74, 196] width 6 height 6
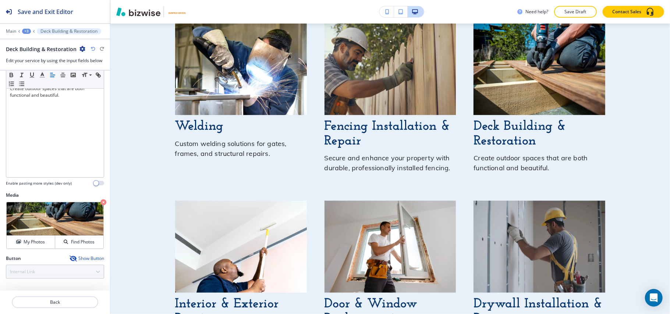
scroll to position [138, 0]
click at [54, 305] on p "Back" at bounding box center [55, 302] width 85 height 7
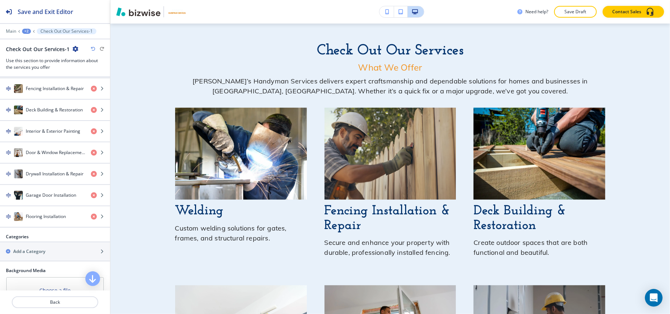
scroll to position [294, 0]
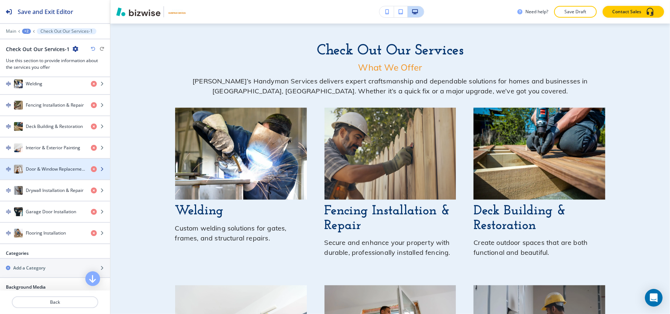
click at [52, 178] on div "button" at bounding box center [55, 177] width 110 height 6
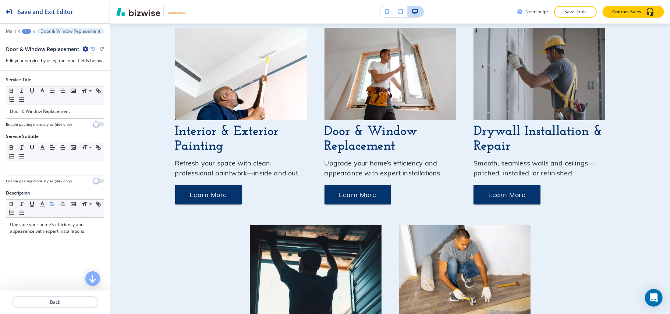
scroll to position [0, 0]
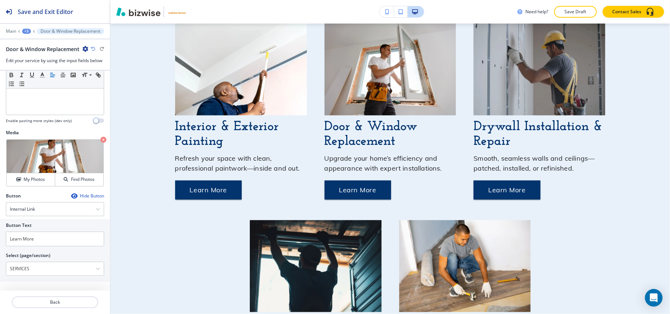
click at [71, 196] on icon "button" at bounding box center [74, 196] width 6 height 6
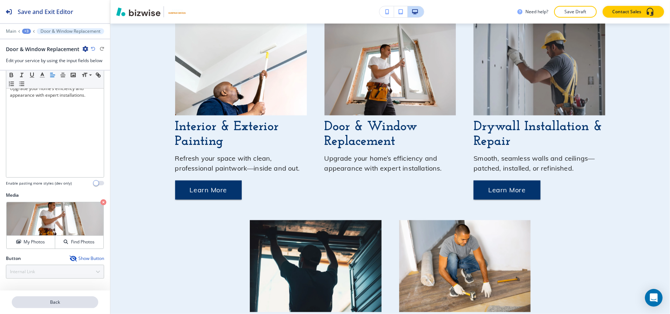
click at [50, 301] on p "Back" at bounding box center [55, 302] width 85 height 7
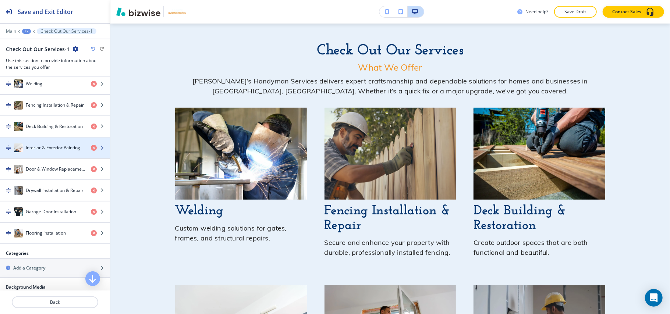
click at [50, 149] on h4 "Interior & Exterior Painting" at bounding box center [53, 148] width 54 height 7
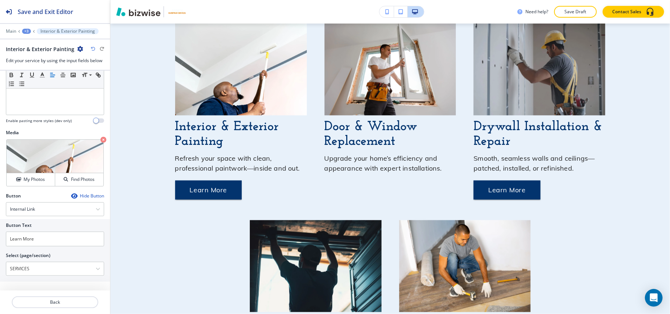
click at [71, 194] on icon "button" at bounding box center [74, 196] width 6 height 6
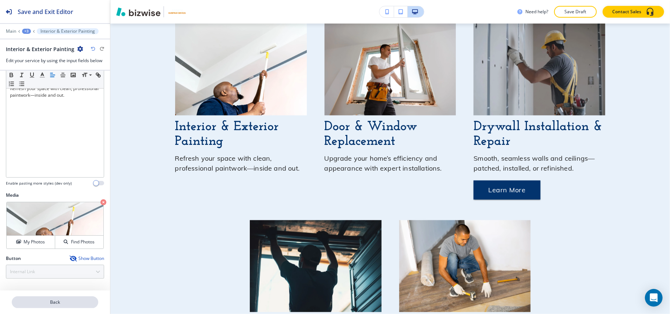
click at [62, 300] on p "Back" at bounding box center [55, 302] width 85 height 7
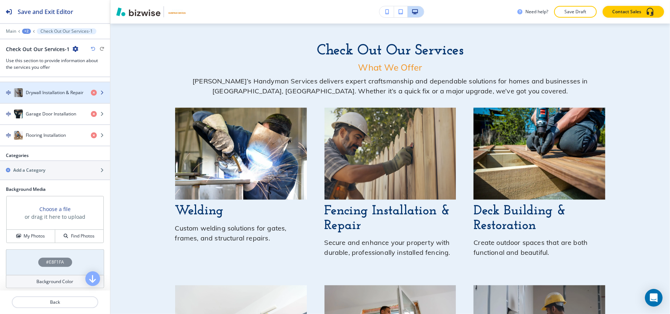
click at [49, 96] on h4 "Drywall Installation & Repair" at bounding box center [55, 92] width 58 height 7
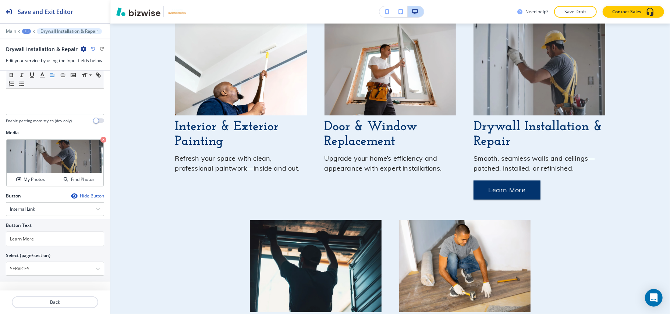
click at [71, 196] on icon "button" at bounding box center [74, 196] width 6 height 6
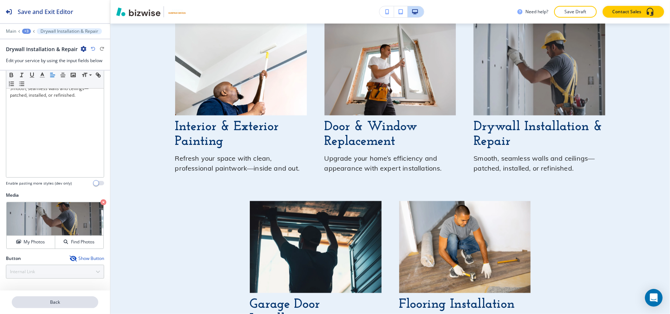
click at [59, 297] on button "Back" at bounding box center [55, 303] width 86 height 12
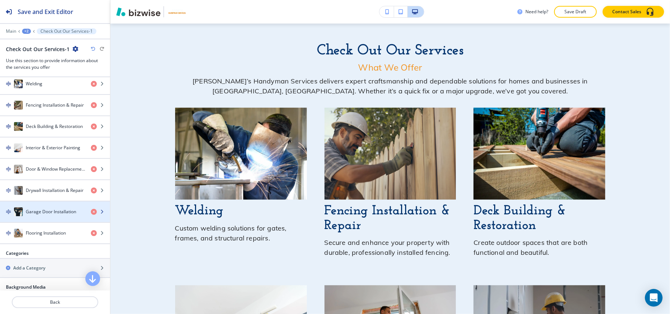
click at [50, 215] on h4 "Garage Door Installation" at bounding box center [51, 212] width 50 height 7
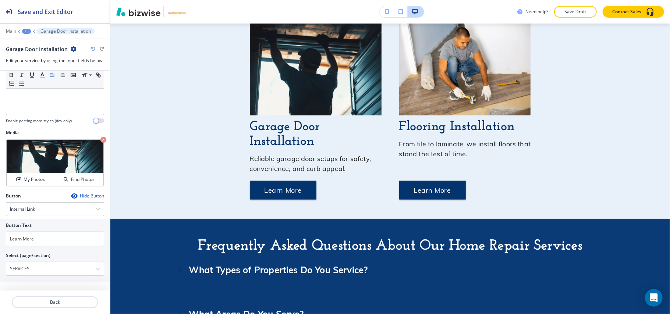
click at [71, 197] on icon "button" at bounding box center [74, 196] width 6 height 6
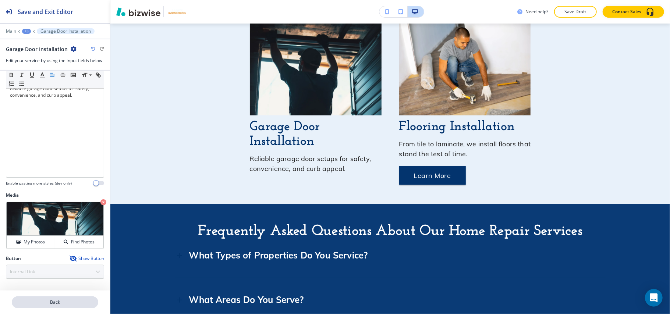
click at [58, 305] on p "Back" at bounding box center [55, 302] width 85 height 7
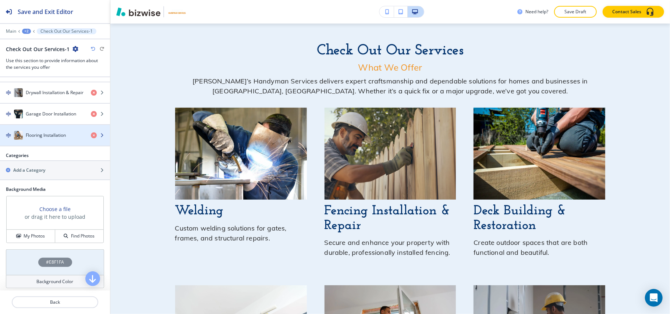
click at [50, 139] on h4 "Flooring Installation" at bounding box center [46, 135] width 40 height 7
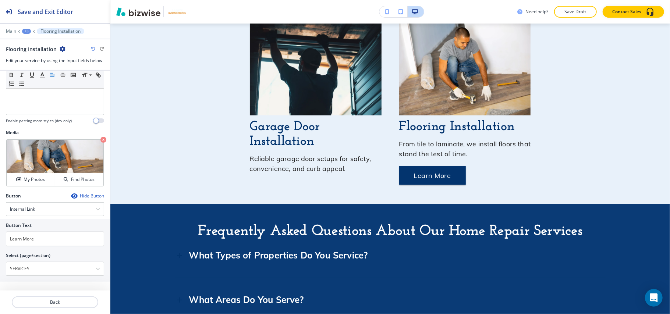
click at [71, 195] on icon "button" at bounding box center [74, 196] width 6 height 6
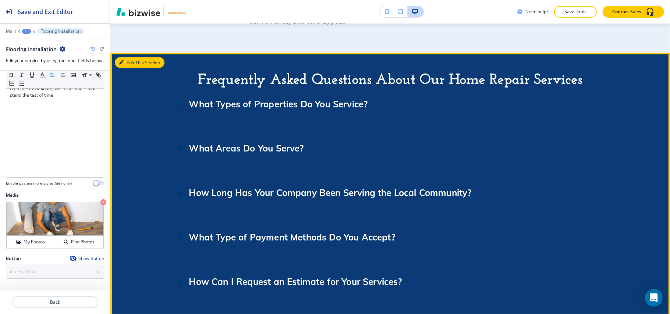
click at [127, 63] on button "Edit This Section" at bounding box center [140, 62] width 50 height 11
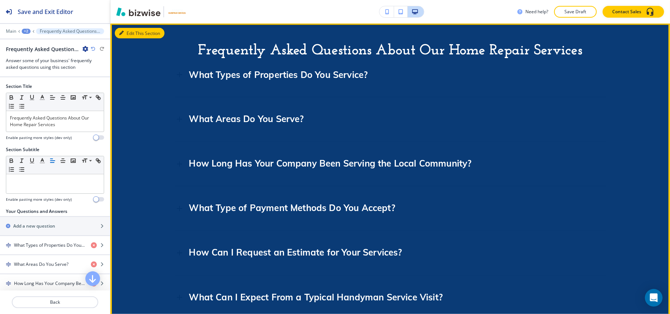
click at [127, 32] on button "Edit This Section" at bounding box center [140, 33] width 50 height 11
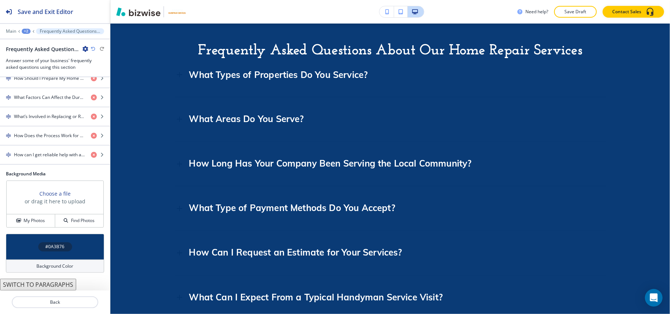
click at [25, 243] on div "#0A3B76" at bounding box center [55, 247] width 98 height 26
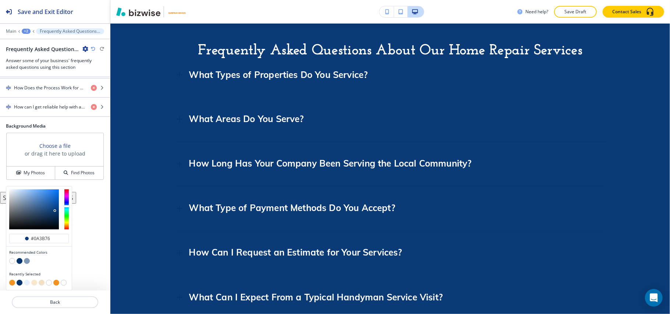
click at [27, 285] on button "button" at bounding box center [27, 283] width 6 height 6
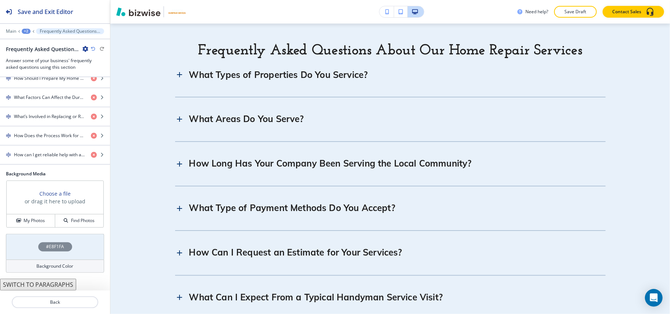
click at [33, 230] on div "Background Media Choose a file or drag it here to upload My Photos Find Photos" at bounding box center [55, 202] width 110 height 63
click at [31, 238] on div "#E8F1FA" at bounding box center [55, 247] width 98 height 26
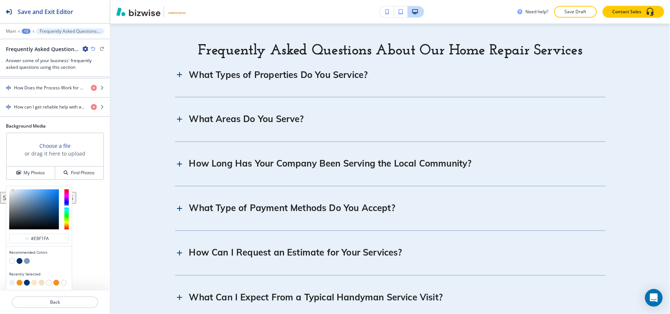
click at [39, 283] on button "button" at bounding box center [42, 283] width 6 height 6
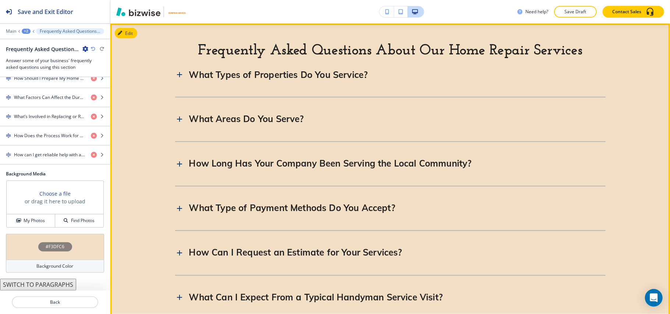
click at [176, 71] on icon at bounding box center [179, 74] width 9 height 9
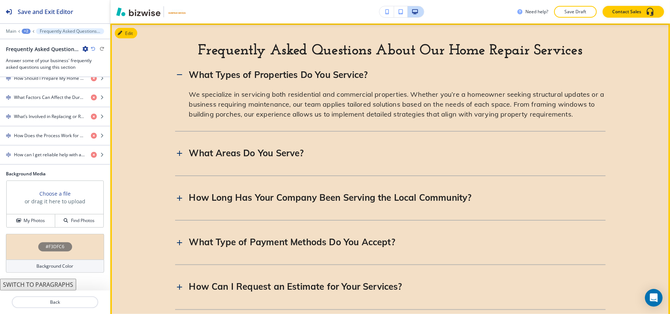
click at [176, 71] on icon at bounding box center [179, 74] width 9 height 9
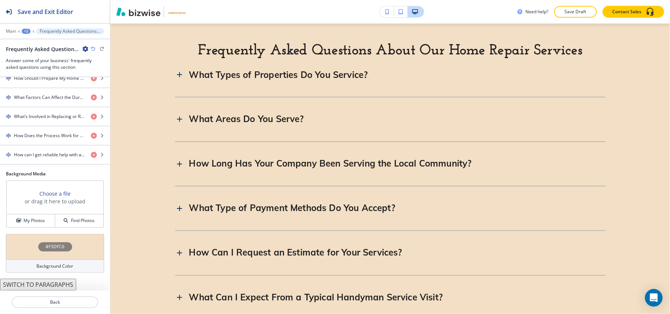
click at [132, 30] on div "Edit Frequently Asked Questions About Our Home Repair Services What Types of Pr…" at bounding box center [390, 287] width 560 height 527
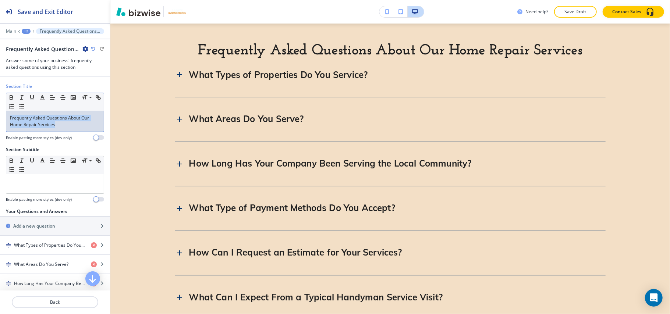
drag, startPoint x: 68, startPoint y: 124, endPoint x: 0, endPoint y: 105, distance: 70.5
click at [0, 105] on div "Section Title Small Normal Large Huge Frequently Asked Questions About Our Home…" at bounding box center [55, 114] width 110 height 63
click at [44, 98] on icon "button" at bounding box center [42, 97] width 7 height 7
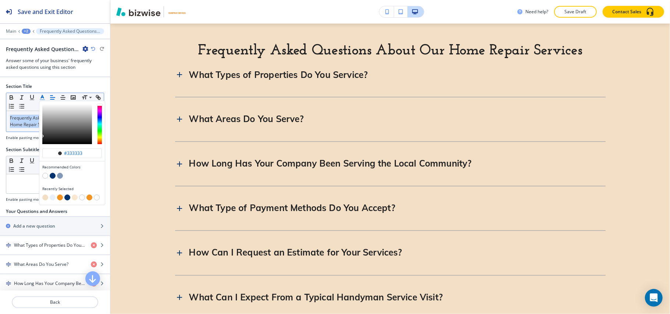
click at [53, 175] on button "button" at bounding box center [53, 176] width 6 height 6
type input "#03346e"
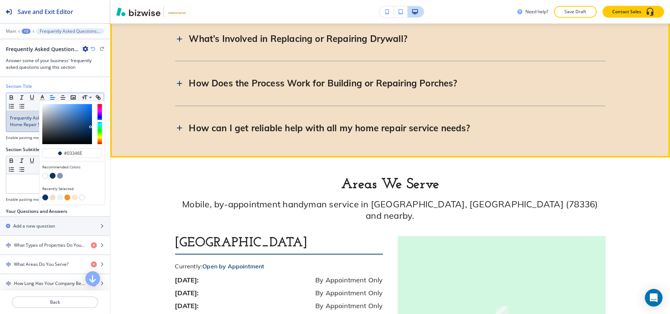
click at [175, 128] on icon at bounding box center [179, 128] width 9 height 9
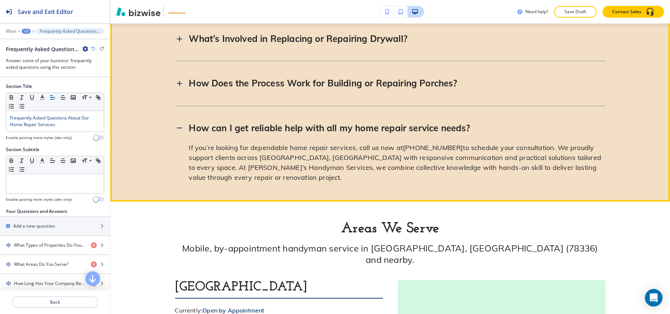
click at [175, 127] on icon at bounding box center [179, 128] width 9 height 9
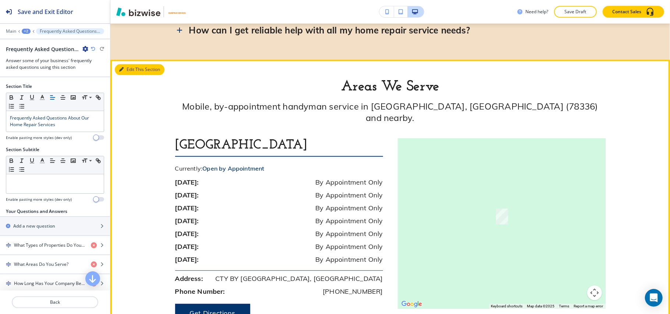
click at [126, 64] on button "Edit This Section" at bounding box center [140, 69] width 50 height 11
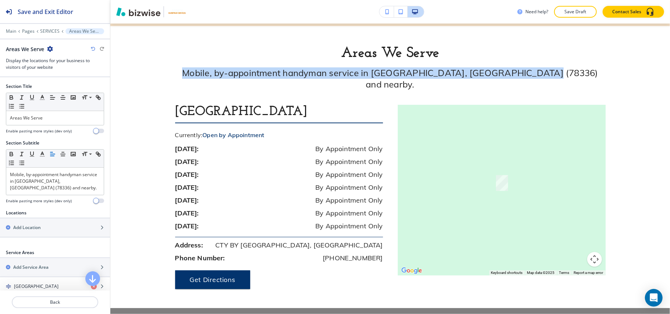
drag, startPoint x: 198, startPoint y: 71, endPoint x: 532, endPoint y: 45, distance: 334.8
click at [598, 70] on h6 "Mobile, by-appointment handyman service in [GEOGRAPHIC_DATA], [GEOGRAPHIC_DATA]…" at bounding box center [390, 86] width 431 height 38
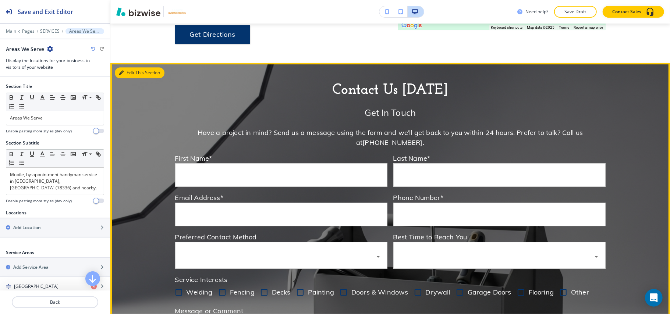
click at [133, 67] on button "Edit This Section" at bounding box center [140, 72] width 50 height 11
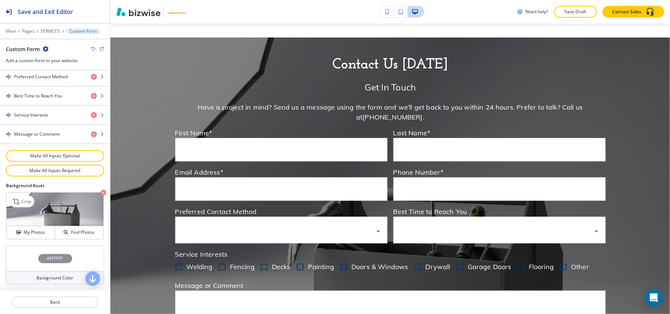
click at [100, 194] on icon "button" at bounding box center [103, 193] width 6 height 6
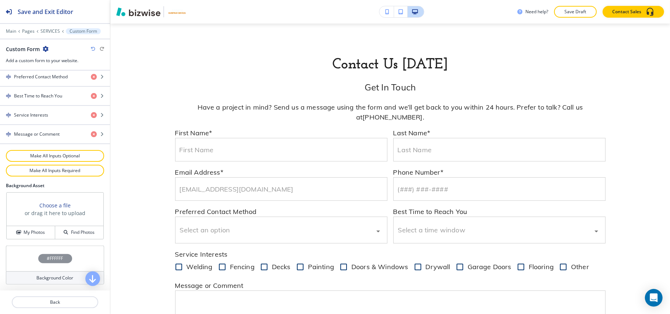
click at [35, 243] on div "Background Asset Choose a file or drag it here to upload My Photos Find Photos" at bounding box center [55, 214] width 110 height 63
click at [37, 236] on button "My Photos" at bounding box center [31, 232] width 49 height 13
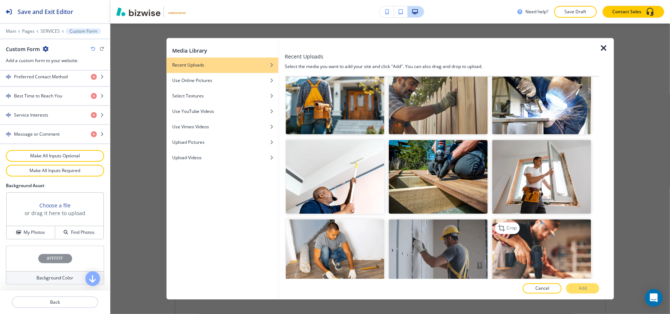
click at [549, 220] on img "button" at bounding box center [541, 257] width 99 height 74
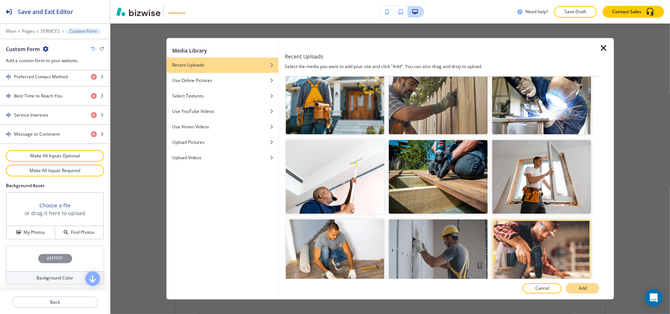
click at [573, 289] on button "Add" at bounding box center [582, 289] width 33 height 10
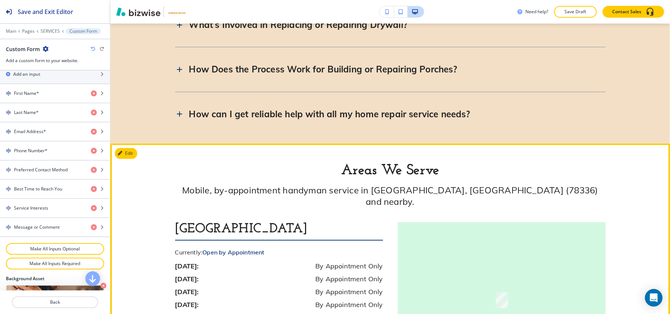
scroll to position [1304, 0]
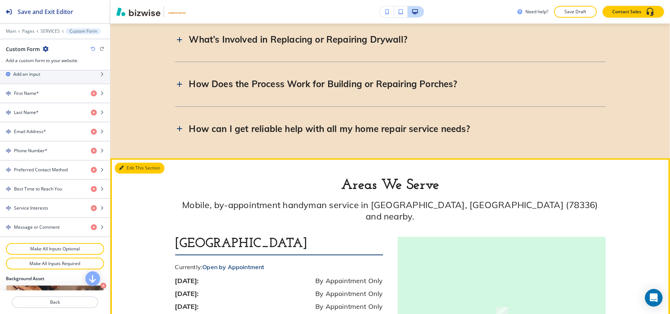
click at [124, 168] on button "Edit This Section" at bounding box center [140, 168] width 50 height 11
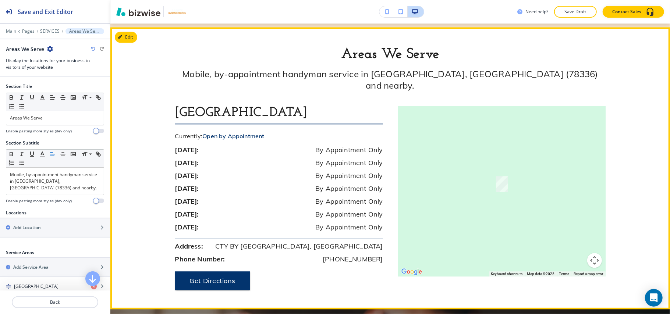
scroll to position [1436, 0]
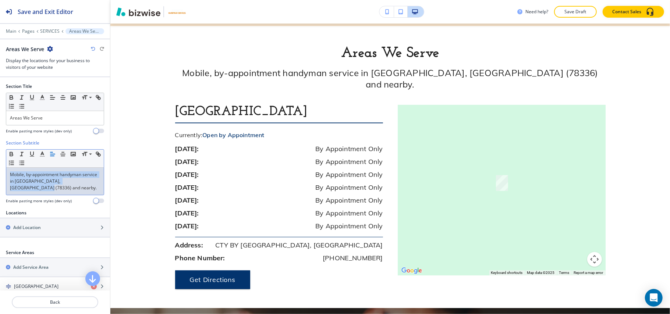
click at [0, 162] on div "Section Subtitle Small Normal Large Huge Mobile, by-appointment handyman servic…" at bounding box center [55, 175] width 110 height 70
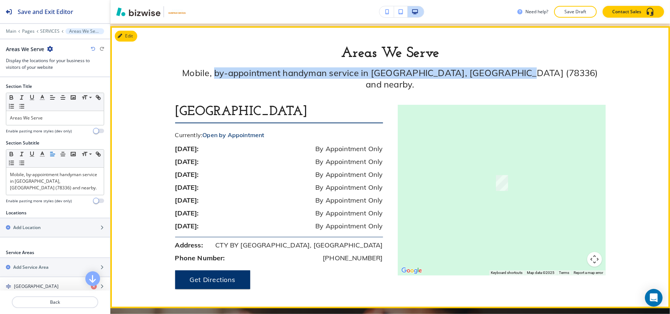
drag, startPoint x: 245, startPoint y: 70, endPoint x: 541, endPoint y: 73, distance: 295.9
click at [541, 73] on h6 "Mobile, by-appointment handyman service in [GEOGRAPHIC_DATA], [GEOGRAPHIC_DATA]…" at bounding box center [390, 86] width 431 height 38
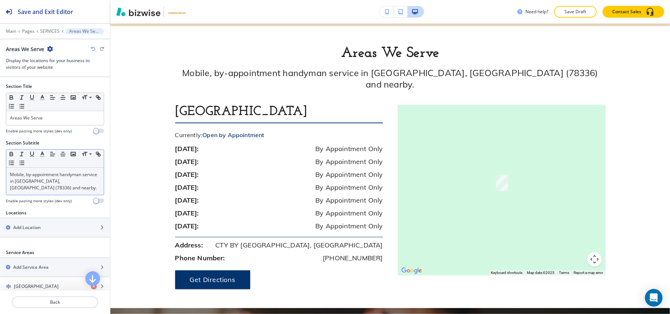
click at [45, 186] on p "Mobile, by-appointment handyman service in [GEOGRAPHIC_DATA], [GEOGRAPHIC_DATA]…" at bounding box center [55, 181] width 90 height 20
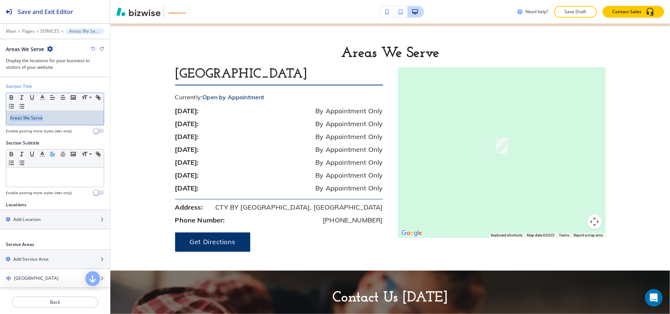
drag, startPoint x: 52, startPoint y: 119, endPoint x: 0, endPoint y: 116, distance: 52.0
click at [0, 116] on div "Section Title Small Normal Large Huge Areas We Serve Enable pasting more styles…" at bounding box center [55, 111] width 110 height 57
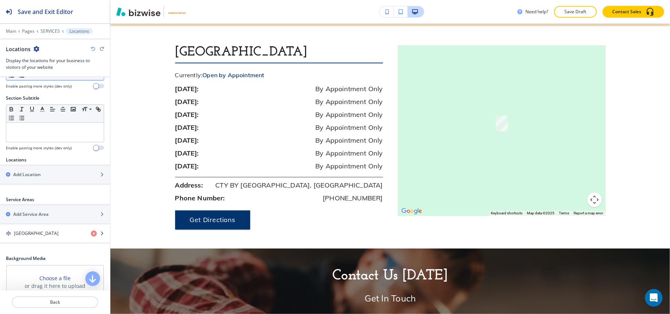
scroll to position [98, 0]
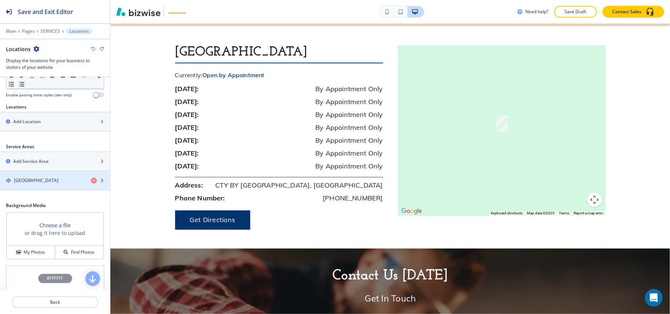
click at [33, 177] on div "button" at bounding box center [55, 174] width 110 height 6
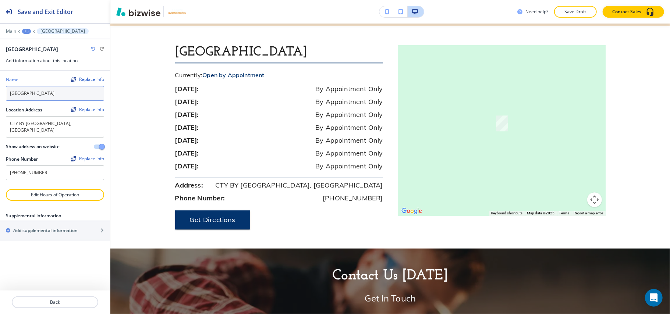
click at [0, 95] on div "Name Replace Info Aransas Pass, TX 78336 Location Address Replace Info CTY BY T…" at bounding box center [55, 130] width 110 height 119
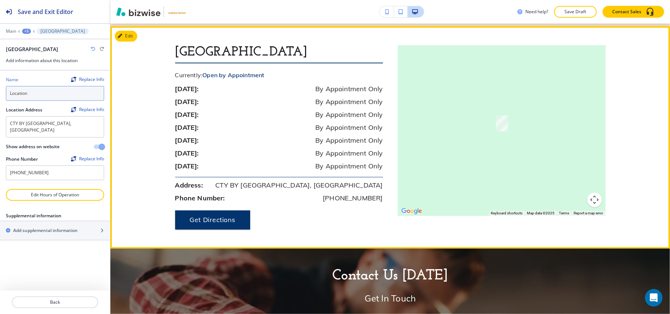
type input "Location"
click at [302, 163] on div "saturday: By Appointment Only" at bounding box center [279, 167] width 208 height 13
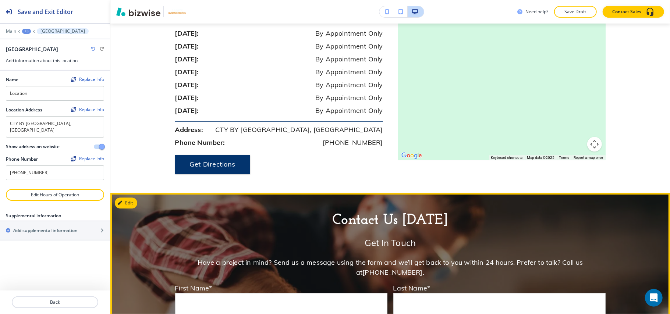
scroll to position [1583, 0]
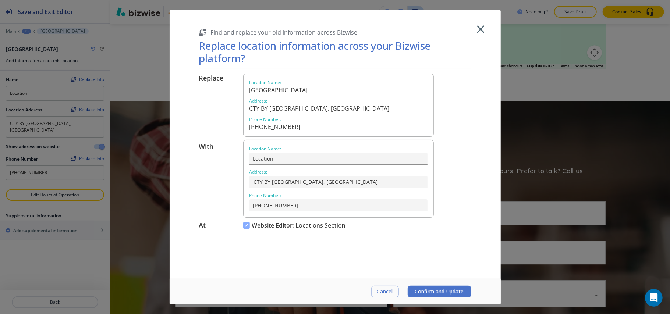
click at [436, 291] on span "Confirm and Update" at bounding box center [439, 292] width 49 height 6
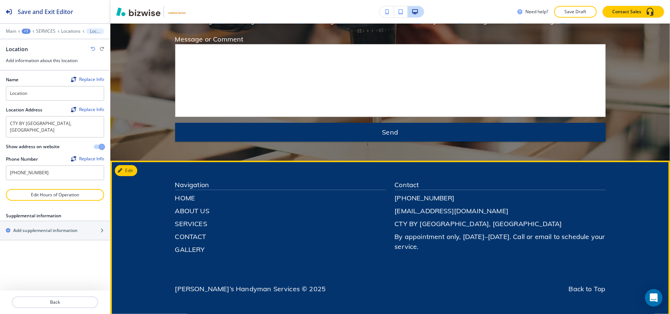
scroll to position [1746, 0]
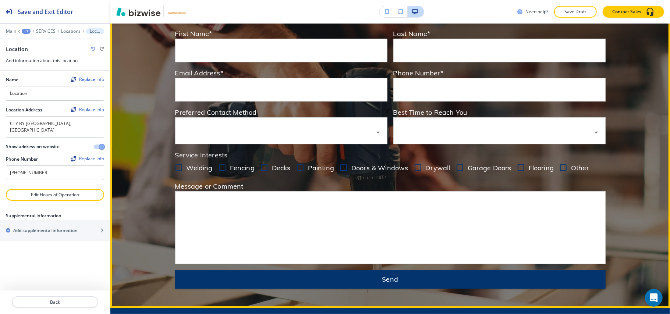
click at [336, 167] on input "Doors & Windows" at bounding box center [343, 169] width 15 height 15
checkbox input "true"
click at [415, 166] on input "Drywall" at bounding box center [417, 169] width 15 height 15
checkbox input "true"
click at [452, 166] on input "Garage Doors" at bounding box center [459, 169] width 15 height 15
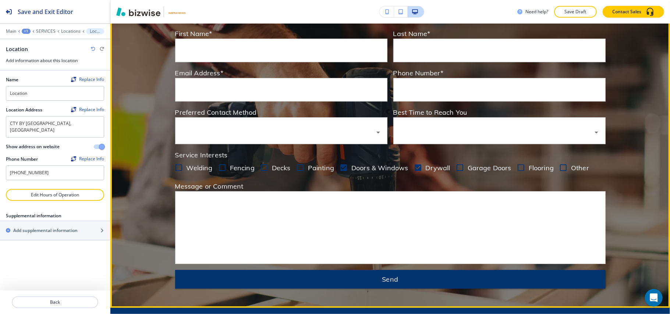
checkbox input "true"
click at [516, 165] on input "Flooring" at bounding box center [520, 169] width 15 height 15
checkbox input "true"
click at [339, 167] on input "Doors & Windows" at bounding box center [343, 169] width 15 height 15
checkbox input "false"
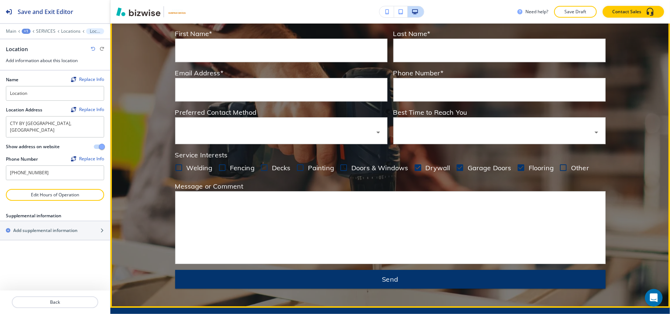
click at [411, 166] on input "Drywall" at bounding box center [417, 169] width 15 height 15
checkbox input "false"
click at [453, 166] on input "Garage Doors" at bounding box center [459, 169] width 15 height 15
checkbox input "false"
click at [513, 167] on input "Flooring" at bounding box center [520, 169] width 15 height 15
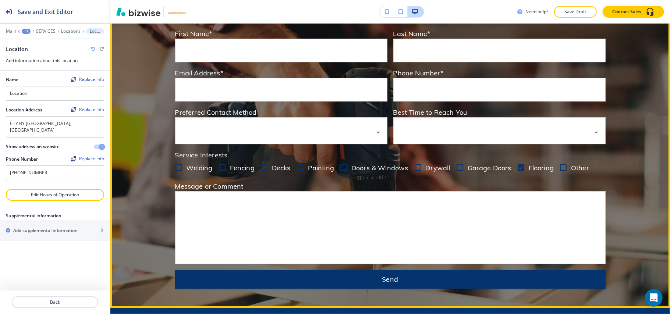
checkbox input "false"
click at [176, 164] on input "Welding" at bounding box center [178, 169] width 15 height 15
click at [176, 166] on input "Welding" at bounding box center [178, 169] width 15 height 15
checkbox input "false"
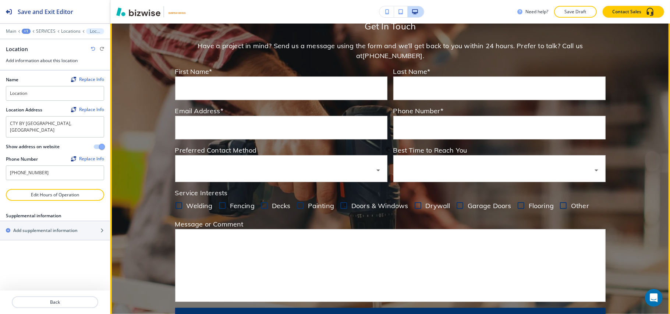
scroll to position [1648, 0]
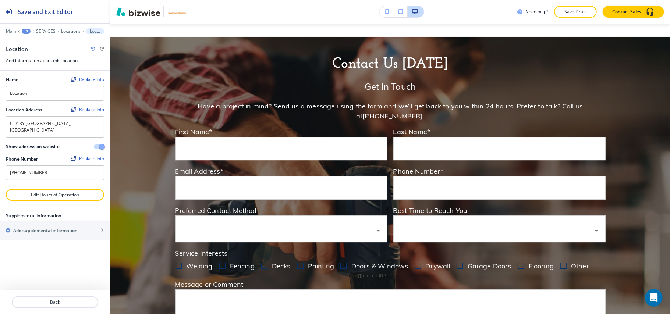
click at [125, 44] on div "Edit Contact Us Today Get In Touch Have a project in mind? Send us a message us…" at bounding box center [390, 221] width 560 height 369
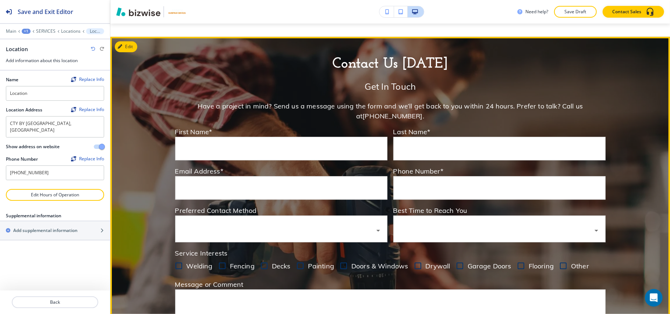
click at [473, 0] on body "Save and Exit Editor Main +1 SERVICES Locations Location Location Add informati…" at bounding box center [335, 0] width 670 height 0
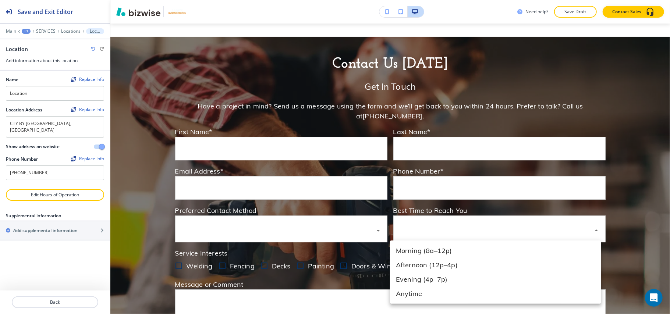
click at [474, 230] on div at bounding box center [335, 157] width 670 height 314
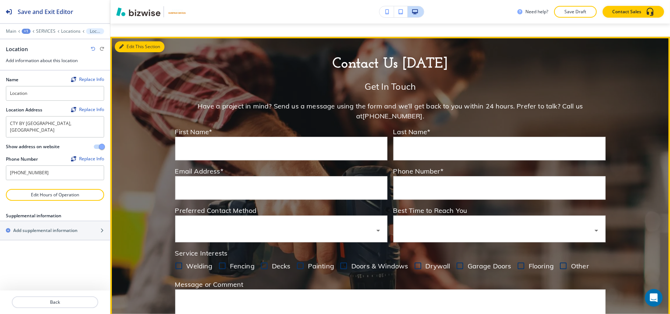
click at [124, 43] on div "Edit This Section Contact Us Today Get In Touch Have a project in mind? Send us…" at bounding box center [390, 221] width 560 height 369
click at [133, 46] on button "Edit This Section" at bounding box center [140, 46] width 50 height 11
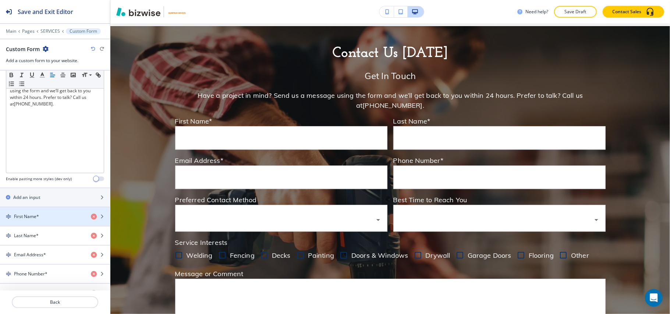
scroll to position [294, 0]
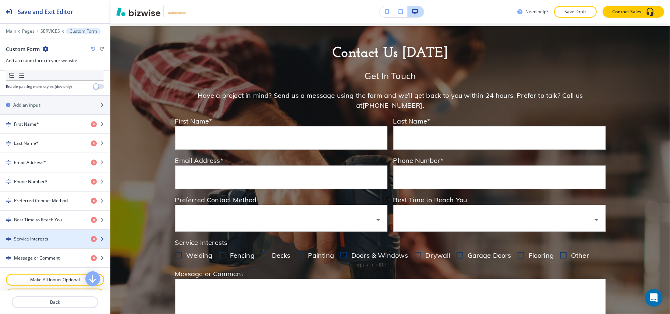
click at [45, 243] on h4 "Service Interests" at bounding box center [31, 239] width 34 height 7
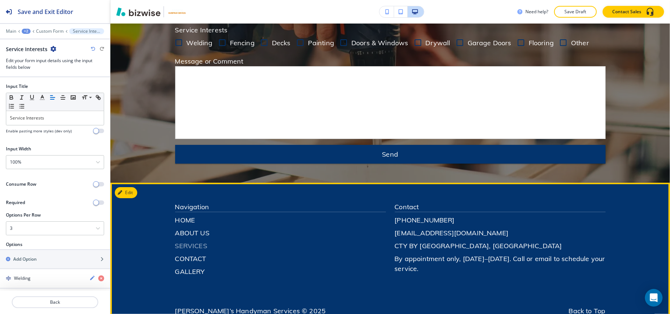
scroll to position [1822, 0]
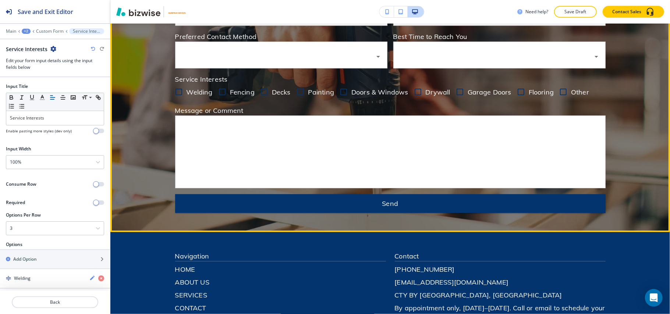
click at [221, 90] on input "Fencing" at bounding box center [222, 93] width 15 height 15
checkbox input "true"
click at [259, 89] on input "Decks" at bounding box center [264, 93] width 15 height 15
checkbox input "true"
click at [293, 91] on input "Painting" at bounding box center [300, 93] width 15 height 15
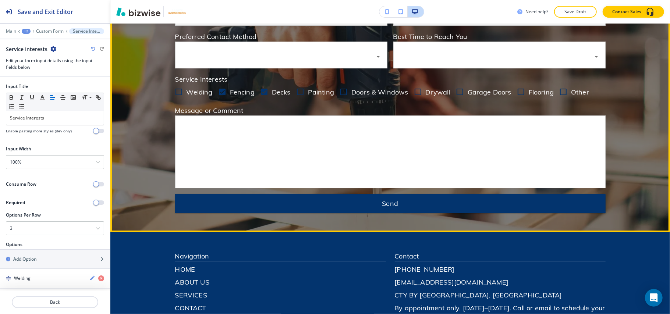
checkbox input "true"
click at [339, 90] on input "Doors & Windows" at bounding box center [343, 93] width 15 height 15
checkbox input "true"
click at [215, 91] on input "Fencing" at bounding box center [222, 93] width 15 height 15
checkbox input "false"
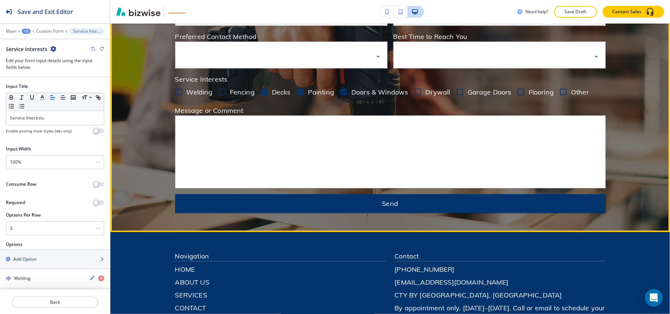
click at [261, 91] on input "Decks" at bounding box center [264, 93] width 15 height 15
checkbox input "false"
click at [293, 89] on input "Painting" at bounding box center [300, 93] width 15 height 15
checkbox input "false"
click at [339, 90] on input "Doors & Windows" at bounding box center [343, 93] width 15 height 15
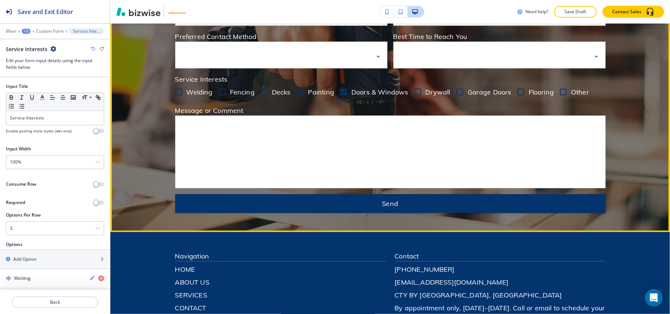
checkbox input "false"
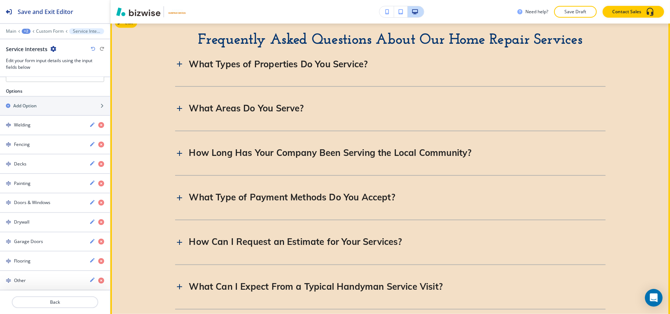
scroll to position [813, 0]
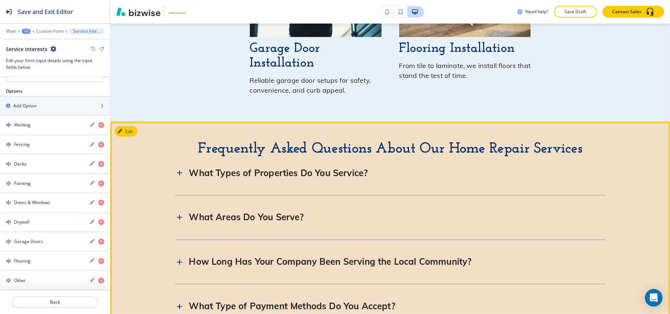
click at [181, 176] on div at bounding box center [180, 172] width 11 height 11
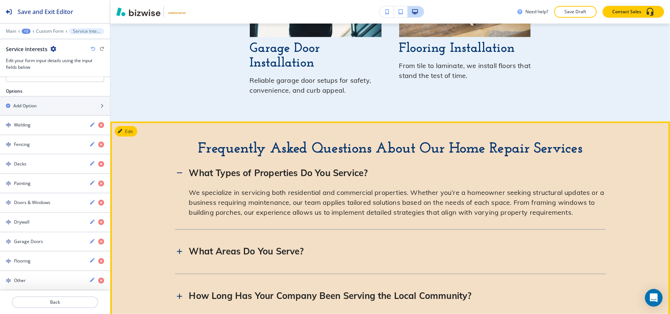
click at [177, 174] on icon at bounding box center [179, 173] width 9 height 9
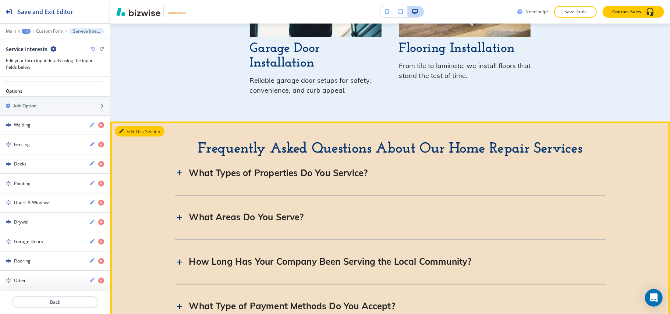
click at [132, 130] on button "Edit This Section" at bounding box center [140, 131] width 50 height 11
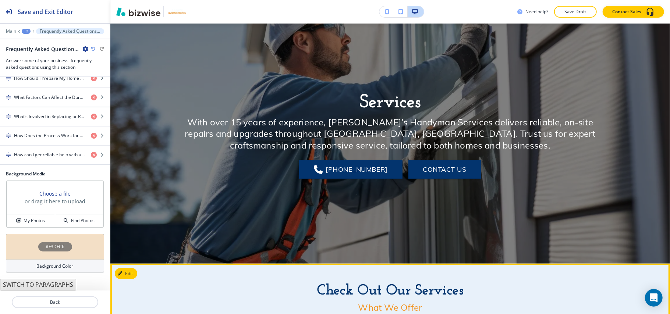
scroll to position [0, 0]
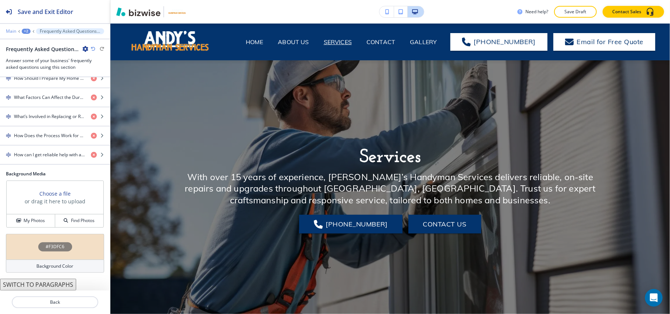
click at [7, 30] on p "Main" at bounding box center [11, 31] width 10 height 5
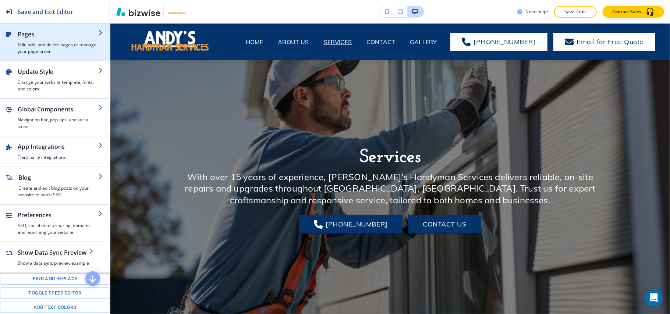
click at [34, 44] on h4 "Edit, add, and delete pages or manage your page order" at bounding box center [58, 48] width 81 height 13
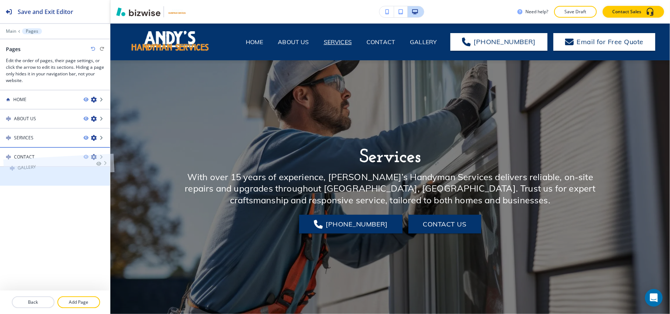
drag, startPoint x: 37, startPoint y: 178, endPoint x: 40, endPoint y: 153, distance: 24.9
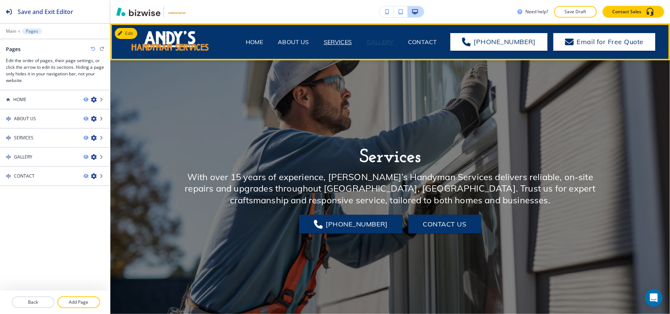
click at [392, 39] on p "GALLERY" at bounding box center [380, 42] width 27 height 9
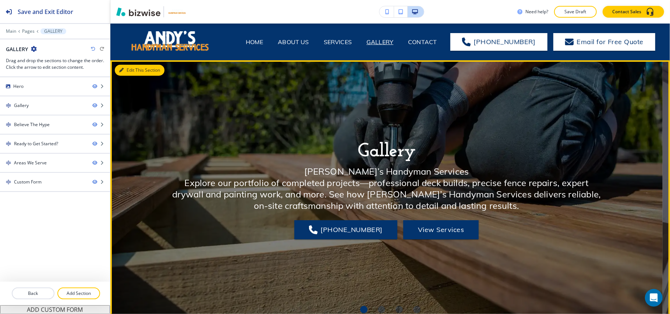
click at [133, 70] on button "Edit This Section" at bounding box center [140, 70] width 50 height 11
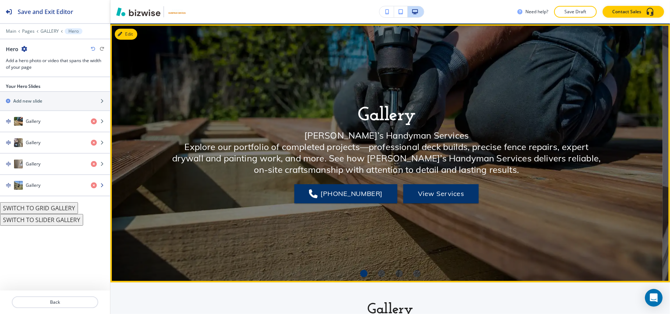
scroll to position [37, 0]
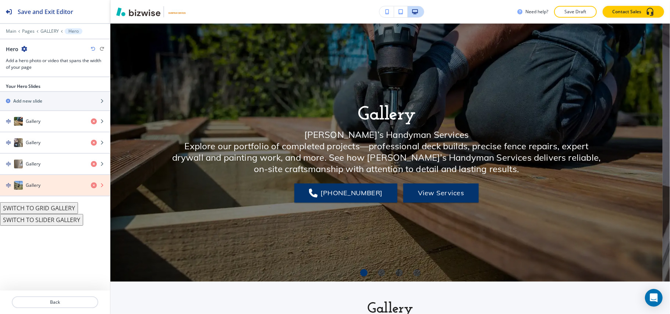
click at [92, 186] on icon "button" at bounding box center [94, 186] width 6 height 6
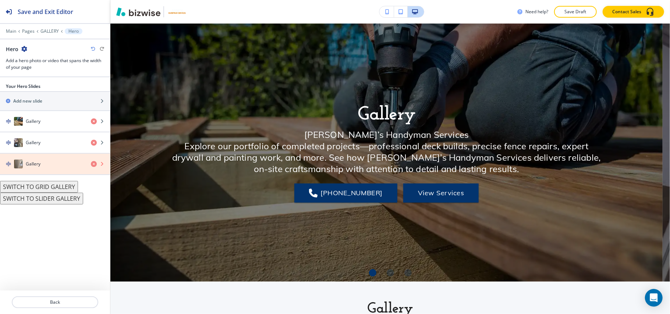
drag, startPoint x: 93, startPoint y: 168, endPoint x: 92, endPoint y: 163, distance: 5.0
click at [93, 167] on icon "button" at bounding box center [94, 164] width 6 height 6
click at [93, 164] on icon "button" at bounding box center [94, 164] width 6 height 6
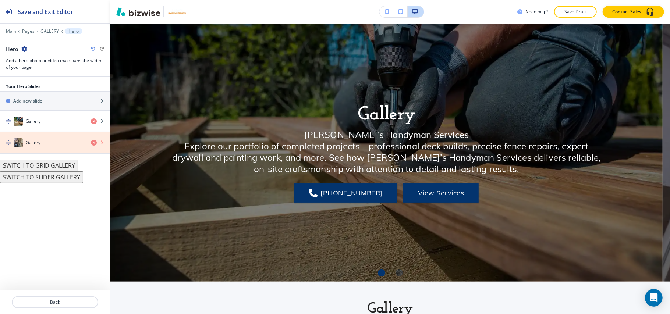
click at [93, 143] on icon "button" at bounding box center [94, 143] width 6 height 6
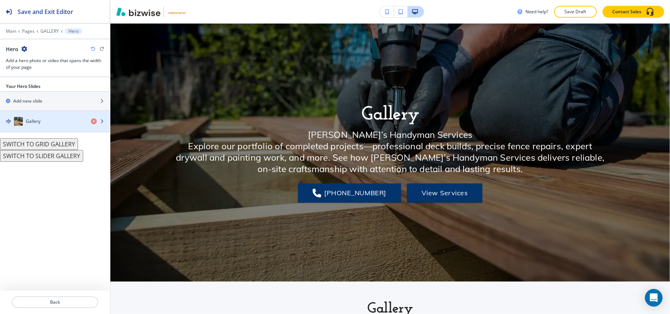
click at [64, 123] on div "Gallery" at bounding box center [42, 121] width 85 height 9
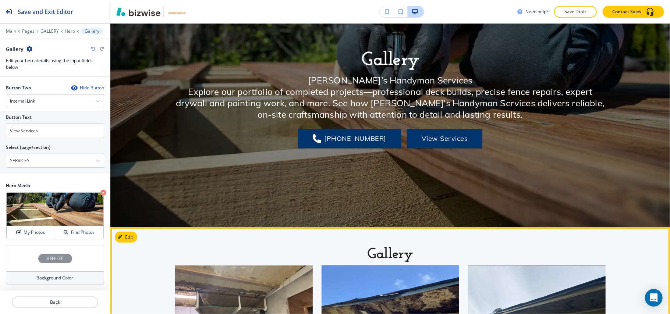
scroll to position [184, 0]
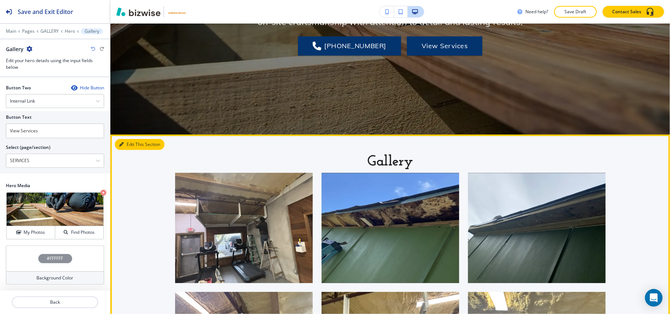
click at [127, 148] on button "Edit This Section" at bounding box center [140, 144] width 50 height 11
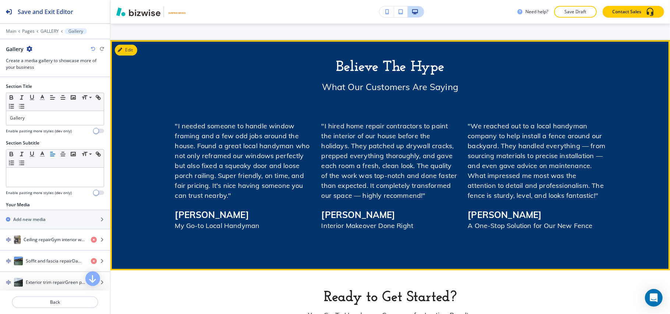
scroll to position [1277, 0]
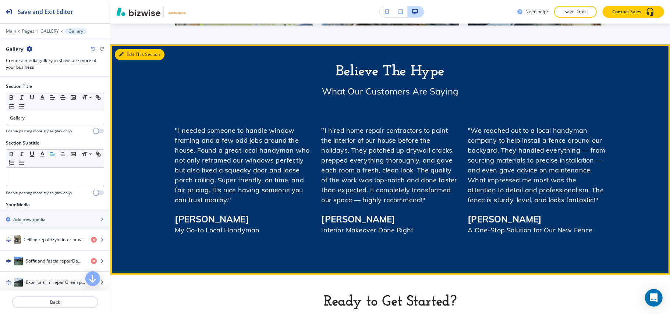
click at [136, 55] on button "Edit This Section" at bounding box center [140, 54] width 50 height 11
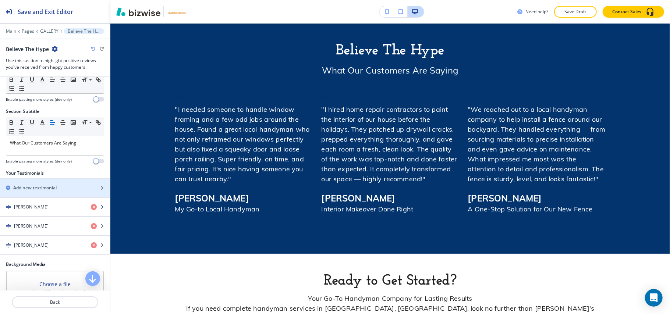
scroll to position [113, 0]
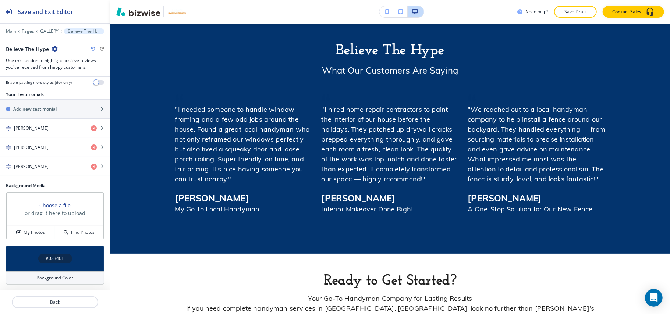
click at [9, 257] on div "#03346E" at bounding box center [55, 259] width 98 height 26
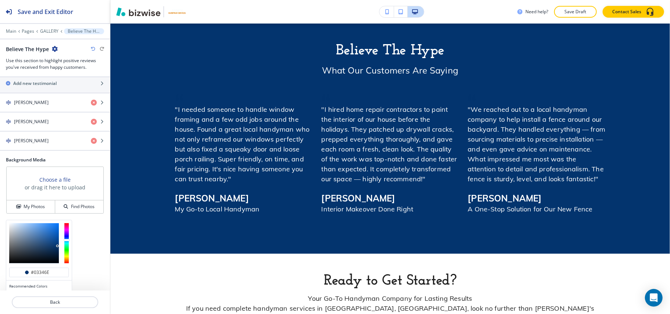
scroll to position [173, 0]
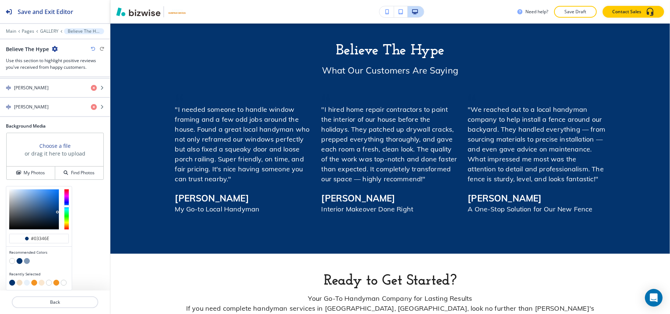
click at [25, 283] on button "button" at bounding box center [27, 283] width 6 height 6
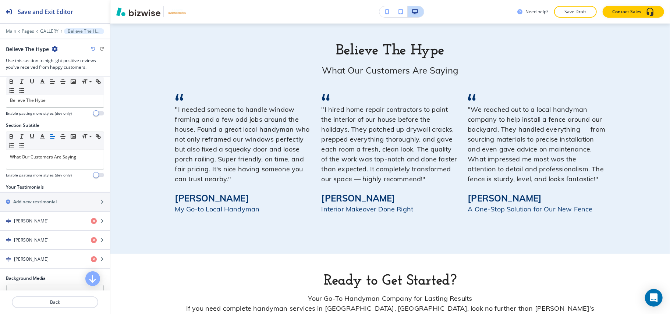
scroll to position [0, 0]
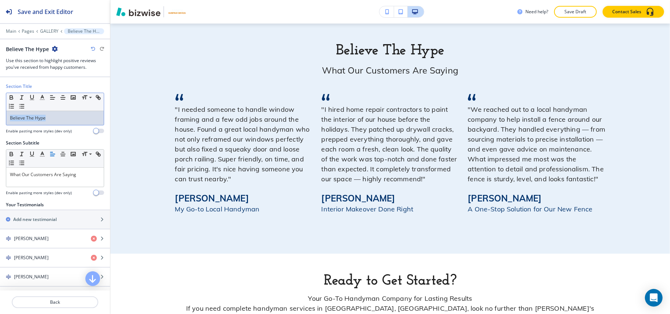
drag, startPoint x: 65, startPoint y: 119, endPoint x: 0, endPoint y: 114, distance: 64.6
click at [0, 115] on div "Section Title Small Normal Large Huge Believe The Hype Enable pasting more styl…" at bounding box center [55, 111] width 110 height 57
click at [43, 99] on icon "button" at bounding box center [42, 97] width 7 height 7
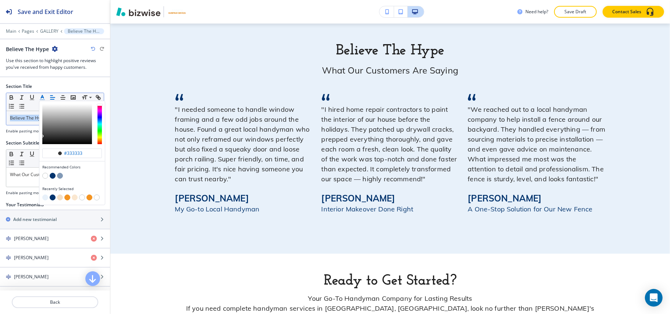
click at [53, 177] on button "button" at bounding box center [53, 176] width 6 height 6
type input "#03346e"
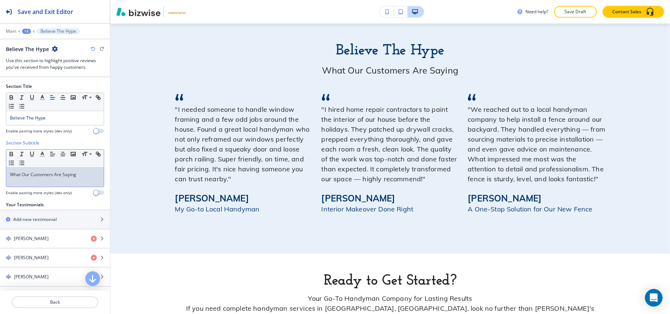
click at [24, 174] on p "What Our Customers Are Saying" at bounding box center [55, 174] width 90 height 7
click at [42, 155] on polyline "button" at bounding box center [42, 153] width 3 height 3
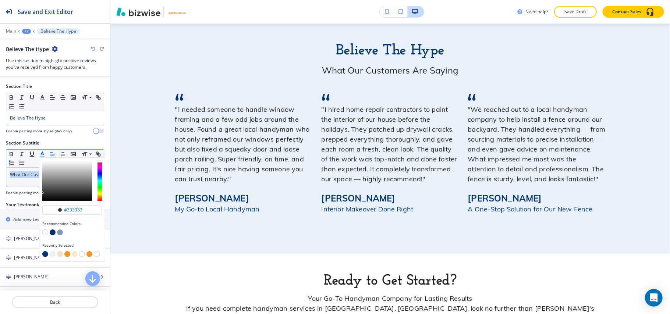
click at [68, 255] on button "button" at bounding box center [67, 254] width 6 height 6
type input "#f39422"
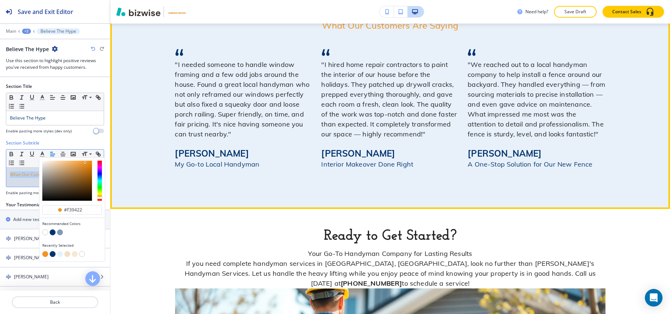
scroll to position [1445, 0]
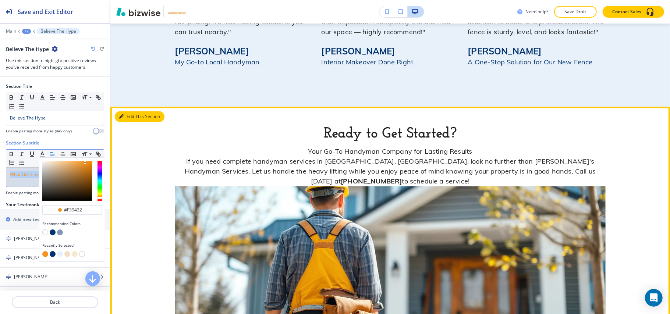
click at [132, 117] on button "Edit This Section" at bounding box center [140, 116] width 50 height 11
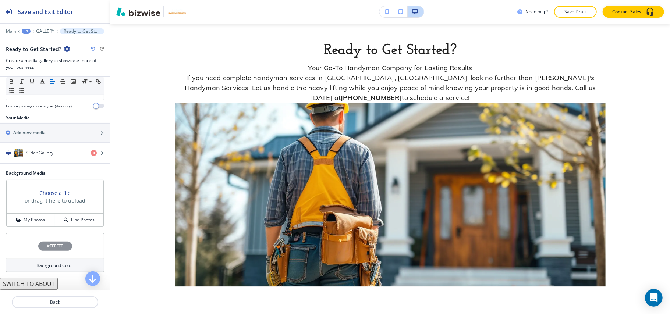
scroll to position [226, 0]
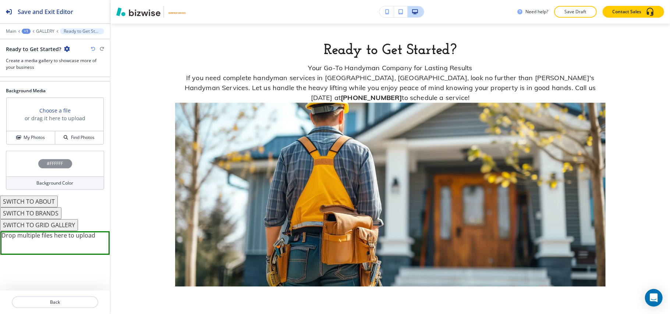
click at [41, 204] on button "SWITCH TO ABOUT" at bounding box center [29, 202] width 58 height 12
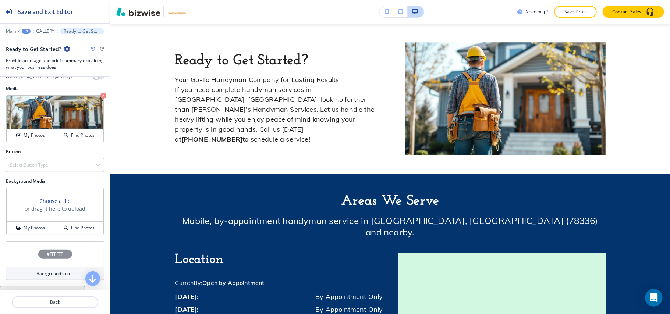
scroll to position [276, 0]
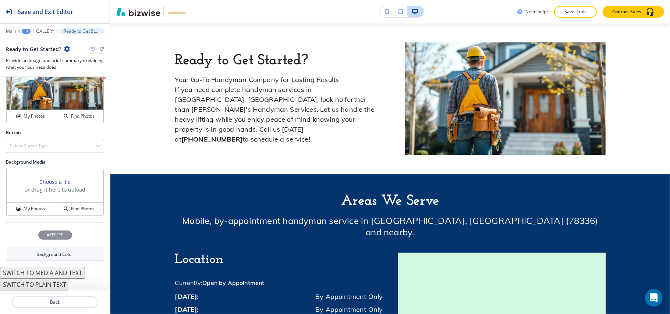
click at [52, 283] on button "SWITCH TO PLAIN TEXT" at bounding box center [34, 285] width 69 height 12
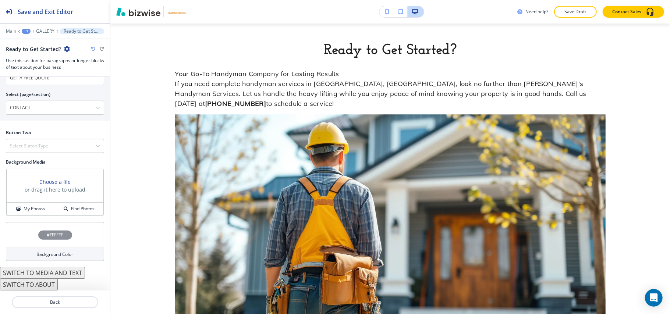
scroll to position [375, 0]
click at [22, 215] on button "My Photos" at bounding box center [31, 209] width 49 height 13
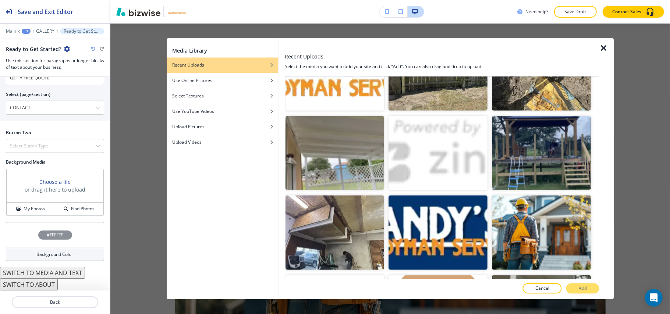
scroll to position [1008, 0]
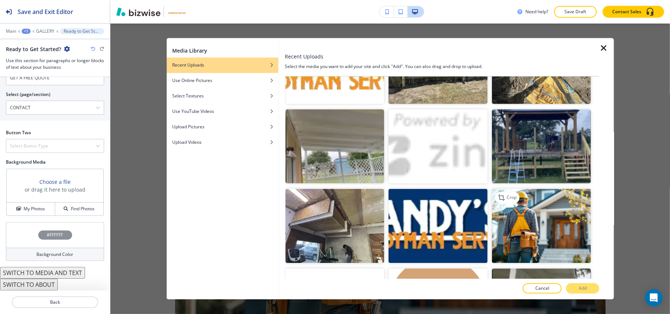
click at [552, 204] on img "button" at bounding box center [541, 226] width 99 height 74
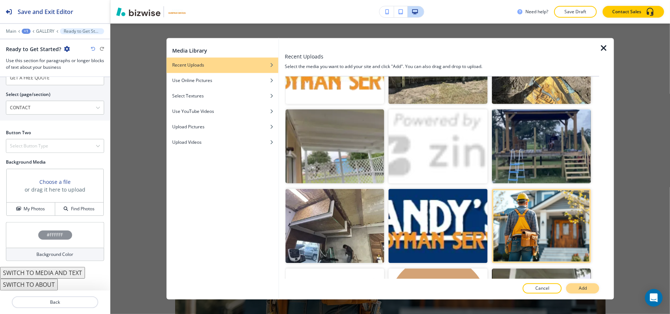
click at [582, 287] on p "Add" at bounding box center [583, 289] width 8 height 7
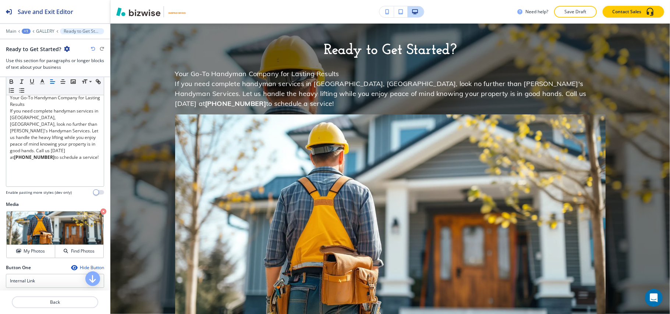
scroll to position [130, 0]
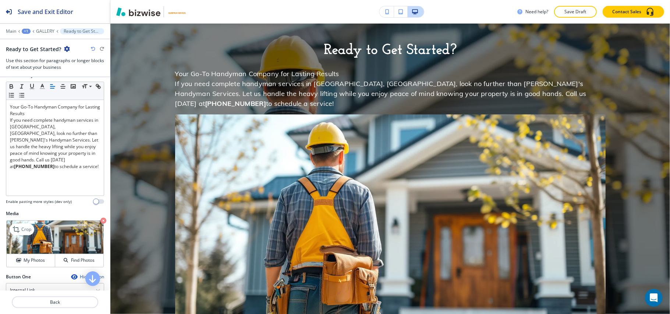
click at [100, 222] on icon "button" at bounding box center [103, 221] width 6 height 6
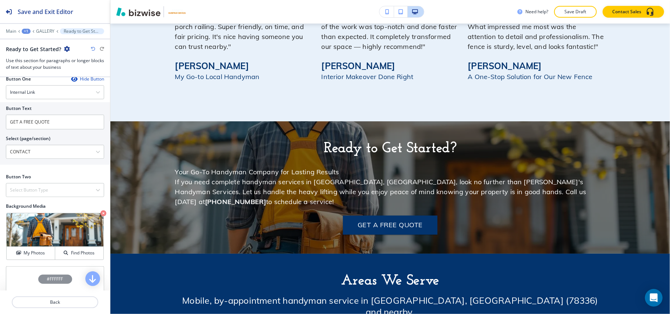
scroll to position [375, 0]
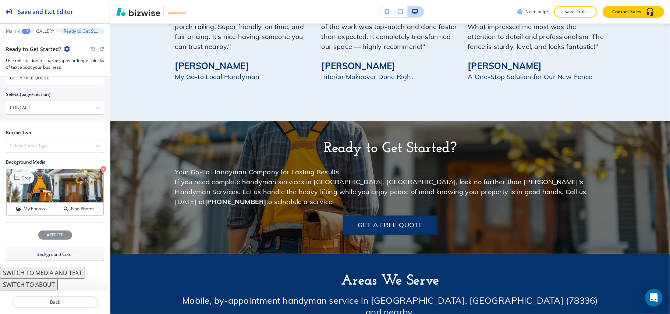
click at [24, 178] on p "Crop" at bounding box center [26, 178] width 10 height 7
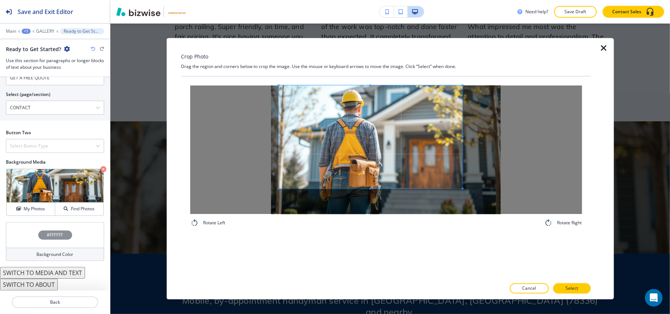
click at [352, 109] on span at bounding box center [371, 137] width 184 height 103
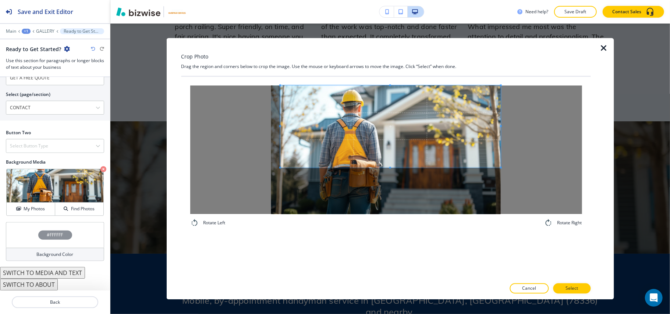
click at [503, 167] on div at bounding box center [386, 150] width 392 height 129
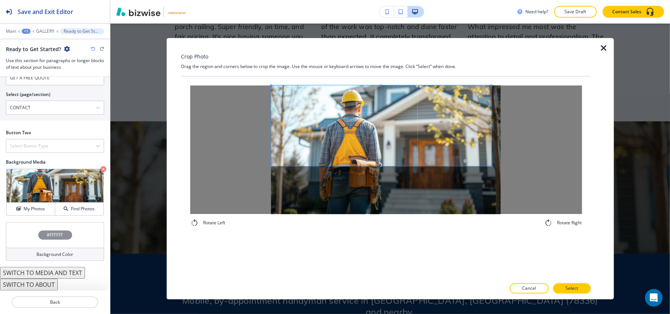
click at [420, 152] on span at bounding box center [381, 126] width 220 height 81
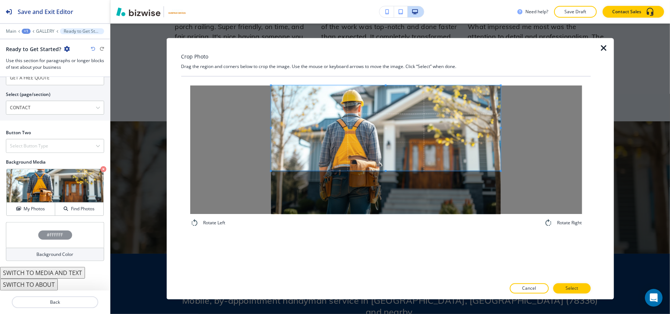
click at [517, 173] on div at bounding box center [386, 150] width 392 height 129
click at [575, 294] on div at bounding box center [386, 297] width 410 height 6
click at [576, 290] on p "Select" at bounding box center [572, 289] width 13 height 7
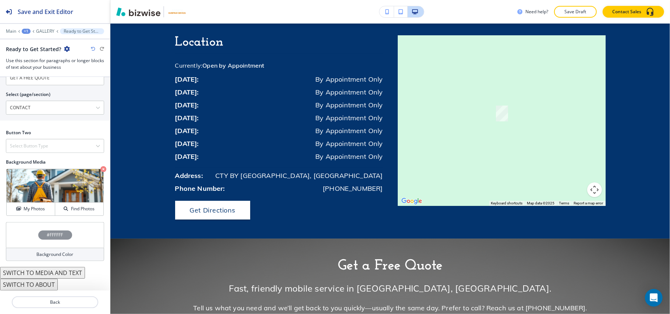
scroll to position [1744, 0]
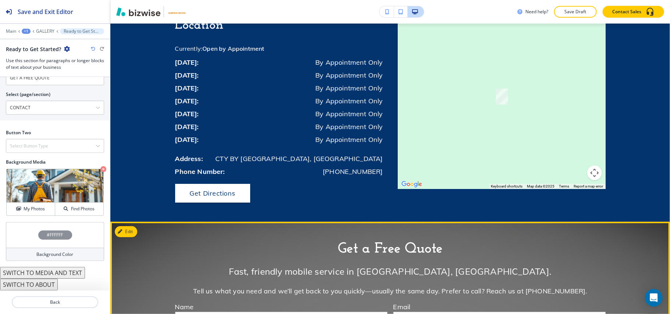
click at [131, 226] on button "Edit" at bounding box center [126, 231] width 22 height 11
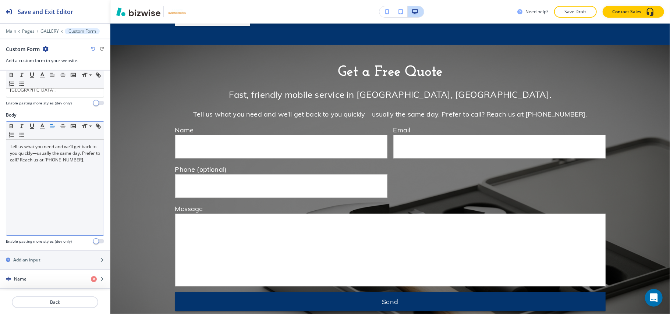
scroll to position [343, 0]
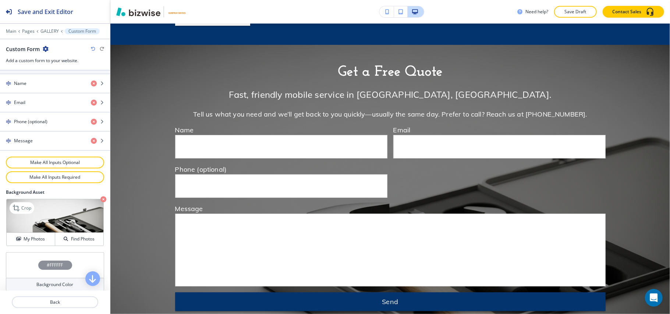
click at [100, 197] on icon "button" at bounding box center [103, 200] width 6 height 6
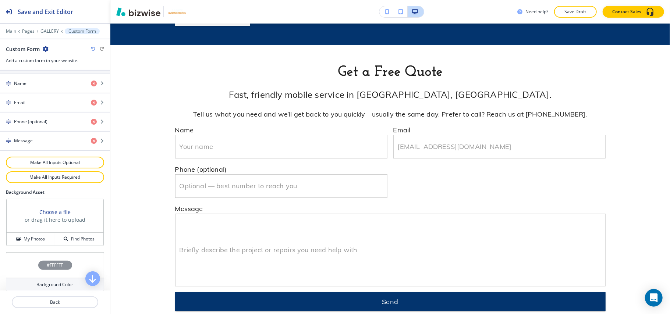
click at [21, 246] on div "Background Asset Choose a file or drag it here to upload My Photos Find Photos" at bounding box center [55, 220] width 110 height 63
click at [25, 241] on button "My Photos" at bounding box center [31, 239] width 49 height 13
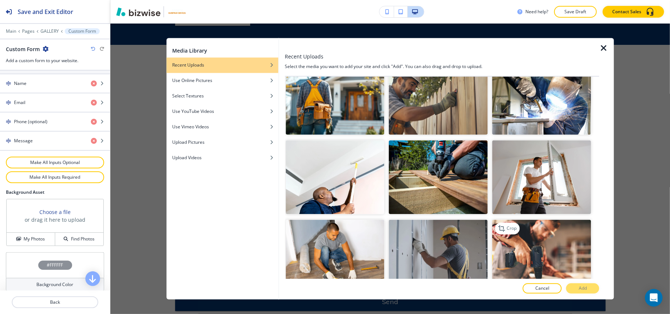
scroll to position [1774, 0]
click at [545, 220] on img "button" at bounding box center [541, 257] width 99 height 74
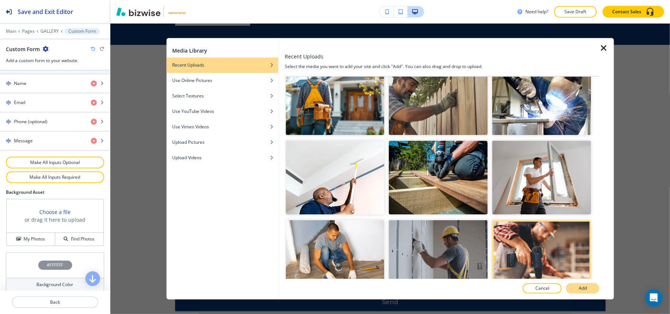
click at [586, 292] on button "Add" at bounding box center [582, 289] width 33 height 10
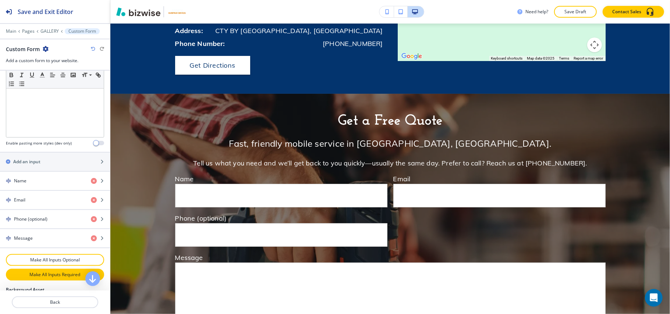
scroll to position [245, 0]
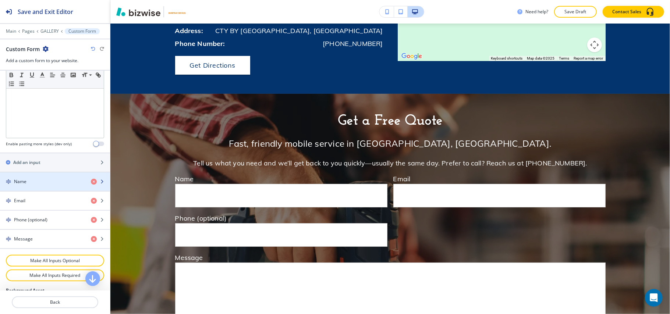
click at [39, 180] on div "Name" at bounding box center [42, 181] width 85 height 7
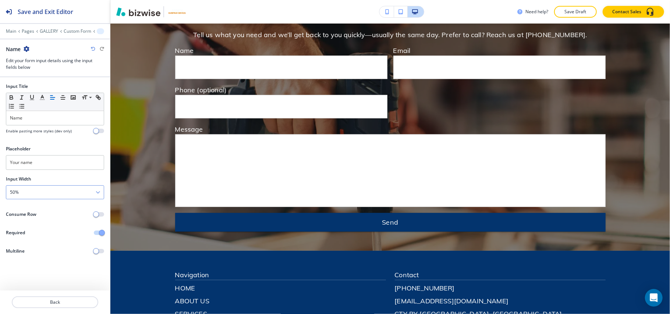
scroll to position [2002, 0]
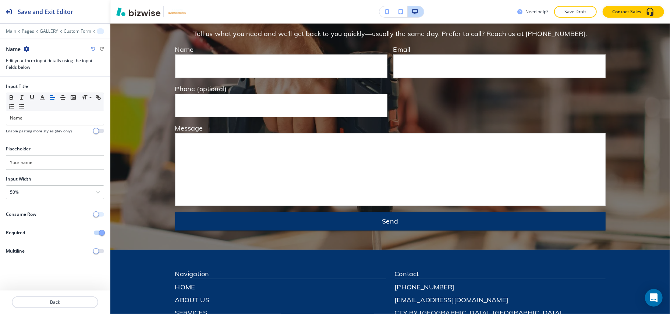
click at [99, 214] on span "button" at bounding box center [96, 215] width 6 height 6
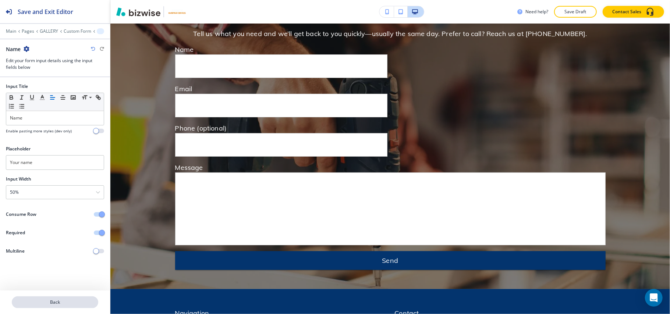
click at [67, 304] on p "Back" at bounding box center [55, 302] width 85 height 7
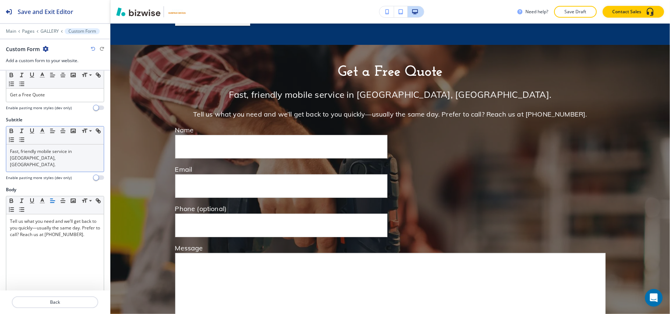
scroll to position [196, 0]
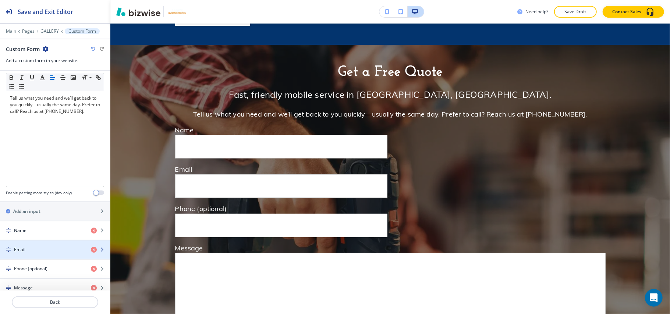
click at [54, 253] on div "button" at bounding box center [55, 256] width 110 height 6
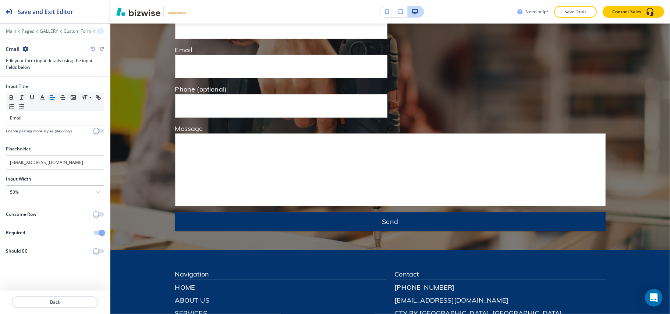
scroll to position [2042, 0]
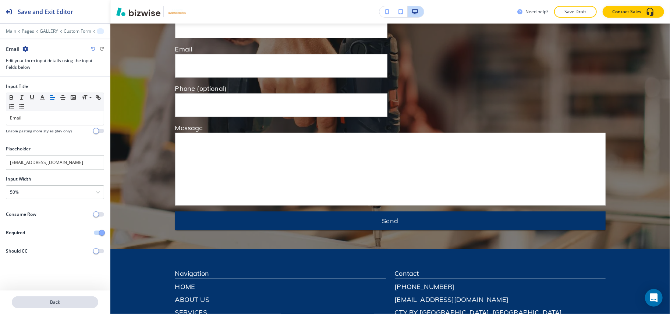
click at [58, 298] on button "Back" at bounding box center [55, 303] width 86 height 12
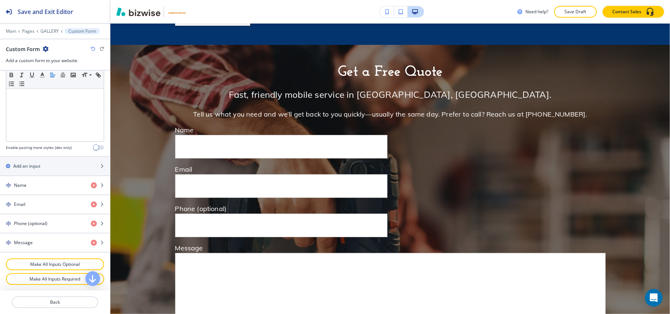
scroll to position [245, 0]
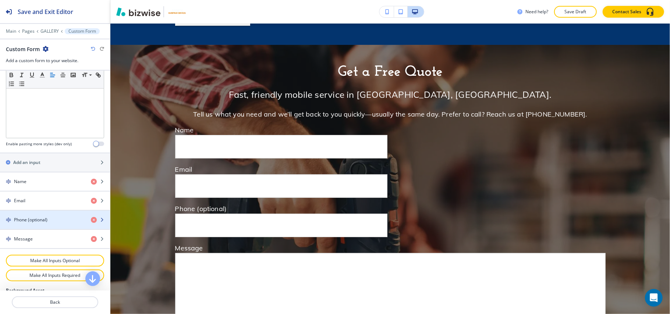
click at [36, 223] on div "button" at bounding box center [55, 226] width 110 height 6
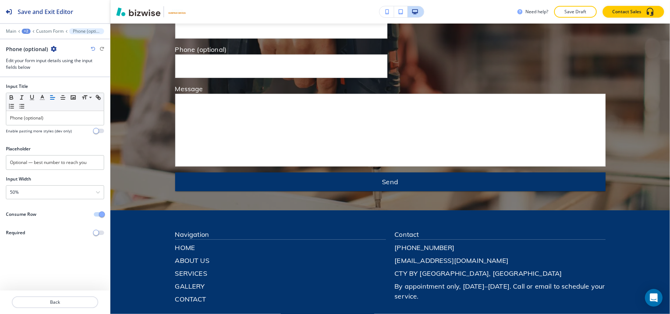
click at [99, 215] on span "button" at bounding box center [102, 215] width 6 height 6
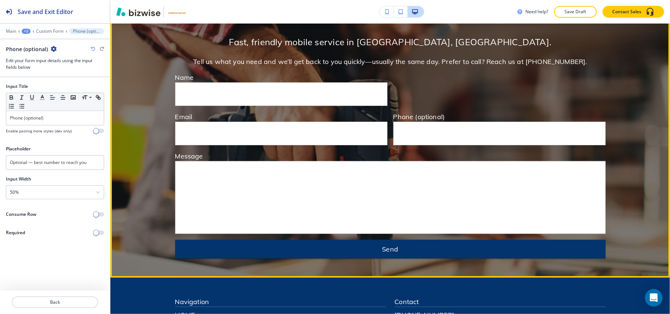
scroll to position [1827, 0]
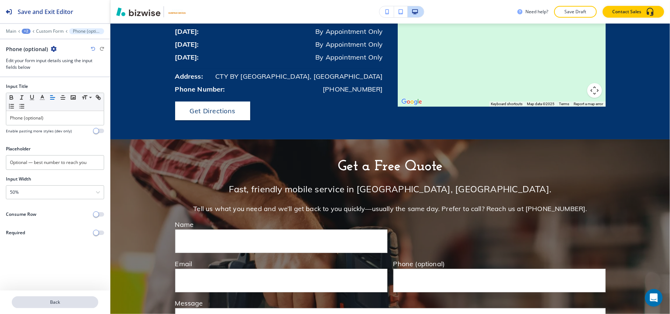
click at [55, 302] on p "Back" at bounding box center [55, 302] width 85 height 7
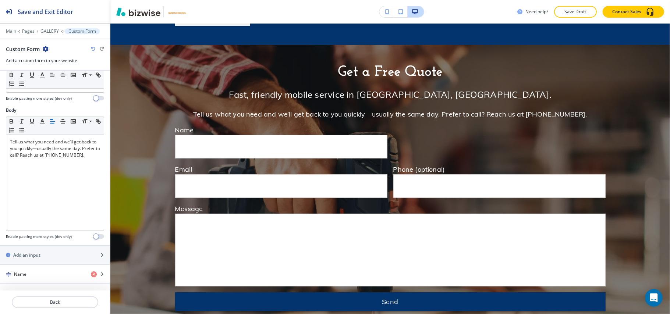
scroll to position [245, 0]
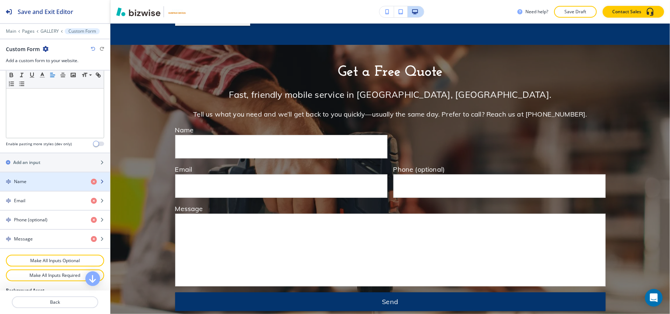
click at [31, 180] on div "Name" at bounding box center [42, 181] width 85 height 7
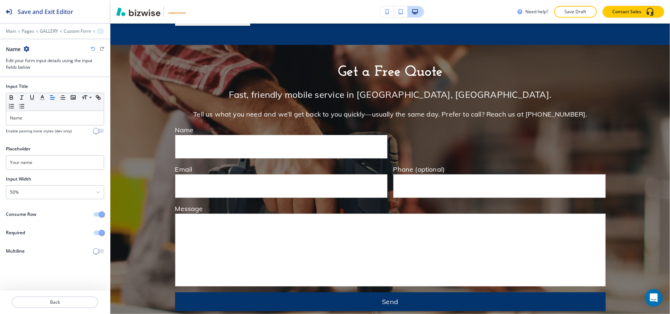
scroll to position [2002, 0]
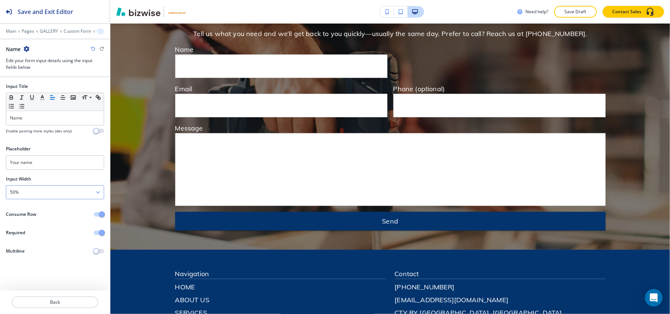
click at [46, 196] on div "50%" at bounding box center [55, 192] width 98 height 13
click at [37, 242] on h4 "100%" at bounding box center [55, 243] width 90 height 7
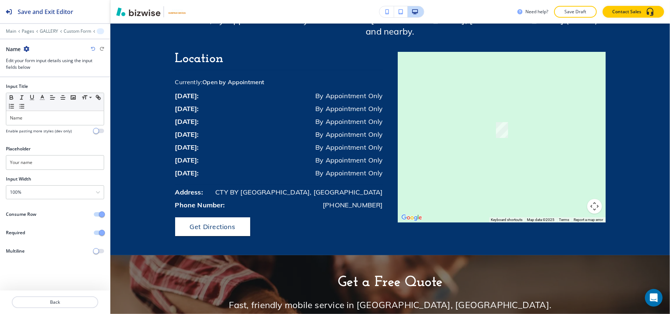
scroll to position [1605, 0]
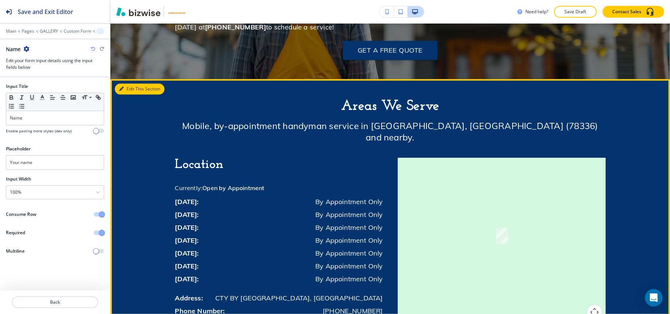
click at [132, 84] on button "Edit This Section" at bounding box center [140, 89] width 50 height 11
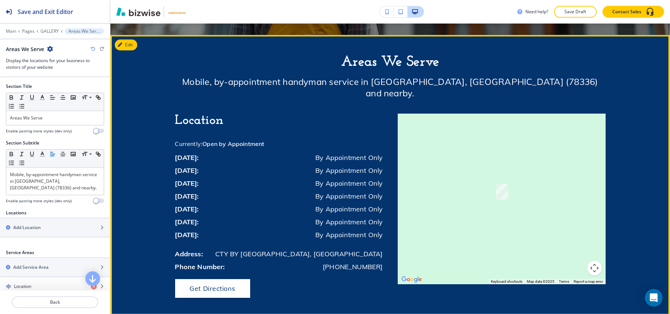
scroll to position [1651, 0]
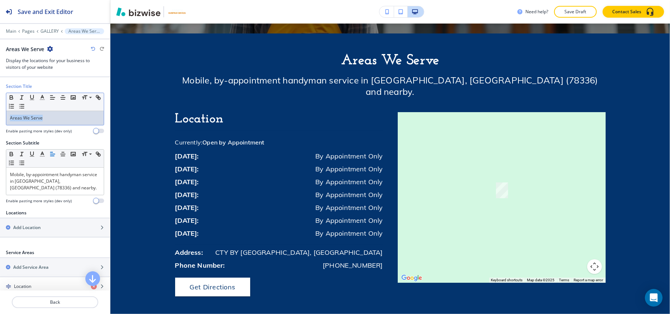
drag, startPoint x: 53, startPoint y: 120, endPoint x: 0, endPoint y: 120, distance: 53.4
click at [0, 120] on div "Section Title Small Normal Large Huge Areas We Serve Enable pasting more styles…" at bounding box center [55, 111] width 110 height 57
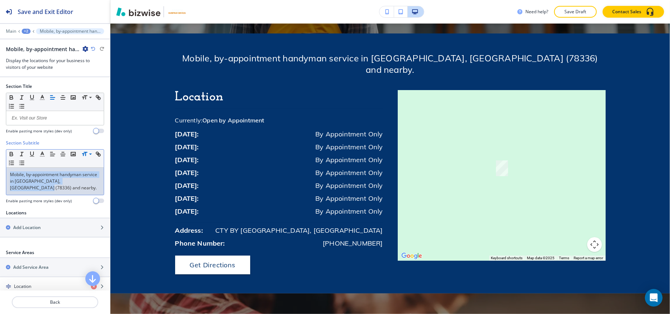
drag, startPoint x: 46, startPoint y: 189, endPoint x: 88, endPoint y: 153, distance: 55.4
click at [0, 162] on div "Section Subtitle Small Normal Large Huge Mobile, by-appointment handyman servic…" at bounding box center [55, 175] width 110 height 70
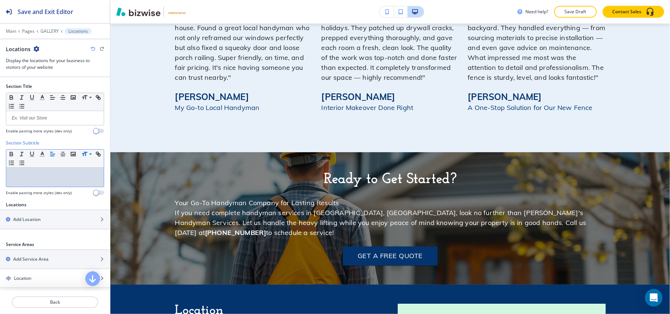
scroll to position [1416, 0]
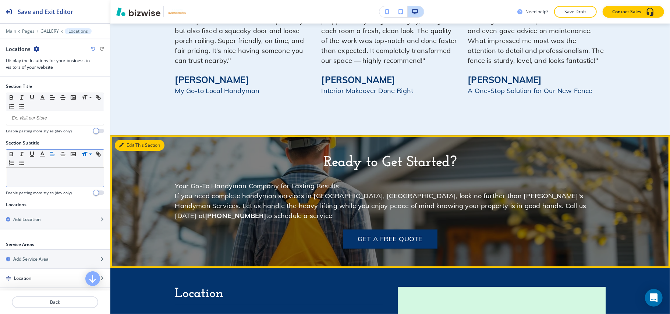
click at [120, 141] on button "Edit This Section" at bounding box center [140, 145] width 50 height 11
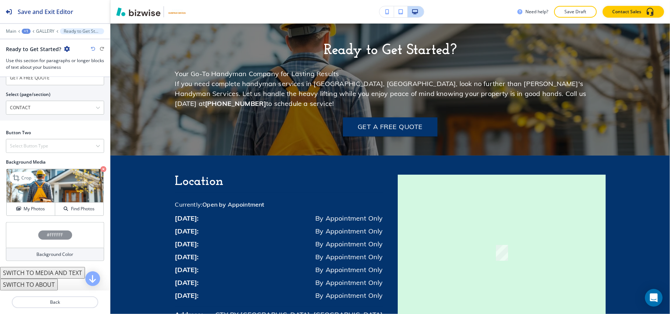
scroll to position [375, 0]
click at [29, 149] on div "Select Button Type" at bounding box center [55, 145] width 98 height 13
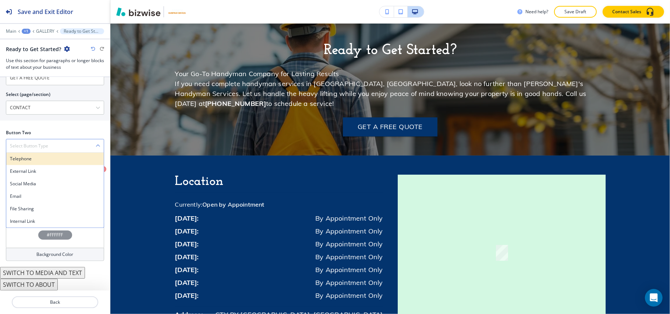
click at [29, 159] on h4 "Telephone" at bounding box center [55, 159] width 90 height 7
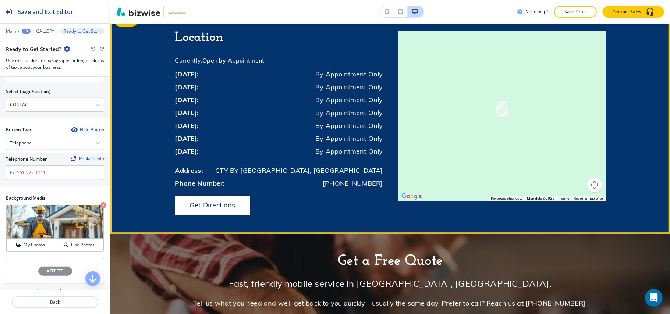
scroll to position [1676, 0]
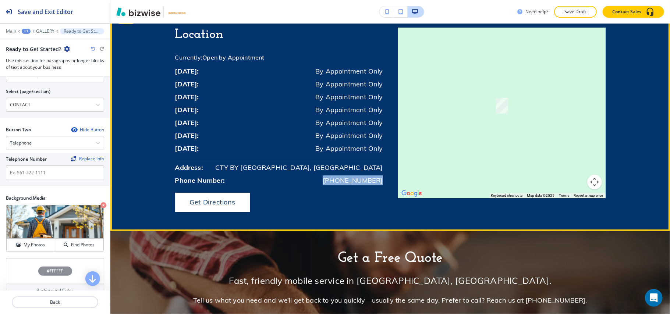
drag, startPoint x: 381, startPoint y: 168, endPoint x: 330, endPoint y: 171, distance: 50.9
click at [330, 171] on div "Location Currently: Open by Appointment sunday: By Appointment Only monday: By …" at bounding box center [282, 120] width 215 height 184
copy p "[PHONE_NUMBER]"
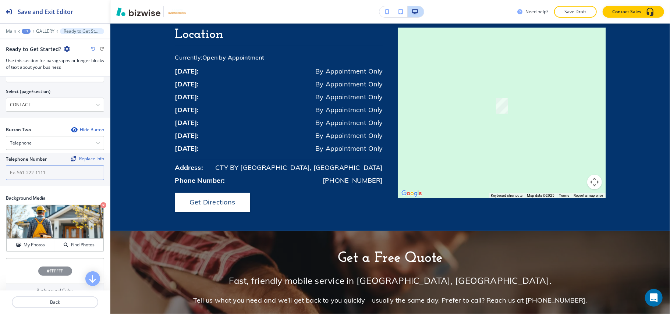
click at [36, 174] on input "text" at bounding box center [55, 173] width 98 height 15
paste input "[PHONE_NUMBER]"
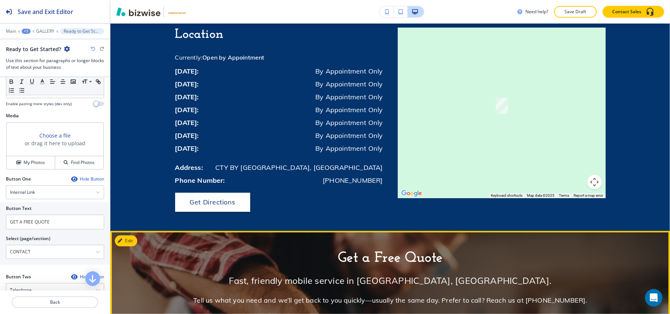
type input "[PHONE_NUMBER]"
click at [127, 236] on button "Edit This Section" at bounding box center [140, 241] width 50 height 11
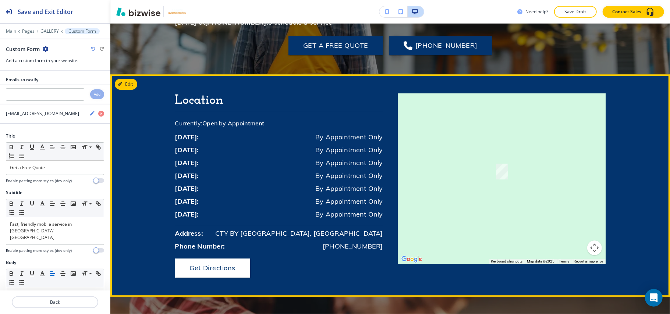
scroll to position [1481, 0]
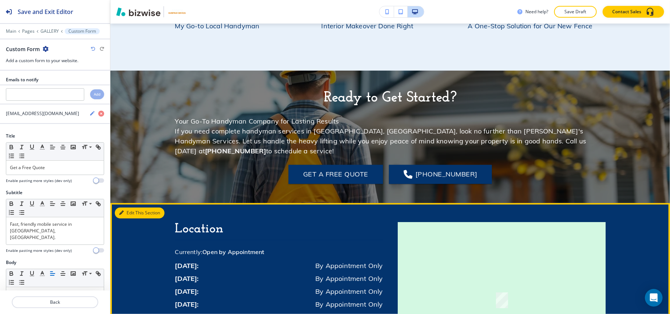
click at [131, 208] on button "Edit This Section" at bounding box center [140, 213] width 50 height 11
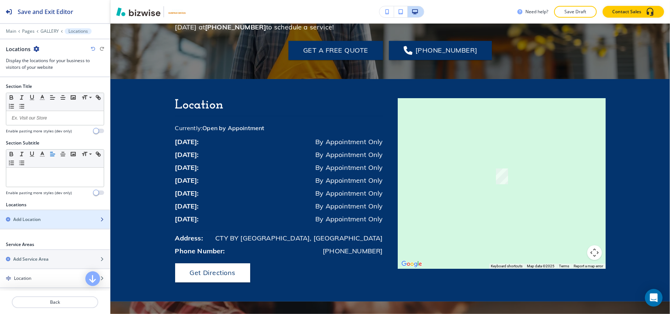
scroll to position [1651, 0]
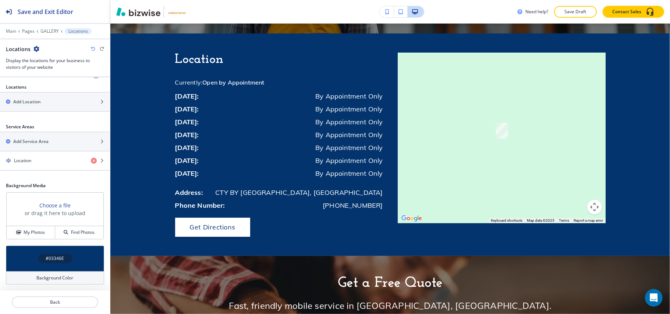
click at [18, 264] on div "#03346E" at bounding box center [55, 259] width 98 height 26
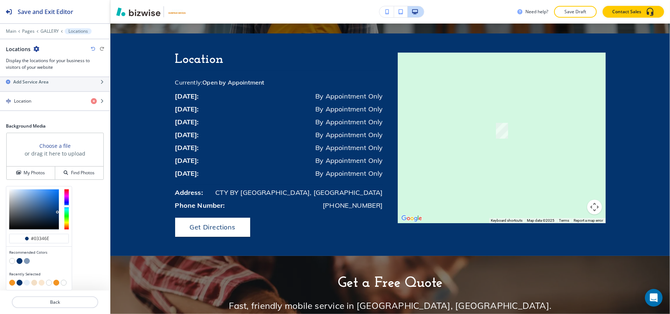
click at [10, 260] on button "button" at bounding box center [12, 261] width 6 height 6
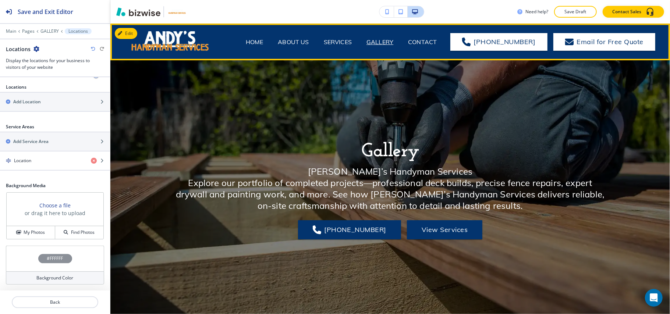
click at [424, 36] on span "CONTACT" at bounding box center [422, 41] width 43 height 29
click at [424, 45] on p "CONTACT" at bounding box center [422, 42] width 29 height 9
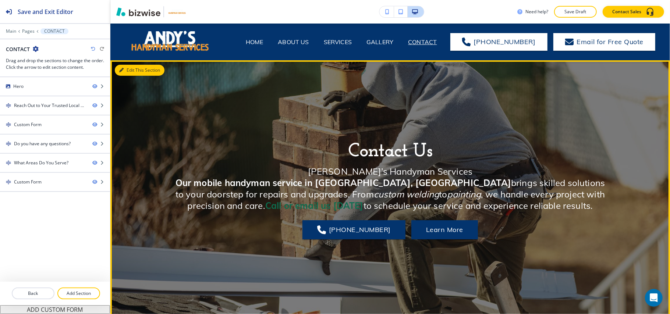
click at [124, 68] on button "Edit This Section" at bounding box center [140, 70] width 50 height 11
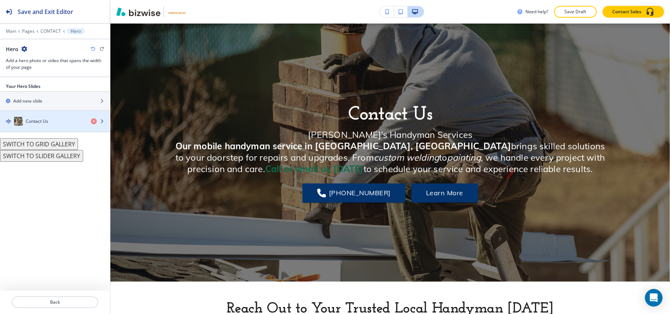
click at [43, 123] on h4 "Contact Us" at bounding box center [37, 121] width 22 height 7
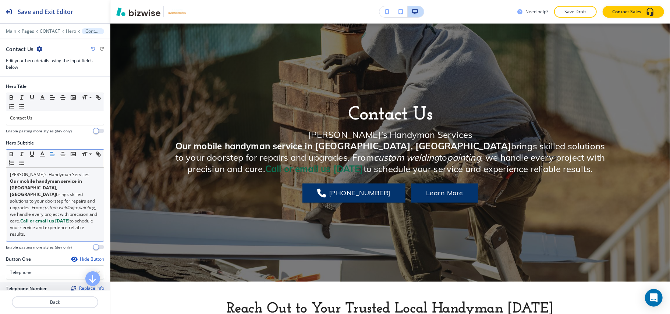
click at [62, 212] on p "Our mobile handyman service in Aransas Pass, TX brings skilled solutions to you…" at bounding box center [55, 208] width 90 height 60
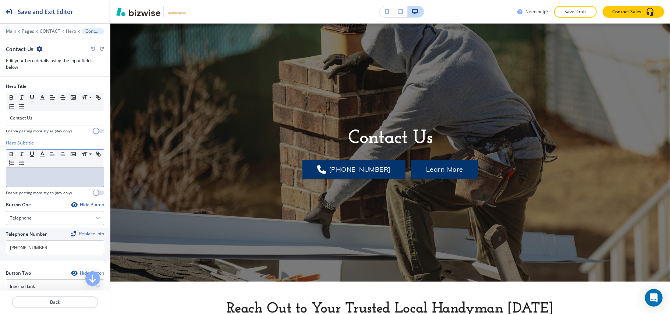
drag, startPoint x: 30, startPoint y: 198, endPoint x: 21, endPoint y: 176, distance: 23.6
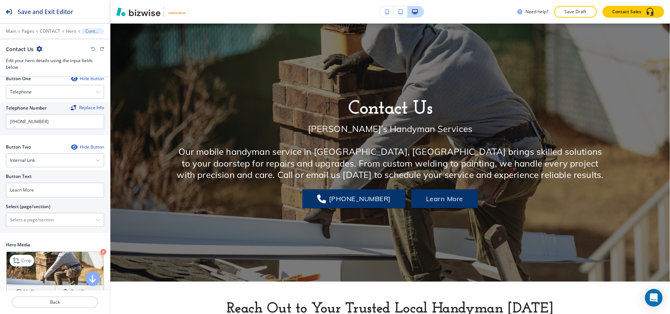
scroll to position [242, 0]
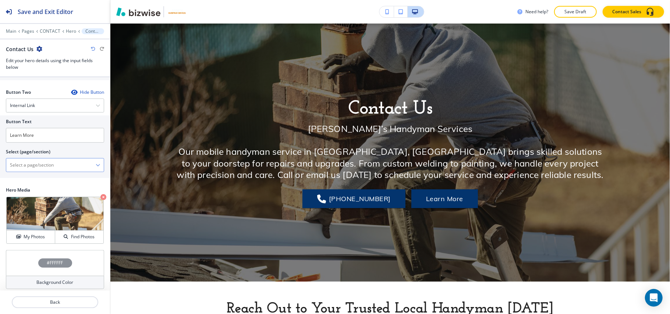
click at [46, 161] on \(page\/section\) "Manual Input" at bounding box center [50, 165] width 89 height 13
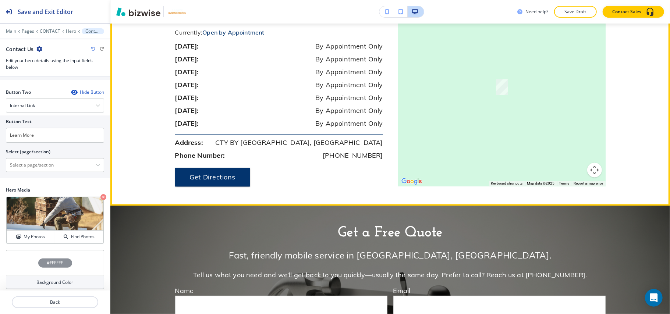
scroll to position [1067, 0]
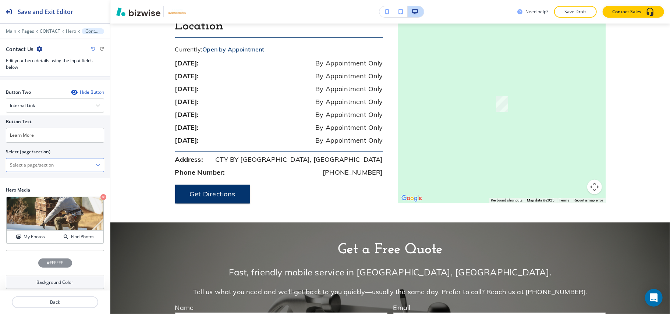
click at [43, 159] on \(page\/section\) "Manual Input" at bounding box center [50, 165] width 89 height 13
click at [47, 136] on input "Learn More" at bounding box center [55, 135] width 98 height 15
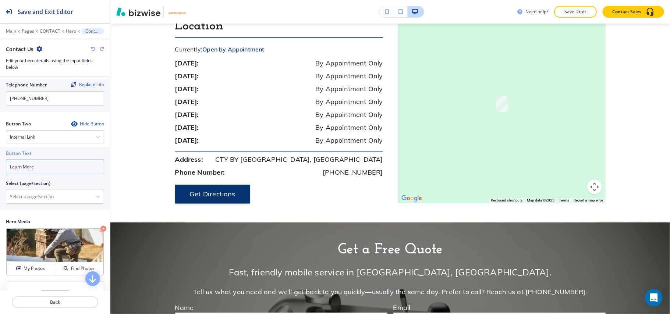
scroll to position [193, 0]
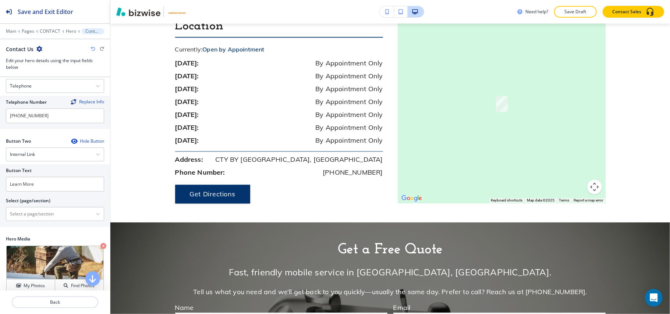
click at [71, 138] on icon "button" at bounding box center [74, 141] width 6 height 6
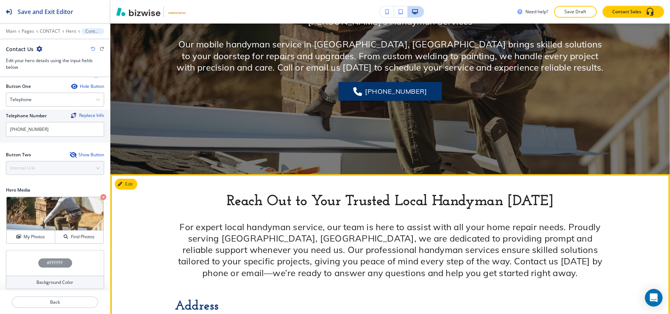
scroll to position [245, 0]
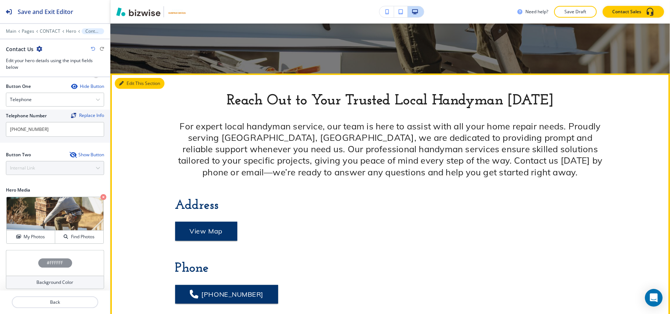
click at [129, 81] on button "Edit This Section" at bounding box center [140, 83] width 50 height 11
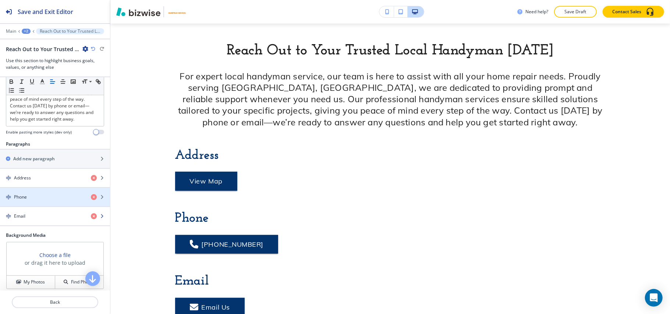
scroll to position [147, 0]
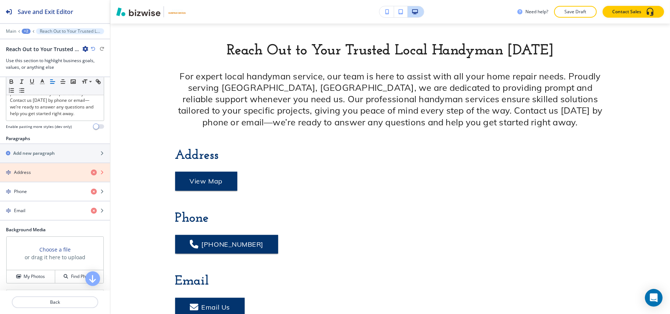
click at [91, 174] on icon "button" at bounding box center [94, 173] width 6 height 6
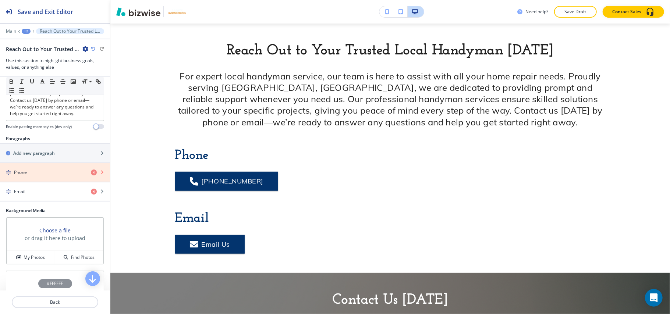
click at [91, 176] on icon "button" at bounding box center [94, 173] width 6 height 6
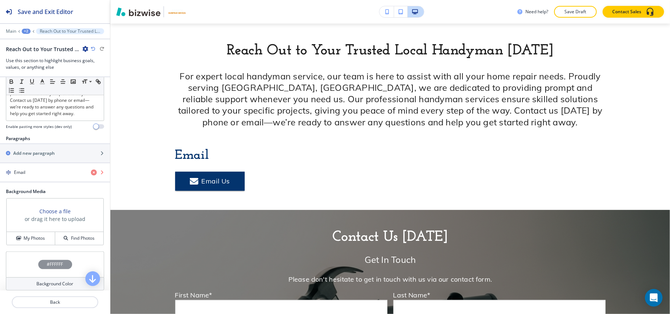
click at [91, 176] on icon "button" at bounding box center [94, 173] width 6 height 6
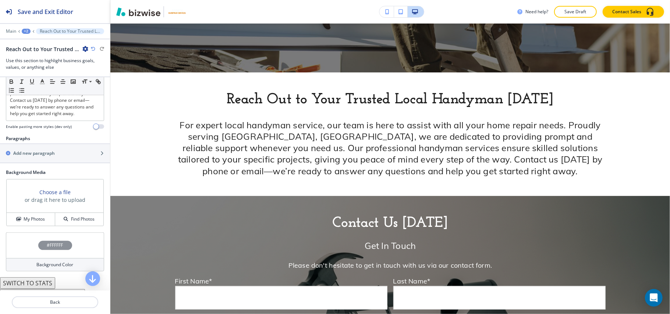
scroll to position [0, 0]
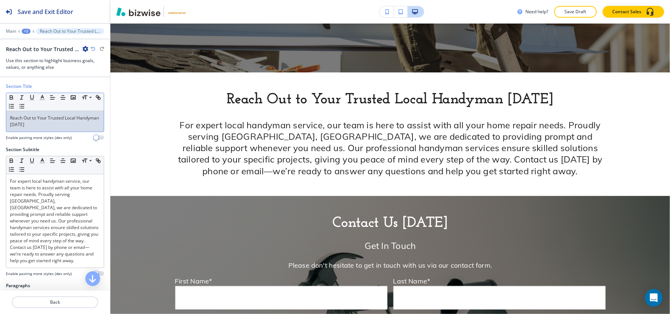
click at [58, 121] on p "Reach Out to Your Trusted Local Handyman [DATE]" at bounding box center [55, 121] width 90 height 13
click at [46, 99] on button "button" at bounding box center [42, 97] width 10 height 9
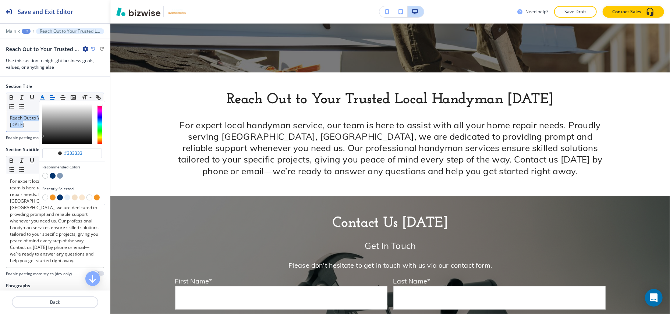
click at [52, 176] on button "button" at bounding box center [53, 176] width 6 height 6
type input "#03346e"
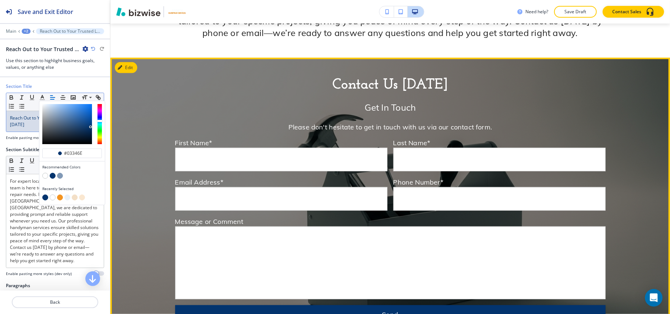
scroll to position [393, 0]
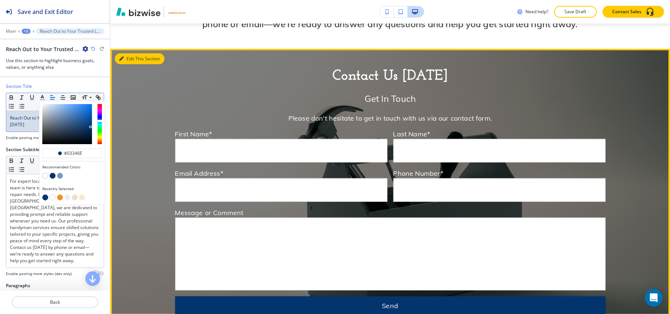
click at [123, 52] on div at bounding box center [390, 192] width 560 height 286
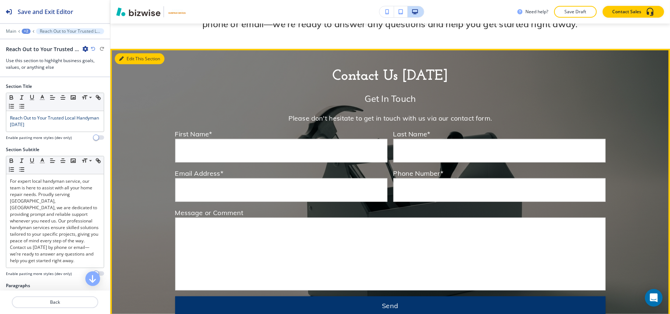
click at [127, 59] on button "Edit This Section" at bounding box center [140, 58] width 50 height 11
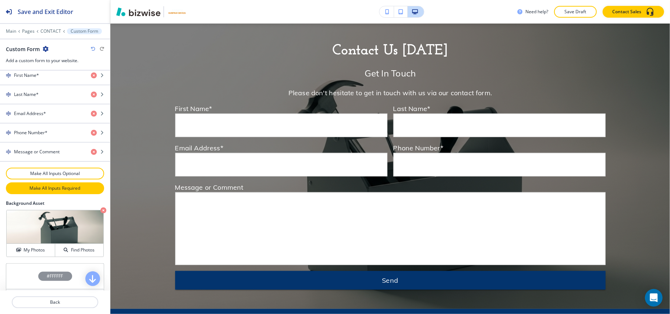
scroll to position [365, 0]
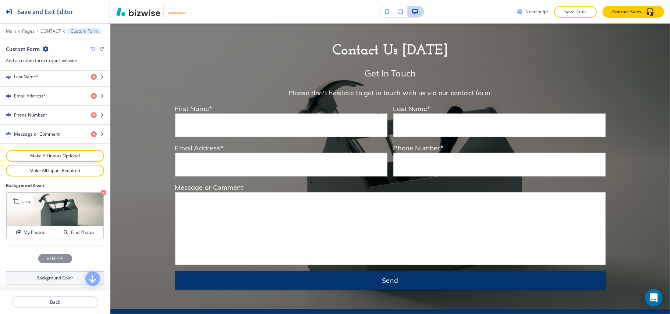
click at [100, 192] on icon "button" at bounding box center [103, 193] width 6 height 6
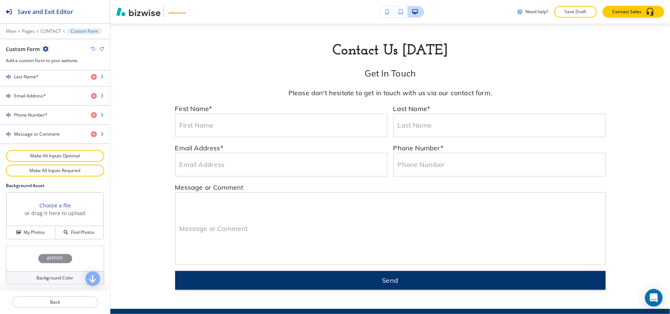
click at [18, 256] on div "#FFFFFF" at bounding box center [55, 259] width 98 height 26
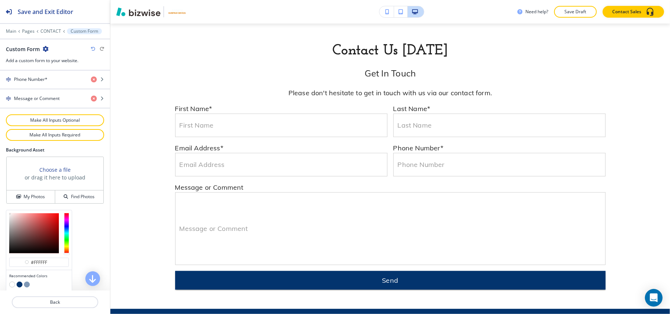
scroll to position [425, 0]
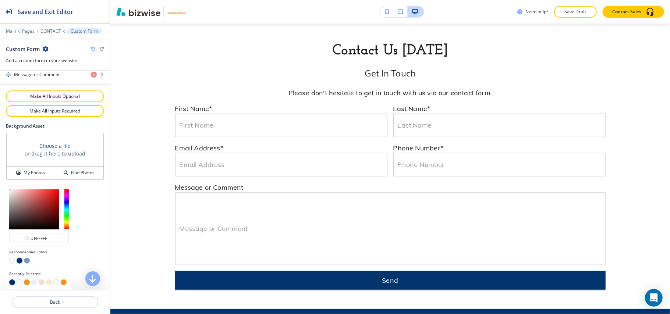
click at [35, 283] on button "button" at bounding box center [34, 283] width 6 height 6
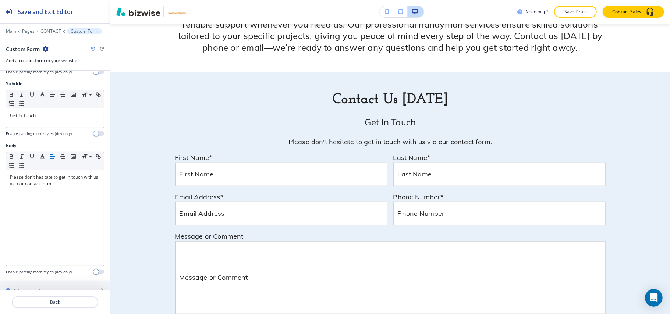
scroll to position [22, 0]
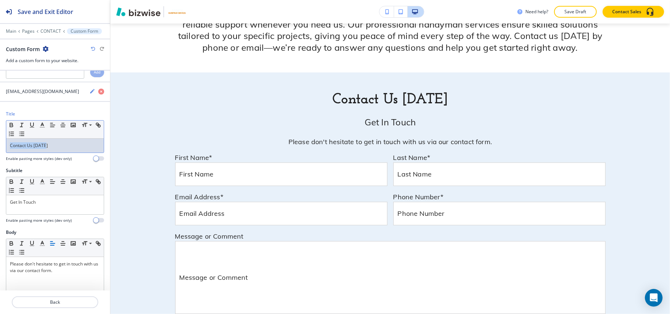
drag, startPoint x: 56, startPoint y: 150, endPoint x: 8, endPoint y: 144, distance: 48.7
click at [0, 146] on div "Title Small Normal Large Huge Contact Us Today Enable pasting more styles (dev …" at bounding box center [55, 139] width 110 height 57
click at [43, 127] on icon "button" at bounding box center [42, 125] width 7 height 7
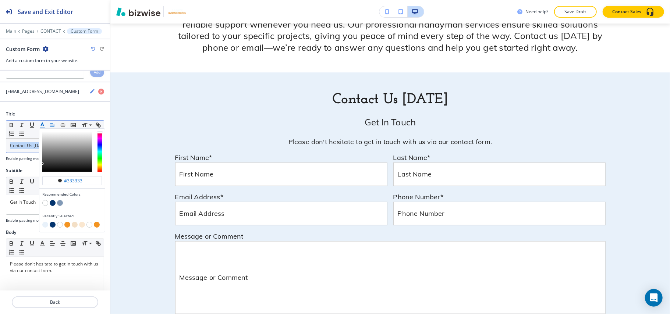
click at [53, 206] on button "button" at bounding box center [53, 203] width 6 height 6
type input "#03346e"
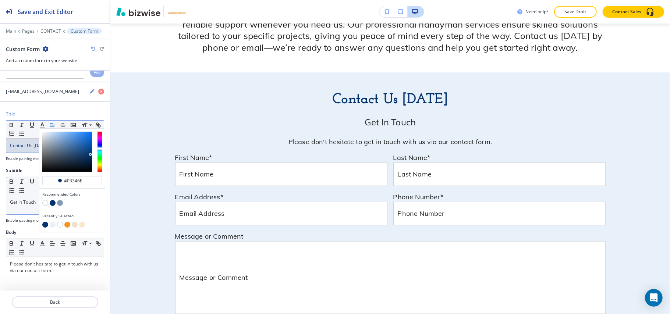
click at [18, 210] on div "Get In Touch" at bounding box center [55, 204] width 98 height 19
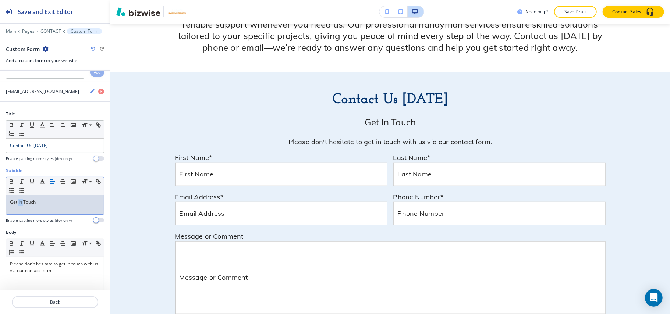
click at [18, 209] on div "Get In Touch" at bounding box center [55, 204] width 98 height 19
click at [46, 183] on icon "button" at bounding box center [42, 181] width 7 height 7
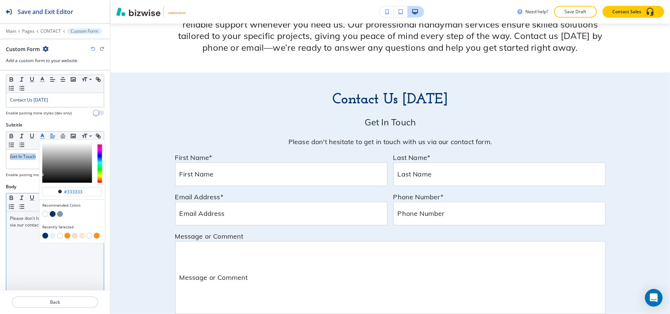
scroll to position [120, 0]
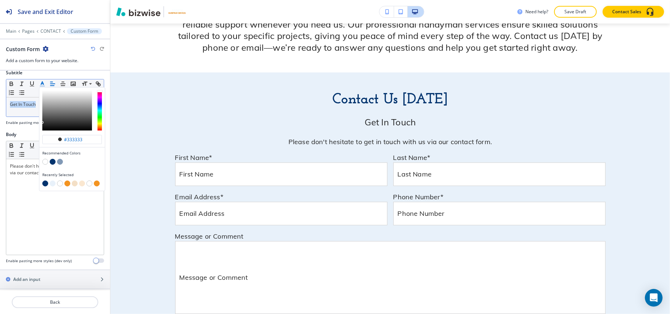
click at [68, 186] on button "button" at bounding box center [67, 184] width 6 height 6
type input "#f39422"
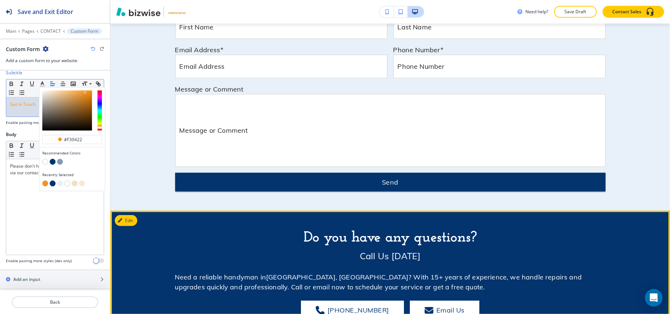
scroll to position [664, 0]
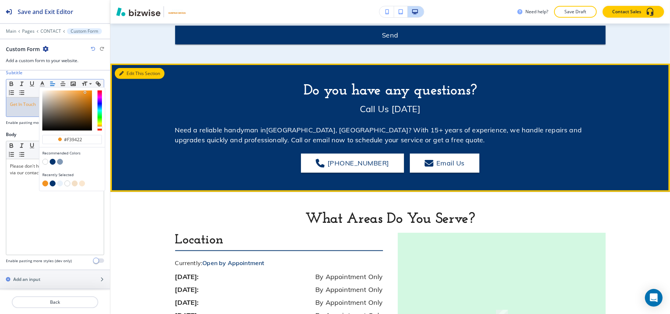
click at [127, 74] on button "Edit This Section" at bounding box center [140, 73] width 50 height 11
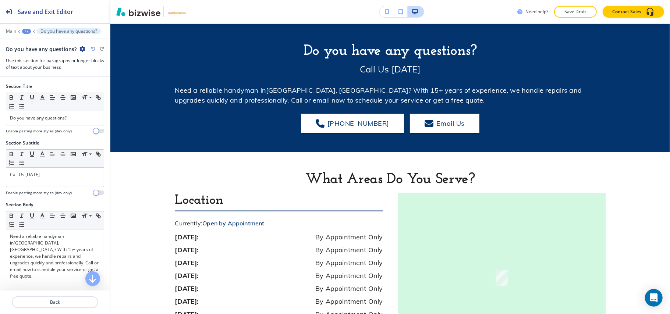
scroll to position [705, 0]
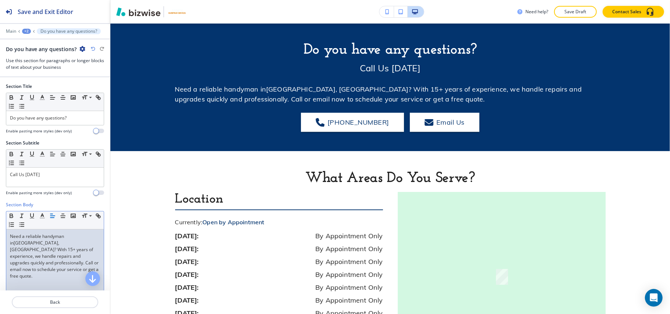
click at [59, 247] on link "? With 15+ years of experience, we handle repairs and upgrades quickly and prof…" at bounding box center [55, 263] width 90 height 33
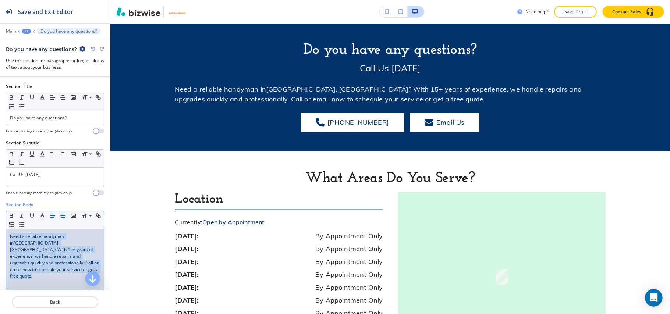
click at [62, 217] on icon "button" at bounding box center [63, 216] width 7 height 7
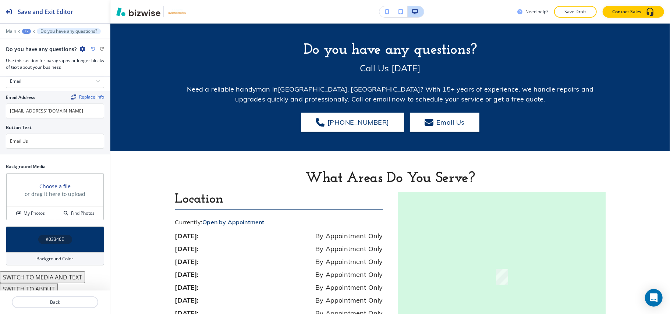
scroll to position [414, 0]
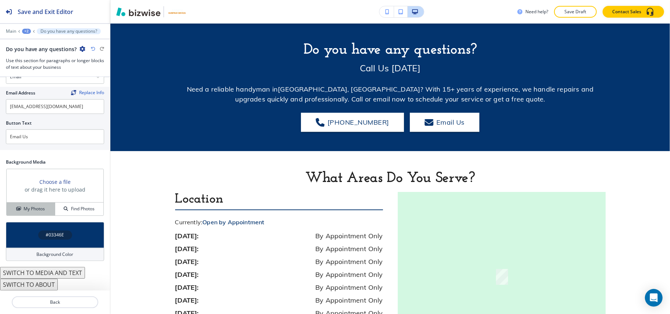
click at [39, 214] on button "My Photos" at bounding box center [31, 209] width 49 height 13
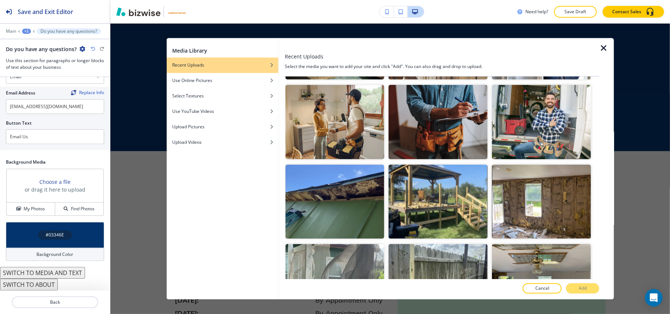
scroll to position [329, 0]
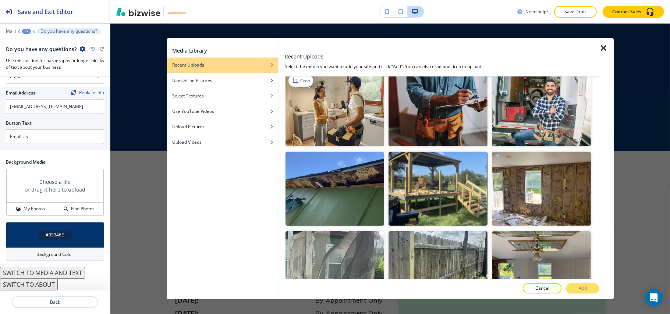
click at [340, 109] on img "button" at bounding box center [335, 109] width 99 height 74
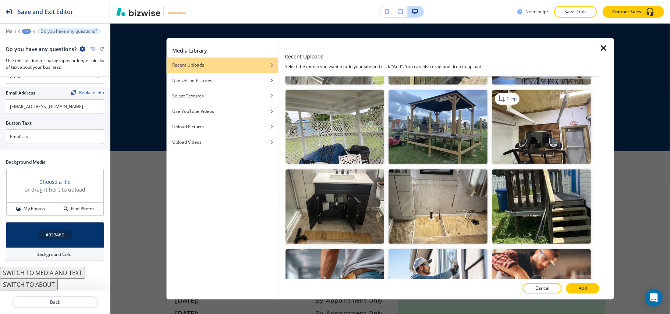
scroll to position [623, 0]
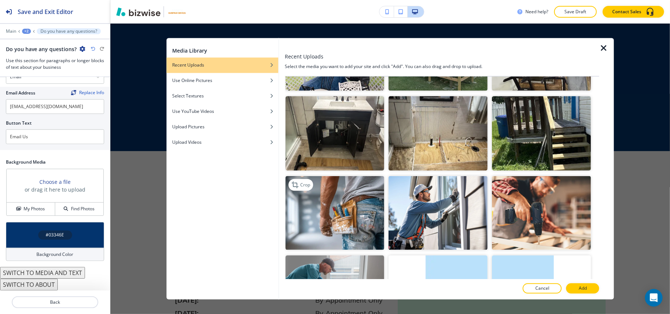
click at [336, 209] on img "button" at bounding box center [335, 213] width 99 height 74
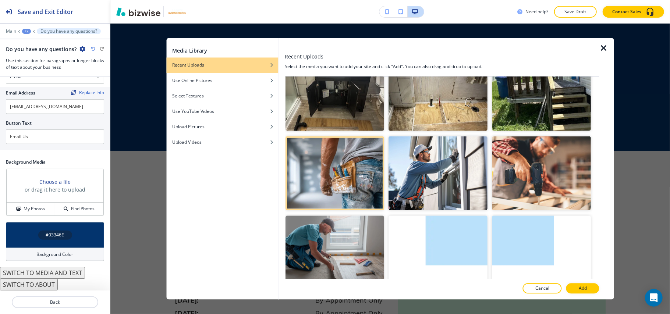
scroll to position [721, 0]
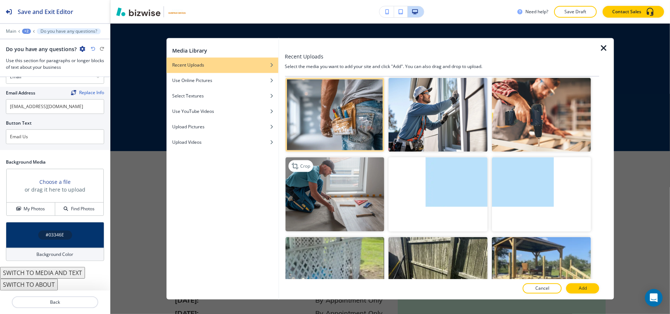
click at [334, 190] on img "button" at bounding box center [335, 195] width 99 height 74
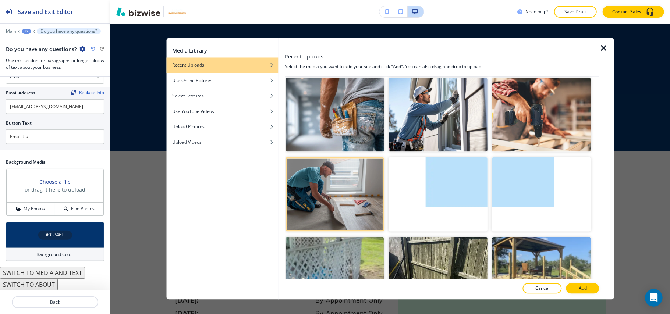
click at [564, 289] on div at bounding box center [564, 289] width 4 height 10
click at [576, 288] on button "Add" at bounding box center [582, 289] width 33 height 10
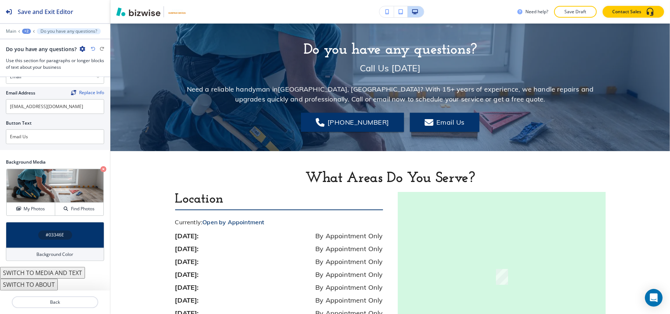
click at [24, 233] on div "#03346E" at bounding box center [55, 235] width 98 height 26
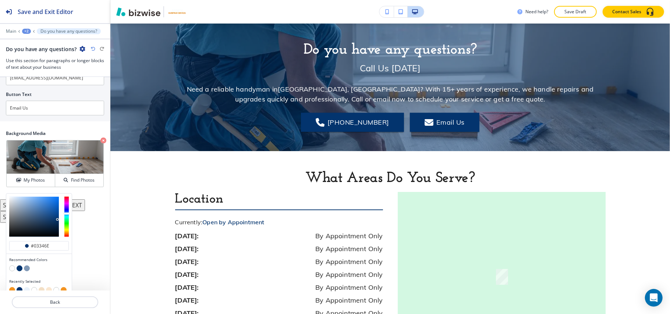
scroll to position [451, 0]
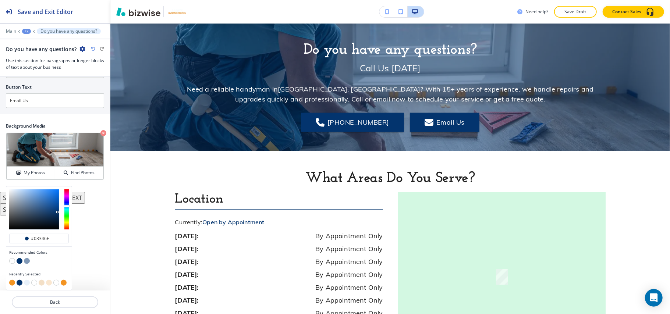
click at [10, 261] on button "button" at bounding box center [12, 261] width 6 height 6
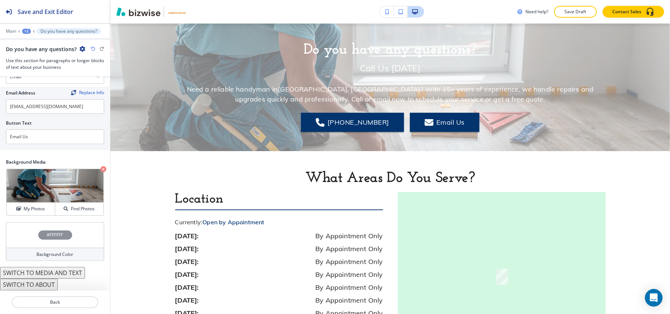
scroll to position [414, 0]
click at [27, 193] on img at bounding box center [55, 185] width 97 height 33
click at [18, 243] on div "#FFFFFF" at bounding box center [55, 235] width 98 height 26
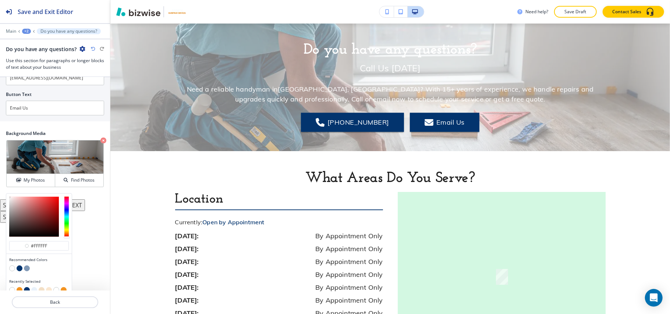
scroll to position [451, 0]
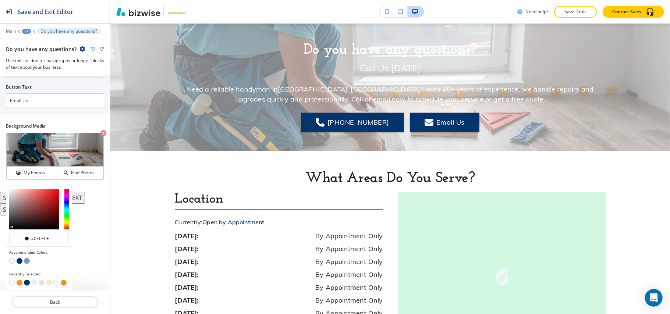
click at [12, 227] on div at bounding box center [34, 210] width 50 height 40
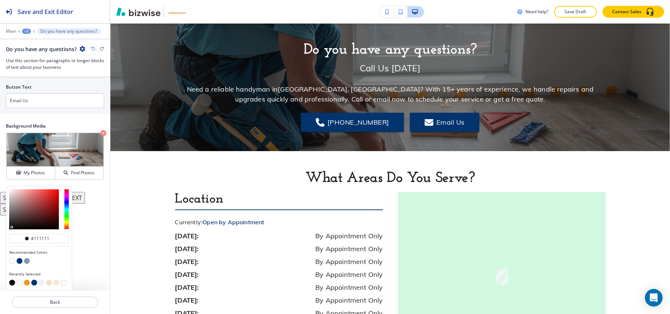
click at [10, 227] on div at bounding box center [34, 210] width 50 height 40
click at [9, 228] on div at bounding box center [39, 210] width 66 height 46
type input "#050505"
click at [11, 229] on div at bounding box center [34, 210] width 50 height 40
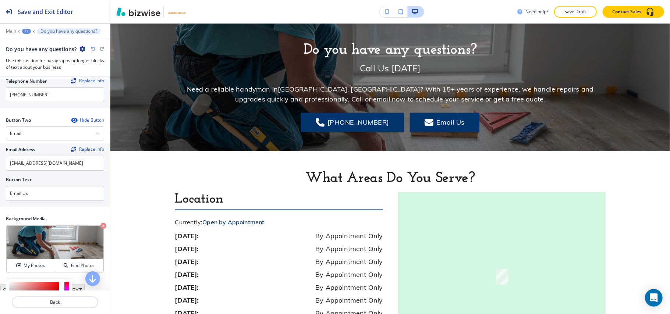
scroll to position [402, 0]
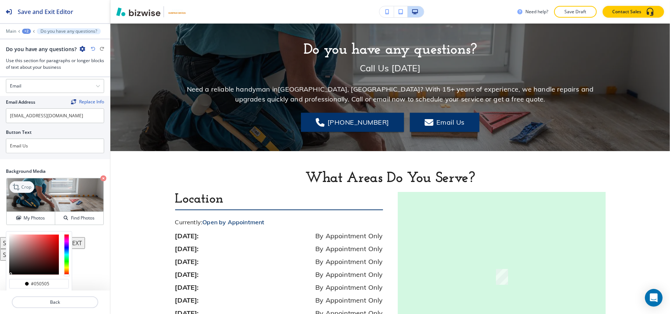
click at [21, 187] on icon at bounding box center [17, 187] width 9 height 9
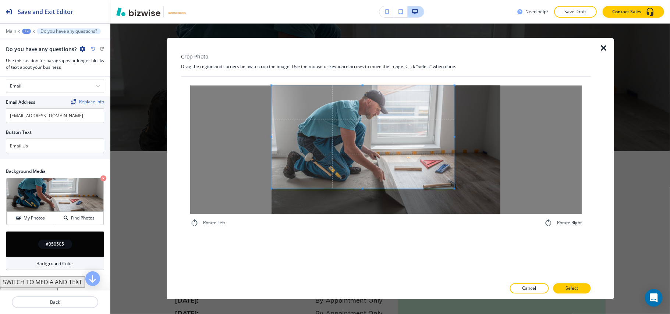
click at [289, 82] on div "Rotate Left Rotate Right" at bounding box center [386, 157] width 410 height 160
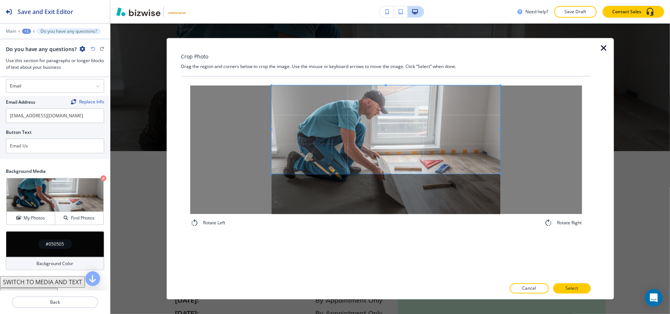
click at [520, 176] on div at bounding box center [386, 150] width 392 height 129
click at [583, 291] on button "Select" at bounding box center [572, 289] width 38 height 10
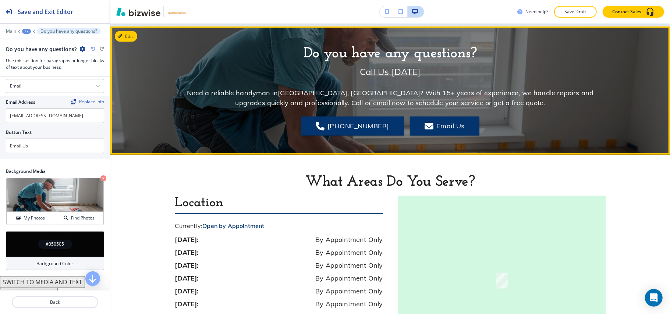
scroll to position [754, 0]
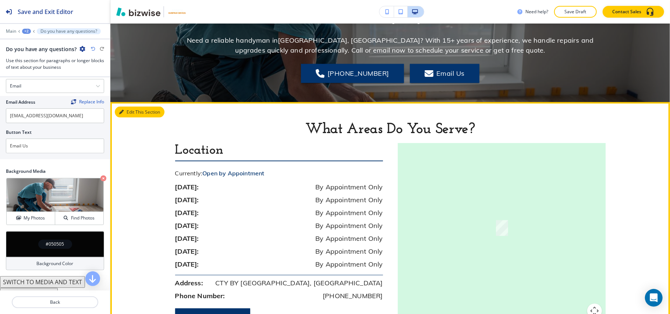
click at [127, 112] on button "Edit This Section" at bounding box center [140, 112] width 50 height 11
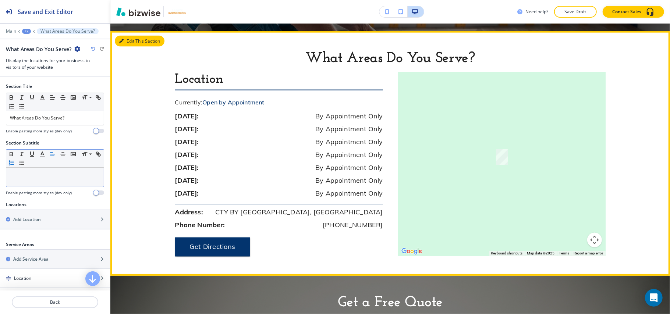
scroll to position [834, 0]
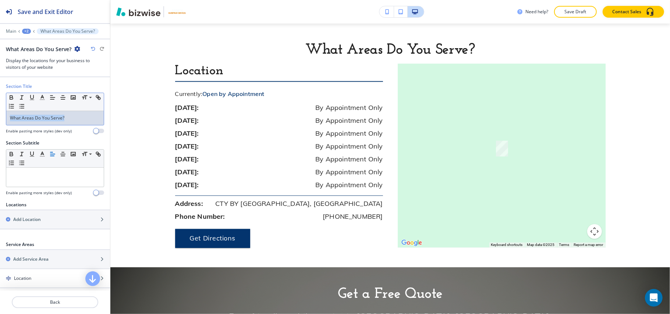
drag, startPoint x: 84, startPoint y: 120, endPoint x: 0, endPoint y: 110, distance: 84.4
click at [0, 110] on div "Section Title Small Normal Large Huge What Areas Do You Serve? Enable pasting m…" at bounding box center [55, 111] width 110 height 57
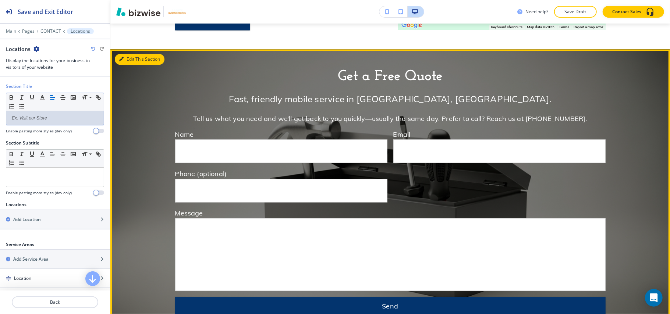
click at [130, 60] on button "Edit This Section" at bounding box center [140, 59] width 50 height 11
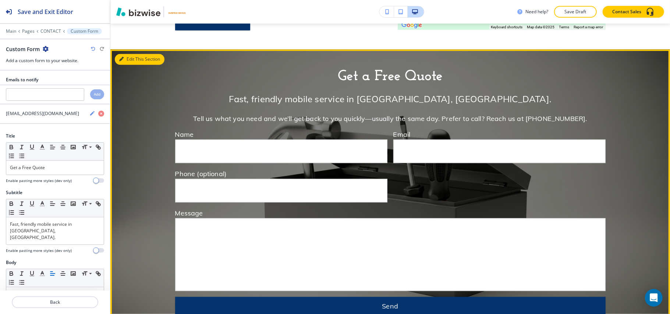
scroll to position [1056, 0]
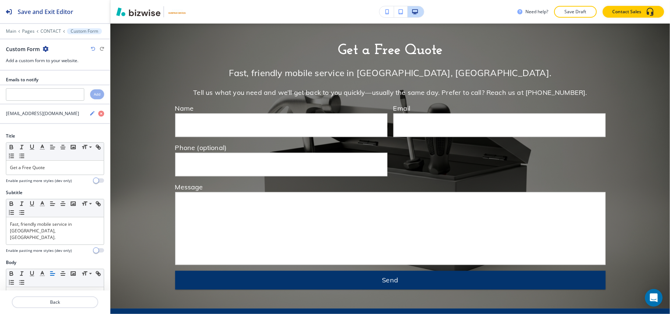
click at [45, 47] on icon "button" at bounding box center [46, 49] width 6 height 6
click at [57, 86] on p "Delete Section" at bounding box center [66, 88] width 38 height 7
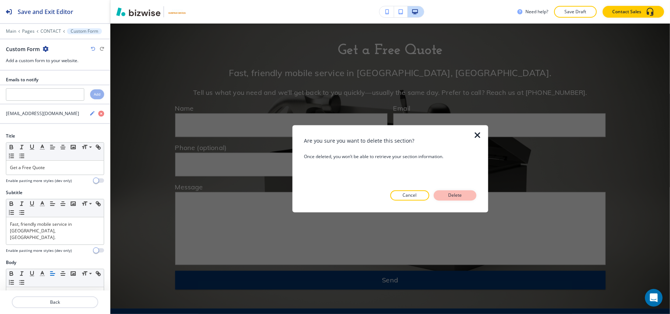
click at [457, 196] on p "Delete" at bounding box center [455, 195] width 18 height 7
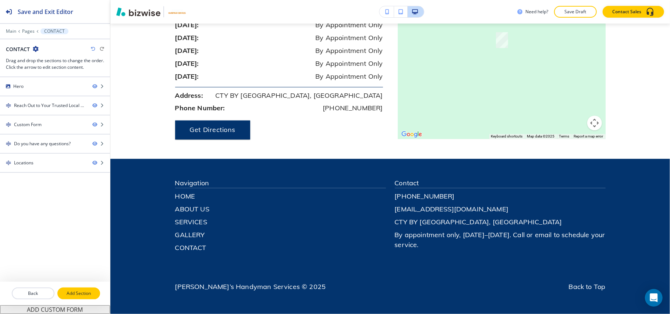
click at [77, 296] on p "Add Section" at bounding box center [78, 293] width 41 height 7
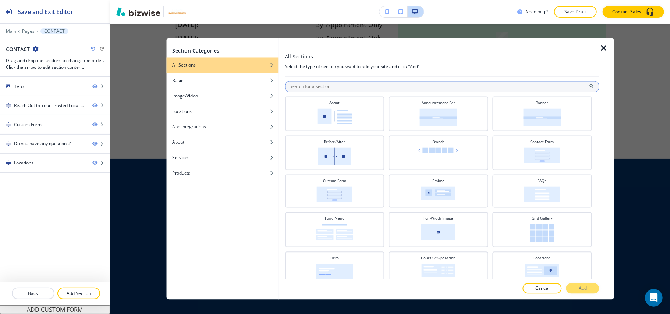
click at [382, 83] on input "text" at bounding box center [442, 86] width 315 height 11
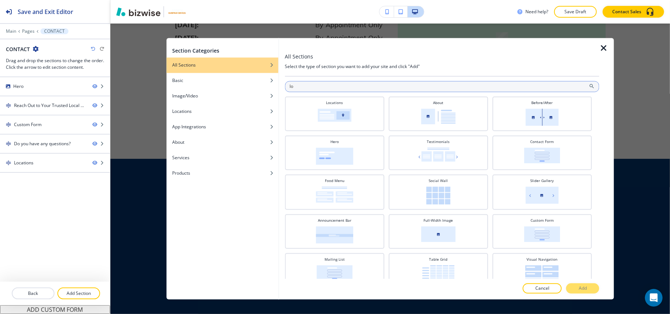
type input "l"
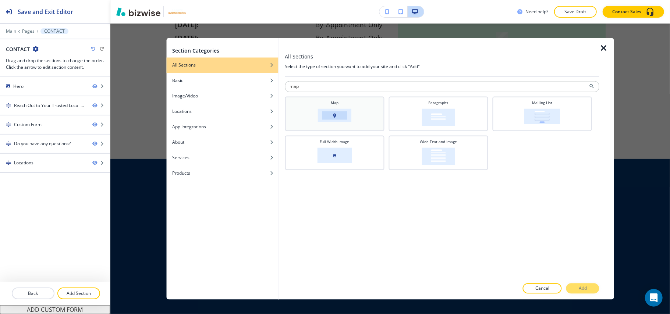
type input "map"
click at [334, 119] on img at bounding box center [335, 115] width 34 height 13
click at [592, 288] on button "Add" at bounding box center [582, 289] width 33 height 10
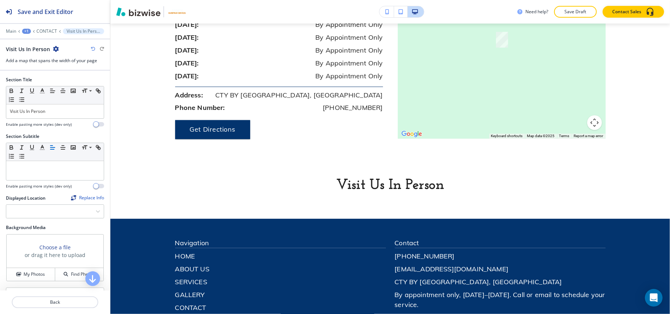
scroll to position [981, 0]
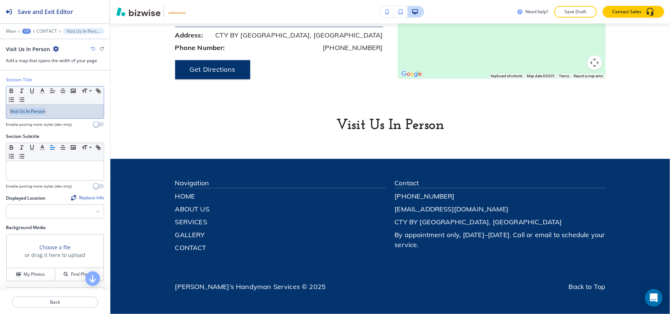
click at [2, 109] on div "Section Title Small Normal Large Huge Visit Us In Person Enable pasting more st…" at bounding box center [55, 105] width 110 height 57
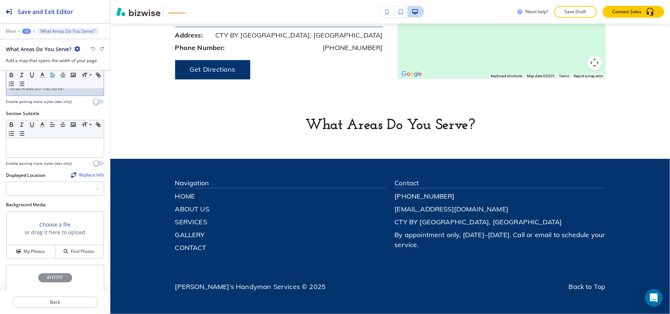
scroll to position [43, 0]
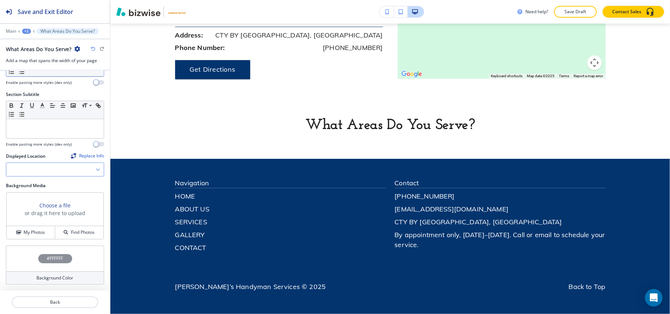
click at [55, 166] on Location "Manual Input" at bounding box center [50, 169] width 89 height 13
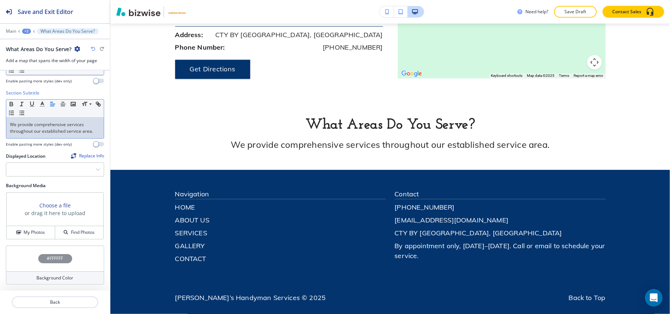
scroll to position [992, 0]
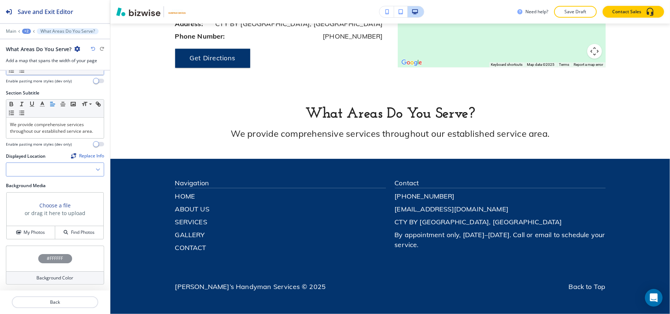
click at [37, 174] on Location "Manual Input" at bounding box center [50, 169] width 89 height 13
click at [0, 174] on div "Displayed Location Replace Info CTY BY THE SE, TX 78336, USA" at bounding box center [55, 167] width 110 height 29
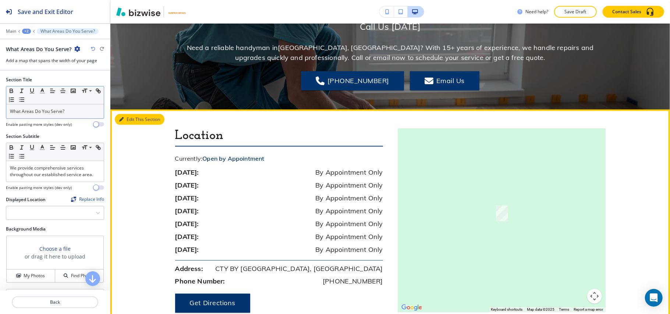
click at [122, 118] on icon "button" at bounding box center [121, 119] width 4 height 4
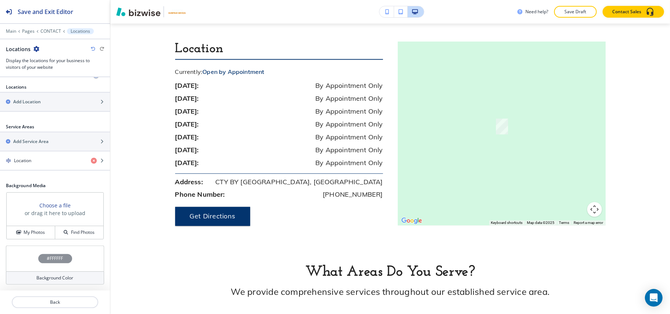
scroll to position [71, 0]
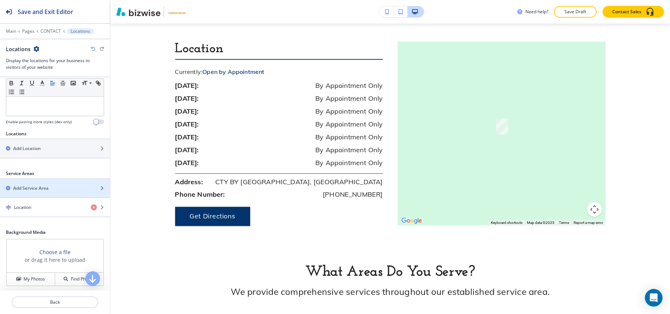
click at [32, 192] on h2 "Add Service Area" at bounding box center [30, 188] width 35 height 7
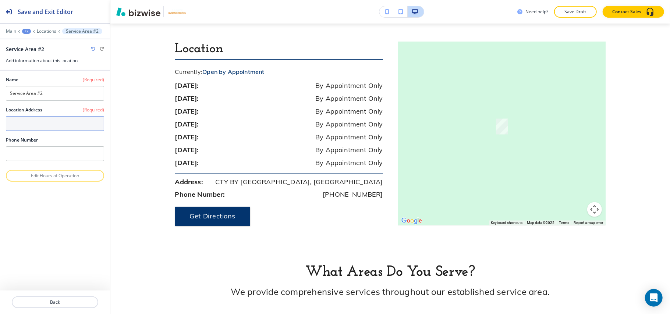
click at [41, 127] on textarea at bounding box center [55, 123] width 98 height 15
click at [60, 303] on p "Back" at bounding box center [55, 302] width 85 height 7
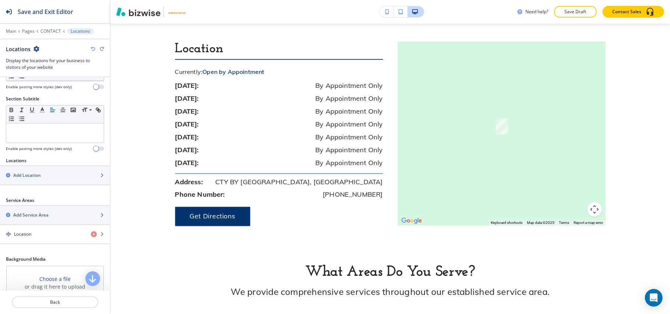
scroll to position [98, 0]
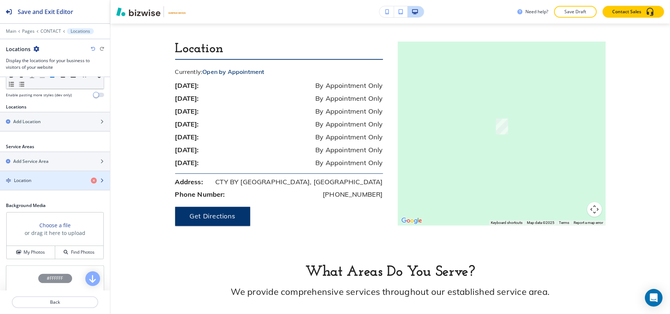
click at [38, 184] on div "Location" at bounding box center [42, 180] width 85 height 7
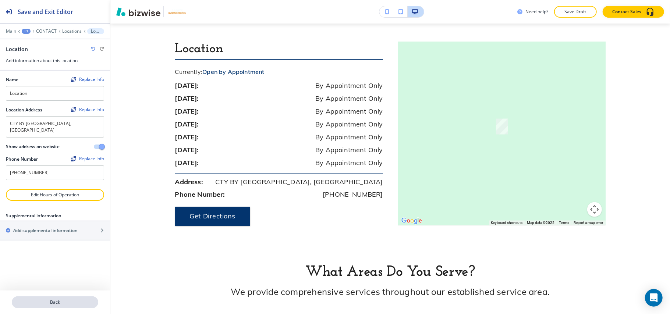
click at [45, 300] on p "Back" at bounding box center [55, 302] width 85 height 7
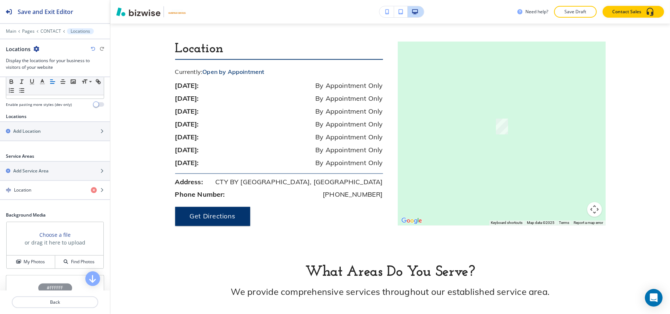
scroll to position [71, 0]
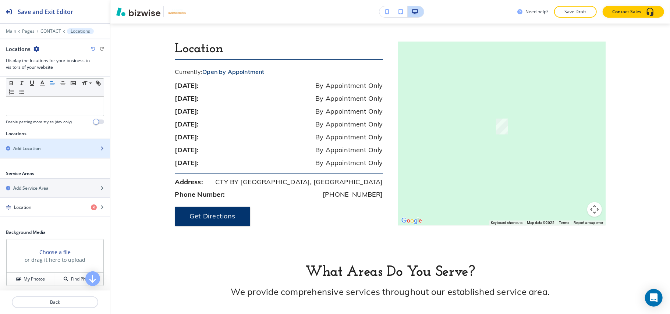
click at [43, 148] on div "Add Location" at bounding box center [47, 148] width 94 height 7
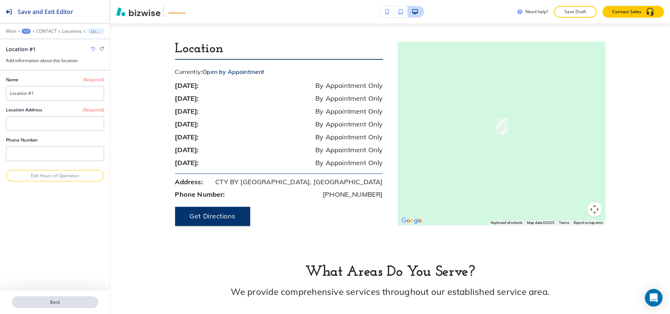
click at [68, 300] on p "Back" at bounding box center [55, 302] width 85 height 7
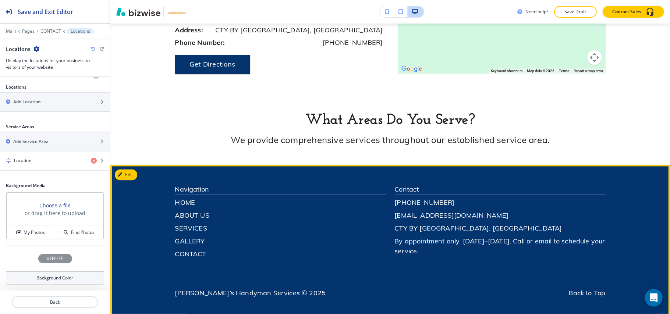
scroll to position [992, 0]
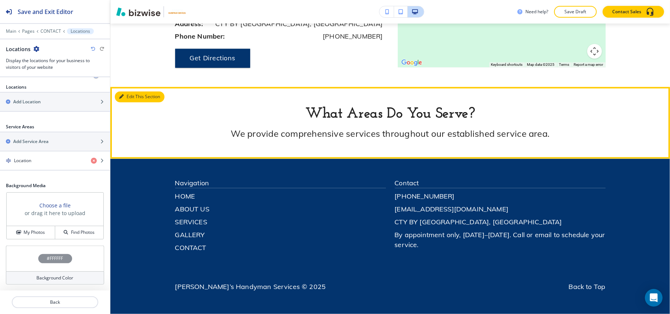
click at [130, 95] on button "Edit This Section" at bounding box center [140, 97] width 50 height 11
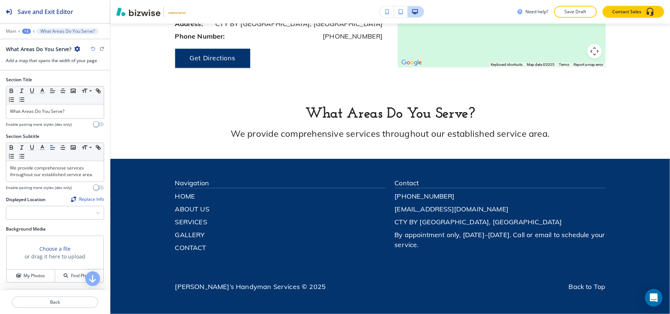
scroll to position [52, 0]
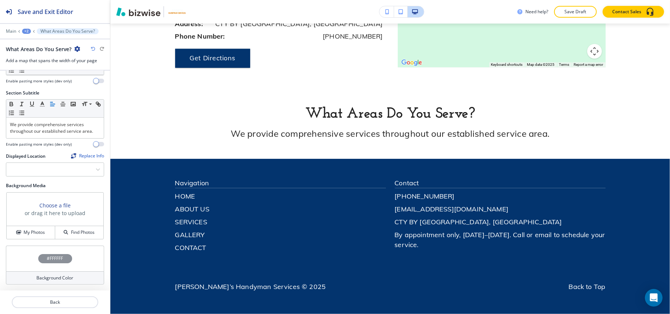
click at [76, 50] on icon "button" at bounding box center [77, 49] width 6 height 6
click at [112, 90] on p "Delete Section" at bounding box center [98, 88] width 38 height 7
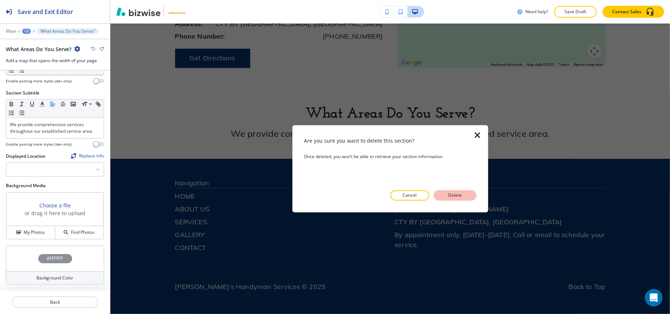
click at [464, 198] on p "Delete" at bounding box center [455, 195] width 18 height 7
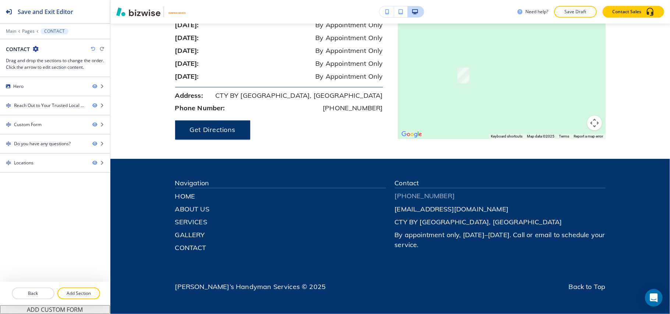
scroll to position [920, 0]
click at [71, 297] on p "Add Section" at bounding box center [78, 293] width 41 height 7
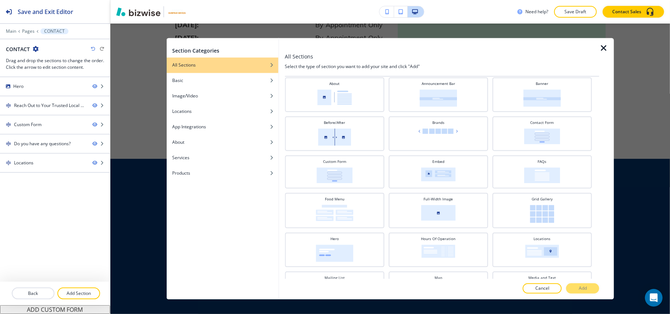
scroll to position [0, 0]
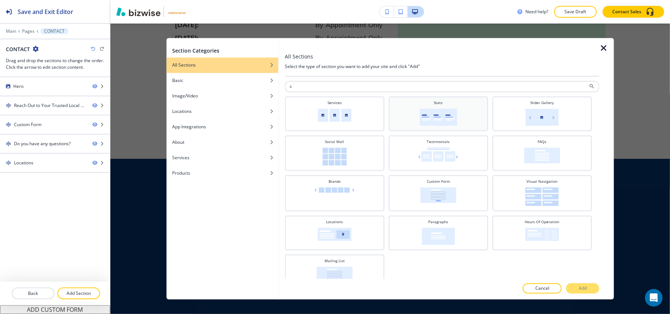
type input "s"
click at [445, 115] on img at bounding box center [439, 117] width 38 height 17
click at [579, 286] on button "Add" at bounding box center [582, 289] width 33 height 10
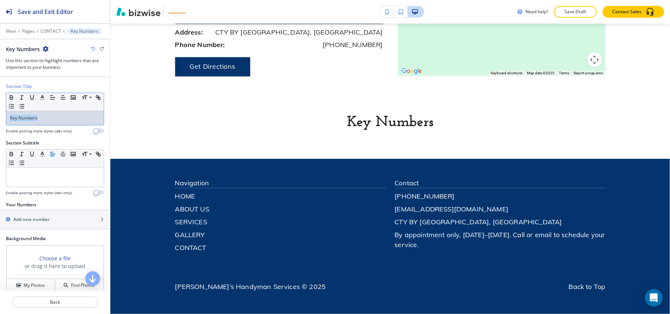
drag, startPoint x: 66, startPoint y: 118, endPoint x: 2, endPoint y: 111, distance: 64.0
click at [0, 111] on div "Section Title Small Normal Large Huge Key Numbers Enable pasting more styles (d…" at bounding box center [55, 111] width 110 height 57
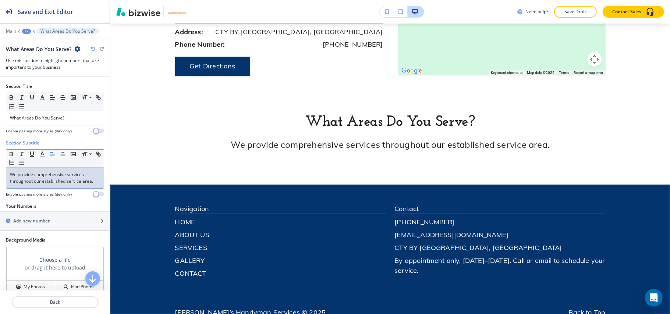
scroll to position [992, 0]
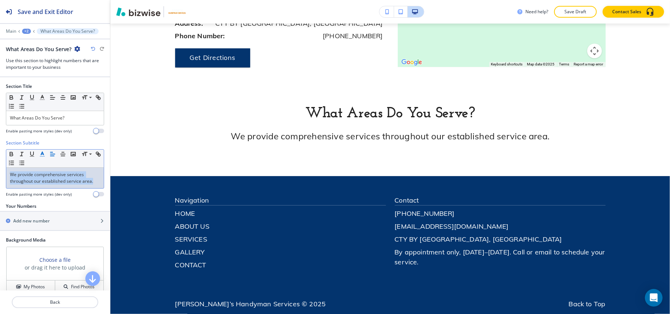
click at [43, 156] on icon "button" at bounding box center [42, 154] width 7 height 7
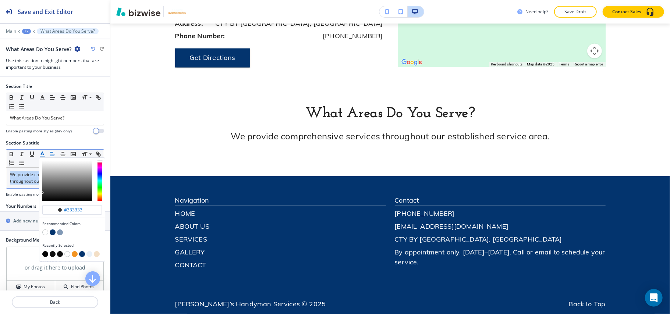
click at [75, 254] on button "button" at bounding box center [75, 254] width 6 height 6
type input "#f39422"
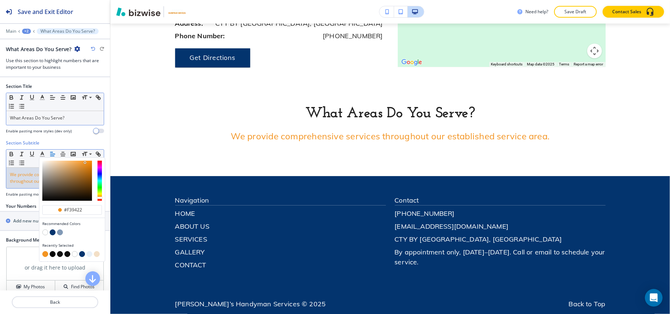
click at [40, 117] on p "What Areas Do You Serve?" at bounding box center [55, 118] width 90 height 7
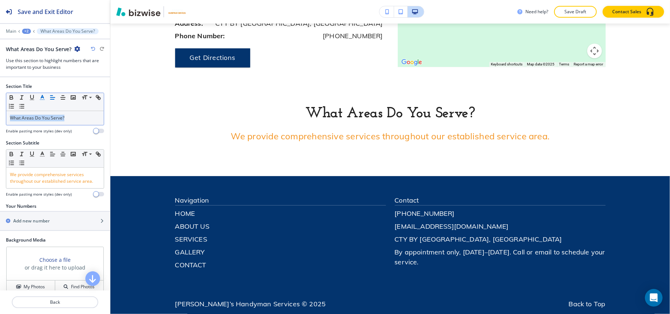
click at [43, 98] on line "button" at bounding box center [42, 98] width 2 height 0
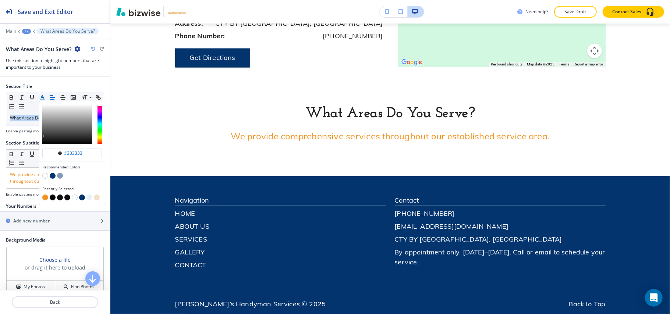
click at [53, 173] on div "button" at bounding box center [72, 171] width 60 height 3
click at [53, 176] on button "button" at bounding box center [53, 176] width 6 height 6
type input "#03346e"
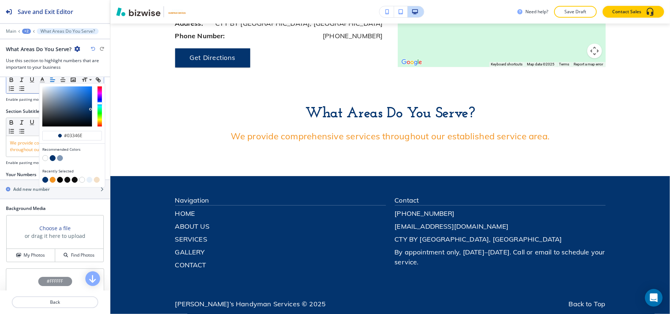
scroll to position [49, 0]
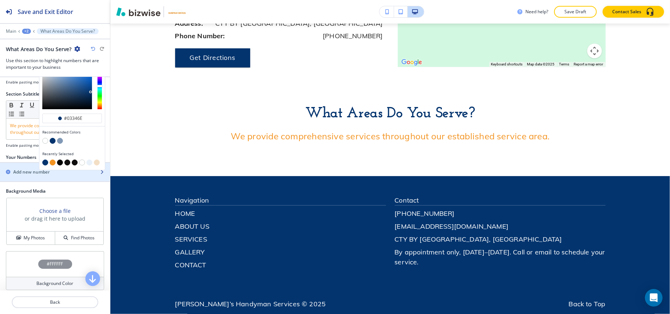
click at [37, 176] on h2 "Add new number" at bounding box center [31, 172] width 36 height 7
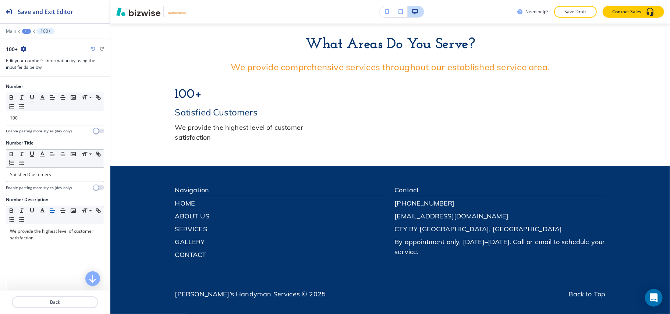
scroll to position [1069, 0]
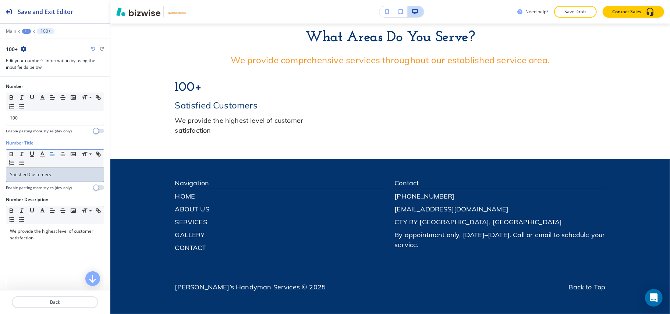
drag, startPoint x: 76, startPoint y: 176, endPoint x: 55, endPoint y: 180, distance: 21.0
click at [56, 180] on div "Satisfied Customers" at bounding box center [55, 175] width 98 height 14
drag, startPoint x: 59, startPoint y: 176, endPoint x: 0, endPoint y: 167, distance: 60.0
click at [0, 167] on div "Number Title Small Normal Large Huge Satisfied Customers Enable pasting more st…" at bounding box center [55, 168] width 110 height 57
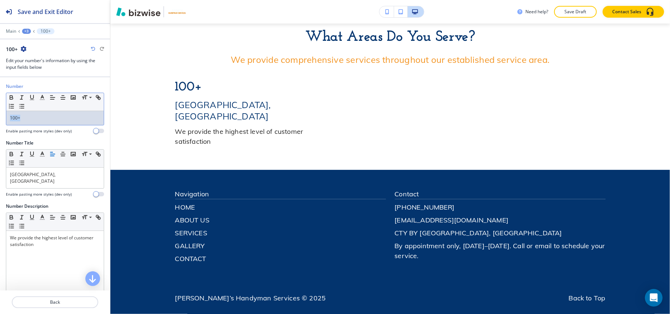
drag, startPoint x: 44, startPoint y: 115, endPoint x: 0, endPoint y: 113, distance: 44.2
click at [0, 113] on div "Number Small Normal Large Huge 100+ Enable pasting more styles (dev only)" at bounding box center [55, 111] width 110 height 57
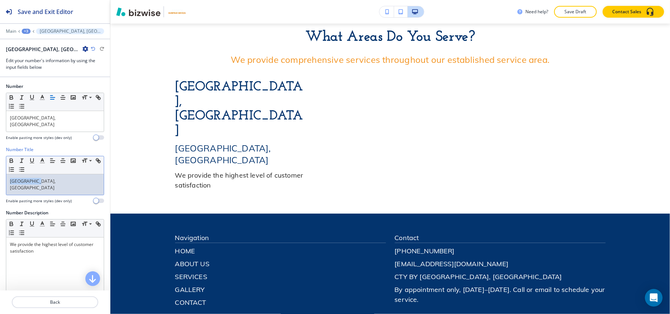
drag, startPoint x: 41, startPoint y: 180, endPoint x: 0, endPoint y: 171, distance: 42.1
click at [0, 171] on div "Number Title Small Normal Large Huge Portland, TX Enable pasting more styles (d…" at bounding box center [55, 177] width 110 height 63
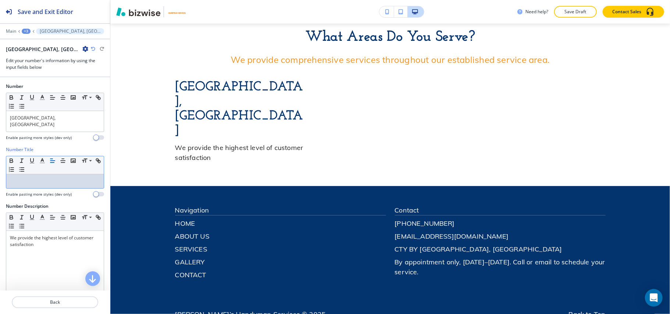
scroll to position [1053, 0]
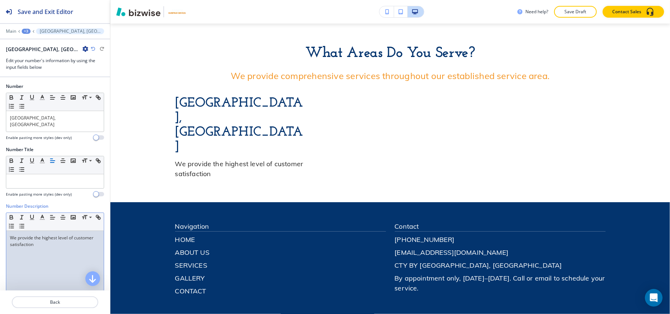
click at [55, 258] on div "We provide the highest level of customer satisfaction" at bounding box center [55, 279] width 98 height 96
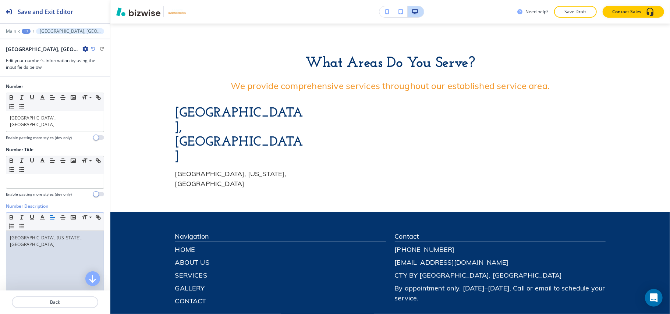
click at [82, 49] on icon "button" at bounding box center [85, 49] width 6 height 6
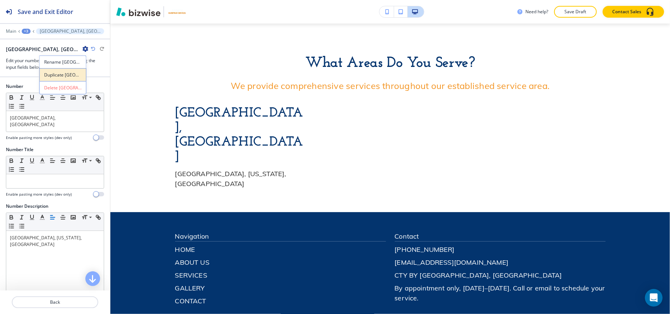
click at [52, 74] on p "Duplicate Portland, TX" at bounding box center [63, 75] width 38 height 7
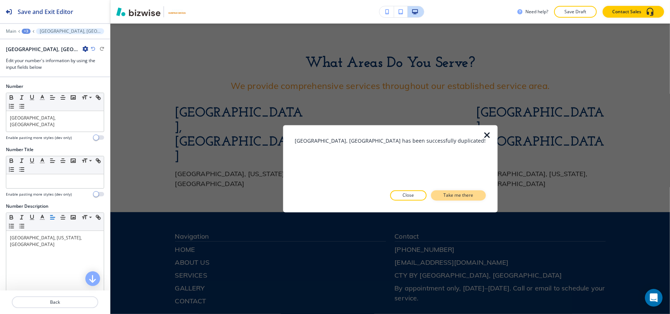
click at [453, 192] on button "Take me there" at bounding box center [458, 196] width 55 height 10
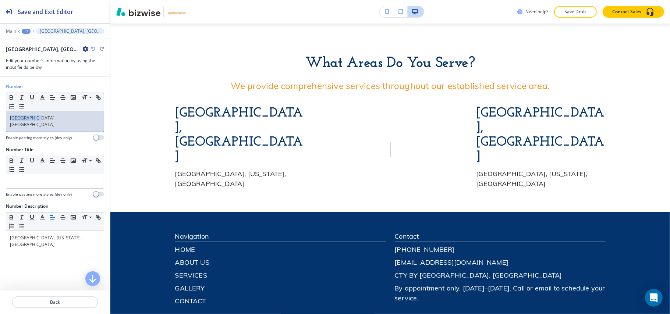
drag, startPoint x: 62, startPoint y: 121, endPoint x: 0, endPoint y: 120, distance: 62.2
click at [0, 120] on div "Number Small Normal Large Huge Portland, TX Enable pasting more styles (dev onl…" at bounding box center [55, 114] width 110 height 63
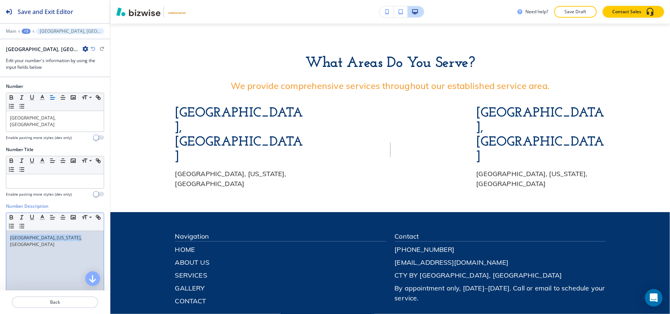
drag, startPoint x: 81, startPoint y: 227, endPoint x: 0, endPoint y: 231, distance: 81.4
click at [0, 231] on div "Number Description Small Normal Large Huge Portland, Texas, United States Enabl…" at bounding box center [55, 272] width 110 height 138
click at [82, 50] on icon "button" at bounding box center [85, 49] width 6 height 6
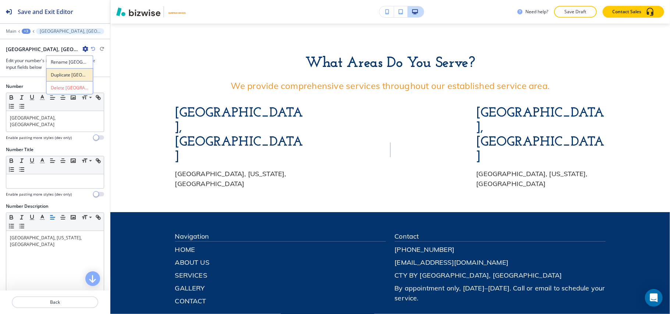
click at [57, 75] on p "Duplicate Woodsboro, TX" at bounding box center [70, 75] width 38 height 7
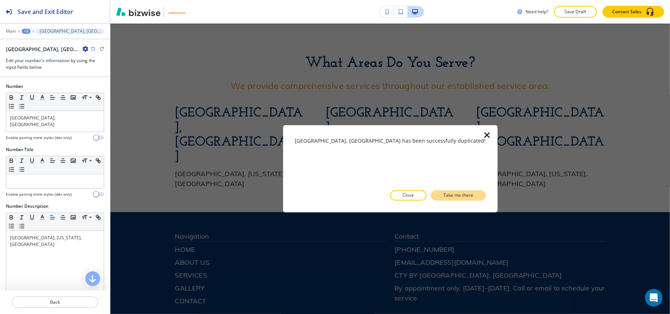
click at [464, 195] on p "Take me there" at bounding box center [458, 195] width 30 height 7
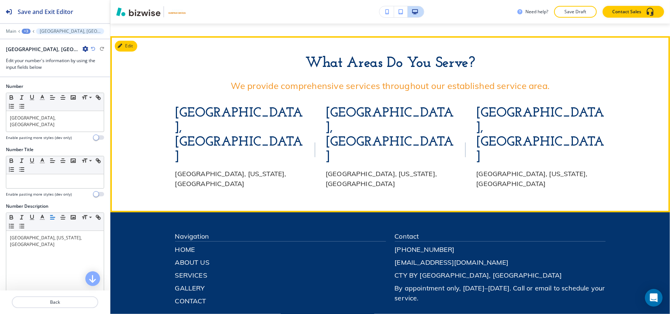
drag, startPoint x: 133, startPoint y: 89, endPoint x: 191, endPoint y: 87, distance: 58.5
click at [135, 89] on div "What Areas Do You Serve? We provide comprehensive services throughout our estab…" at bounding box center [390, 124] width 560 height 138
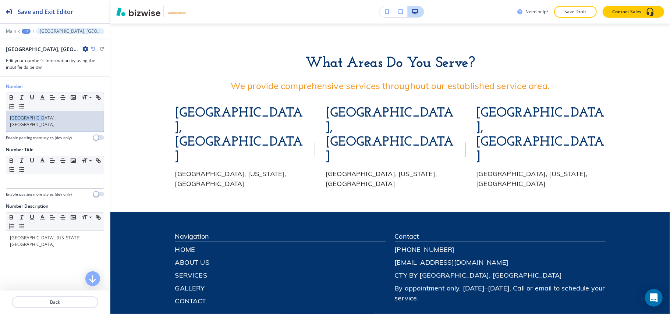
drag, startPoint x: 67, startPoint y: 120, endPoint x: 0, endPoint y: 116, distance: 67.1
click at [0, 116] on div "Number Small Normal Large Huge Woodsboro, TX Enable pasting more styles (dev on…" at bounding box center [55, 114] width 110 height 63
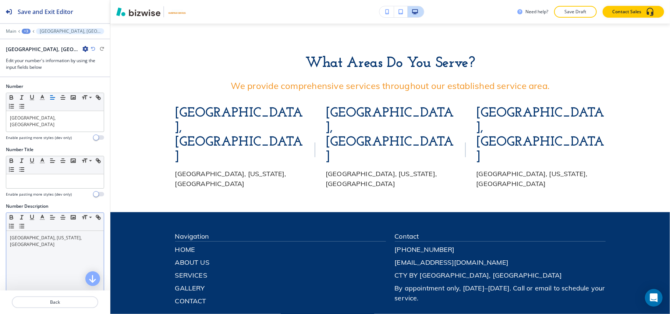
click at [58, 237] on div "[GEOGRAPHIC_DATA], [US_STATE], [GEOGRAPHIC_DATA]" at bounding box center [55, 279] width 98 height 96
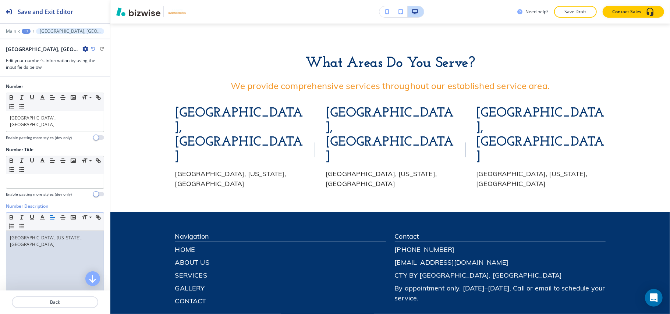
click at [82, 48] on icon "button" at bounding box center [85, 49] width 6 height 6
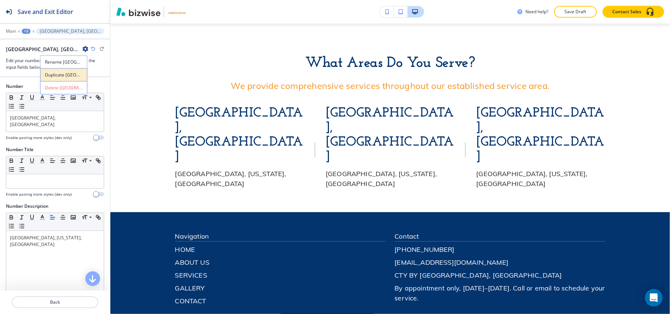
click at [60, 75] on p "Duplicate Rockport, TX" at bounding box center [64, 75] width 38 height 7
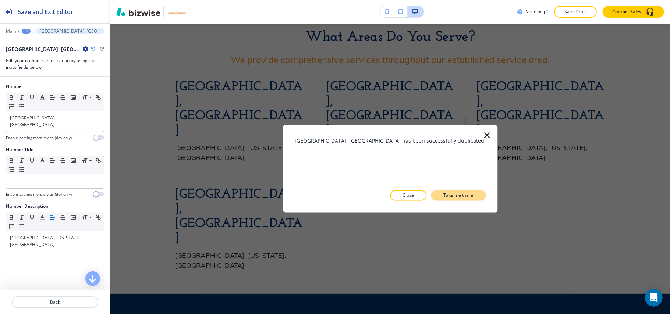
click at [445, 196] on p "Take me there" at bounding box center [458, 195] width 30 height 7
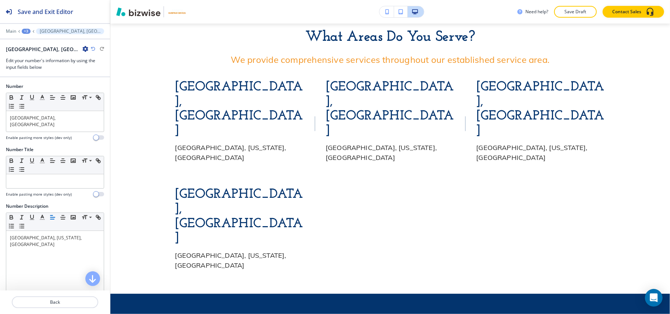
scroll to position [1097, 0]
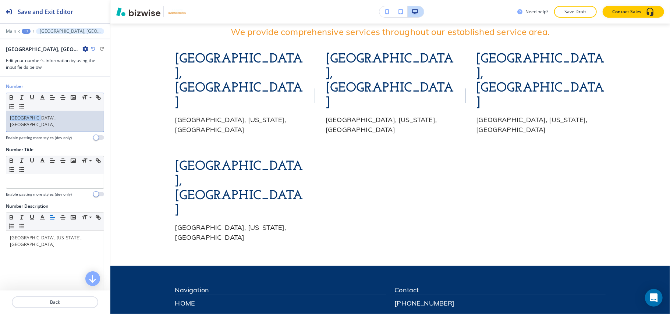
drag, startPoint x: 56, startPoint y: 117, endPoint x: 0, endPoint y: 117, distance: 55.9
click at [0, 117] on div "Number Small Normal Large Huge Rockport, TX Enable pasting more styles (dev onl…" at bounding box center [55, 114] width 110 height 63
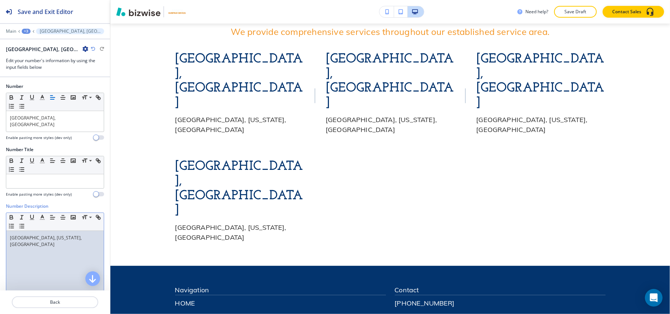
click at [66, 237] on div "[GEOGRAPHIC_DATA], [US_STATE], [GEOGRAPHIC_DATA]" at bounding box center [55, 279] width 98 height 96
click at [82, 49] on icon "button" at bounding box center [85, 49] width 6 height 6
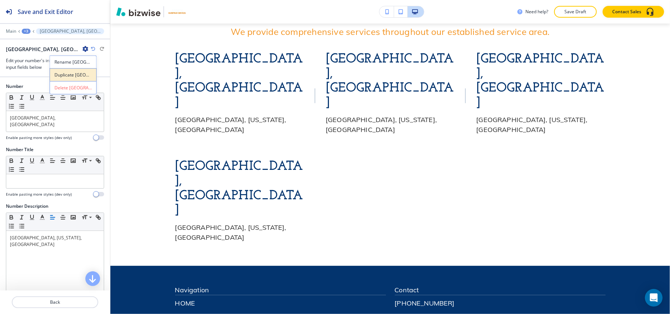
click at [59, 71] on button "Duplicate Port Aransas, TX" at bounding box center [73, 74] width 47 height 13
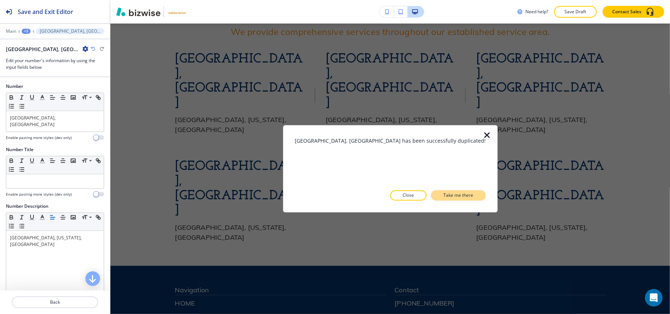
click at [446, 191] on button "Take me there" at bounding box center [458, 196] width 55 height 10
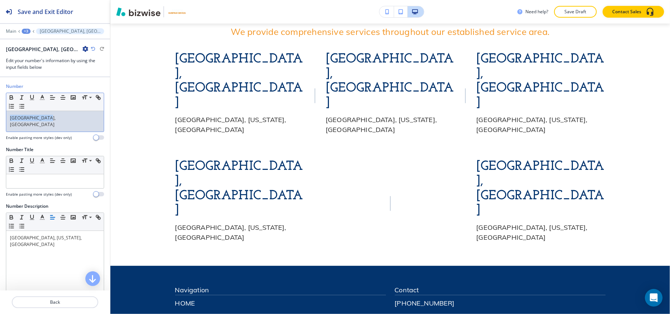
drag, startPoint x: 66, startPoint y: 114, endPoint x: 0, endPoint y: 115, distance: 66.3
click at [0, 115] on div "Number Small Normal Large Huge Port Aransas, TX Enable pasting more styles (dev…" at bounding box center [55, 114] width 110 height 63
paste div
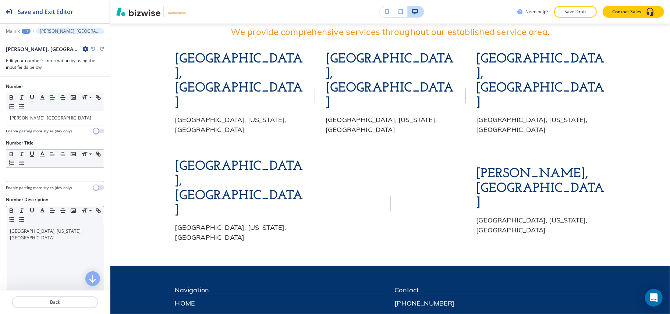
click at [43, 230] on p "[GEOGRAPHIC_DATA], [US_STATE], [GEOGRAPHIC_DATA]" at bounding box center [55, 234] width 90 height 13
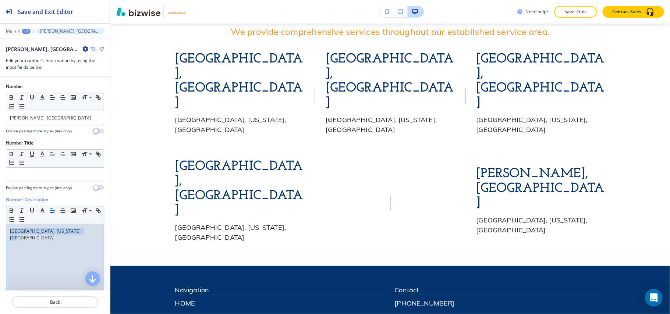
paste div
click at [82, 49] on icon "button" at bounding box center [85, 49] width 6 height 6
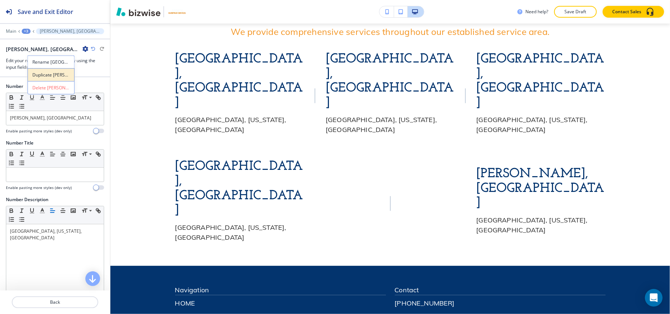
click at [42, 78] on button "Duplicate Taft, TX" at bounding box center [51, 74] width 47 height 13
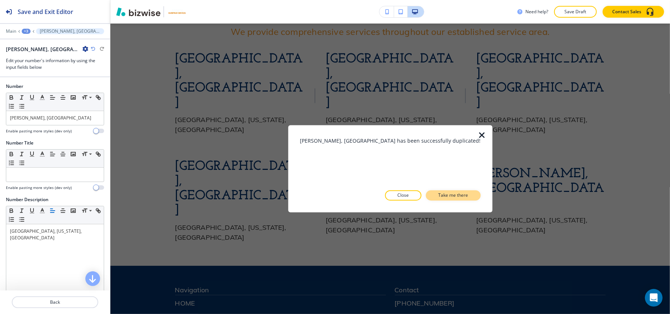
click at [464, 196] on p "Take me there" at bounding box center [453, 195] width 30 height 7
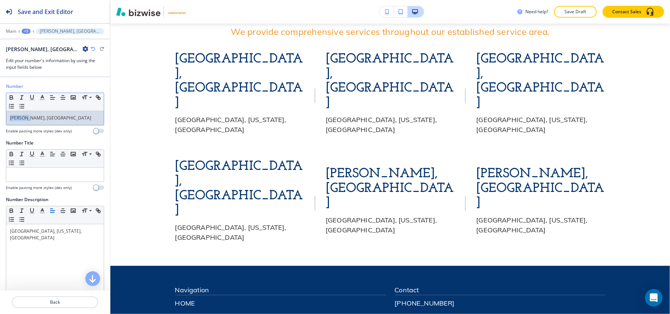
drag, startPoint x: 37, startPoint y: 116, endPoint x: 1, endPoint y: 118, distance: 36.1
click at [0, 119] on div "Number Small Normal Large Huge Taft, TX Enable pasting more styles (dev only)" at bounding box center [55, 111] width 110 height 57
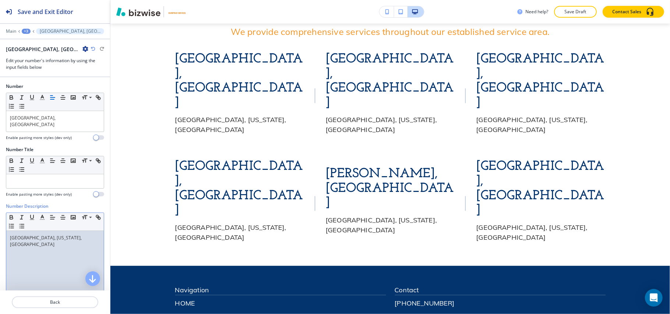
click at [51, 239] on div "[GEOGRAPHIC_DATA], [US_STATE], [GEOGRAPHIC_DATA]" at bounding box center [55, 279] width 98 height 96
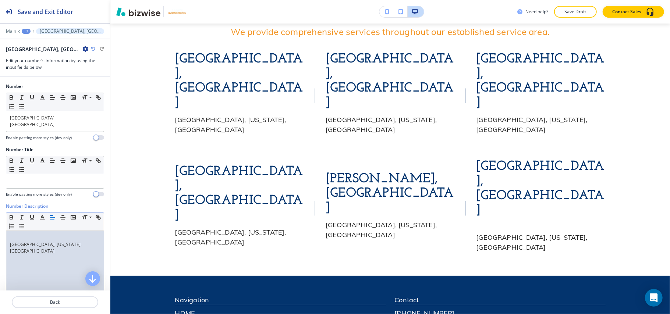
scroll to position [0, 0]
click at [6, 237] on div "Number Description Small Normal Large Huge Lamar, Texas, United States Enable p…" at bounding box center [55, 272] width 110 height 138
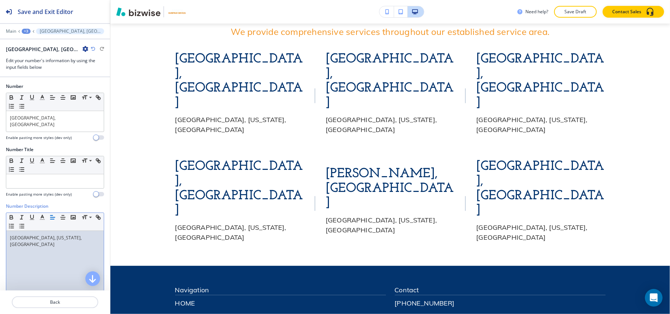
click at [82, 50] on icon "button" at bounding box center [85, 49] width 6 height 6
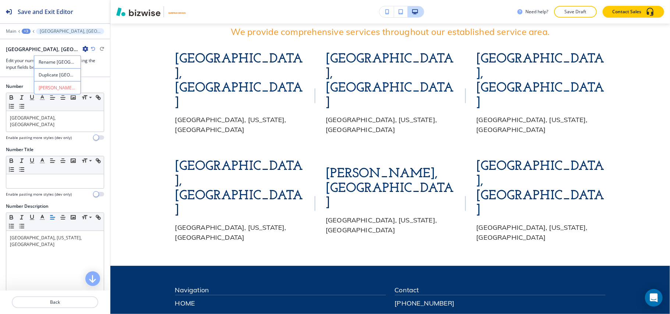
drag, startPoint x: 41, startPoint y: 72, endPoint x: 61, endPoint y: 82, distance: 22.1
click at [42, 72] on p "Duplicate Lamar, TX" at bounding box center [58, 75] width 38 height 7
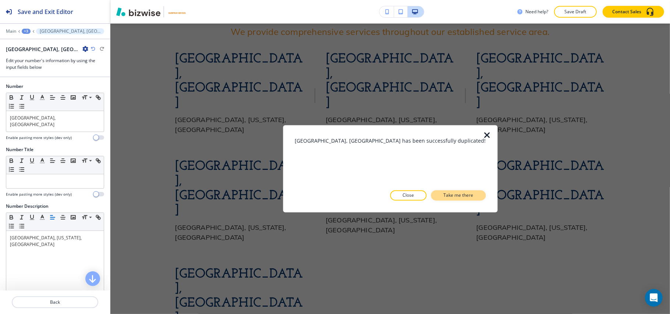
click at [443, 196] on p "Take me there" at bounding box center [458, 195] width 30 height 7
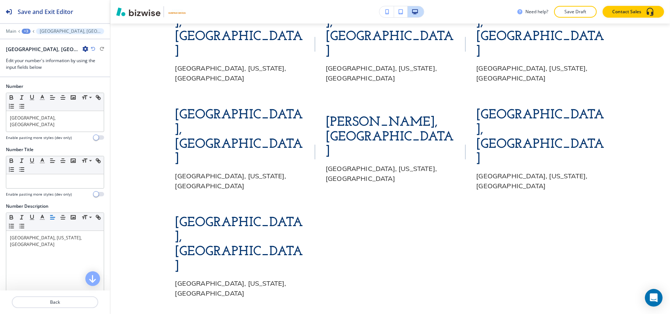
scroll to position [1151, 0]
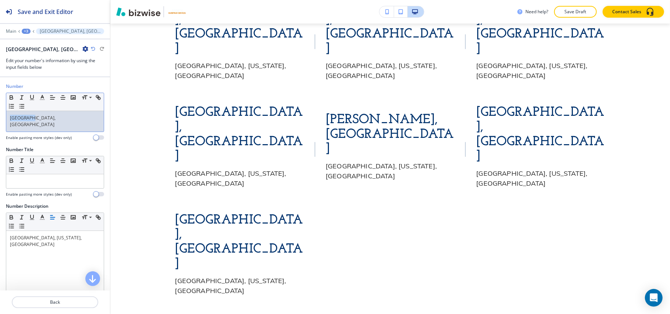
drag, startPoint x: 59, startPoint y: 120, endPoint x: 0, endPoint y: 120, distance: 59.3
click at [0, 120] on div "Number Small Normal Large Huge Lamar, TX Enable pasting more styles (dev only)" at bounding box center [55, 114] width 110 height 63
paste div
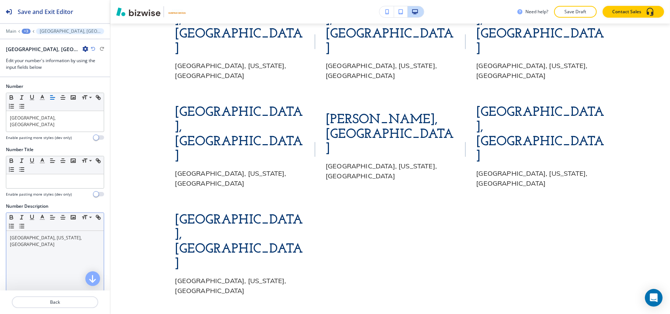
click at [67, 236] on p "[GEOGRAPHIC_DATA], [US_STATE], [GEOGRAPHIC_DATA]" at bounding box center [55, 241] width 90 height 13
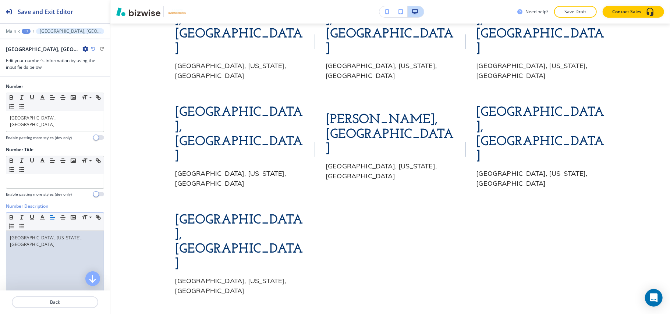
click at [82, 50] on icon "button" at bounding box center [85, 49] width 6 height 6
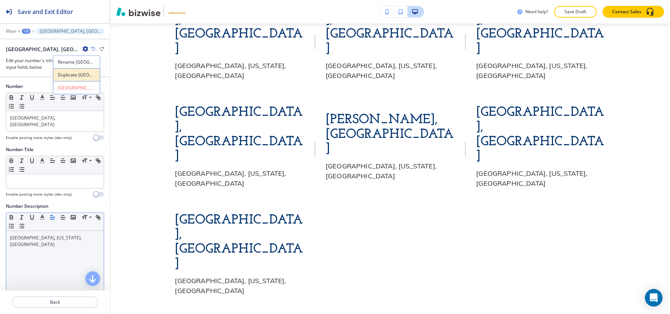
click at [64, 74] on p "Duplicate Holiday Beach, TX" at bounding box center [77, 75] width 38 height 7
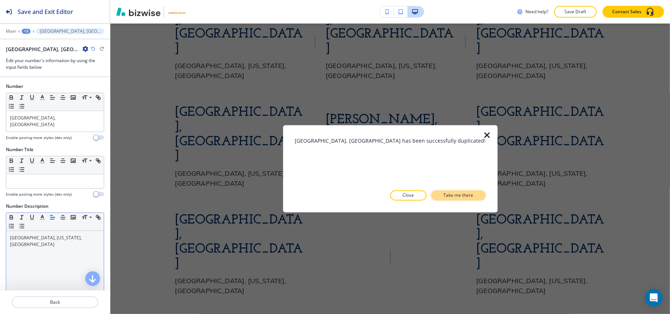
click at [461, 193] on p "Take me there" at bounding box center [458, 195] width 30 height 7
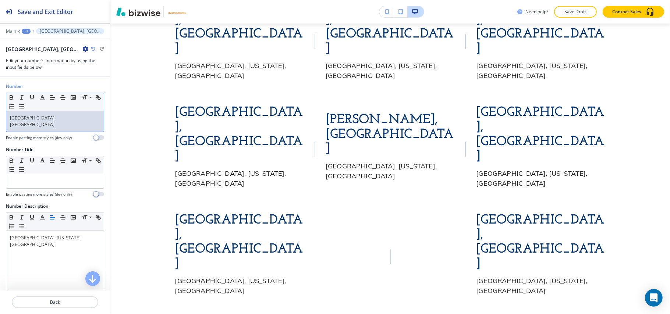
click at [57, 114] on div "[GEOGRAPHIC_DATA], [GEOGRAPHIC_DATA]" at bounding box center [55, 121] width 98 height 21
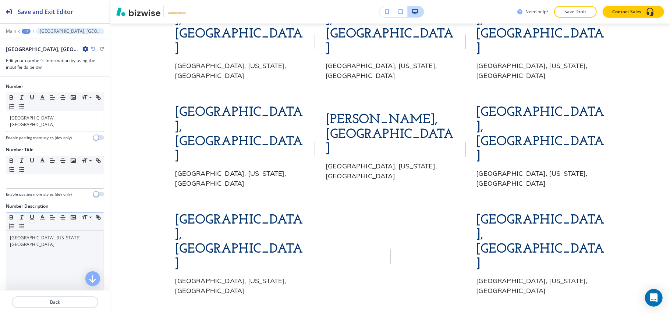
click at [62, 241] on div "[GEOGRAPHIC_DATA], [US_STATE], [GEOGRAPHIC_DATA]" at bounding box center [55, 279] width 98 height 96
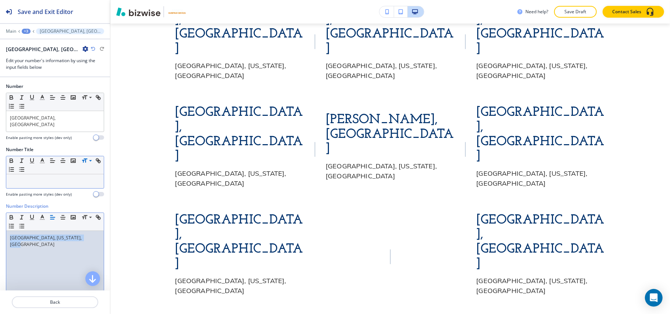
paste div
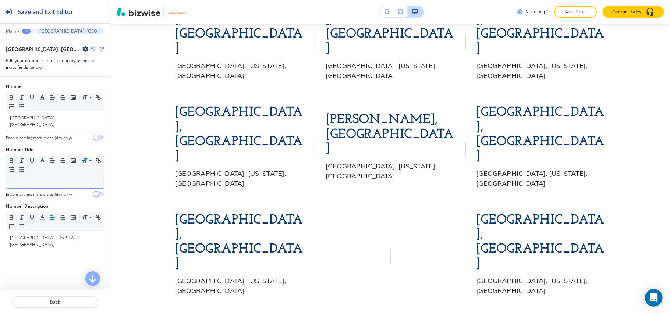
click at [82, 48] on icon "button" at bounding box center [85, 49] width 6 height 6
click at [51, 75] on p "Duplicate Ingleside, TX" at bounding box center [64, 75] width 38 height 7
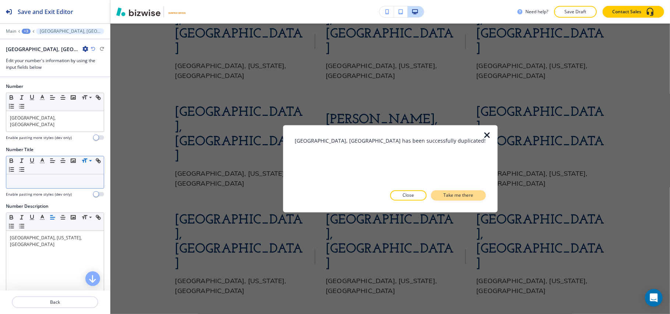
click at [449, 191] on button "Take me there" at bounding box center [458, 196] width 55 height 10
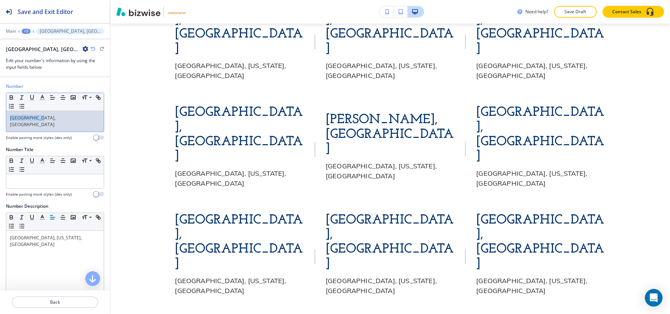
drag, startPoint x: 57, startPoint y: 117, endPoint x: 0, endPoint y: 115, distance: 56.7
click at [0, 115] on div "Number Small Normal Large Huge Ingleside, TX Enable pasting more styles (dev on…" at bounding box center [55, 114] width 110 height 63
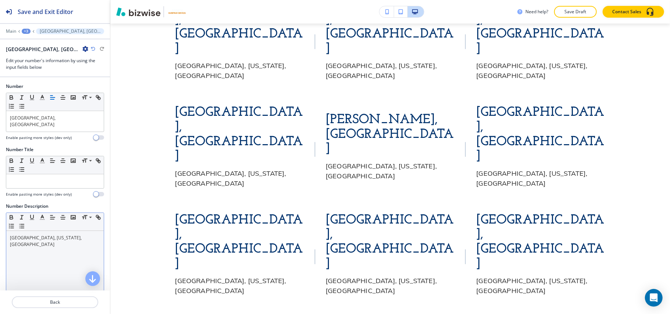
click at [59, 236] on p "[GEOGRAPHIC_DATA], [US_STATE], [GEOGRAPHIC_DATA]" at bounding box center [55, 241] width 90 height 13
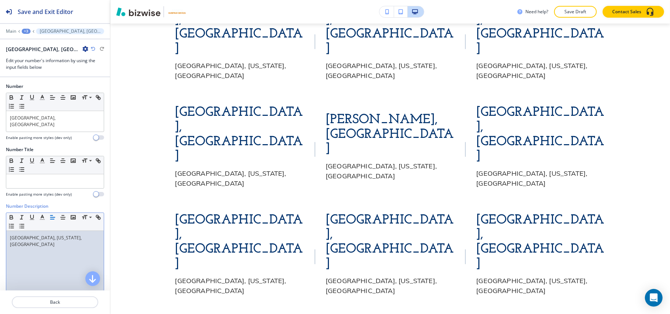
click at [82, 50] on icon "button" at bounding box center [85, 49] width 6 height 6
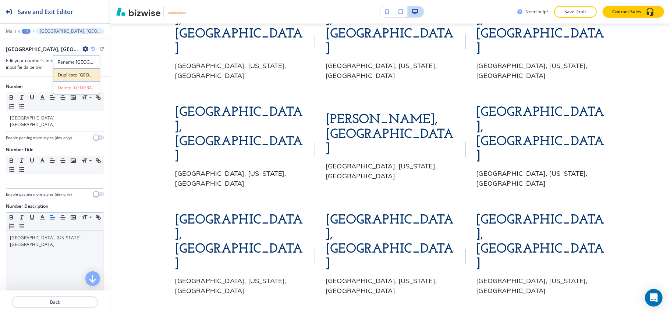
click at [64, 77] on p "Duplicate Corpus Christi, TX" at bounding box center [77, 75] width 38 height 7
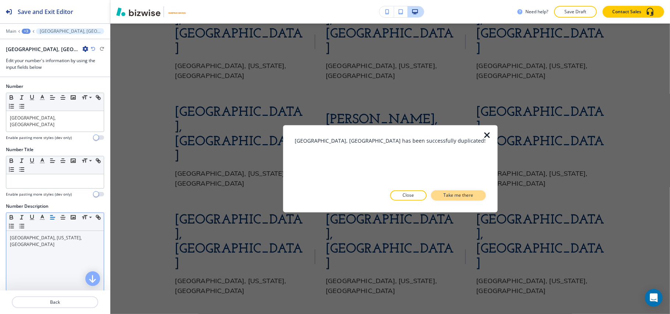
click at [467, 194] on button "Take me there" at bounding box center [458, 196] width 55 height 10
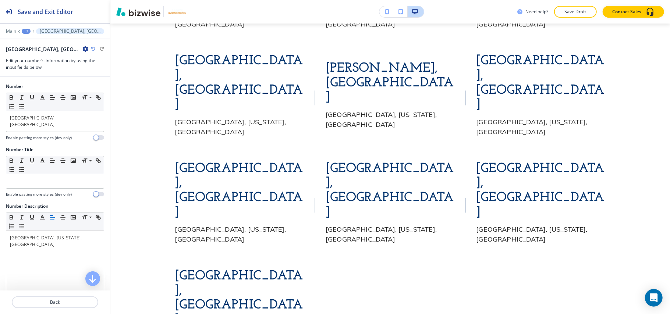
scroll to position [1205, 0]
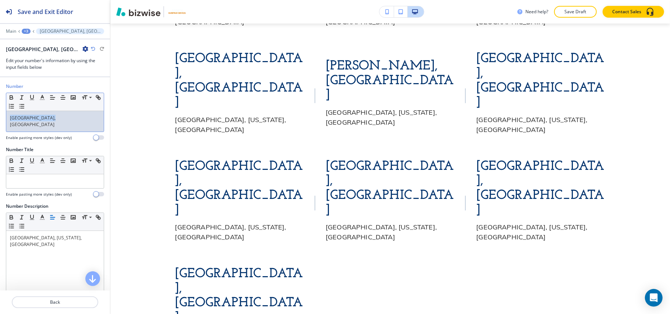
drag, startPoint x: 42, startPoint y: 116, endPoint x: 0, endPoint y: 116, distance: 42.0
click at [0, 116] on div "Number Small Normal Large Huge Corpus Christi, TX Enable pasting more styles (d…" at bounding box center [55, 114] width 110 height 63
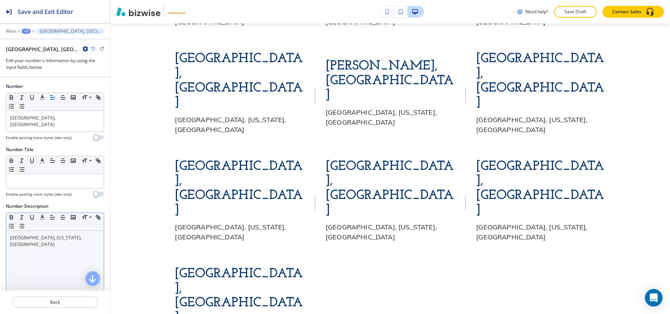
click at [57, 224] on div "Small Normal Large Huge" at bounding box center [55, 222] width 98 height 18
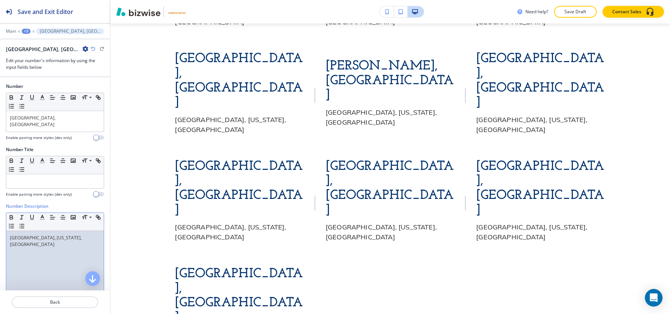
click at [56, 231] on div "[GEOGRAPHIC_DATA], [US_STATE], [GEOGRAPHIC_DATA]" at bounding box center [55, 279] width 98 height 96
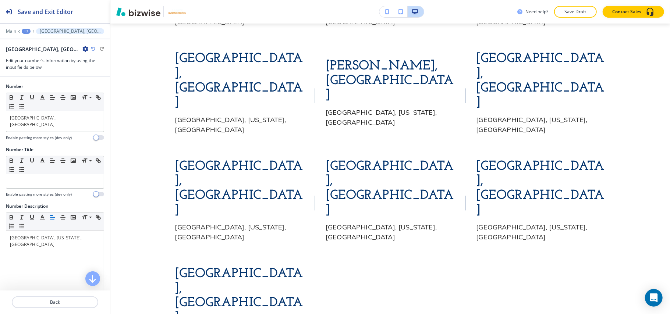
click at [82, 49] on icon "button" at bounding box center [85, 49] width 6 height 6
click at [50, 75] on p "Duplicate Gregory, TX" at bounding box center [62, 75] width 38 height 7
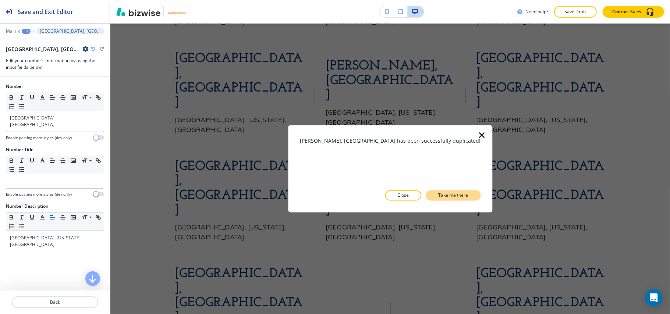
click at [443, 195] on p "Take me there" at bounding box center [453, 195] width 30 height 7
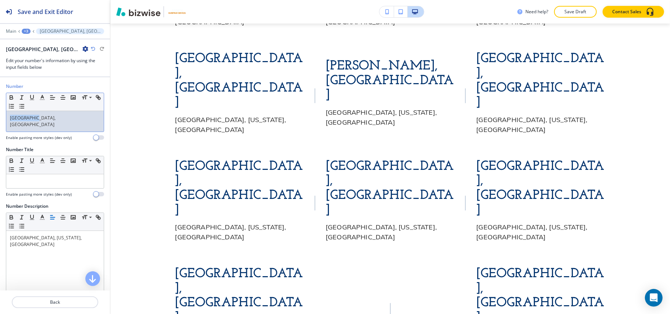
drag, startPoint x: 46, startPoint y: 118, endPoint x: 0, endPoint y: 114, distance: 45.8
click at [0, 114] on div "Number Small Normal Large Huge Gregory, TX Enable pasting more styles (dev only)" at bounding box center [55, 114] width 110 height 63
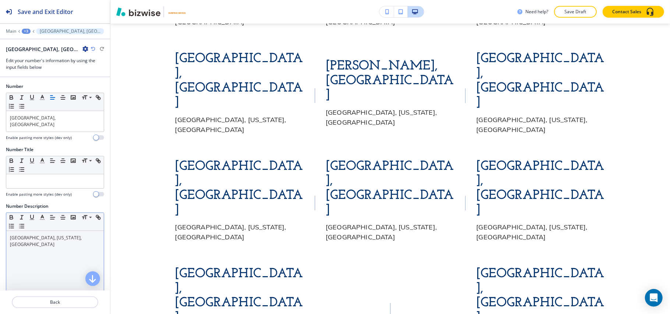
click at [52, 241] on div "[GEOGRAPHIC_DATA], [US_STATE], [GEOGRAPHIC_DATA]" at bounding box center [55, 279] width 98 height 96
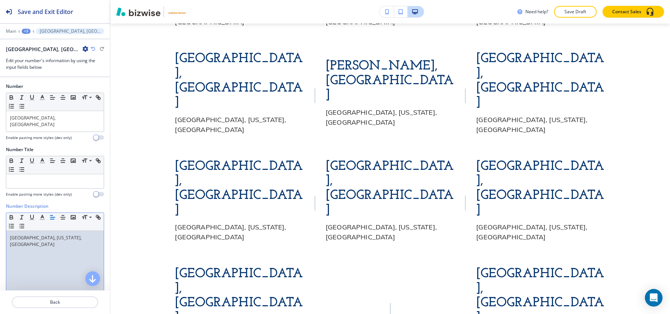
click at [82, 49] on icon "button" at bounding box center [85, 49] width 6 height 6
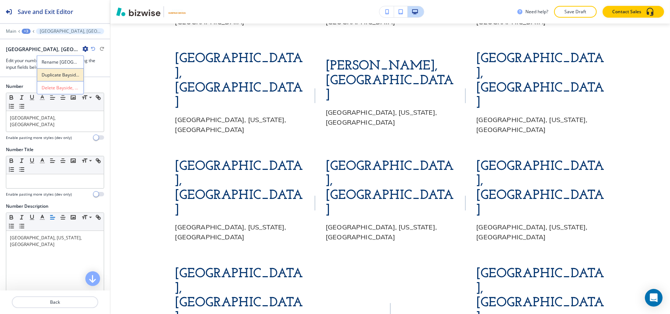
click at [45, 74] on p "Duplicate Bayside, TX" at bounding box center [61, 75] width 38 height 7
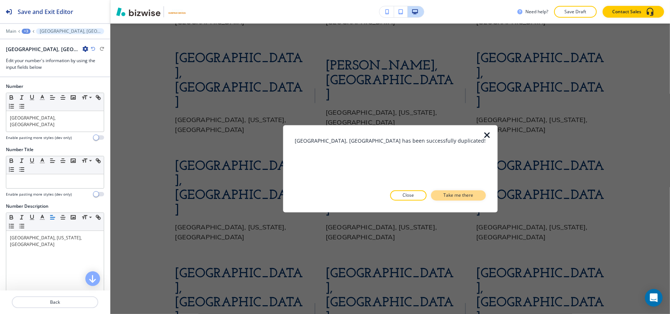
click at [455, 191] on button "Take me there" at bounding box center [458, 196] width 55 height 10
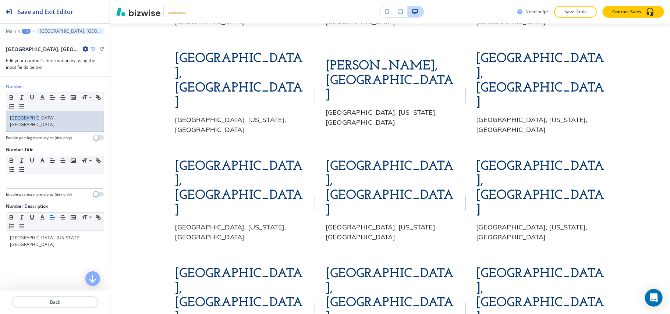
drag, startPoint x: 43, startPoint y: 120, endPoint x: 0, endPoint y: 119, distance: 42.7
click at [0, 119] on div "Number Small Normal Large Huge Bayside, TX Enable pasting more styles (dev only)" at bounding box center [55, 114] width 110 height 63
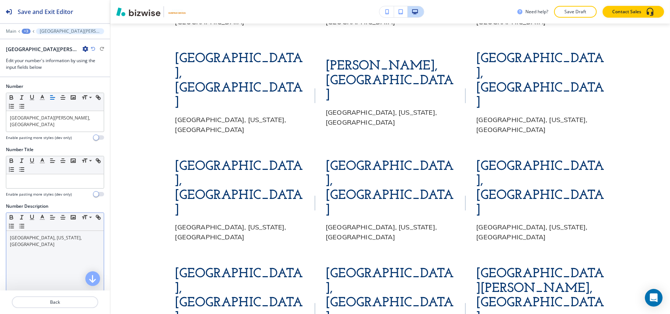
click at [43, 235] on p "[GEOGRAPHIC_DATA], [US_STATE], [GEOGRAPHIC_DATA]" at bounding box center [55, 241] width 90 height 13
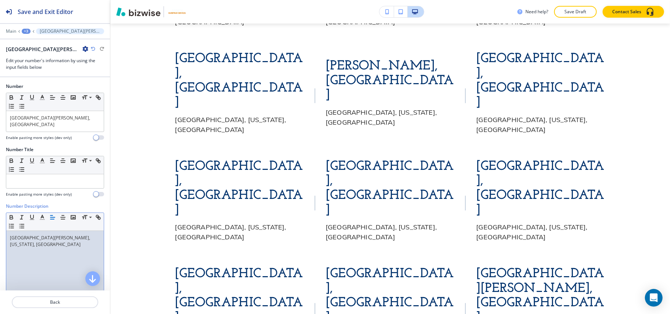
scroll to position [1058, 0]
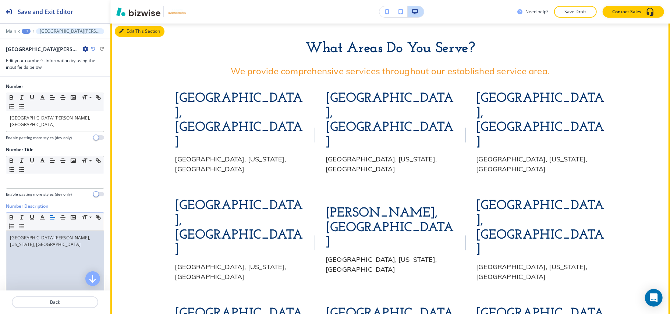
click at [129, 28] on button "Edit This Section" at bounding box center [140, 31] width 50 height 11
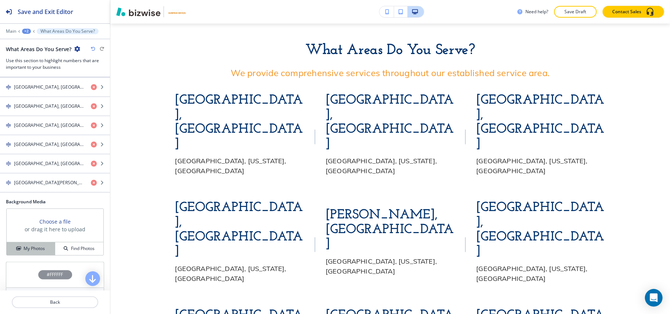
scroll to position [342, 0]
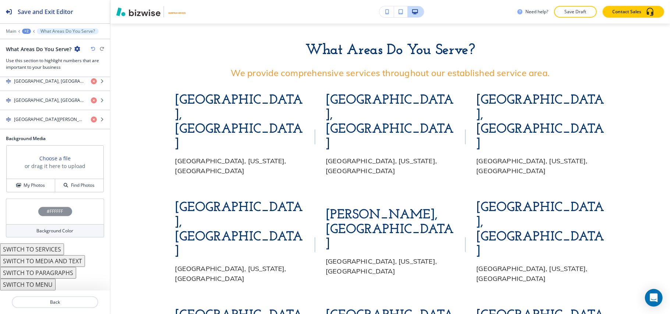
click at [28, 208] on div "#FFFFFF" at bounding box center [55, 212] width 98 height 26
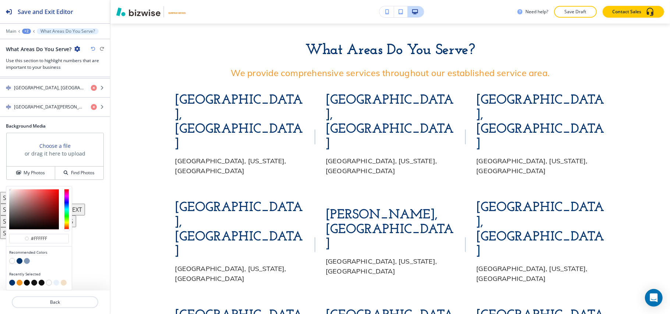
scroll to position [356, 0]
click at [57, 283] on button "button" at bounding box center [56, 283] width 6 height 6
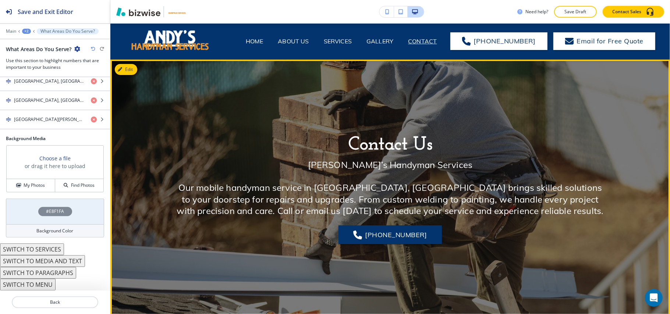
scroll to position [0, 0]
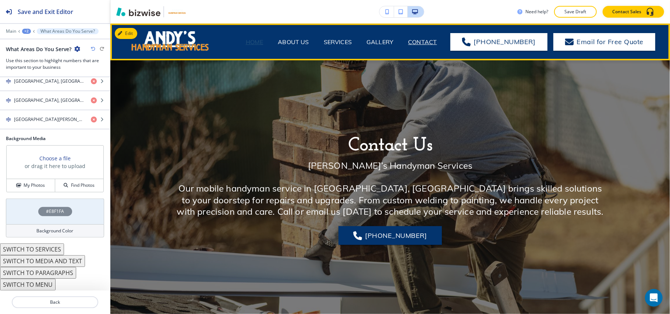
click at [262, 42] on p "HOME" at bounding box center [255, 42] width 18 height 9
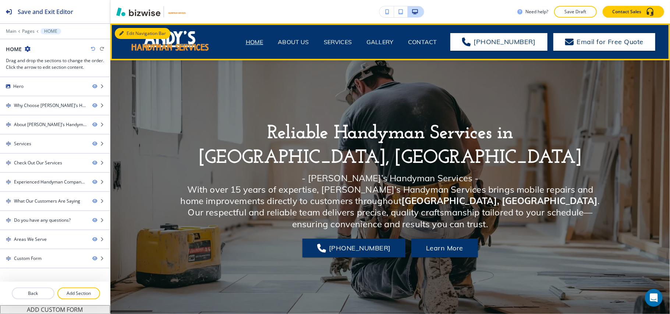
click at [127, 32] on button "Edit Navigation Bar" at bounding box center [143, 33] width 56 height 11
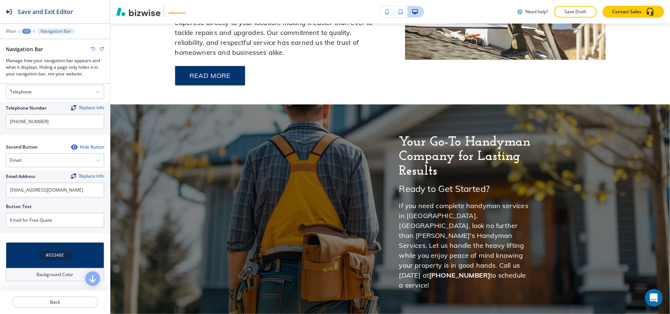
scroll to position [474, 0]
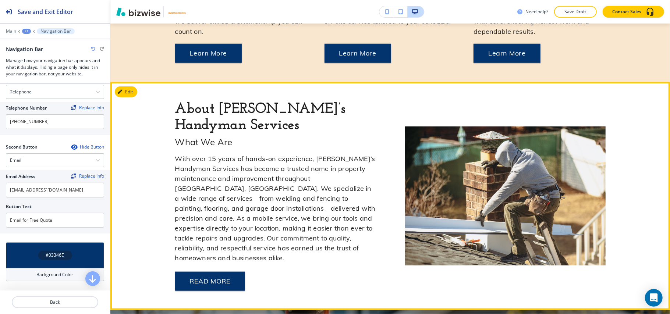
click at [131, 96] on button "Edit" at bounding box center [126, 91] width 22 height 11
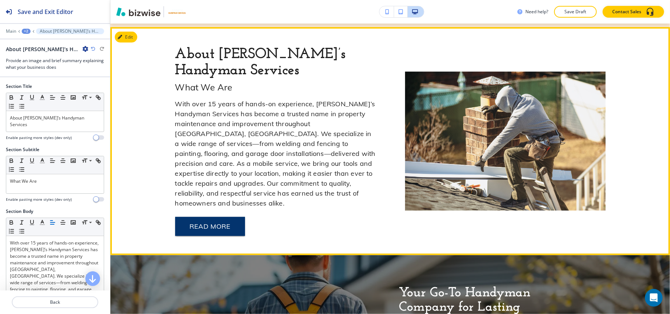
scroll to position [533, 0]
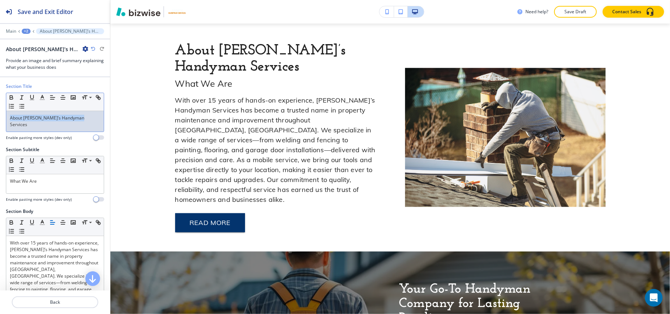
drag, startPoint x: 83, startPoint y: 119, endPoint x: 0, endPoint y: 110, distance: 83.7
click at [0, 110] on div "Section Title Small Normal Large Huge About Andy’s Handyman Services Enable pas…" at bounding box center [55, 114] width 110 height 63
click at [40, 96] on icon "button" at bounding box center [42, 97] width 7 height 7
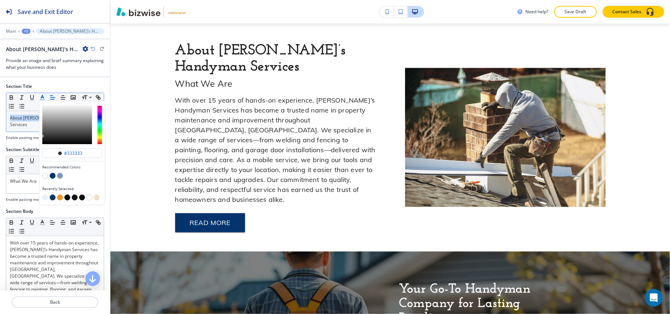
click at [53, 176] on button "button" at bounding box center [53, 176] width 6 height 6
type input "#03346e"
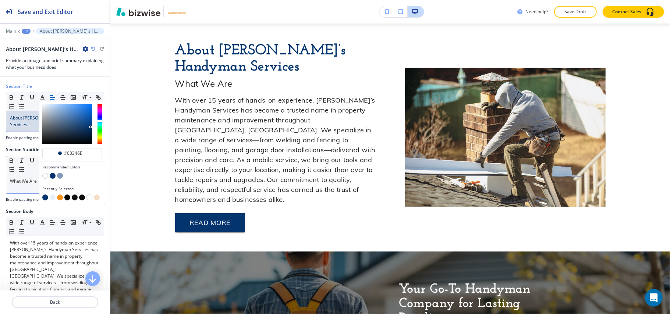
click at [28, 178] on p "What We Are" at bounding box center [55, 181] width 90 height 7
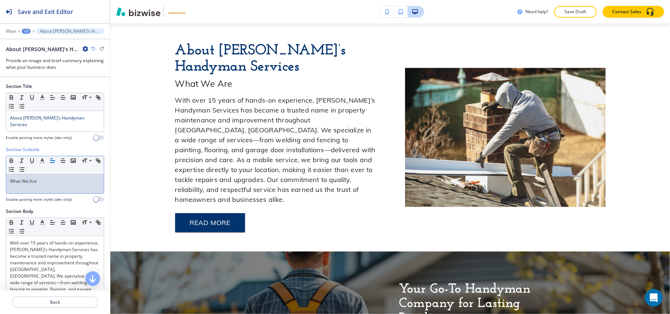
click at [28, 178] on p "What We Are" at bounding box center [55, 181] width 90 height 7
click at [42, 161] on line "button" at bounding box center [42, 161] width 2 height 0
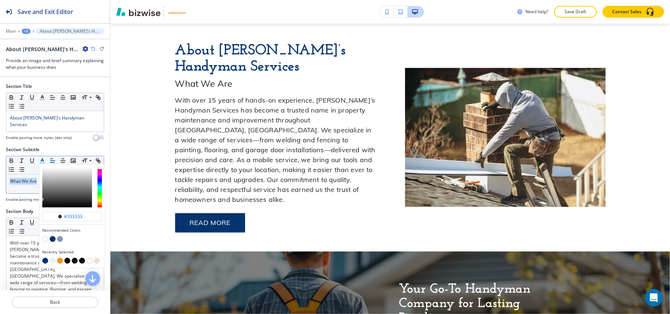
click at [59, 258] on button "button" at bounding box center [60, 261] width 6 height 6
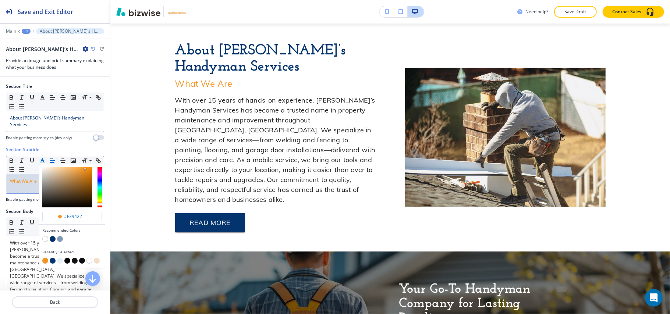
type input "#f39422"
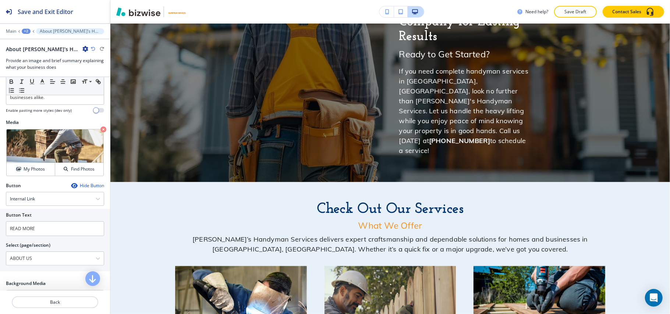
scroll to position [563, 0]
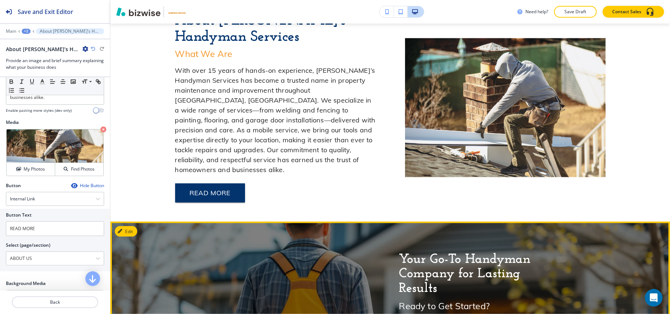
click at [127, 226] on button "Edit This Section" at bounding box center [140, 231] width 50 height 11
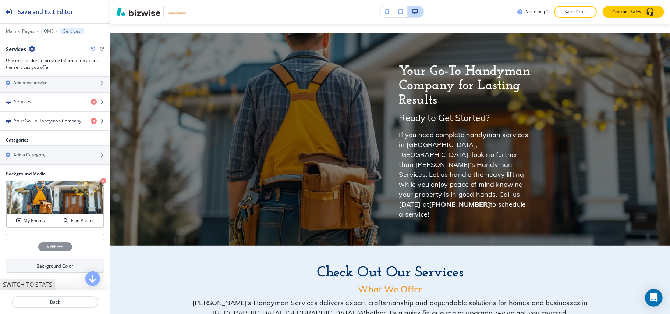
scroll to position [294, 0]
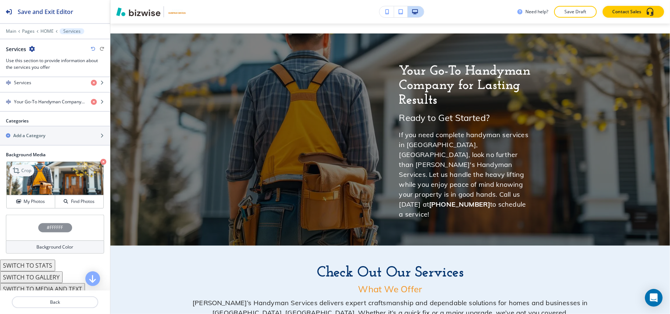
click at [27, 174] on p "Crop" at bounding box center [26, 170] width 10 height 7
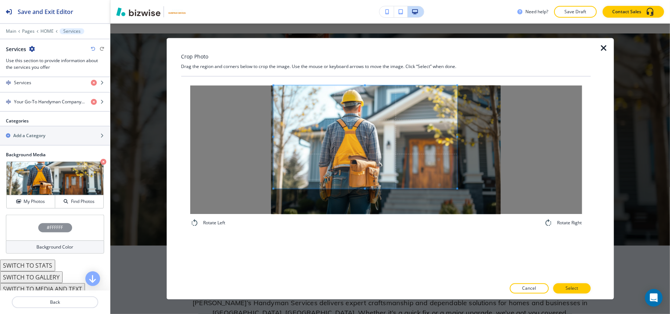
click at [332, 99] on span at bounding box center [365, 137] width 184 height 103
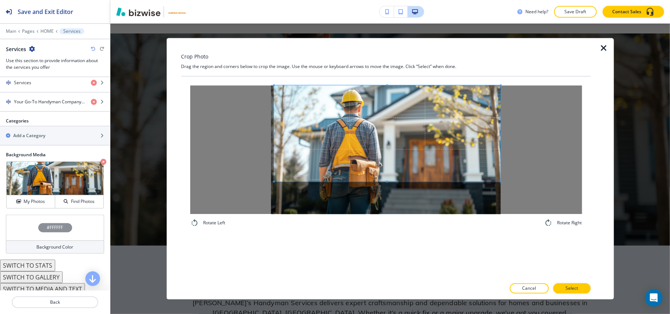
click at [519, 181] on div at bounding box center [386, 150] width 392 height 129
click at [569, 291] on p "Select" at bounding box center [572, 289] width 13 height 7
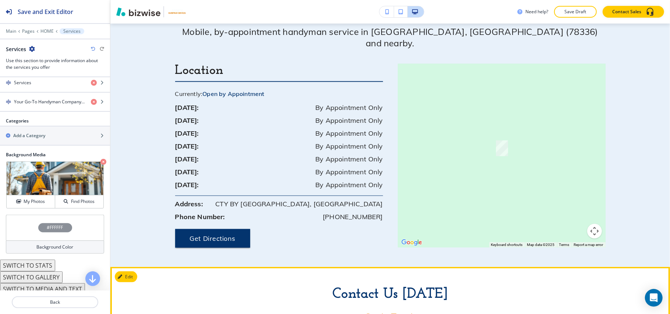
scroll to position [2518, 0]
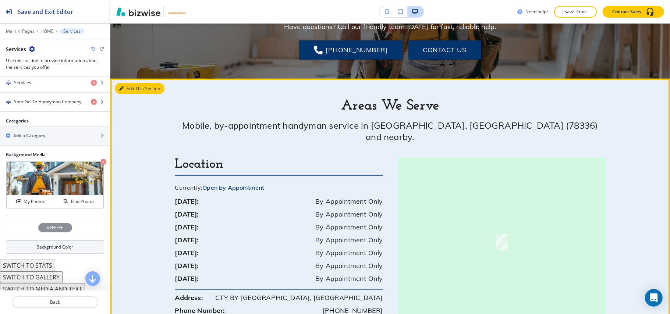
click at [133, 83] on button "Edit This Section" at bounding box center [140, 88] width 50 height 11
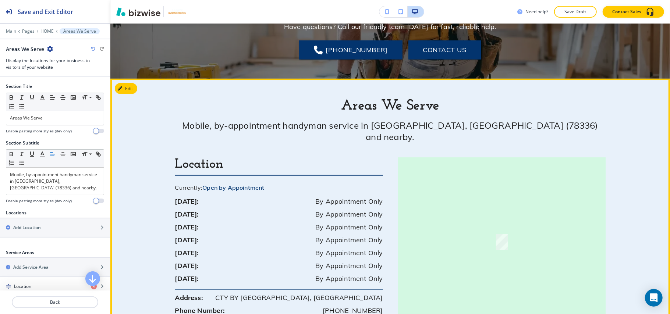
scroll to position [2543, 0]
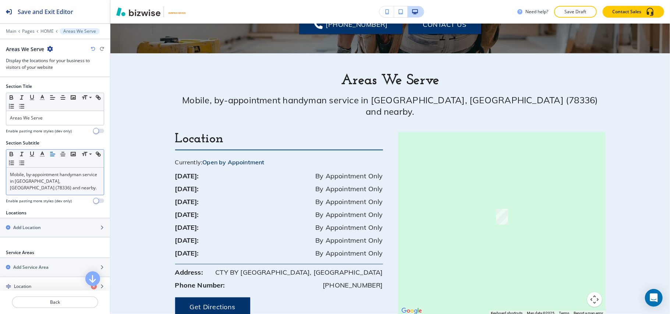
click at [50, 180] on p "Mobile, by-appointment handyman service in [GEOGRAPHIC_DATA], [GEOGRAPHIC_DATA]…" at bounding box center [55, 181] width 90 height 20
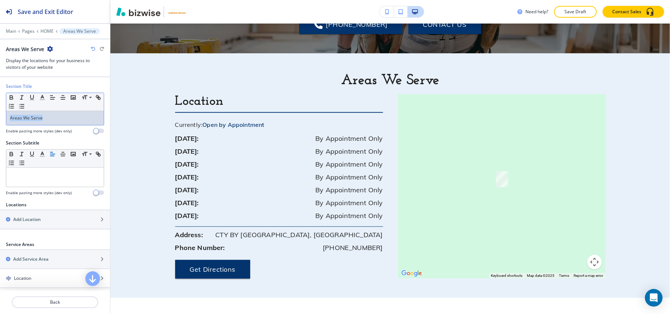
drag, startPoint x: 60, startPoint y: 125, endPoint x: 0, endPoint y: 117, distance: 60.9
click at [0, 117] on div "Section Title Small Normal Large Huge Areas We Serve Enable pasting more styles…" at bounding box center [55, 111] width 110 height 57
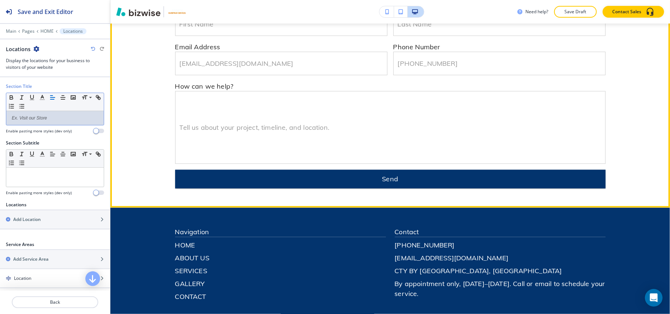
scroll to position [2926, 0]
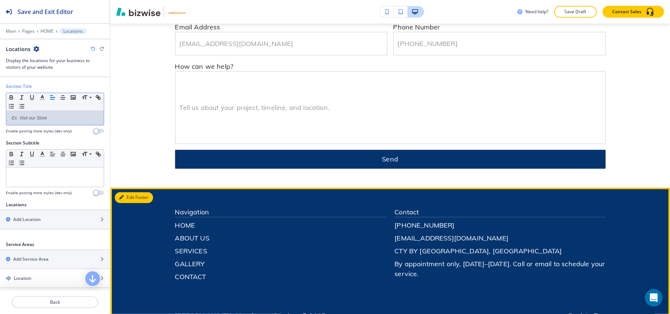
click at [132, 192] on button "Edit Footer" at bounding box center [134, 197] width 38 height 11
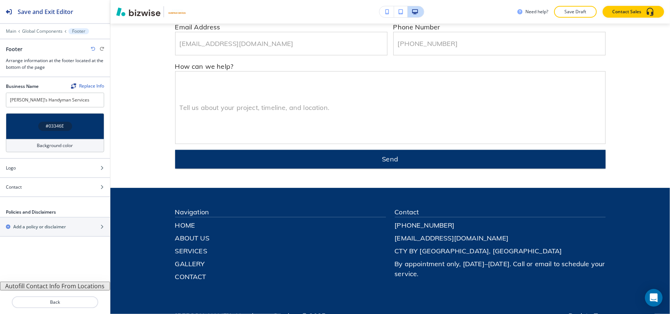
click at [38, 290] on button "Autofill Contact Info From Locations" at bounding box center [55, 286] width 110 height 9
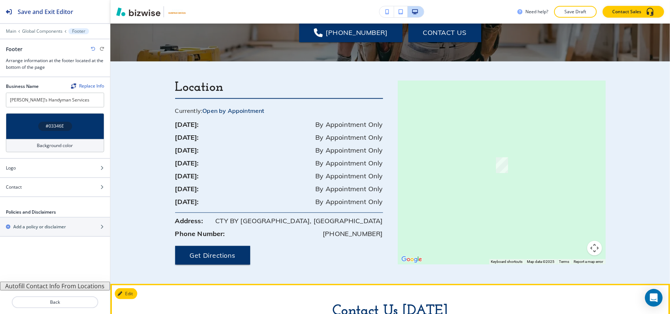
scroll to position [2534, 0]
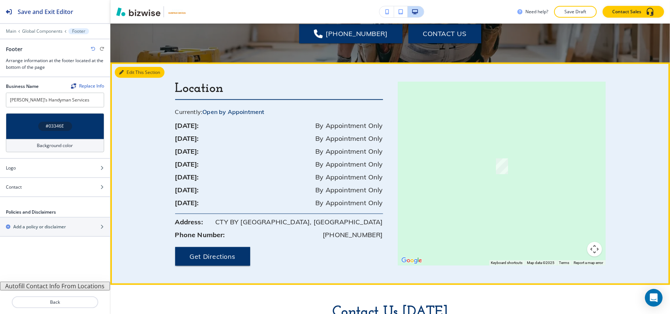
click at [128, 67] on button "Edit This Section" at bounding box center [140, 72] width 50 height 11
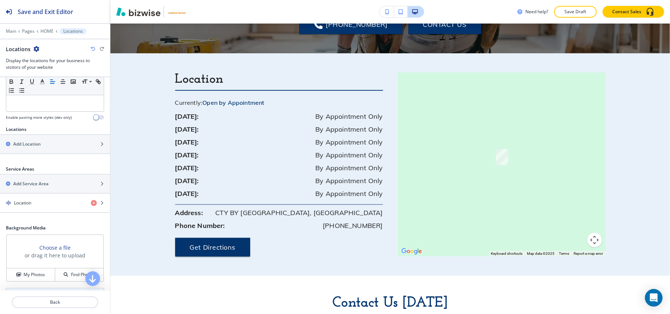
scroll to position [120, 0]
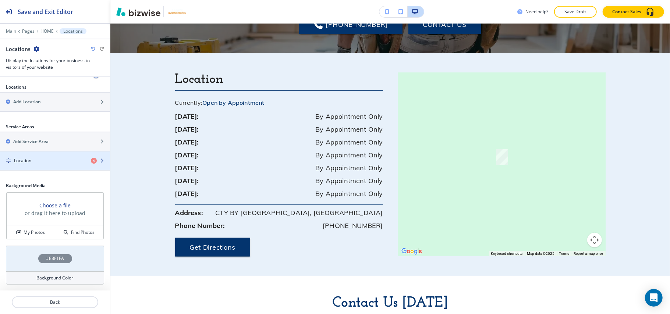
click at [34, 164] on div "button" at bounding box center [55, 167] width 110 height 6
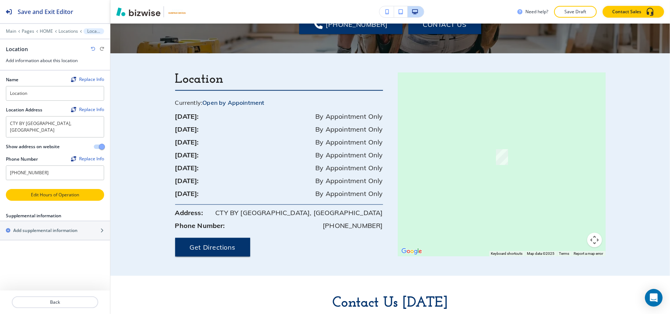
click at [53, 192] on p "Edit Hours of Operation" at bounding box center [55, 195] width 97 height 7
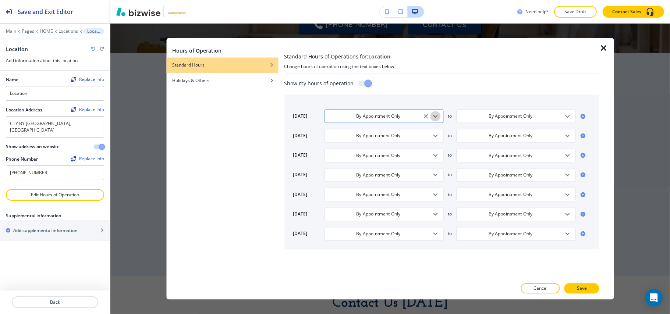
click at [437, 117] on icon "Open" at bounding box center [435, 116] width 9 height 9
click at [344, 154] on h4 "24 Hours" at bounding box center [339, 154] width 19 height 7
type input "24 Hours"
click at [435, 137] on icon "Open" at bounding box center [436, 136] width 4 height 3
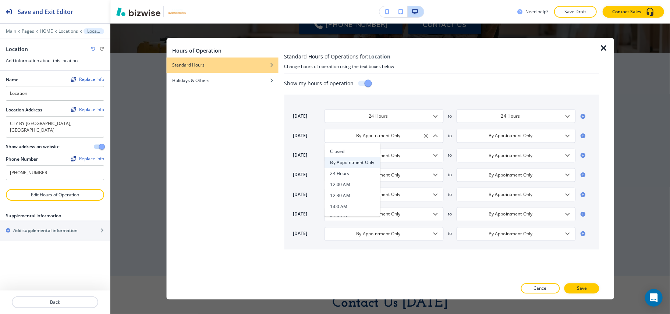
click at [351, 171] on li "24 Hours" at bounding box center [353, 173] width 56 height 11
type input "24 Hours"
click at [434, 155] on icon "Open" at bounding box center [436, 155] width 4 height 3
click at [354, 196] on li "24 Hours" at bounding box center [353, 193] width 56 height 11
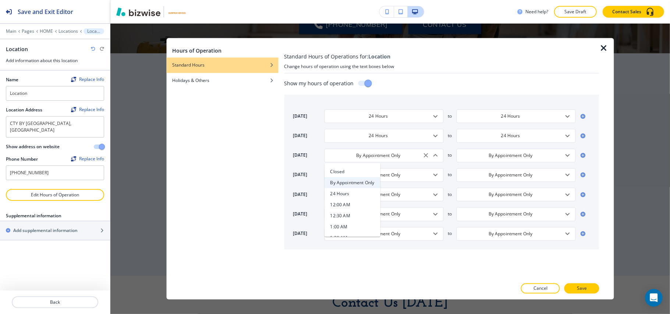
type input "24 Hours"
click at [435, 176] on icon "Open" at bounding box center [435, 175] width 9 height 9
click at [346, 217] on li "24 Hours" at bounding box center [353, 213] width 56 height 11
type input "24 Hours"
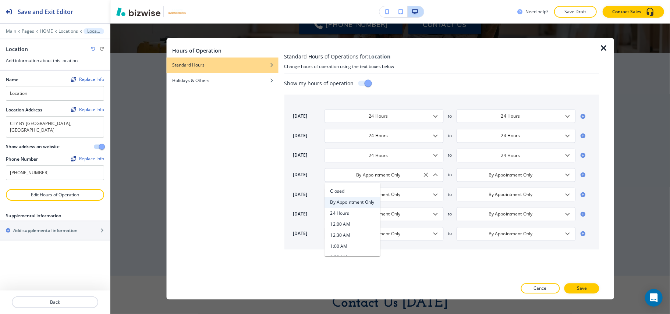
type input "24 Hours"
click at [435, 194] on icon "Open" at bounding box center [435, 194] width 9 height 9
click at [357, 231] on li "24 Hours" at bounding box center [353, 233] width 56 height 11
type input "24 Hours"
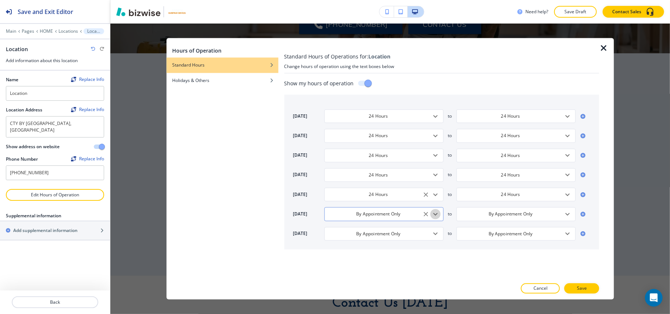
click at [433, 214] on icon "Open" at bounding box center [435, 214] width 9 height 9
click at [348, 167] on h4 "24 Hours" at bounding box center [339, 165] width 19 height 7
type input "24 Hours"
click at [435, 234] on icon "Open" at bounding box center [435, 234] width 9 height 9
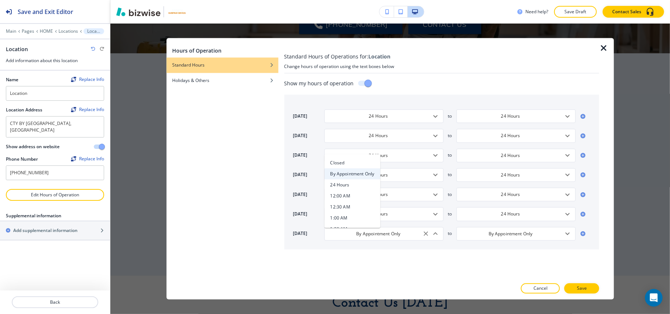
click at [353, 181] on li "24 Hours" at bounding box center [353, 185] width 56 height 11
type input "24 Hours"
click at [576, 291] on button "Save" at bounding box center [582, 289] width 35 height 10
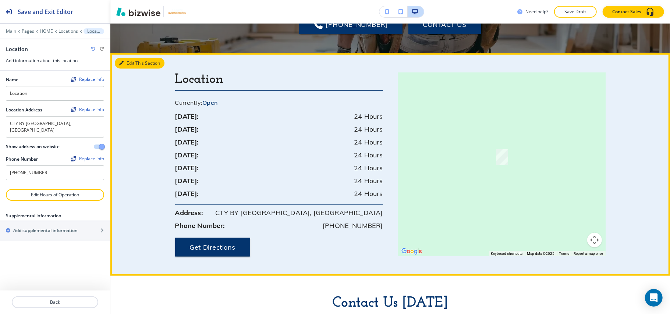
click at [135, 58] on button "Edit This Section" at bounding box center [140, 63] width 50 height 11
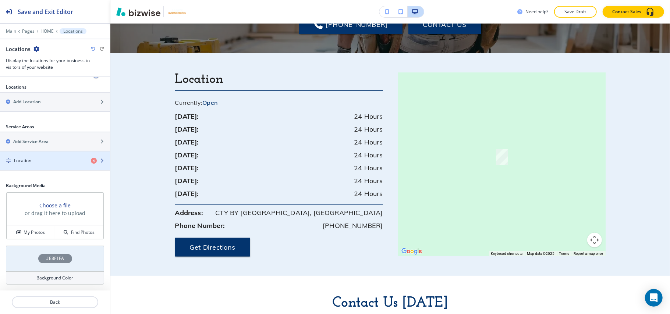
click at [41, 156] on div "button" at bounding box center [55, 155] width 110 height 6
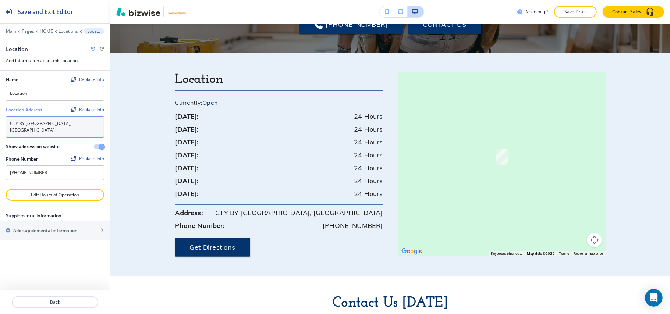
drag, startPoint x: 83, startPoint y: 121, endPoint x: 0, endPoint y: 120, distance: 82.8
click at [0, 120] on div "Name Replace Info Location Location Address Replace Info CTY BY THE SE, TX 7833…" at bounding box center [55, 130] width 110 height 119
paste textarea "Aransas Pass, TX 78336"
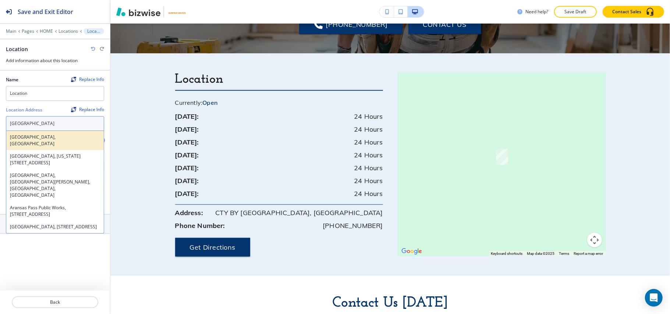
click at [59, 138] on h4 "[GEOGRAPHIC_DATA], [GEOGRAPHIC_DATA]" at bounding box center [55, 140] width 90 height 13
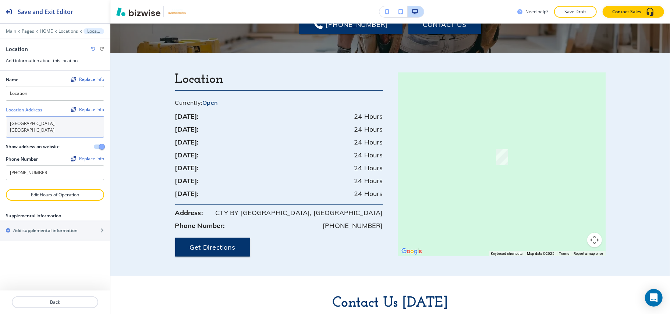
type textarea "[GEOGRAPHIC_DATA], [GEOGRAPHIC_DATA]"
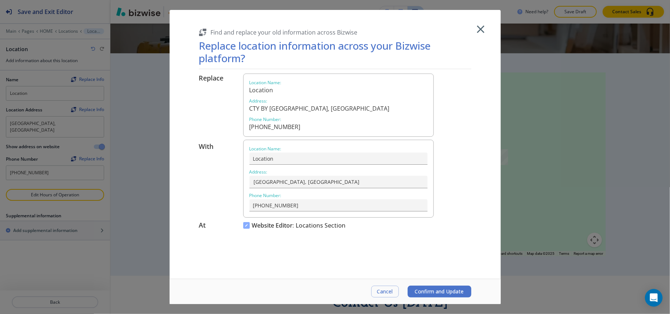
click at [435, 289] on button "Confirm and Update" at bounding box center [440, 292] width 64 height 12
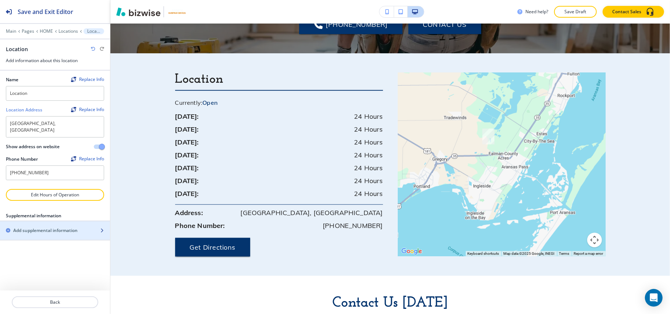
click at [45, 227] on h2 "Add supplemental information" at bounding box center [45, 230] width 64 height 7
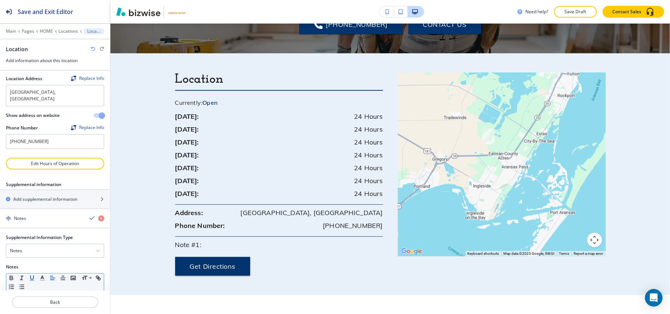
scroll to position [68, 0]
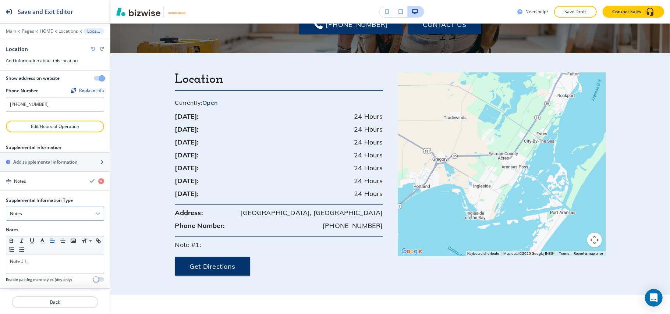
click at [56, 207] on div "Notes" at bounding box center [55, 213] width 98 height 13
click at [31, 236] on h4 "Email Address" at bounding box center [55, 239] width 90 height 7
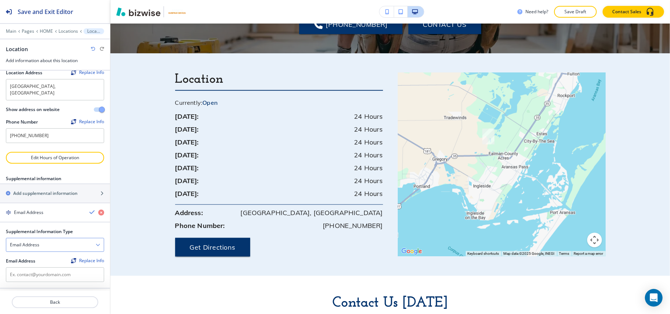
click at [28, 246] on div "Email Address" at bounding box center [55, 244] width 98 height 13
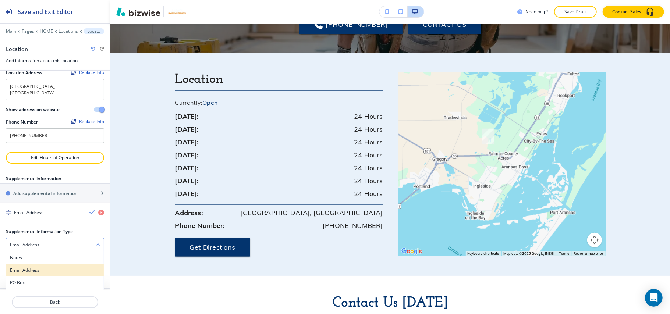
click at [27, 267] on h4 "Email Address" at bounding box center [55, 270] width 90 height 7
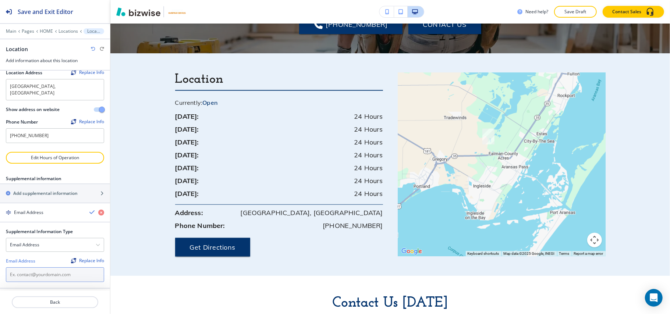
click at [27, 269] on input "text" at bounding box center [55, 275] width 98 height 15
paste input "[EMAIL_ADDRESS][DOMAIN_NAME]"
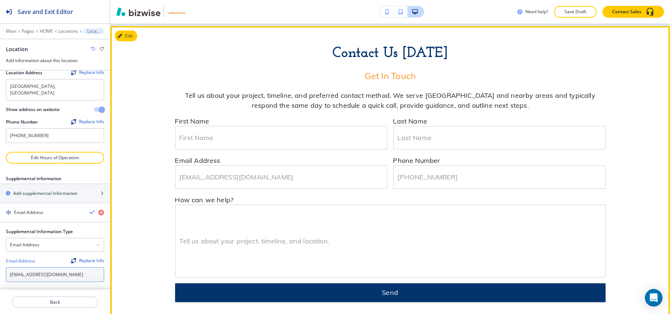
scroll to position [2788, 0]
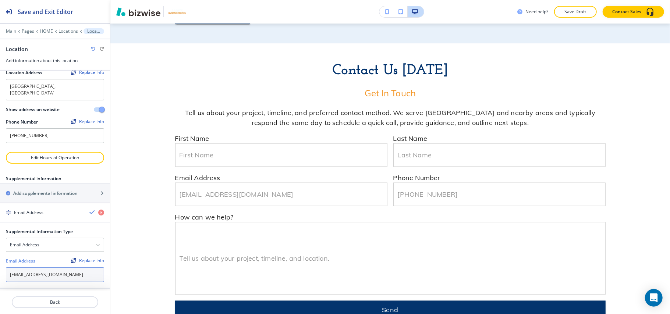
type input "[EMAIL_ADDRESS][DOMAIN_NAME]"
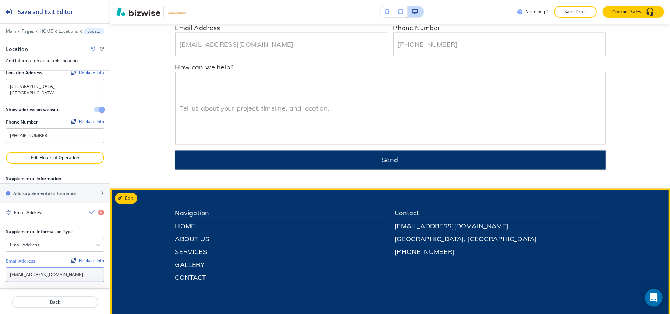
scroll to position [2939, 0]
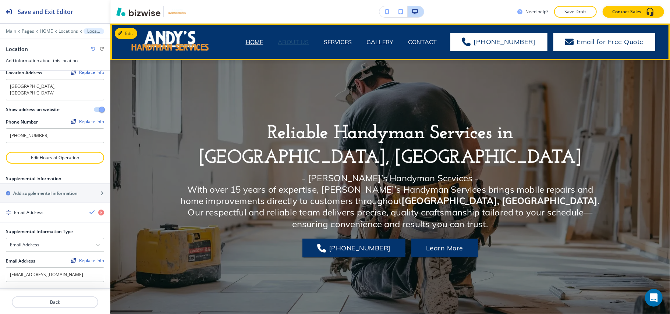
click at [302, 41] on p "ABOUT US" at bounding box center [293, 42] width 31 height 9
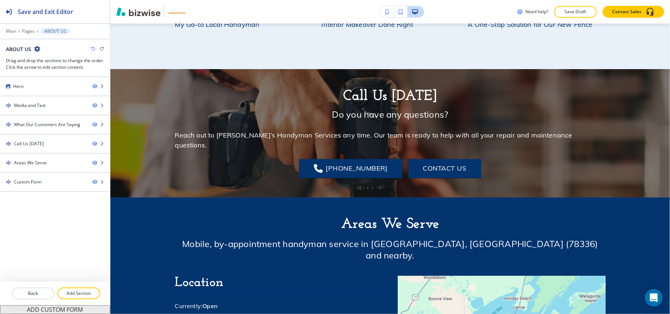
scroll to position [1035, 0]
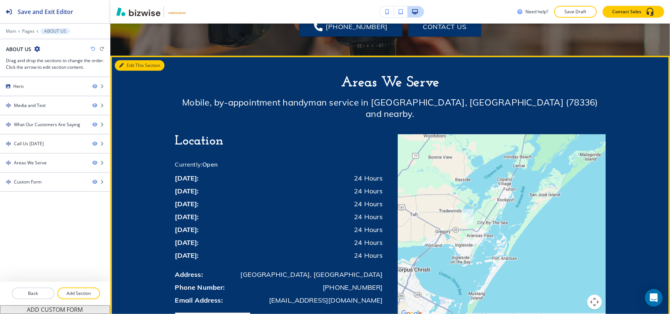
click at [130, 60] on button "Edit This Section" at bounding box center [140, 65] width 50 height 11
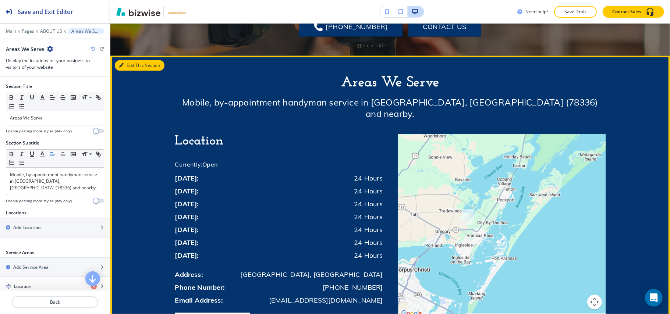
scroll to position [1033, 0]
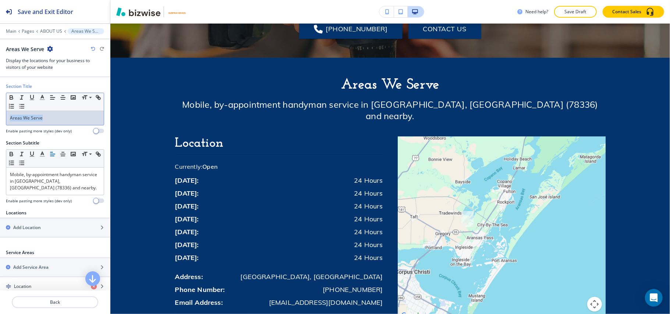
drag, startPoint x: 74, startPoint y: 121, endPoint x: 0, endPoint y: 120, distance: 73.6
click at [0, 120] on div "Section Title Small Normal Large Huge Areas We Serve Enable pasting more styles…" at bounding box center [55, 111] width 110 height 57
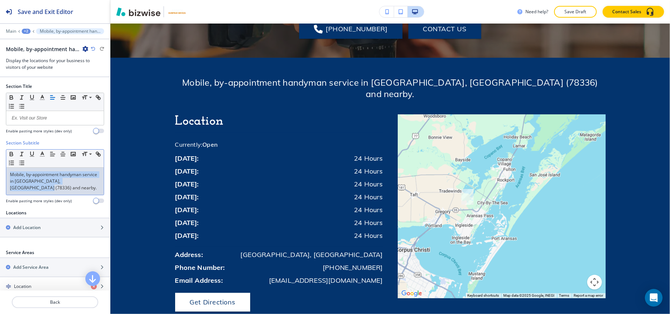
drag, startPoint x: 64, startPoint y: 190, endPoint x: 0, endPoint y: 166, distance: 68.6
click at [0, 166] on div "Section Subtitle Small Normal Large Huge Mobile, by-appointment handyman servic…" at bounding box center [55, 175] width 110 height 70
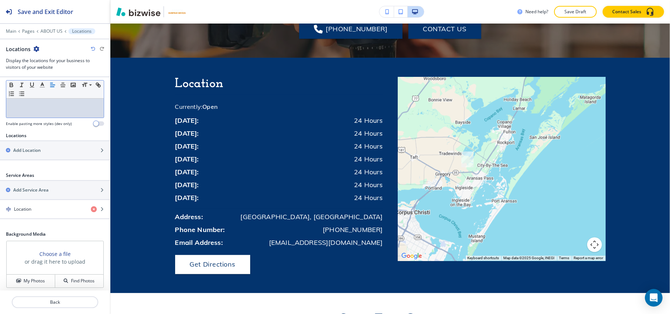
scroll to position [120, 0]
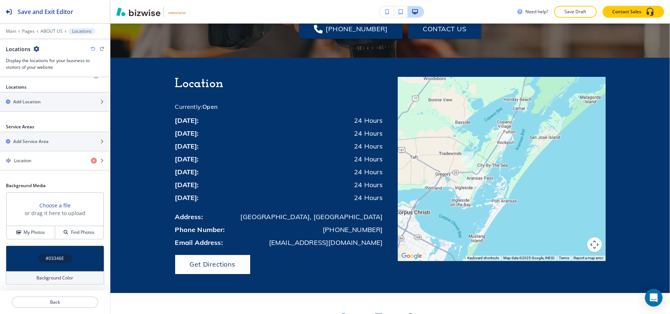
click at [28, 251] on div "#03346E" at bounding box center [55, 259] width 98 height 26
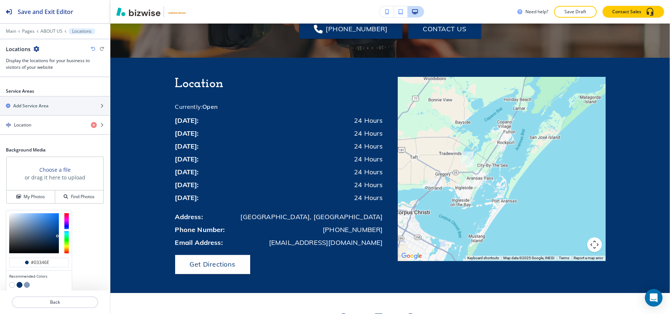
scroll to position [180, 0]
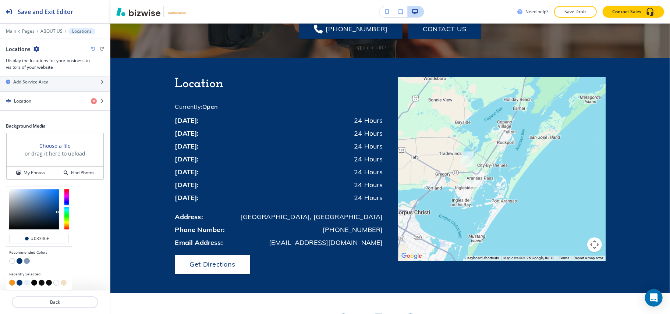
click at [26, 282] on button "button" at bounding box center [27, 283] width 6 height 6
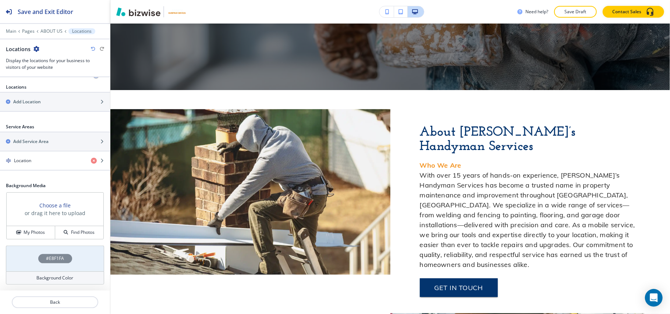
scroll to position [0, 0]
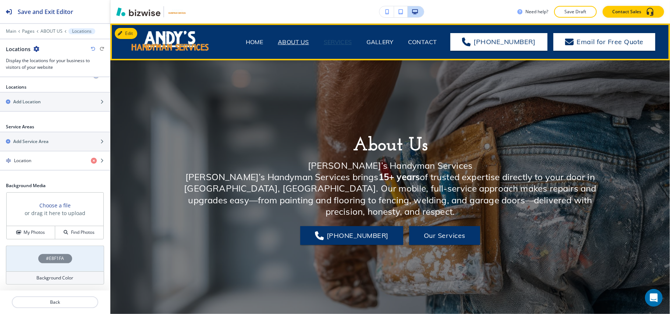
click at [339, 43] on p "SERVICES" at bounding box center [338, 42] width 28 height 9
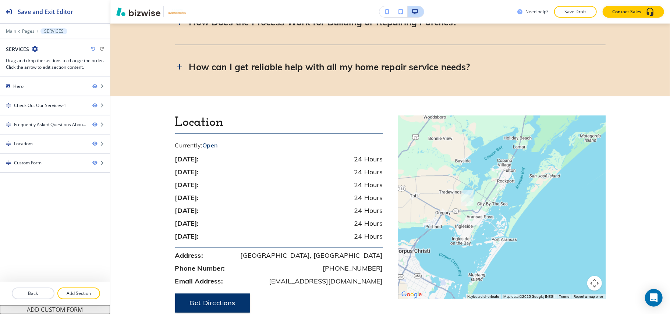
scroll to position [1362, 0]
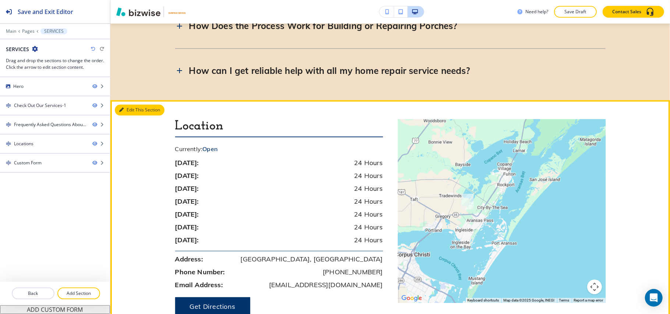
click at [131, 109] on button "Edit This Section" at bounding box center [140, 110] width 50 height 11
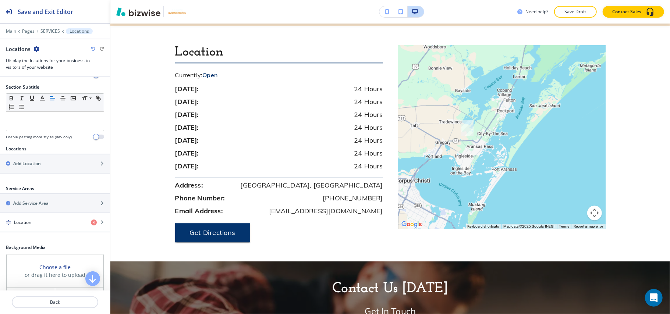
scroll to position [120, 0]
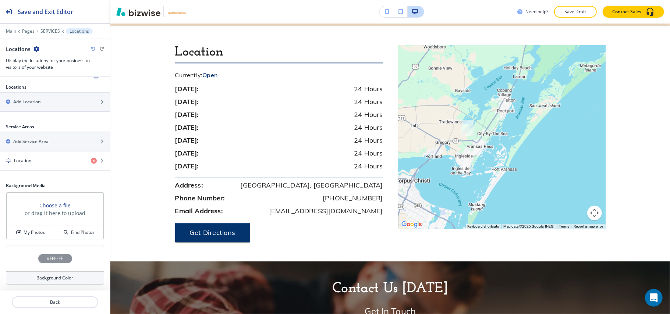
click at [16, 252] on div "#FFFFFF" at bounding box center [55, 259] width 98 height 26
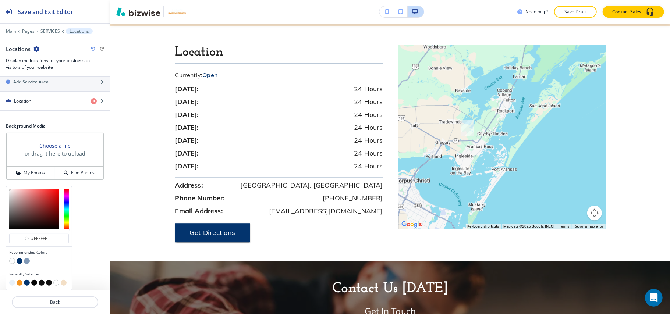
click at [25, 262] on button "button" at bounding box center [27, 261] width 6 height 6
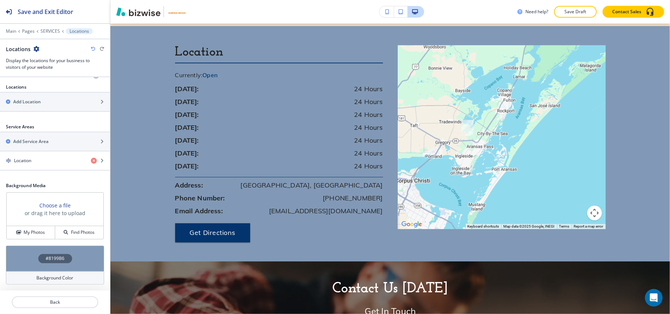
click at [20, 255] on div "#8199B6" at bounding box center [55, 259] width 98 height 26
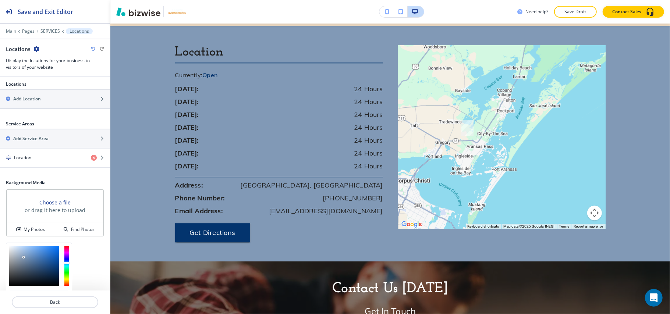
drag, startPoint x: 23, startPoint y: 247, endPoint x: 24, endPoint y: 251, distance: 3.8
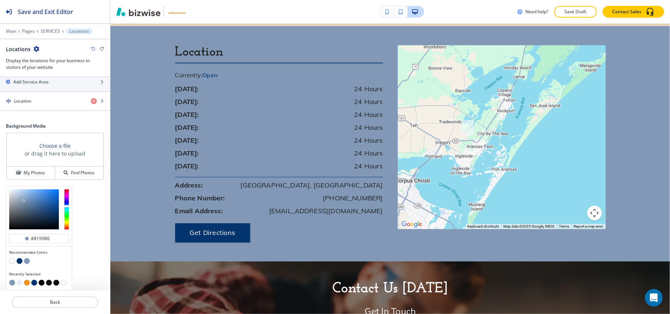
drag, startPoint x: 24, startPoint y: 251, endPoint x: 21, endPoint y: 283, distance: 31.8
click at [21, 283] on button "button" at bounding box center [20, 283] width 6 height 6
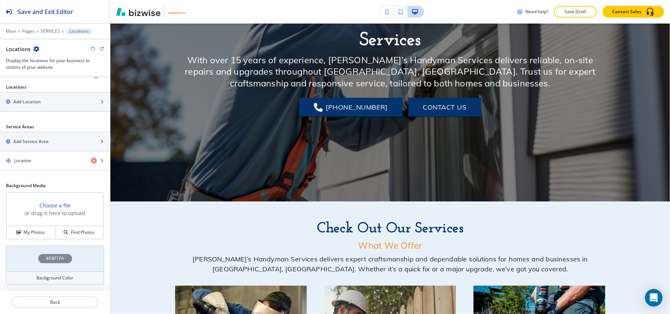
scroll to position [0, 0]
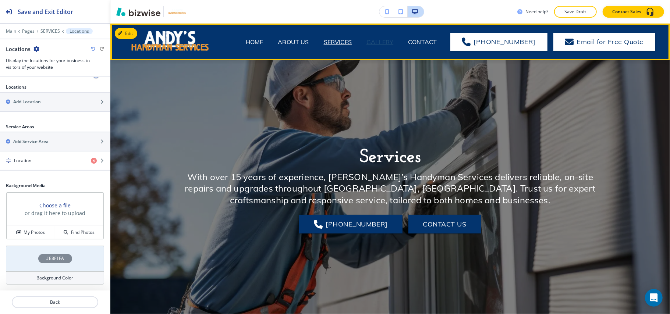
click at [382, 40] on p "GALLERY" at bounding box center [380, 42] width 27 height 9
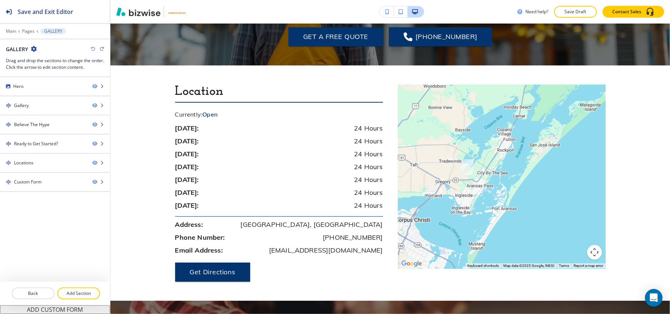
scroll to position [1585, 0]
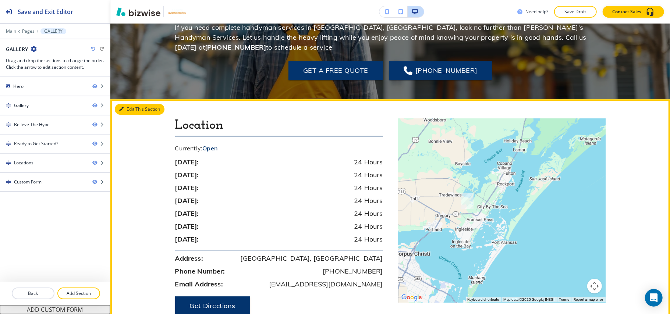
click at [133, 104] on button "Edit This Section" at bounding box center [140, 109] width 50 height 11
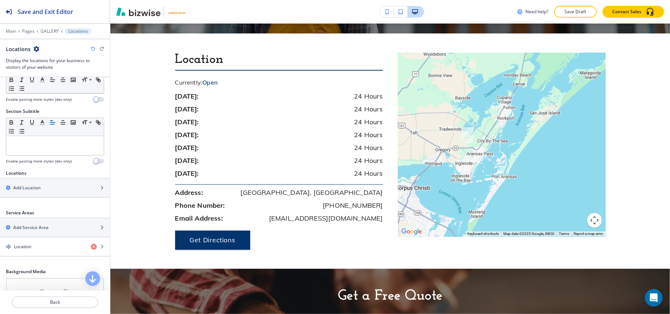
scroll to position [120, 0]
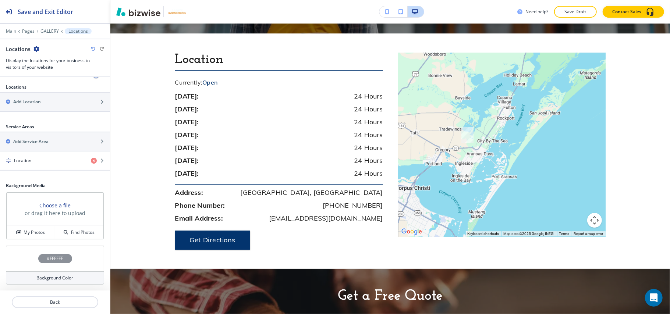
click at [47, 245] on div "Background Media Choose a file or drag it here to upload My Photos Find Photos" at bounding box center [55, 214] width 110 height 63
click at [28, 261] on div "#FFFFFF" at bounding box center [55, 259] width 98 height 26
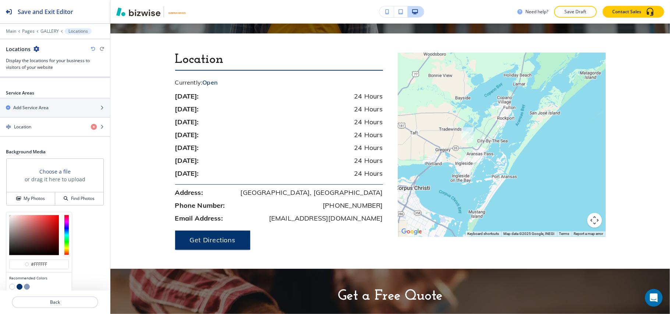
scroll to position [180, 0]
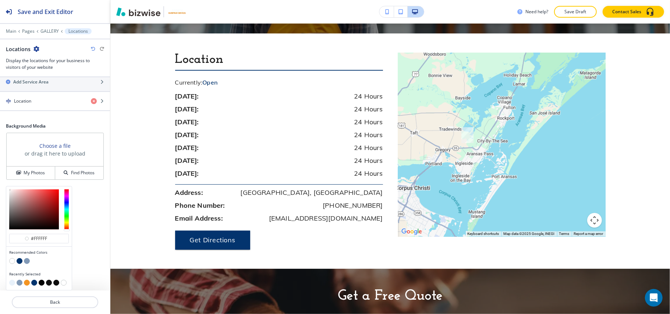
click at [11, 283] on button "button" at bounding box center [12, 283] width 6 height 6
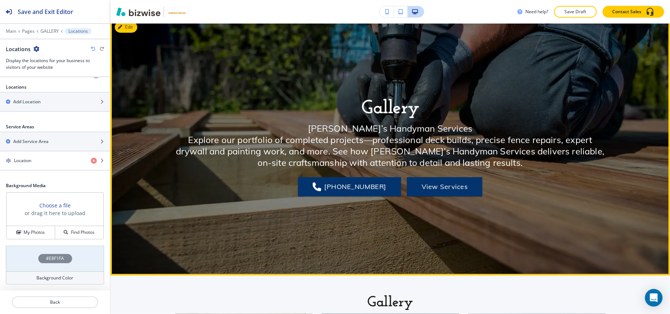
scroll to position [0, 0]
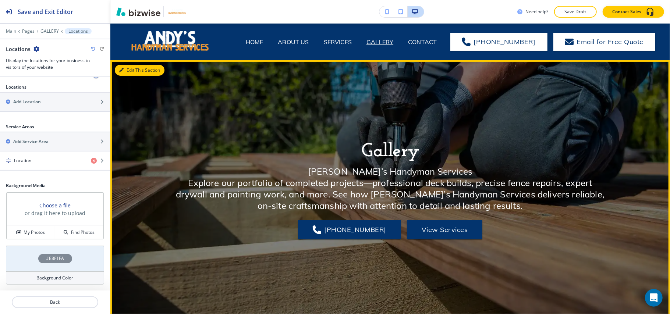
click at [121, 66] on button "Edit This Section" at bounding box center [140, 70] width 50 height 11
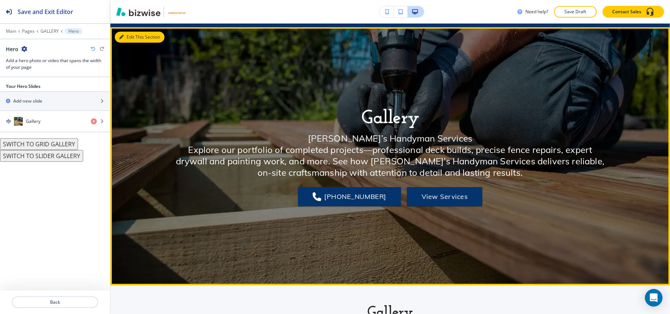
scroll to position [37, 0]
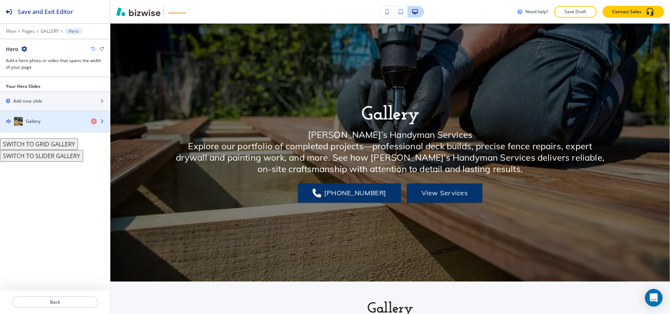
click at [42, 128] on div "button" at bounding box center [55, 129] width 110 height 6
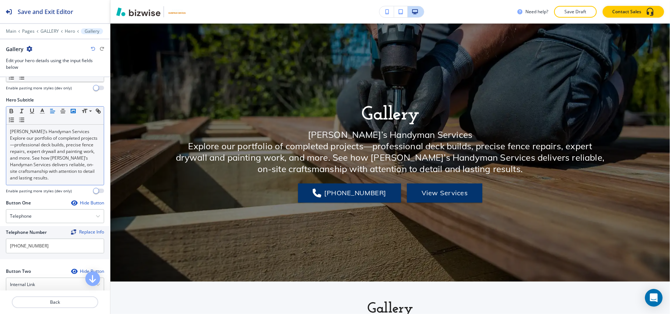
scroll to position [0, 0]
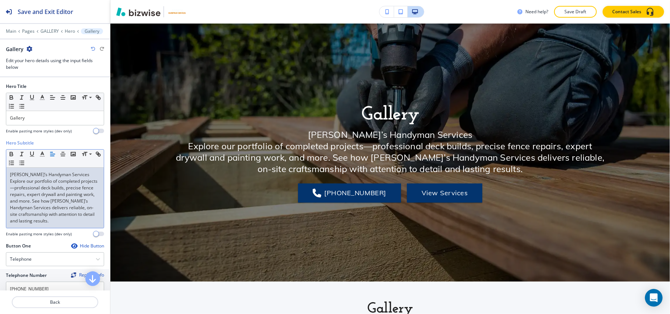
click at [67, 176] on p "[PERSON_NAME]’s Handyman Services" at bounding box center [55, 174] width 90 height 7
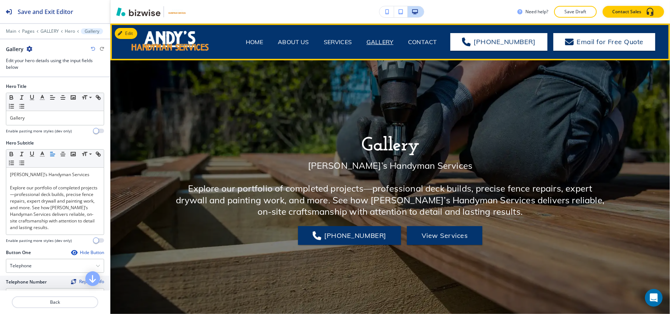
click at [401, 38] on div "GALLERY" at bounding box center [380, 42] width 42 height 9
click at [416, 39] on p "CONTACT" at bounding box center [422, 42] width 29 height 9
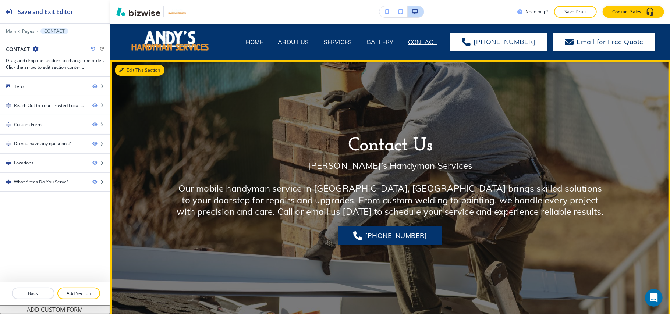
click at [130, 72] on button "Edit This Section" at bounding box center [140, 70] width 50 height 11
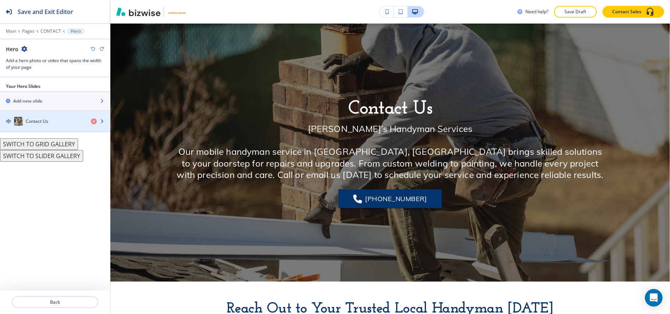
click at [58, 119] on div "Contact Us" at bounding box center [42, 121] width 85 height 9
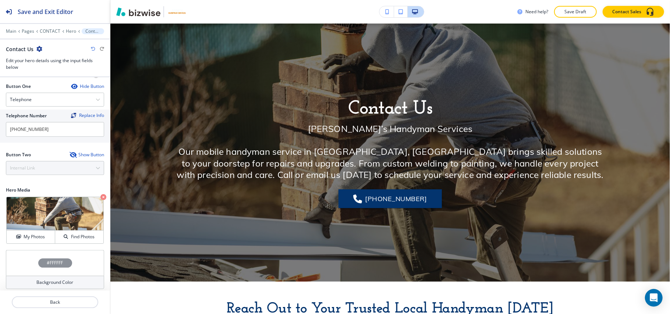
click at [70, 152] on icon "button" at bounding box center [73, 155] width 6 height 6
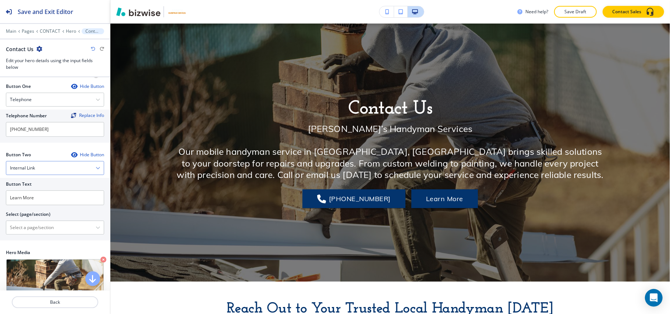
click at [52, 162] on div "Internal Link" at bounding box center [55, 168] width 98 height 13
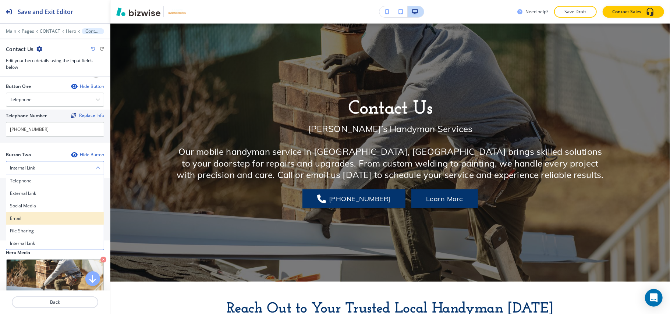
click at [34, 215] on h4 "Email" at bounding box center [55, 218] width 90 height 7
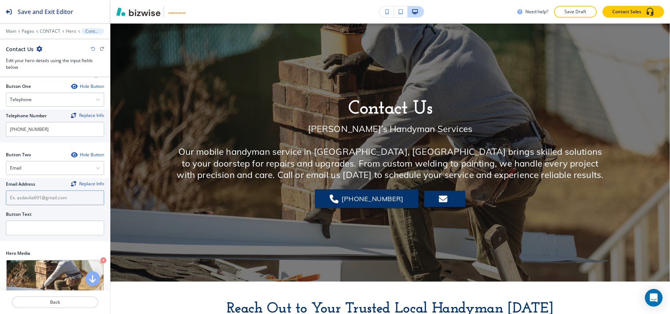
click at [36, 197] on input "text" at bounding box center [55, 198] width 98 height 15
paste input "[EMAIL_ADDRESS][DOMAIN_NAME]"
type input "[EMAIL_ADDRESS][DOMAIN_NAME]"
click at [40, 222] on input "text" at bounding box center [55, 228] width 98 height 15
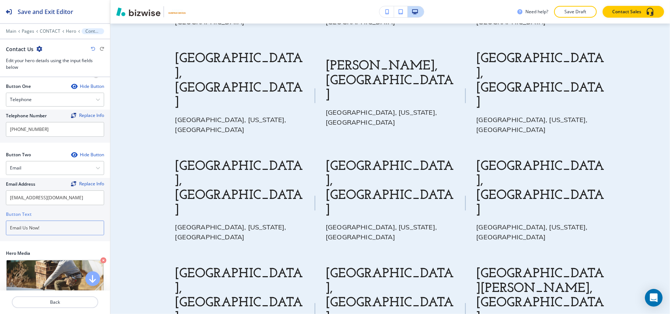
scroll to position [344, 0]
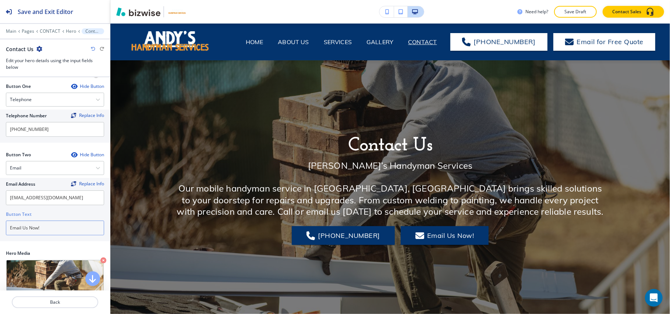
type input "Email Us Now!"
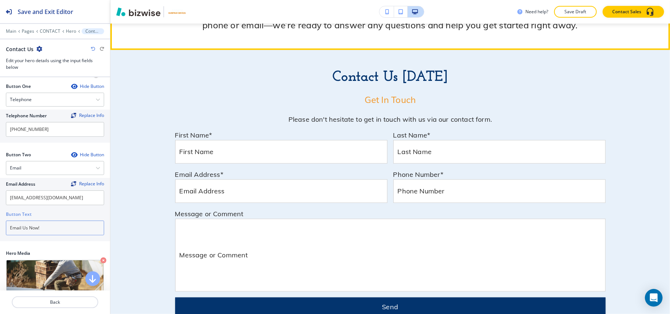
scroll to position [589, 0]
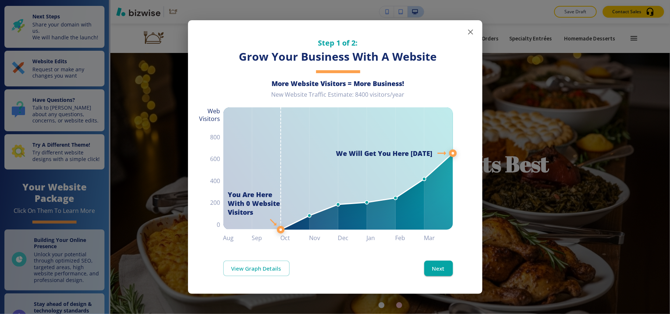
click at [471, 34] on icon "button" at bounding box center [470, 32] width 9 height 9
